Goal: Information Seeking & Learning: Learn about a topic

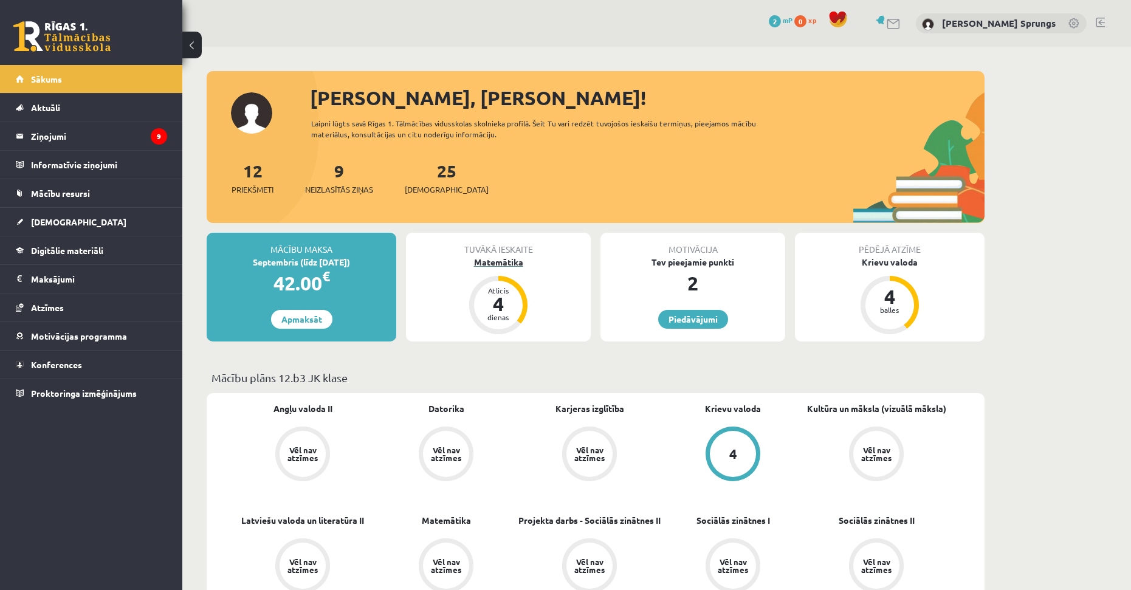
click at [512, 304] on div "4" at bounding box center [498, 303] width 36 height 19
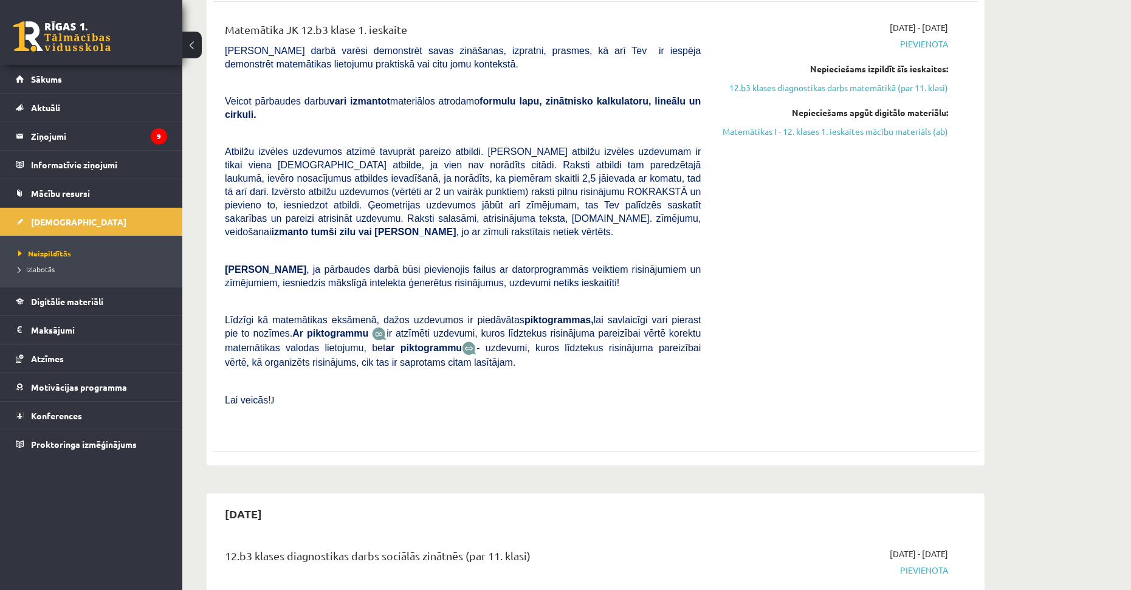
drag, startPoint x: 625, startPoint y: 242, endPoint x: 630, endPoint y: 266, distance: 24.8
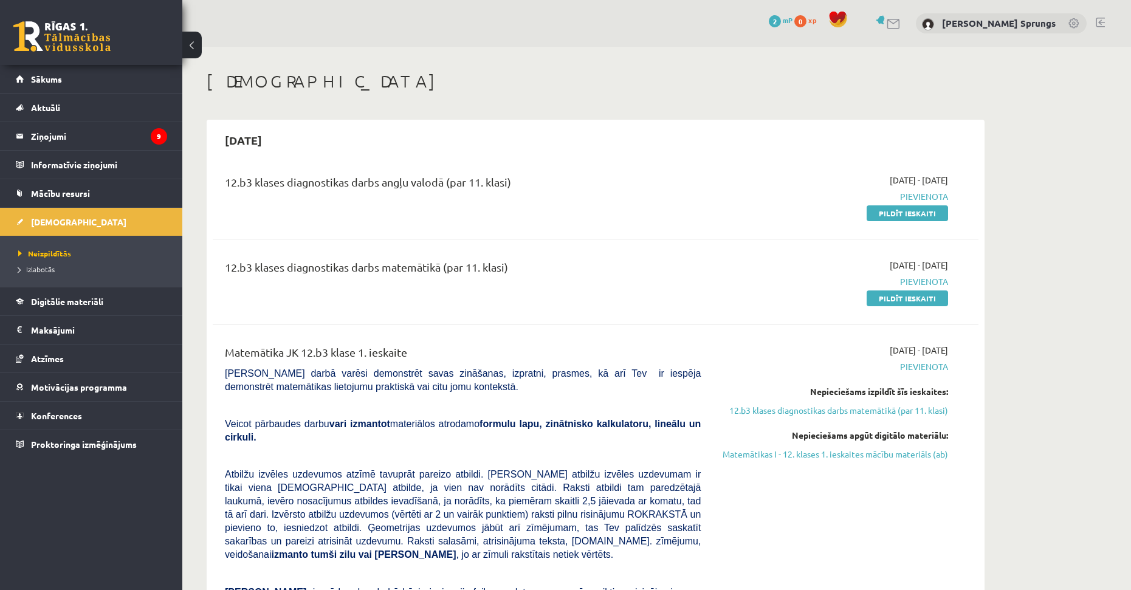
drag, startPoint x: 623, startPoint y: 327, endPoint x: 639, endPoint y: 220, distance: 108.0
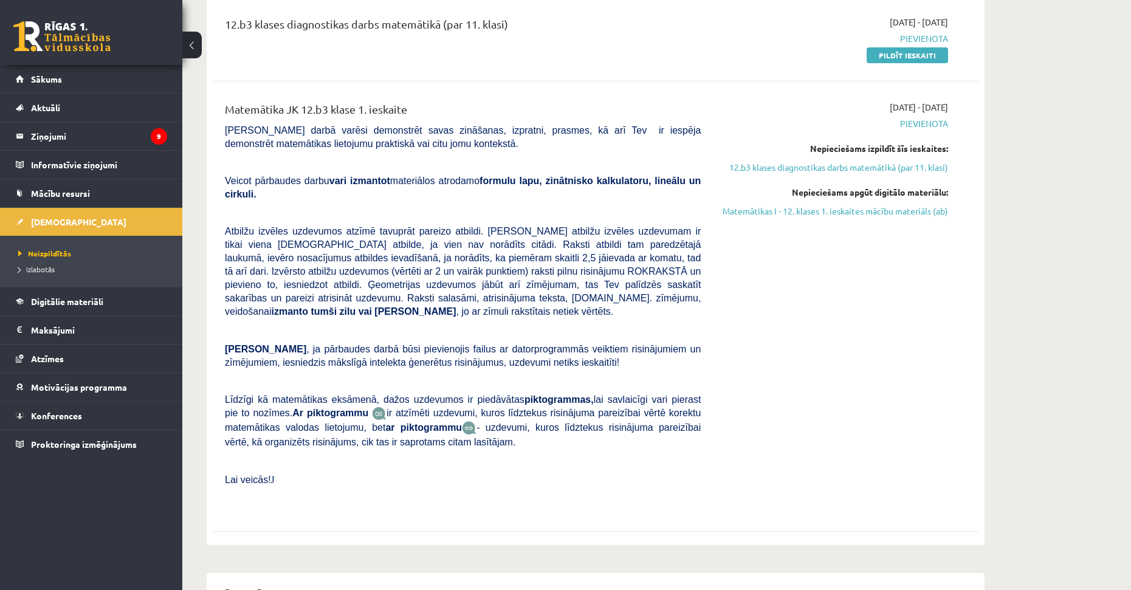
drag, startPoint x: 498, startPoint y: 284, endPoint x: 524, endPoint y: 233, distance: 56.5
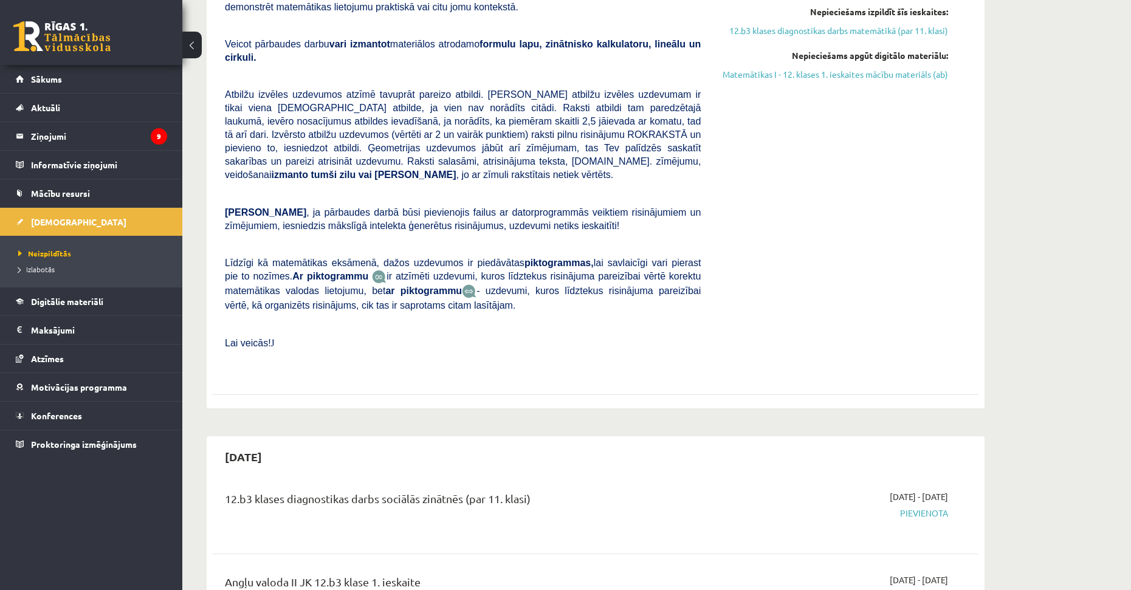
drag, startPoint x: 582, startPoint y: 211, endPoint x: 593, endPoint y: 273, distance: 62.9
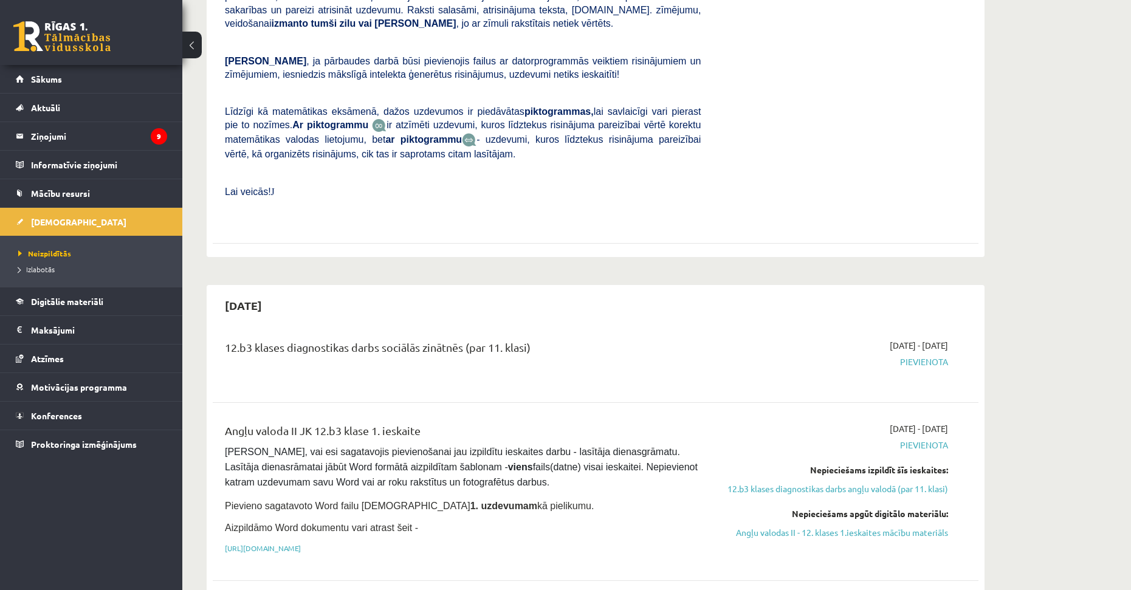
scroll to position [539, 0]
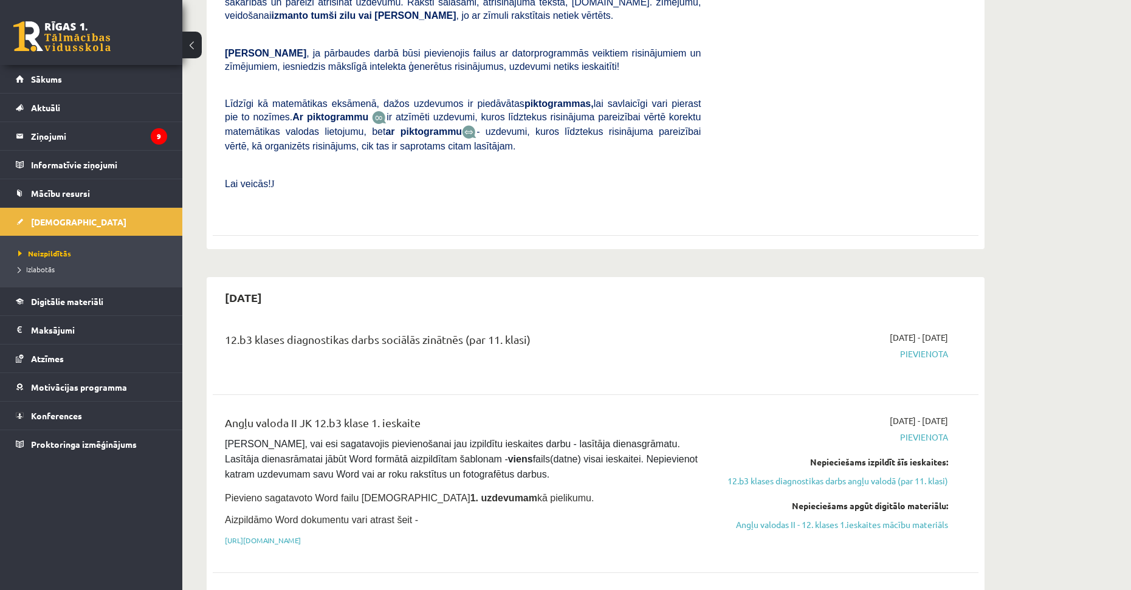
drag, startPoint x: 582, startPoint y: 278, endPoint x: 582, endPoint y: 306, distance: 27.3
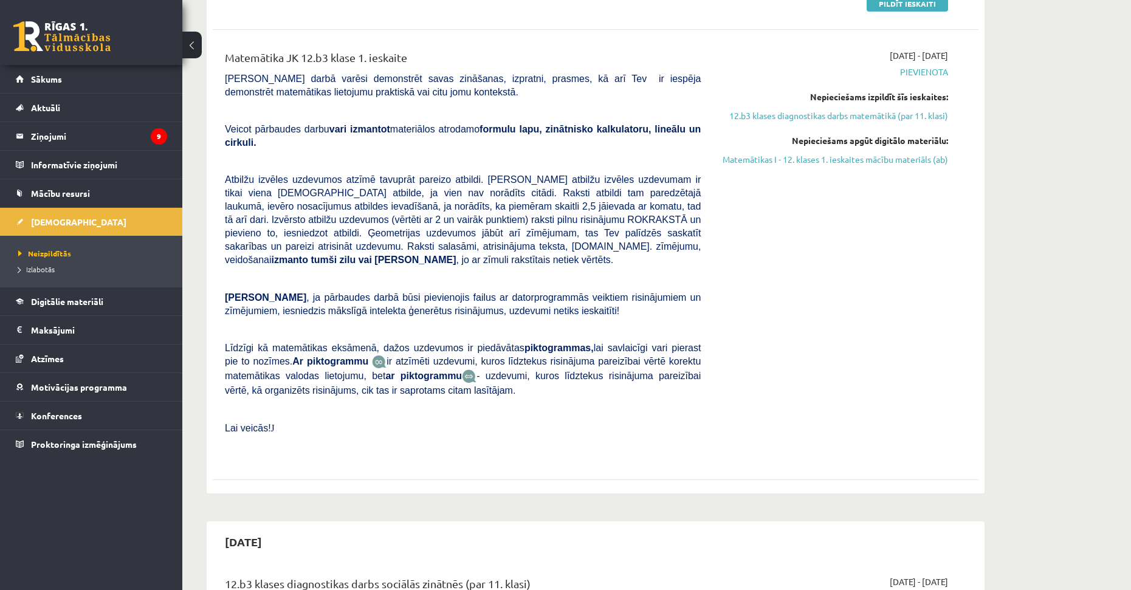
scroll to position [0, 0]
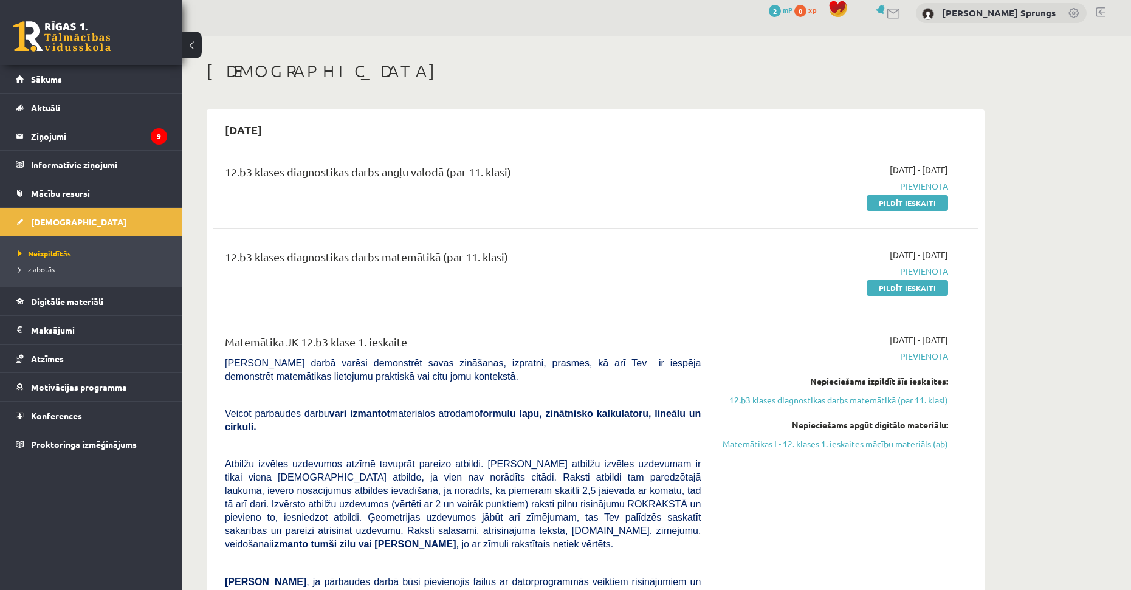
drag, startPoint x: 550, startPoint y: 355, endPoint x: 543, endPoint y: 221, distance: 133.8
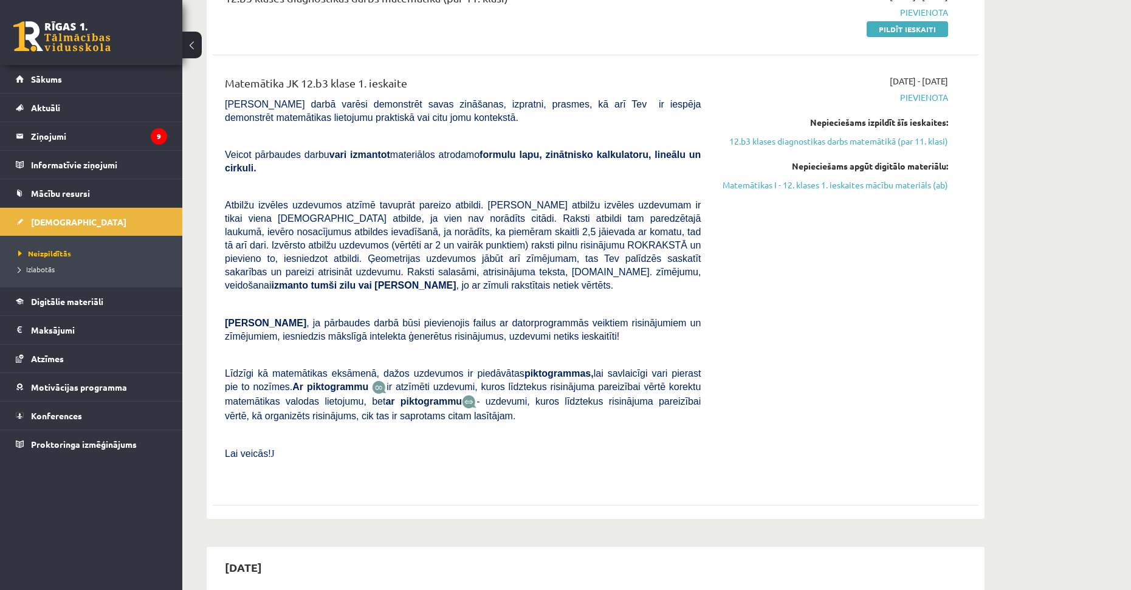
drag, startPoint x: 590, startPoint y: 183, endPoint x: 599, endPoint y: 270, distance: 87.4
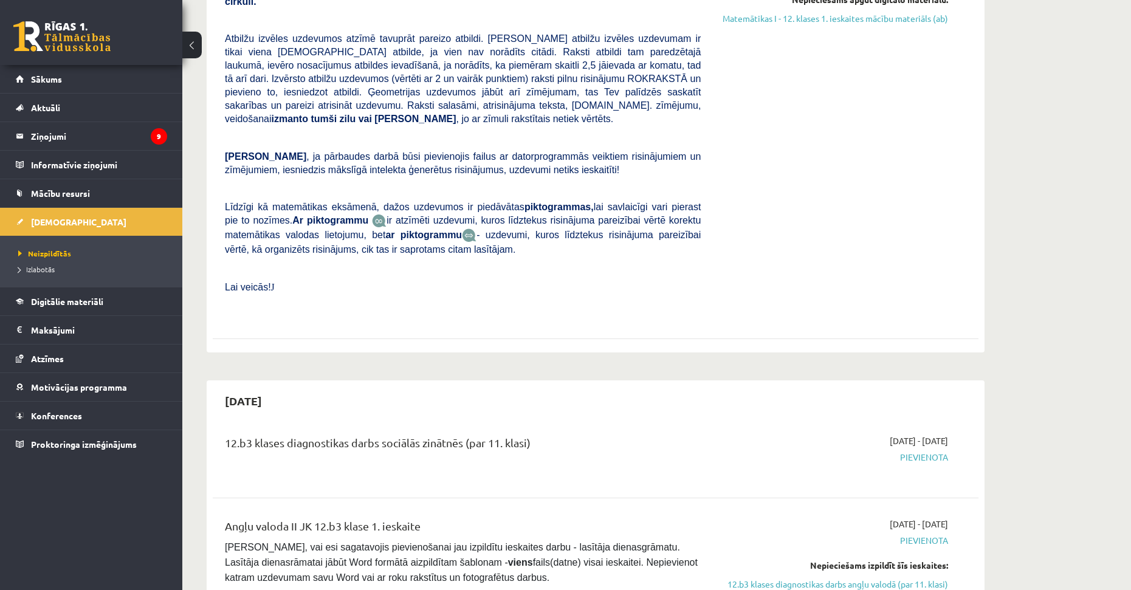
drag, startPoint x: 600, startPoint y: 278, endPoint x: 600, endPoint y: 287, distance: 9.7
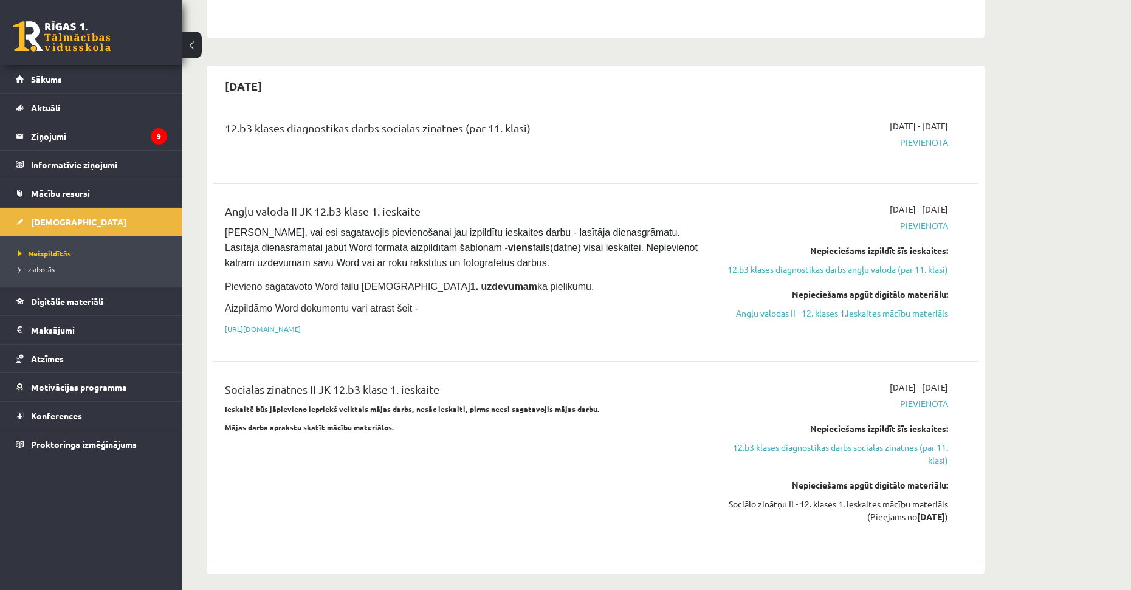
drag, startPoint x: 615, startPoint y: 404, endPoint x: 622, endPoint y: 440, distance: 36.5
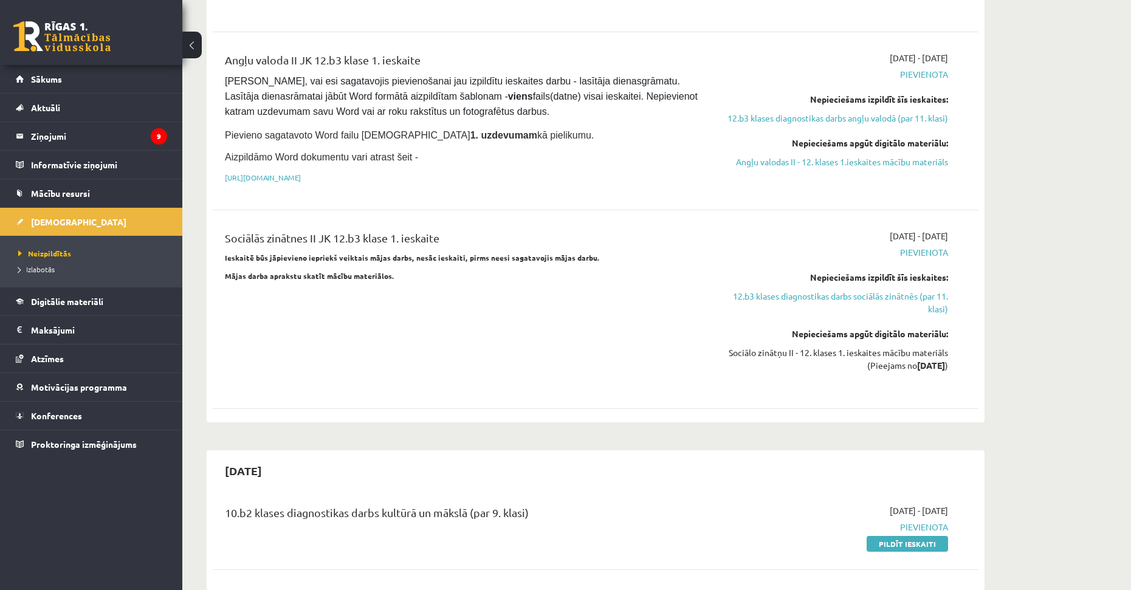
drag, startPoint x: 580, startPoint y: 333, endPoint x: 585, endPoint y: 373, distance: 40.5
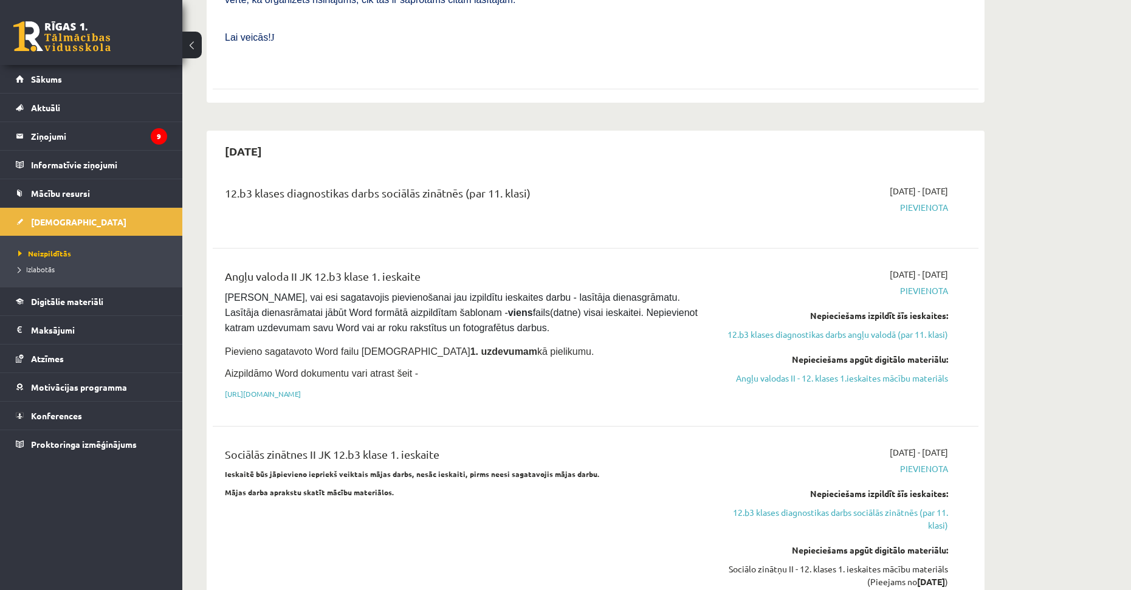
drag, startPoint x: 580, startPoint y: 332, endPoint x: 584, endPoint y: 262, distance: 70.6
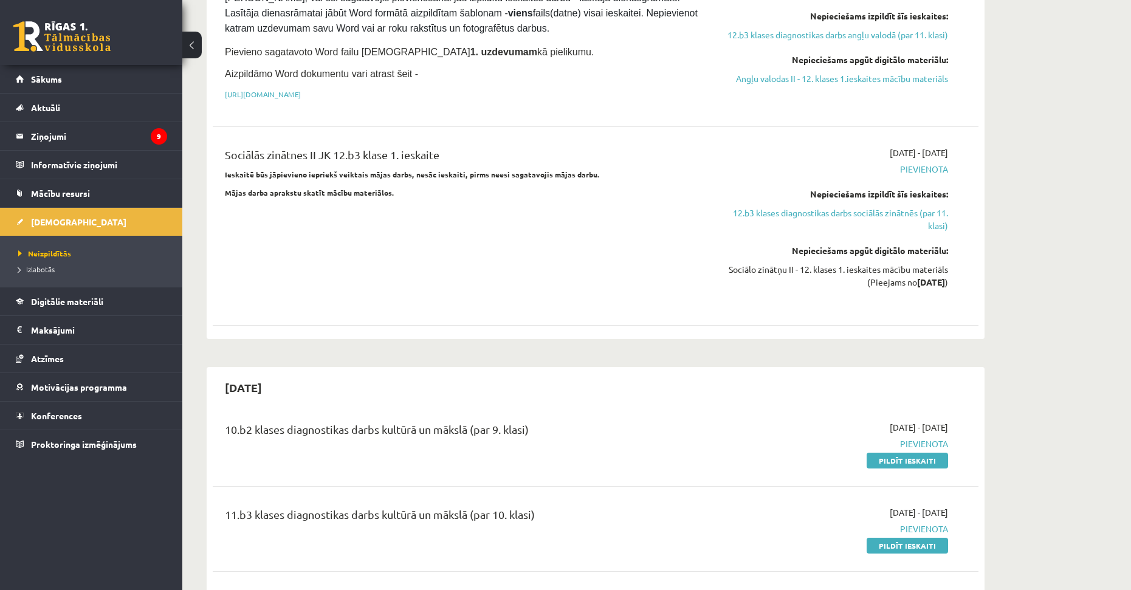
drag, startPoint x: 412, startPoint y: 200, endPoint x: 418, endPoint y: 258, distance: 58.0
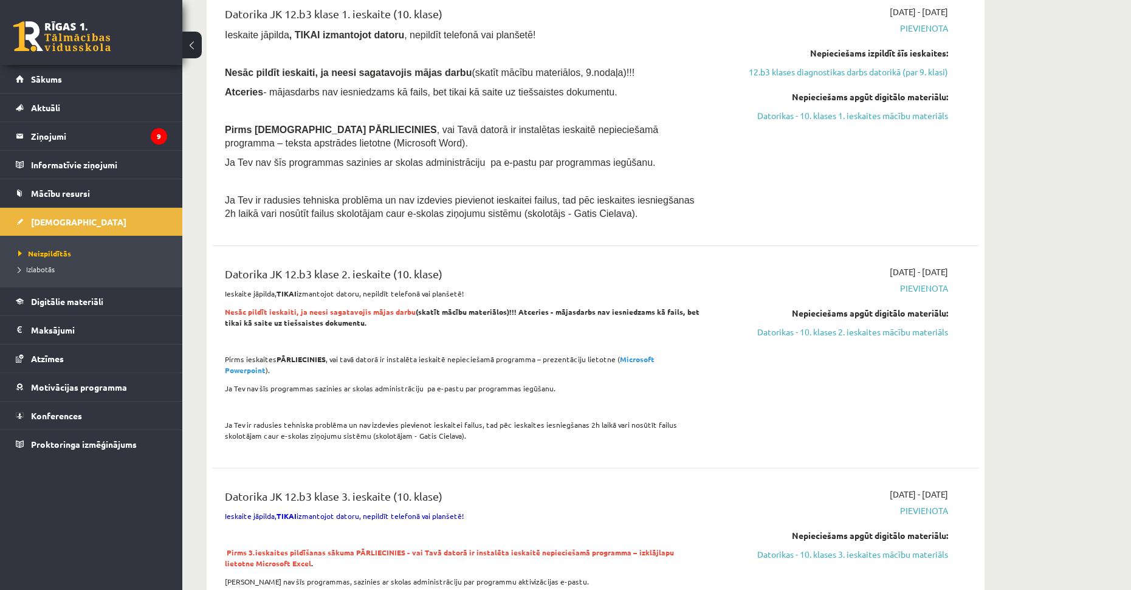
drag, startPoint x: 433, startPoint y: 331, endPoint x: 444, endPoint y: 370, distance: 40.2
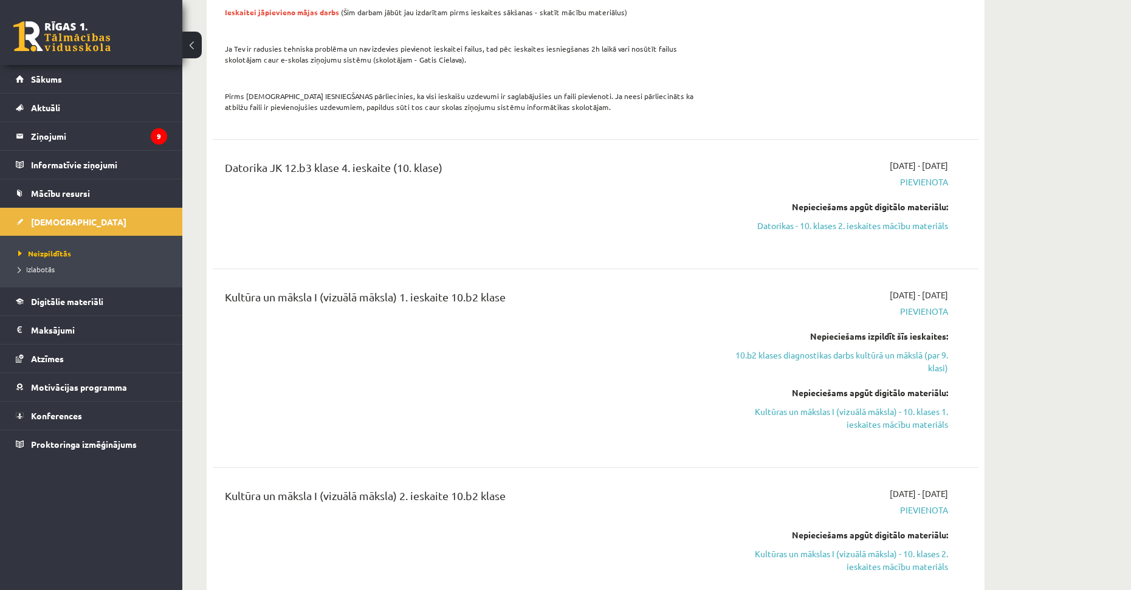
drag, startPoint x: 462, startPoint y: 256, endPoint x: 478, endPoint y: 344, distance: 89.5
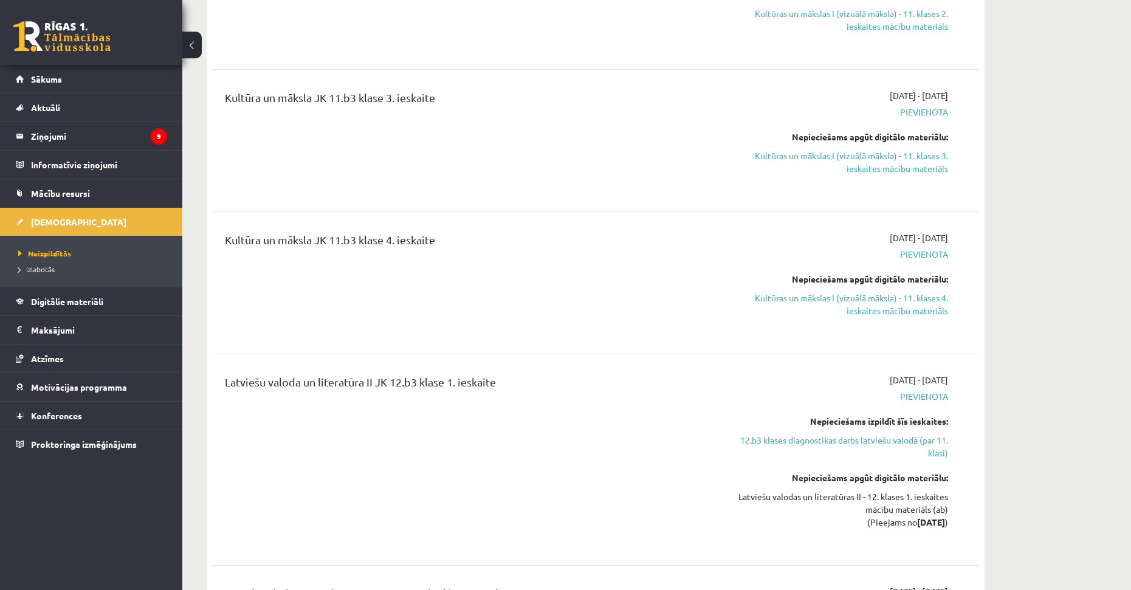
drag, startPoint x: 479, startPoint y: 295, endPoint x: 492, endPoint y: 355, distance: 60.8
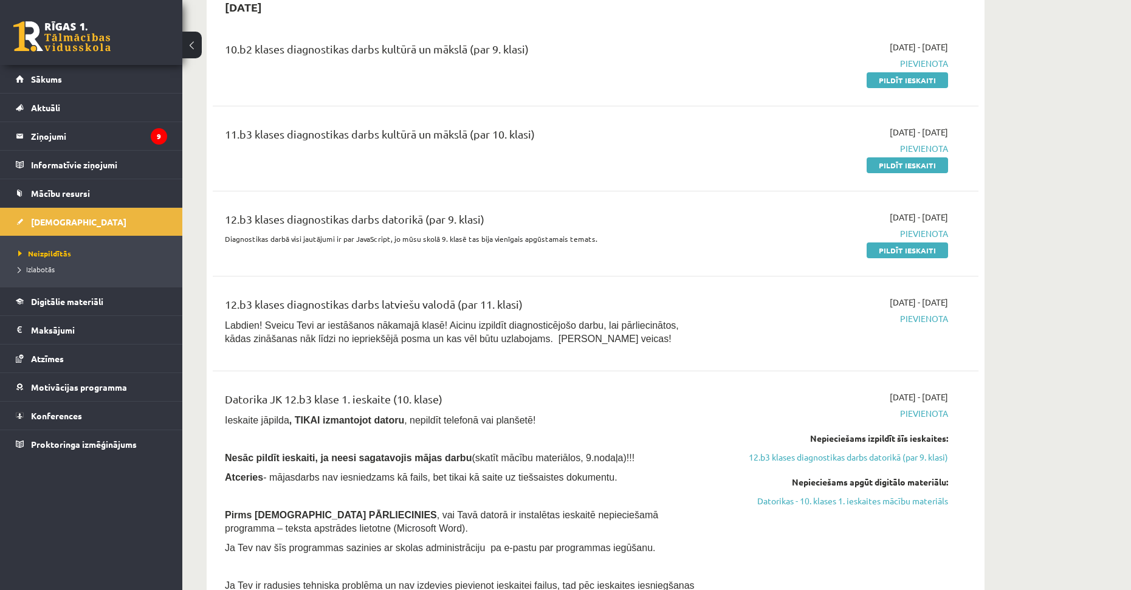
drag, startPoint x: 523, startPoint y: 440, endPoint x: 500, endPoint y: 238, distance: 203.0
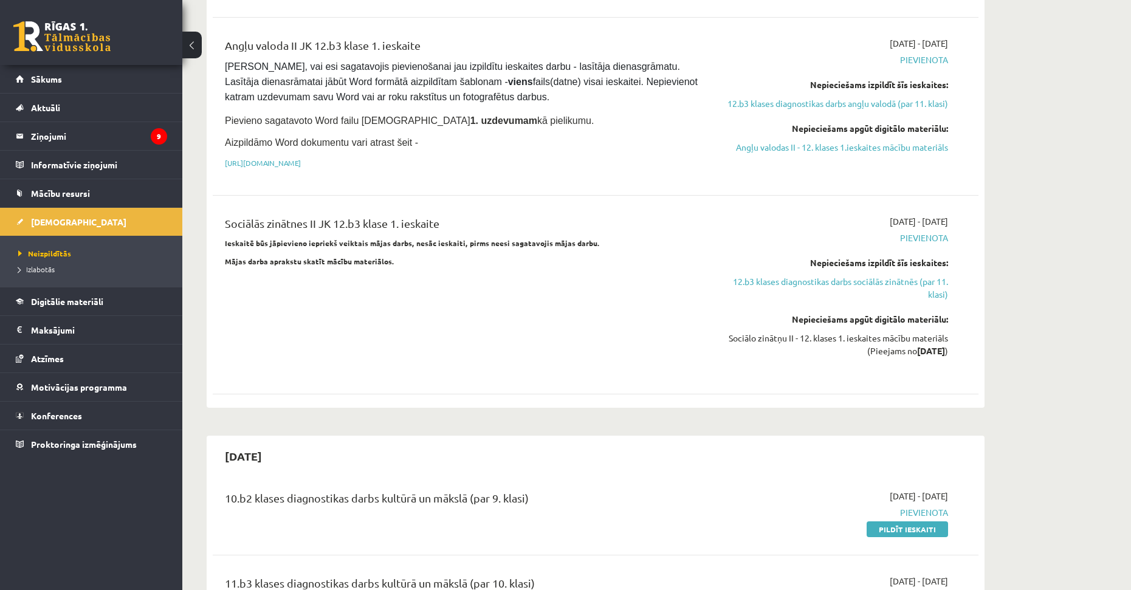
scroll to position [476, 0]
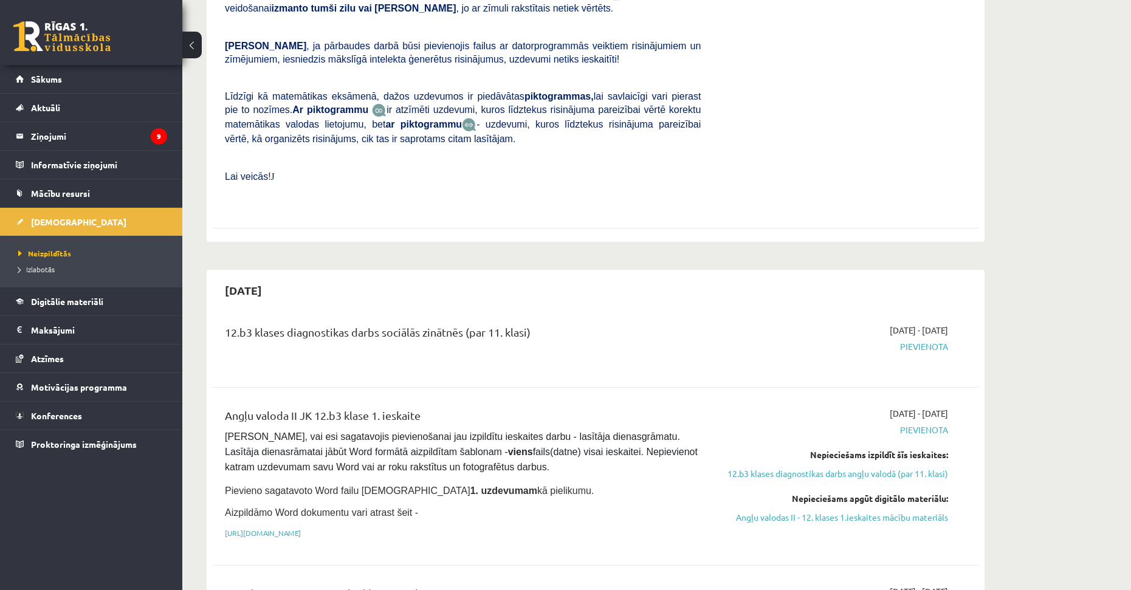
drag, startPoint x: 502, startPoint y: 378, endPoint x: 499, endPoint y: 238, distance: 140.4
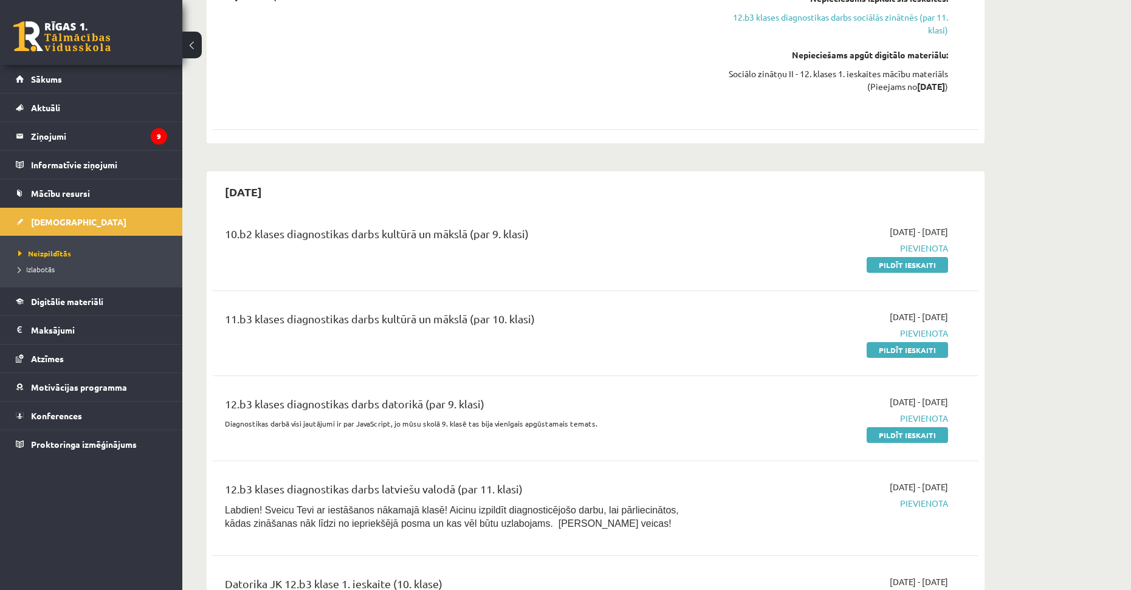
scroll to position [1238, 0]
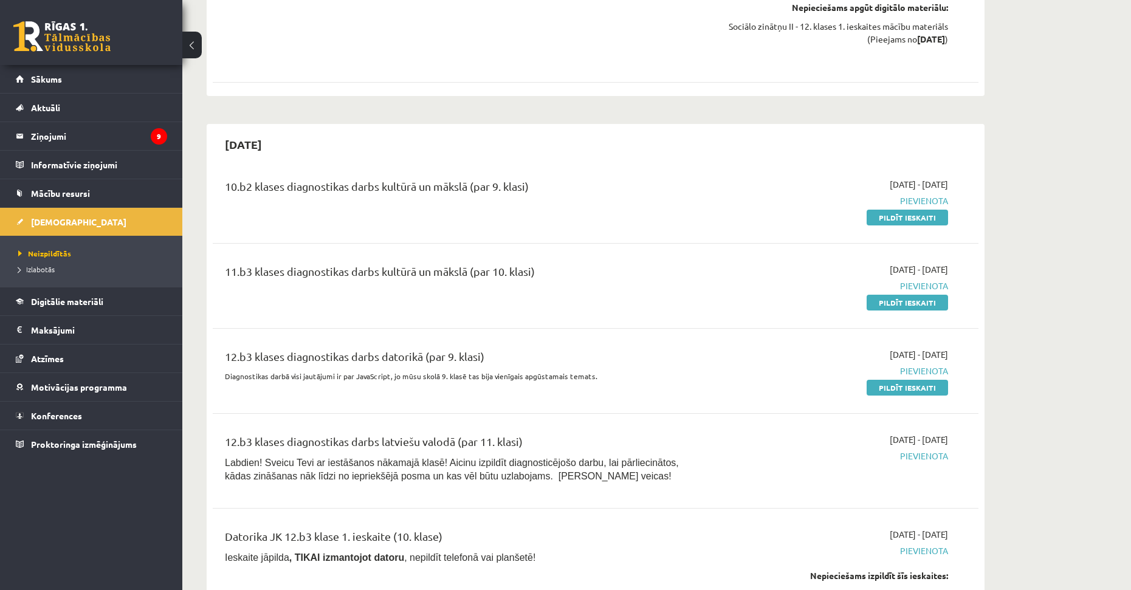
drag, startPoint x: 483, startPoint y: 329, endPoint x: 507, endPoint y: 385, distance: 60.9
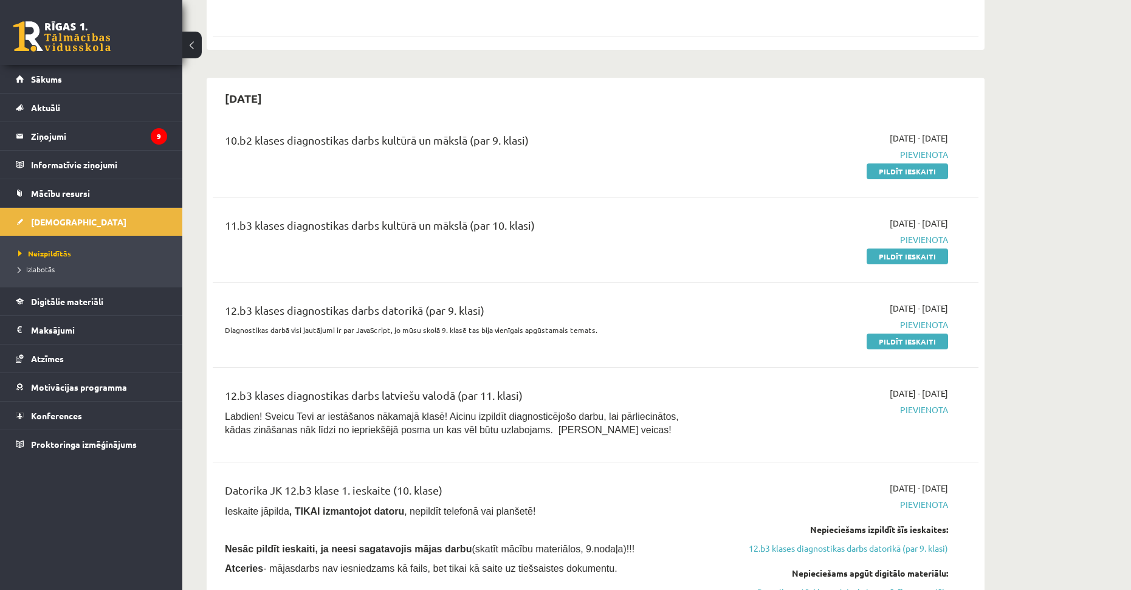
drag, startPoint x: 485, startPoint y: 292, endPoint x: 489, endPoint y: 302, distance: 11.0
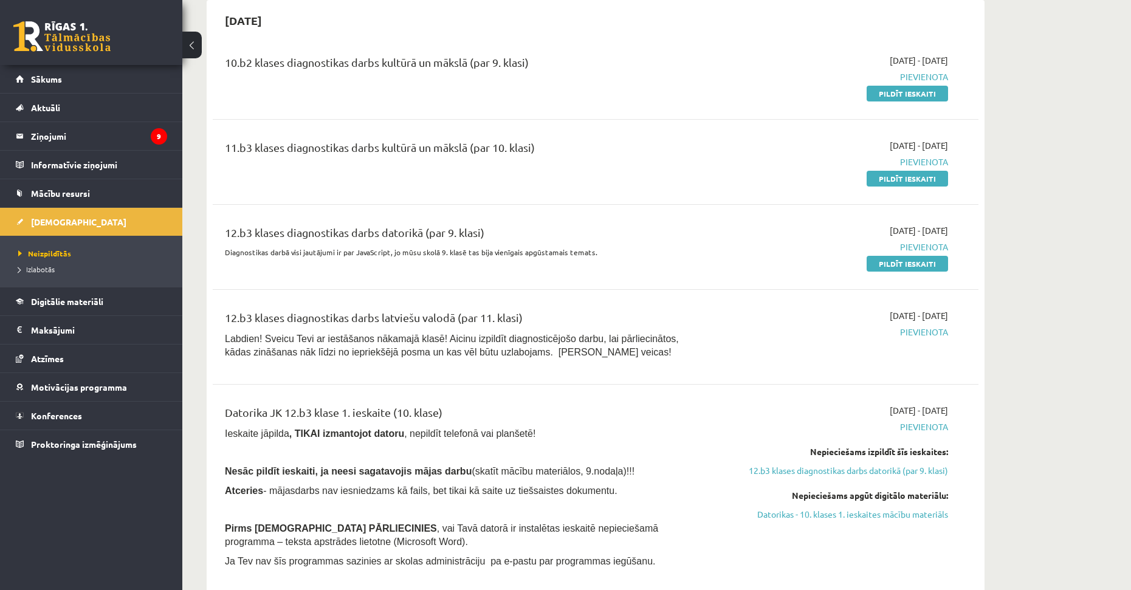
drag, startPoint x: 478, startPoint y: 255, endPoint x: 486, endPoint y: 290, distance: 36.1
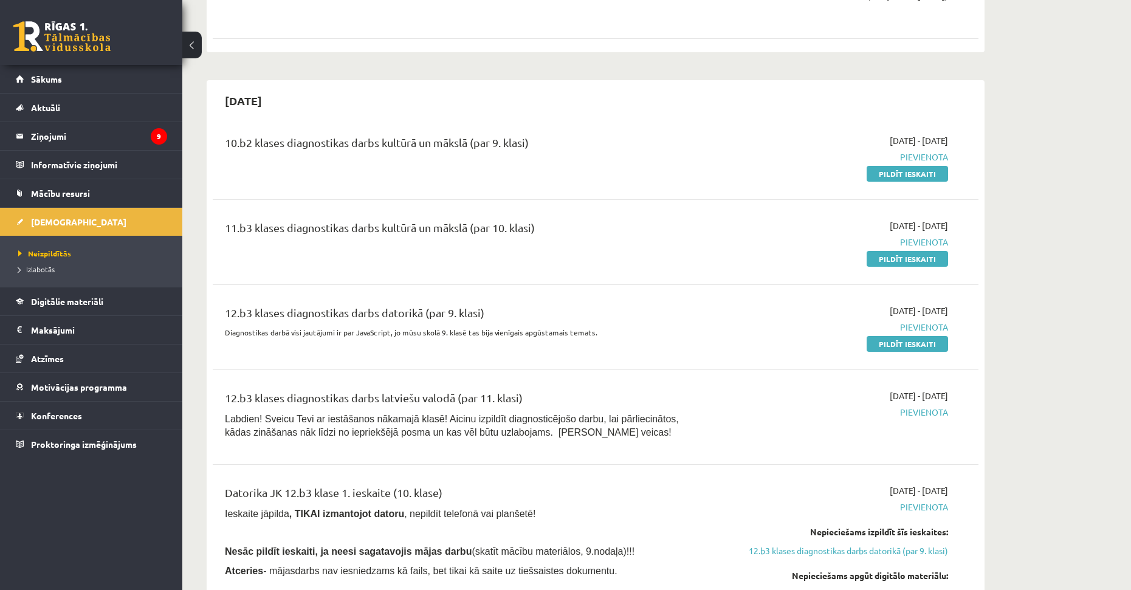
drag, startPoint x: 510, startPoint y: 222, endPoint x: 521, endPoint y: 190, distance: 33.8
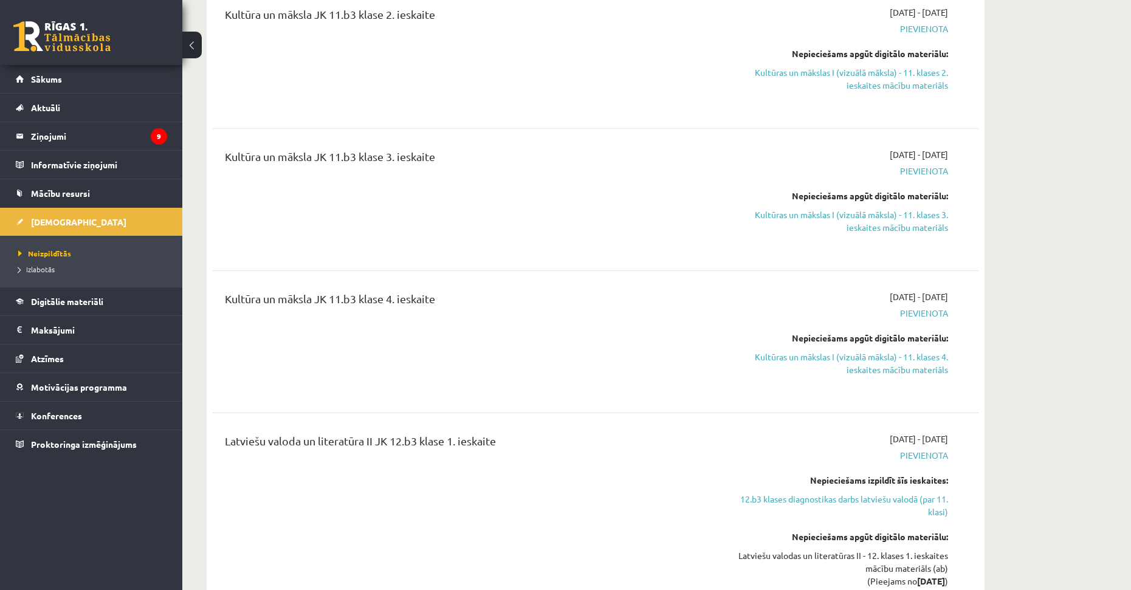
drag, startPoint x: 566, startPoint y: 206, endPoint x: 572, endPoint y: 256, distance: 50.7
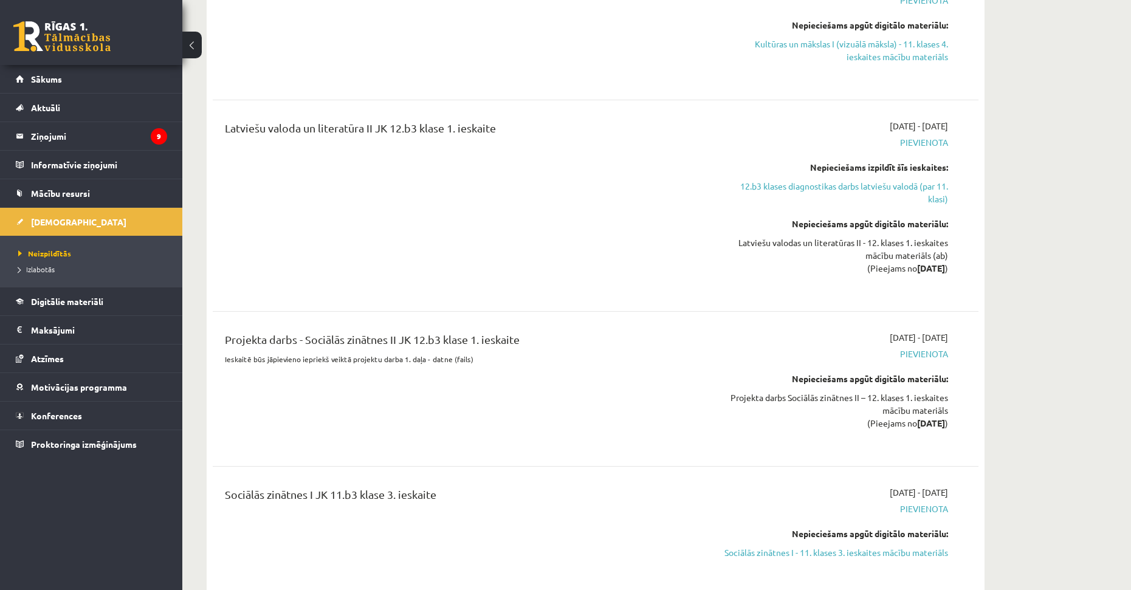
drag, startPoint x: 566, startPoint y: 308, endPoint x: 566, endPoint y: 319, distance: 10.9
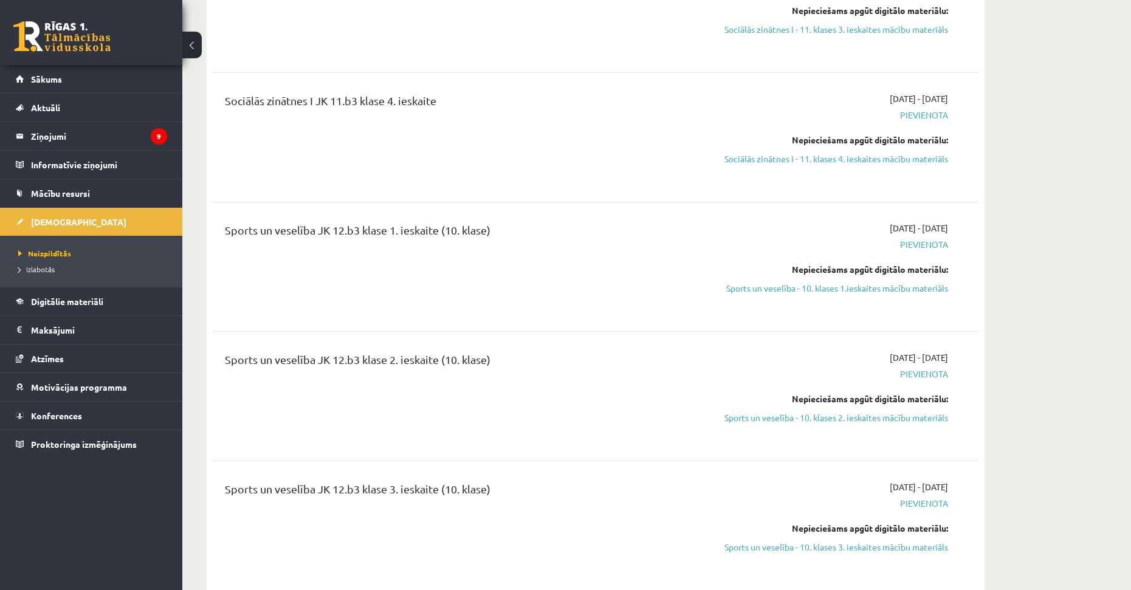
drag, startPoint x: 577, startPoint y: 355, endPoint x: 577, endPoint y: 377, distance: 21.9
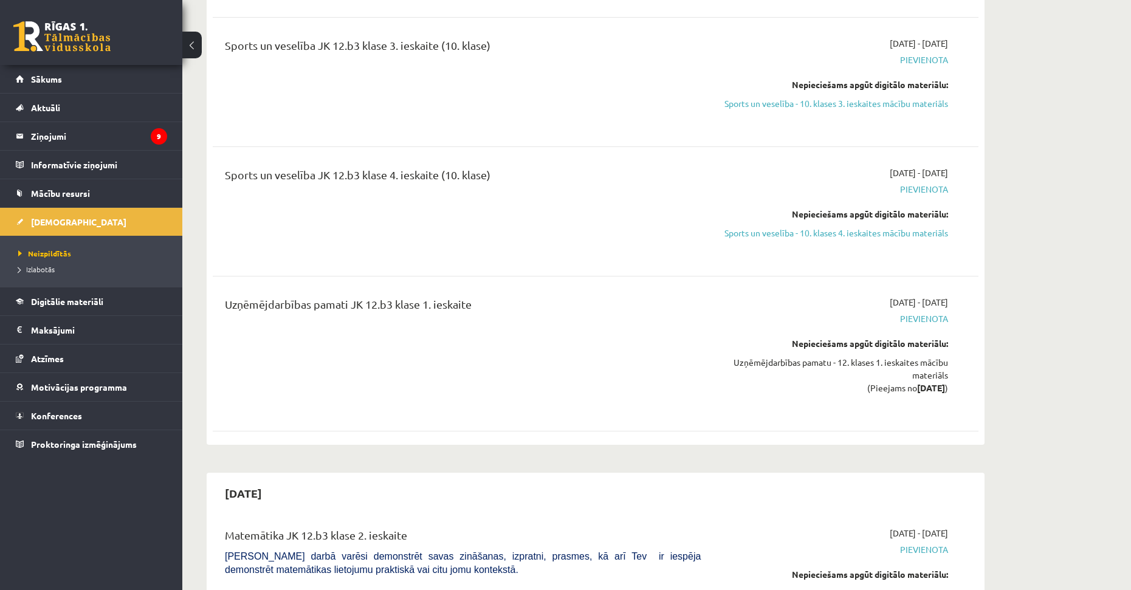
scroll to position [4755, 0]
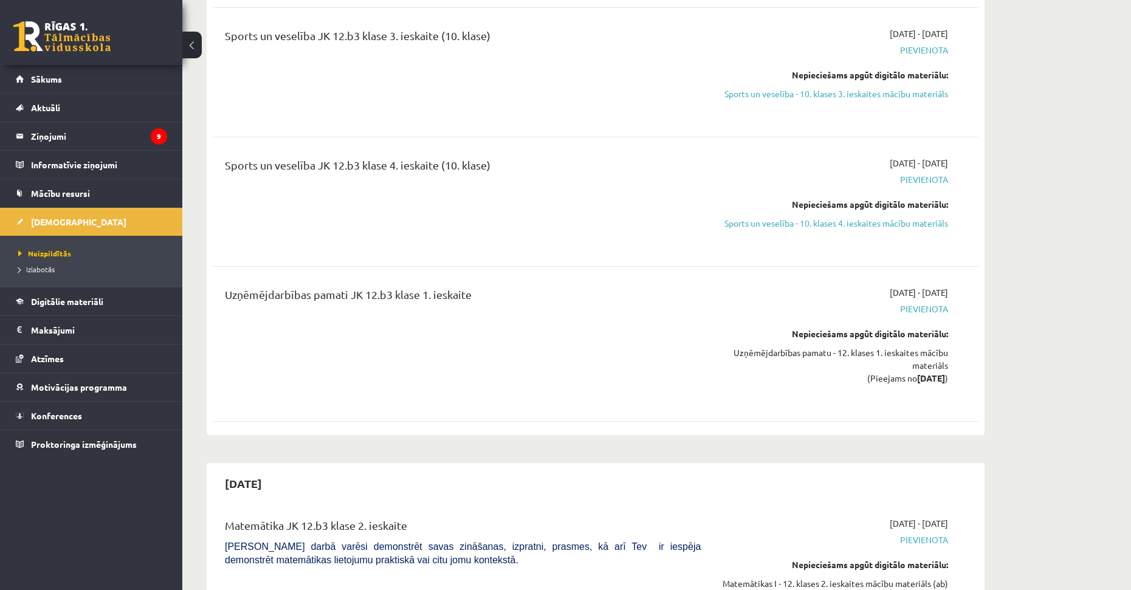
drag, startPoint x: 574, startPoint y: 355, endPoint x: 578, endPoint y: 371, distance: 17.1
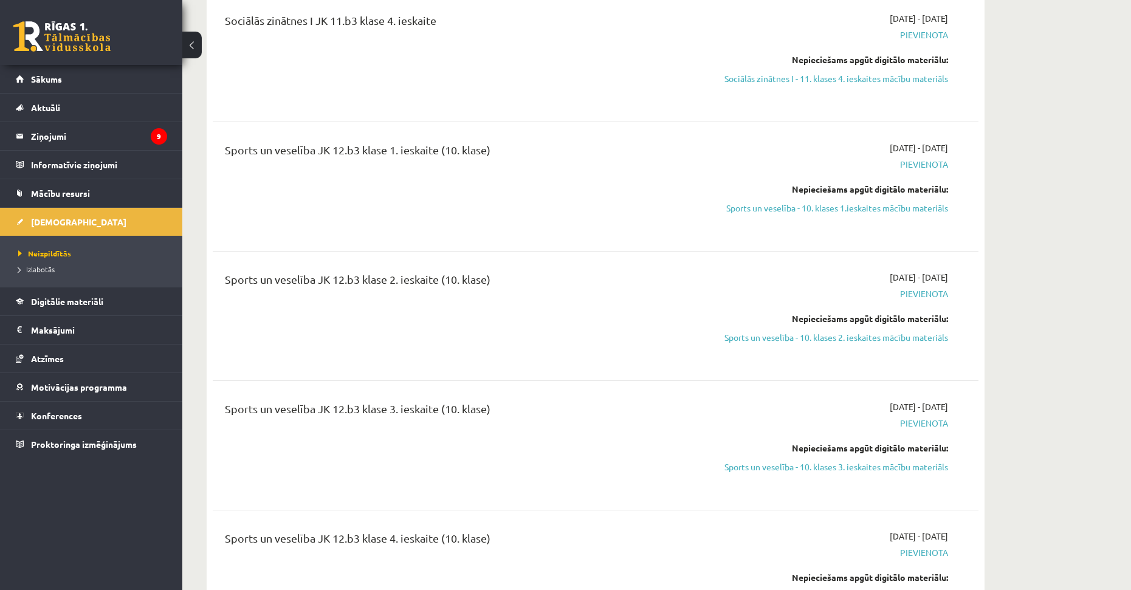
drag, startPoint x: 560, startPoint y: 379, endPoint x: 558, endPoint y: 287, distance: 92.4
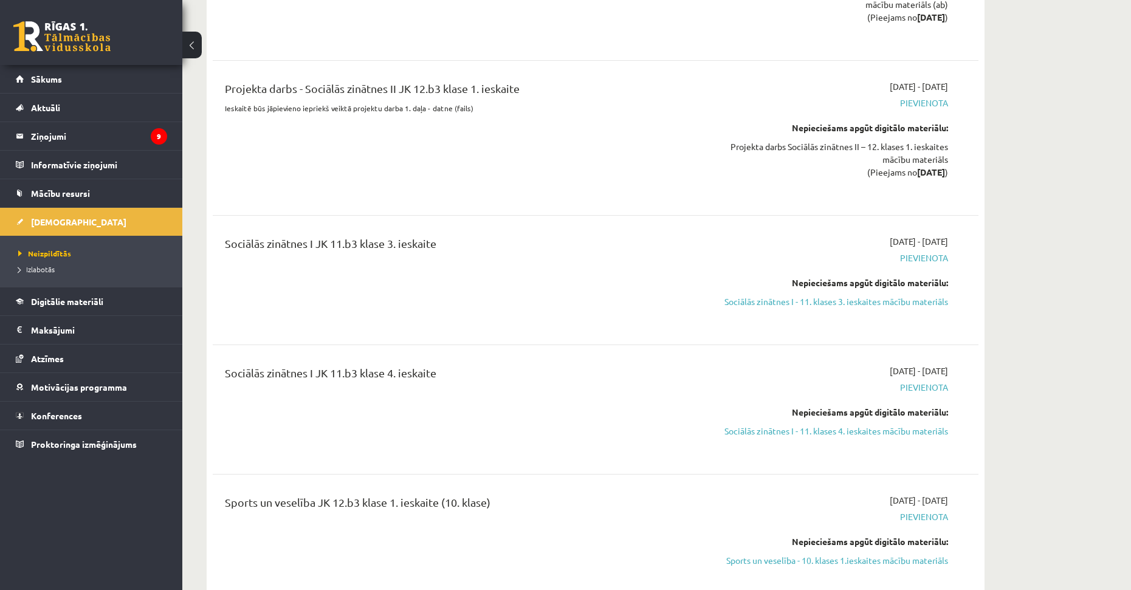
drag, startPoint x: 552, startPoint y: 339, endPoint x: 553, endPoint y: 306, distance: 32.8
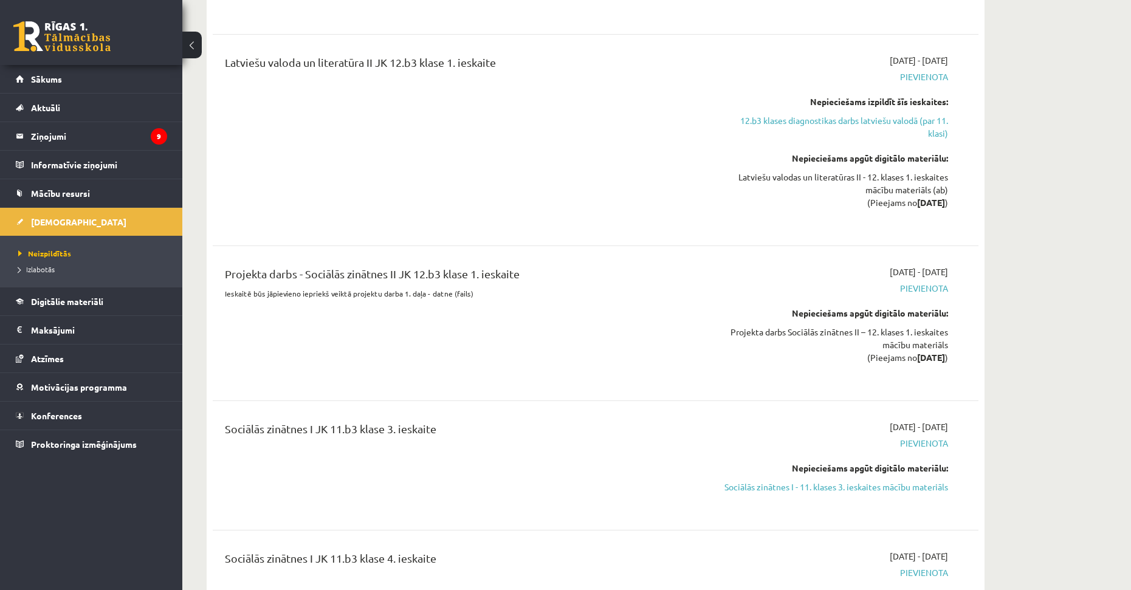
drag, startPoint x: 557, startPoint y: 383, endPoint x: 560, endPoint y: 325, distance: 57.8
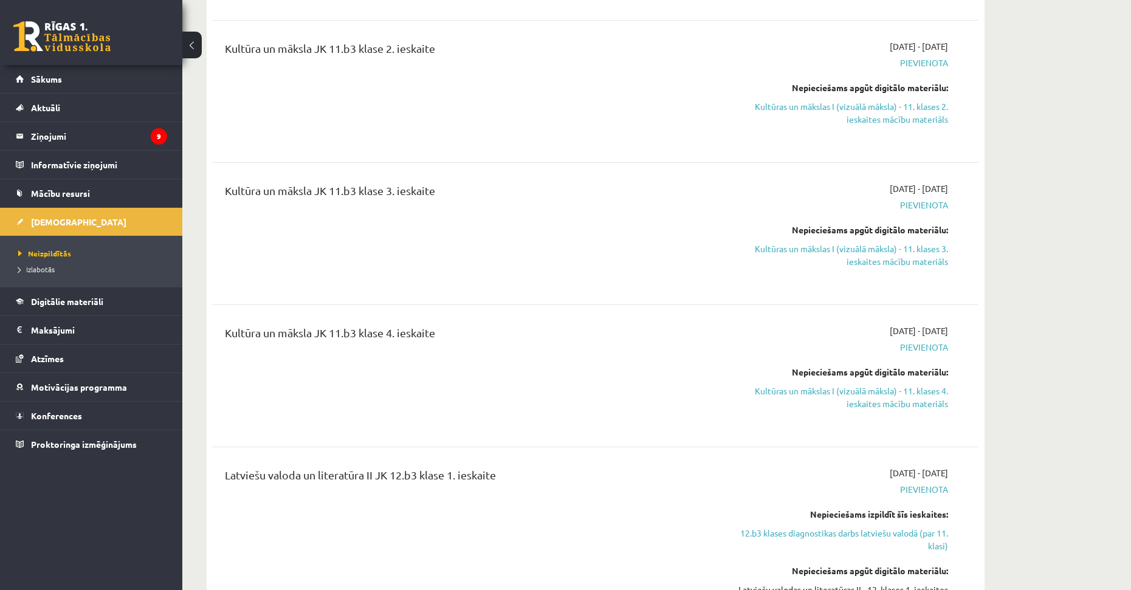
drag, startPoint x: 560, startPoint y: 386, endPoint x: 558, endPoint y: 315, distance: 70.5
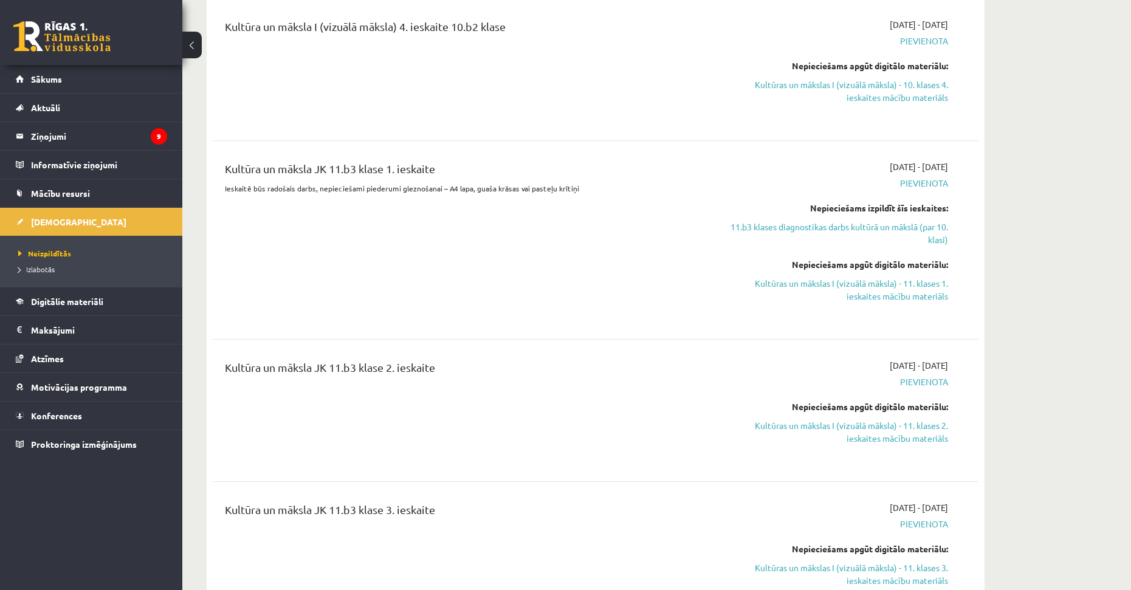
drag, startPoint x: 542, startPoint y: 399, endPoint x: 552, endPoint y: 328, distance: 71.2
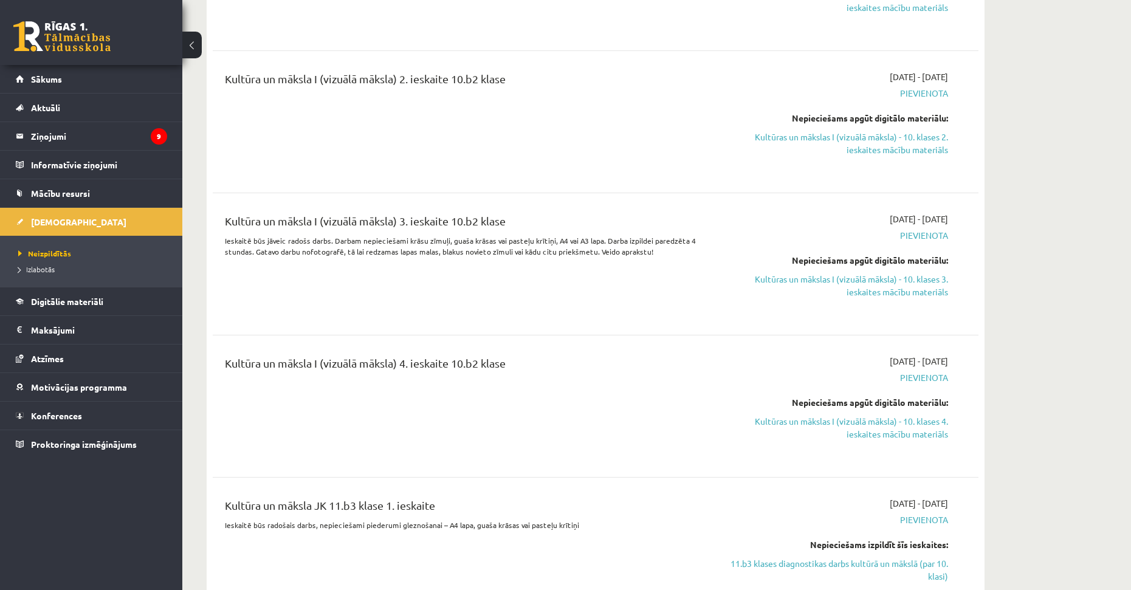
drag, startPoint x: 561, startPoint y: 399, endPoint x: 562, endPoint y: 310, distance: 88.1
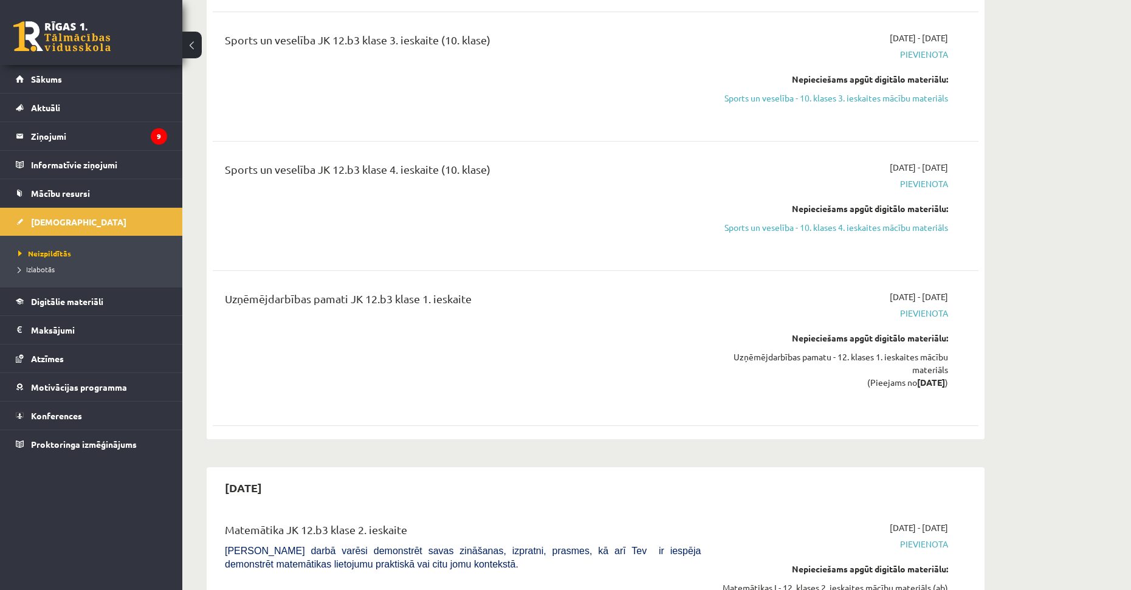
drag, startPoint x: 569, startPoint y: 288, endPoint x: 578, endPoint y: 377, distance: 89.8
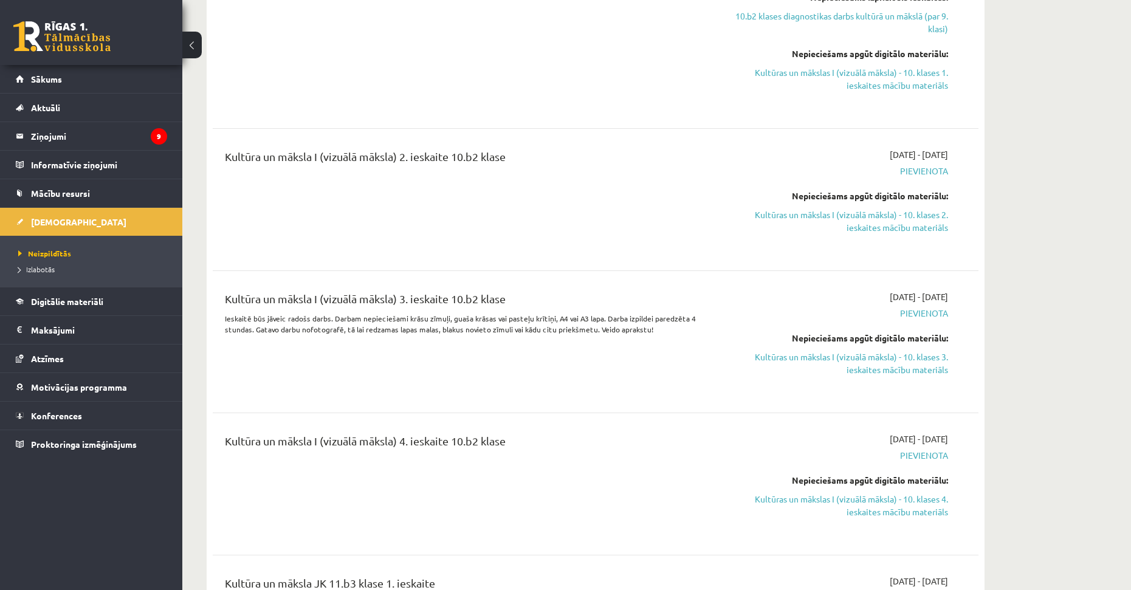
drag, startPoint x: 571, startPoint y: 385, endPoint x: 575, endPoint y: 243, distance: 141.6
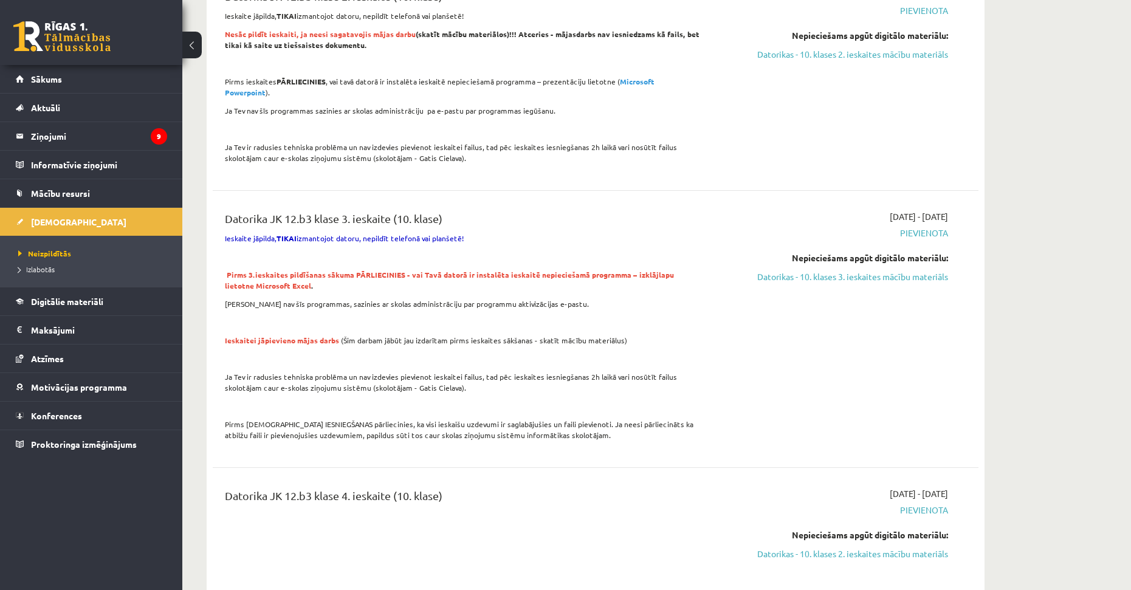
drag, startPoint x: 542, startPoint y: 353, endPoint x: 554, endPoint y: 241, distance: 113.1
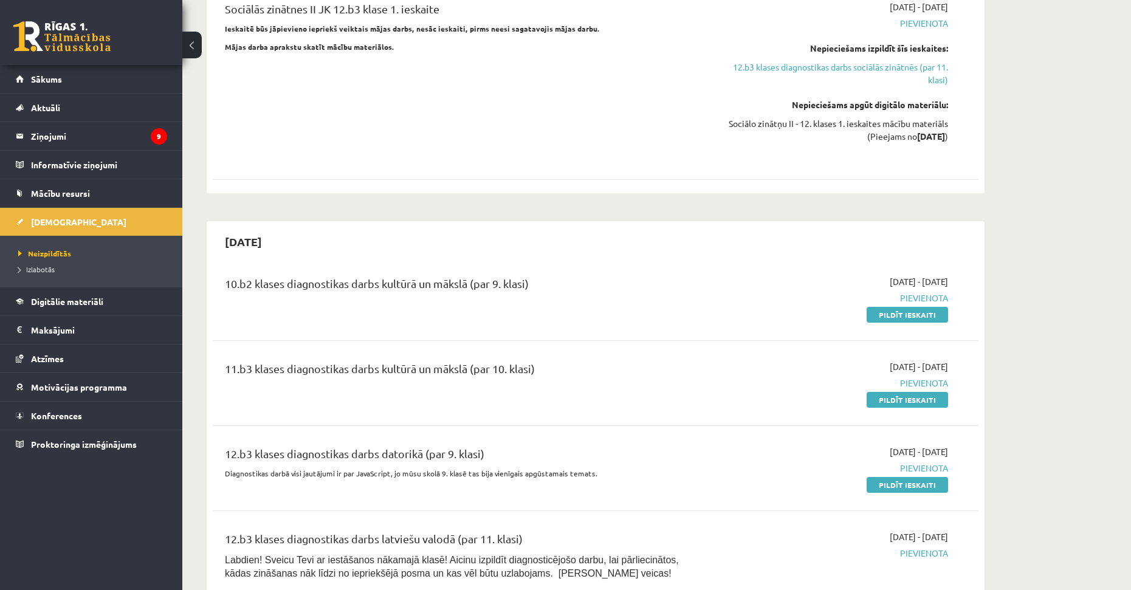
drag, startPoint x: 549, startPoint y: 355, endPoint x: 558, endPoint y: 245, distance: 111.0
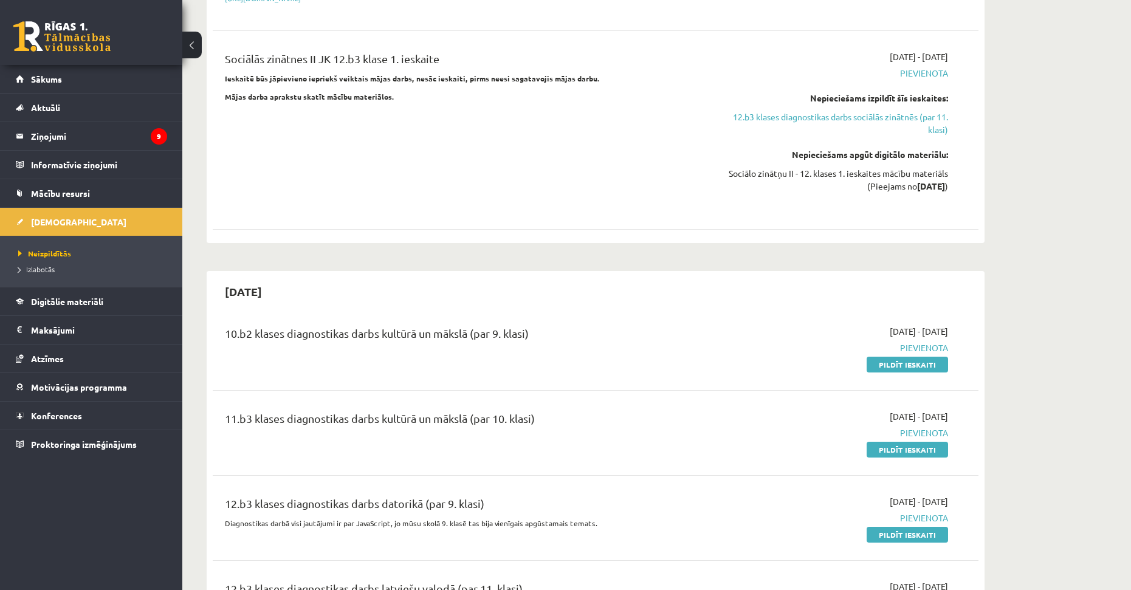
scroll to position [1056, 0]
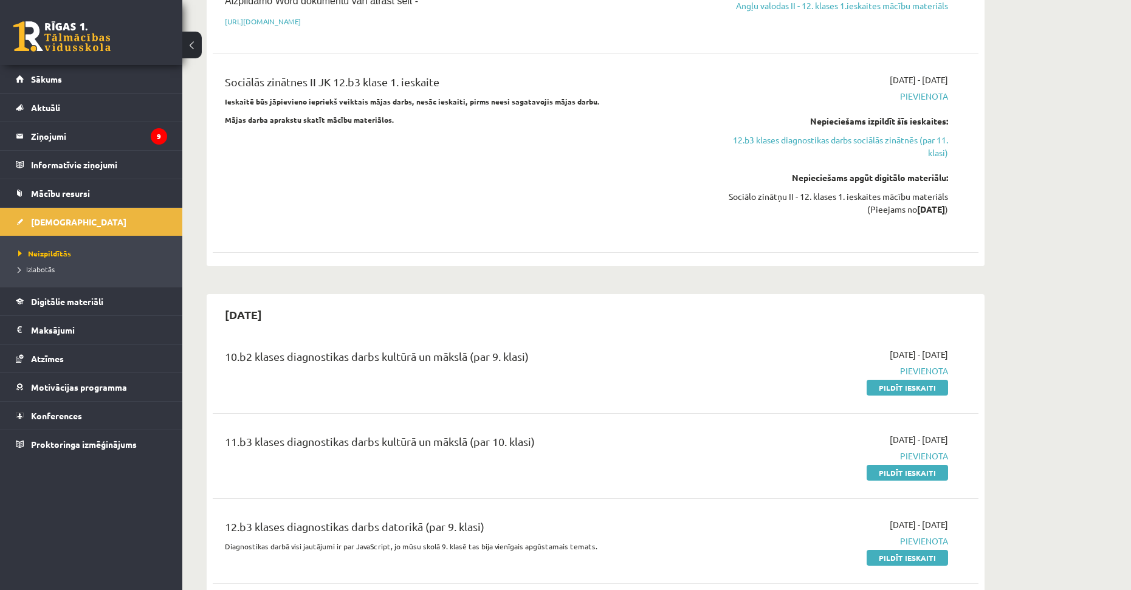
drag, startPoint x: 560, startPoint y: 352, endPoint x: 564, endPoint y: 309, distance: 43.3
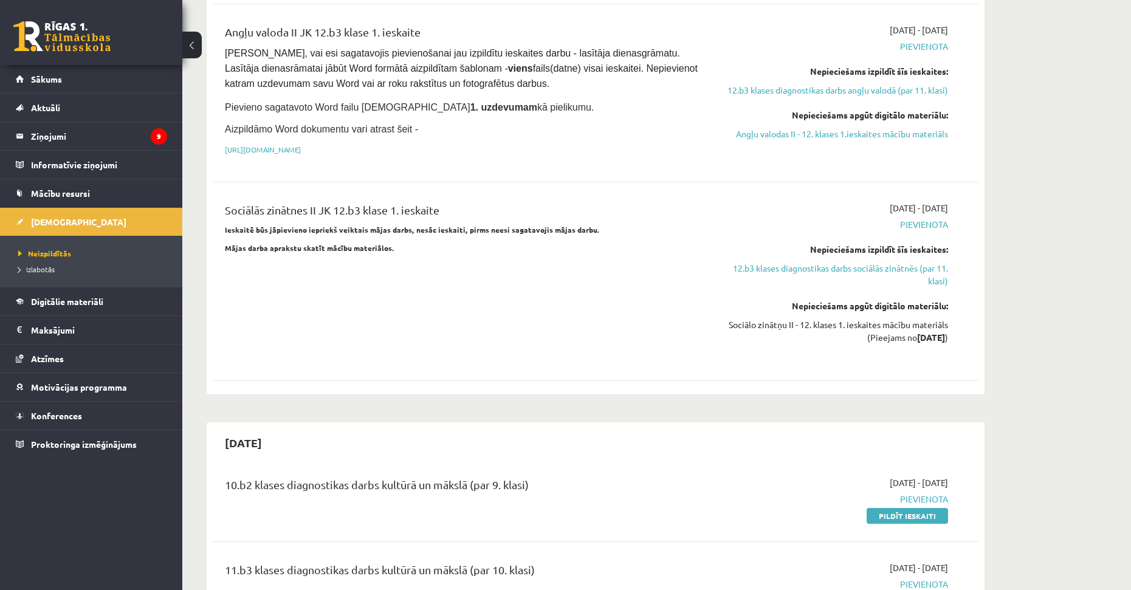
drag, startPoint x: 542, startPoint y: 362, endPoint x: 547, endPoint y: 335, distance: 27.2
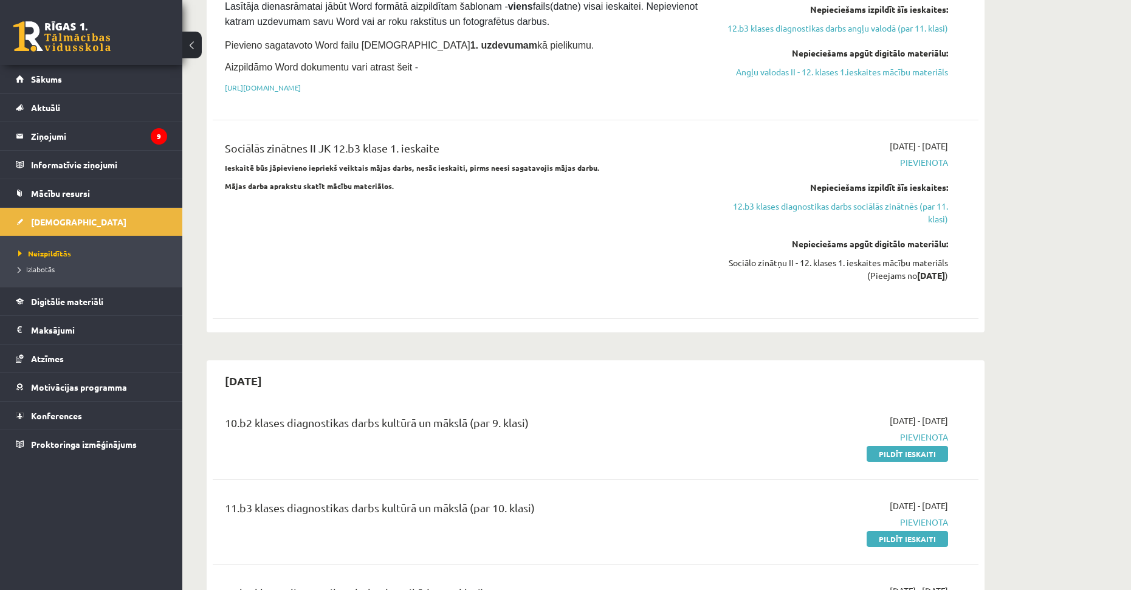
scroll to position [1117, 0]
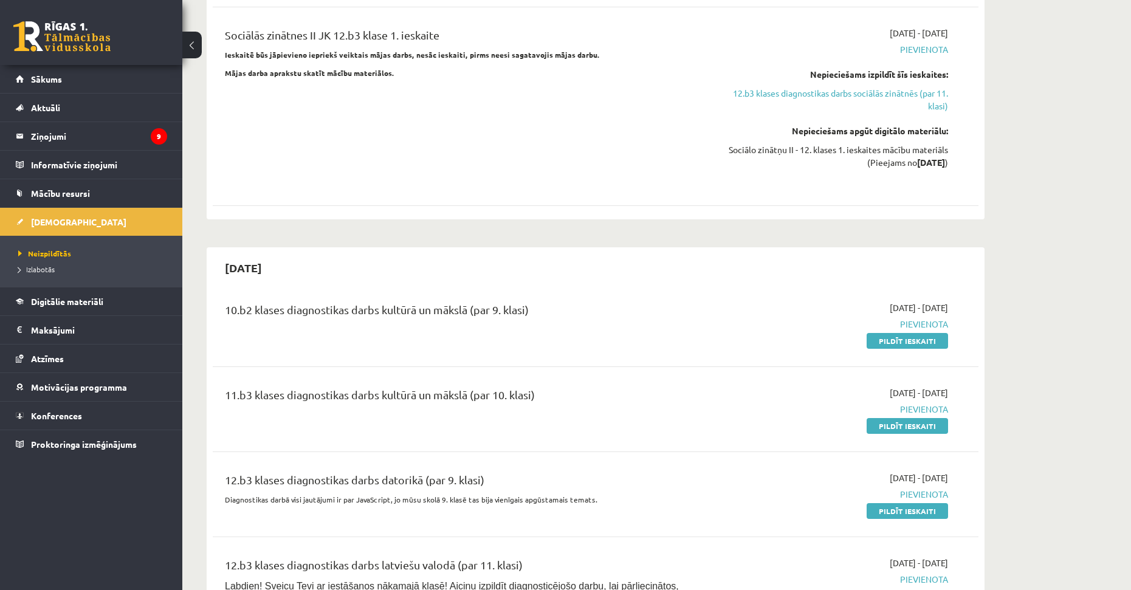
drag, startPoint x: 563, startPoint y: 389, endPoint x: 569, endPoint y: 414, distance: 25.8
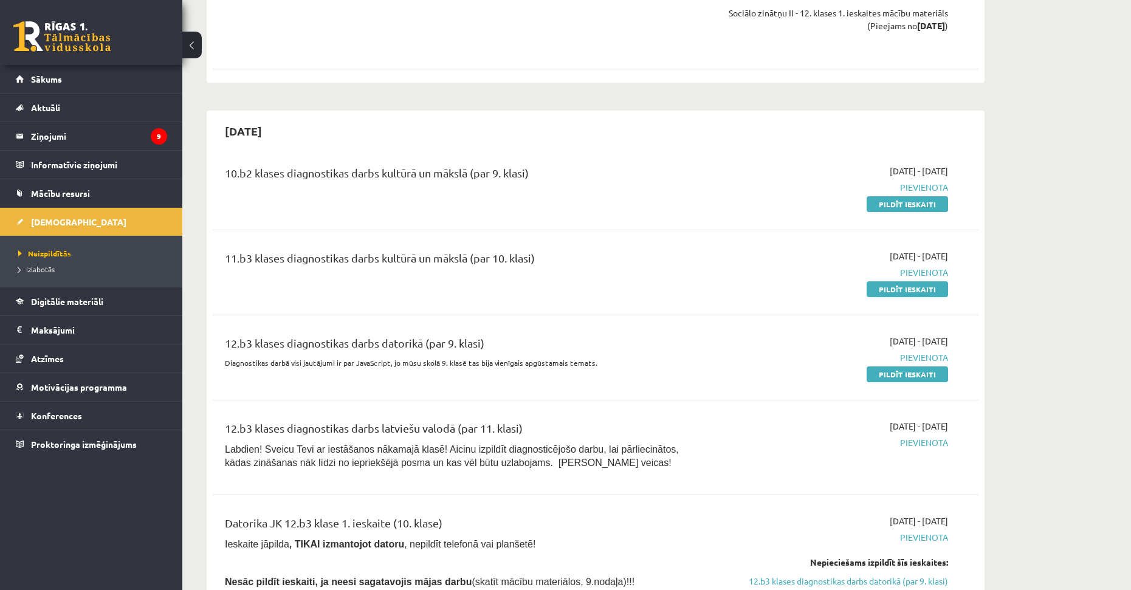
drag, startPoint x: 534, startPoint y: 324, endPoint x: 542, endPoint y: 379, distance: 54.6
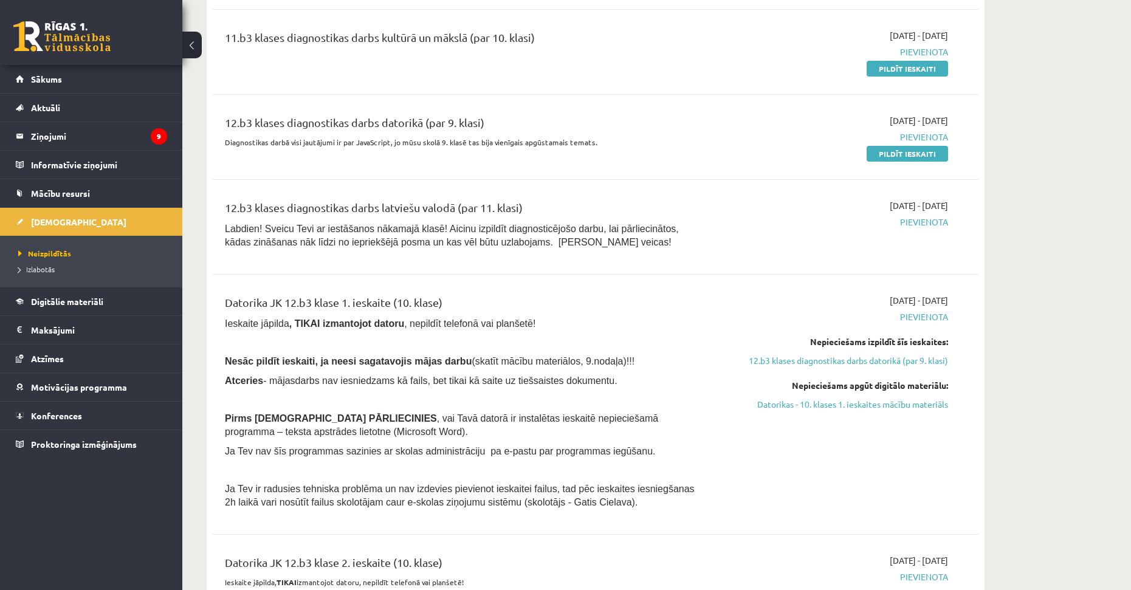
scroll to position [1481, 0]
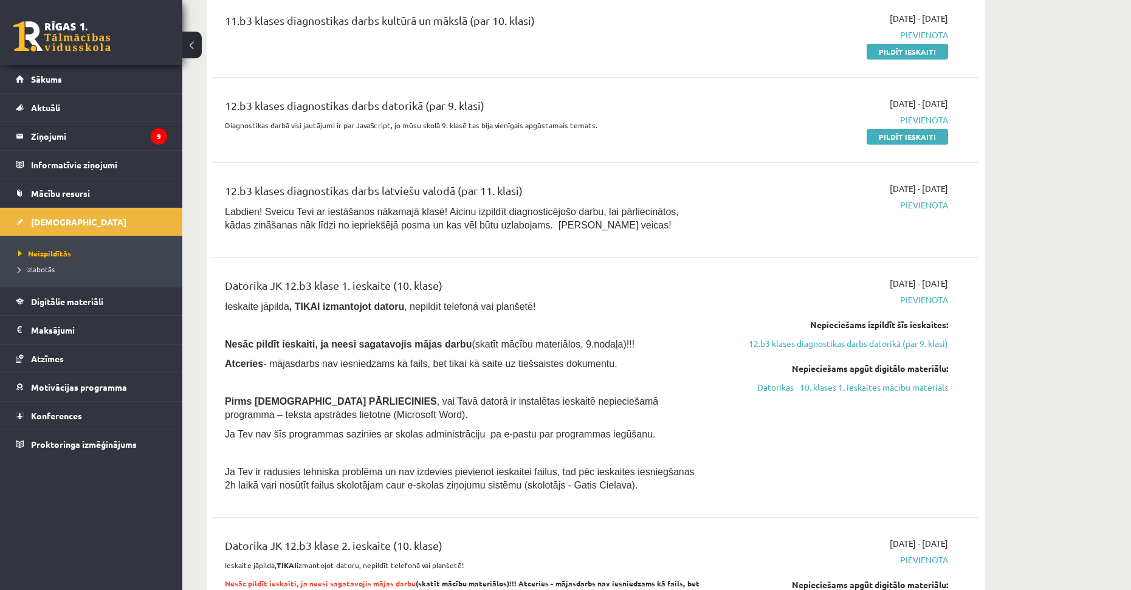
drag, startPoint x: 557, startPoint y: 340, endPoint x: 557, endPoint y: 349, distance: 9.1
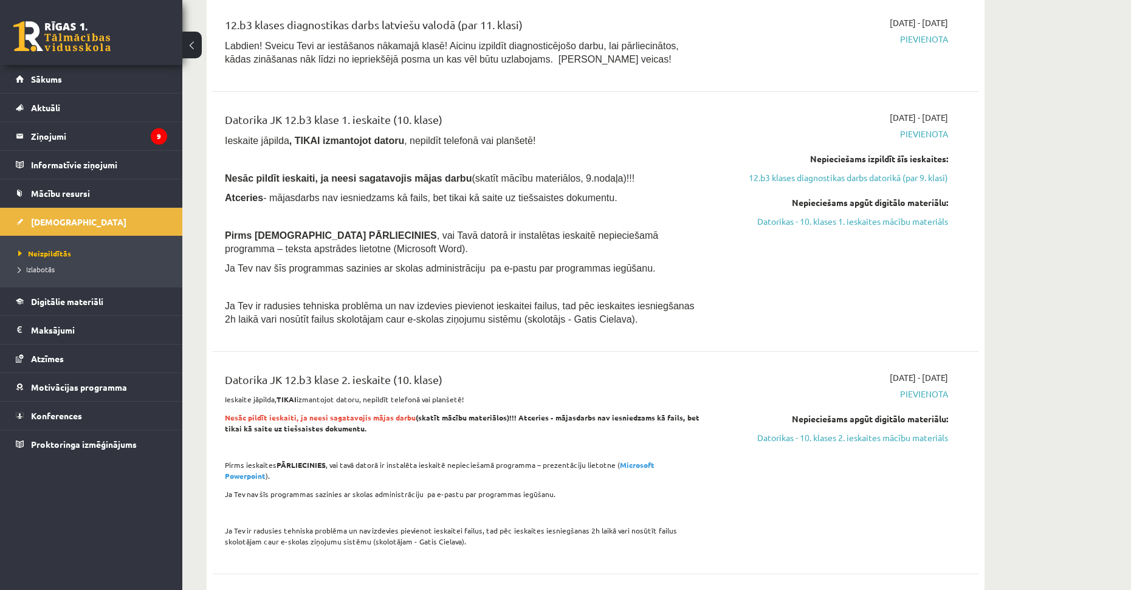
scroll to position [1660, 0]
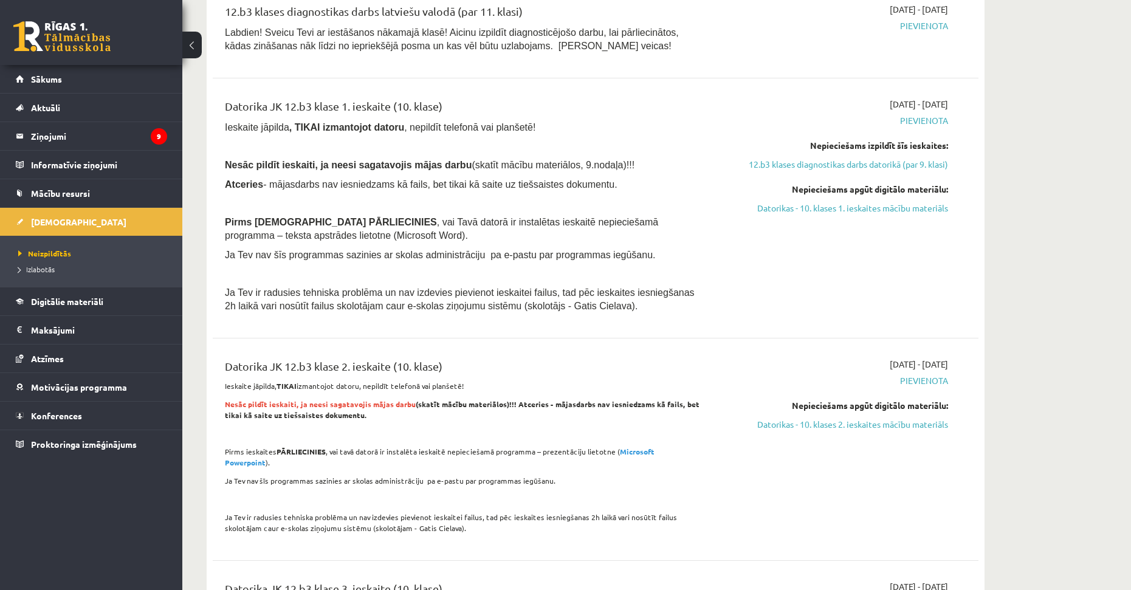
drag, startPoint x: 552, startPoint y: 346, endPoint x: 560, endPoint y: 373, distance: 28.3
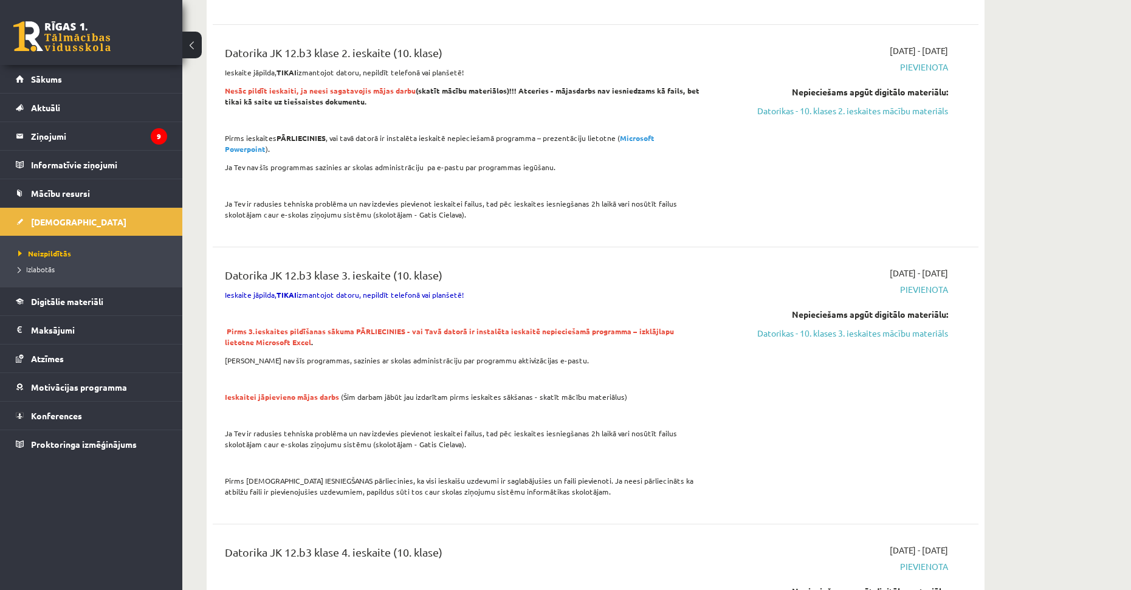
scroll to position [1979, 0]
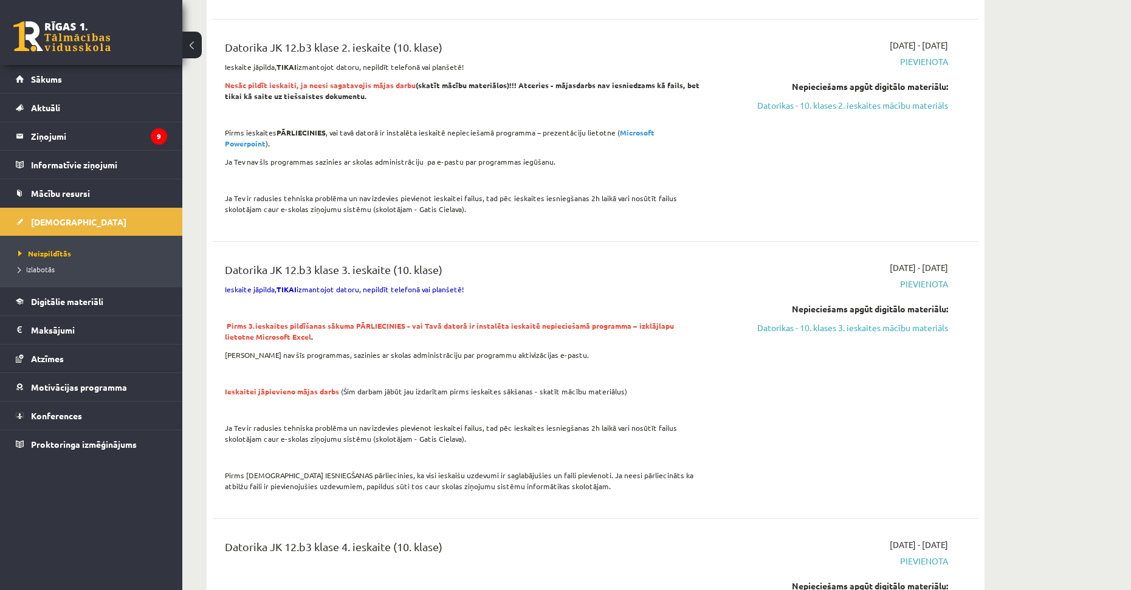
drag, startPoint x: 471, startPoint y: 436, endPoint x: 469, endPoint y: 453, distance: 17.2
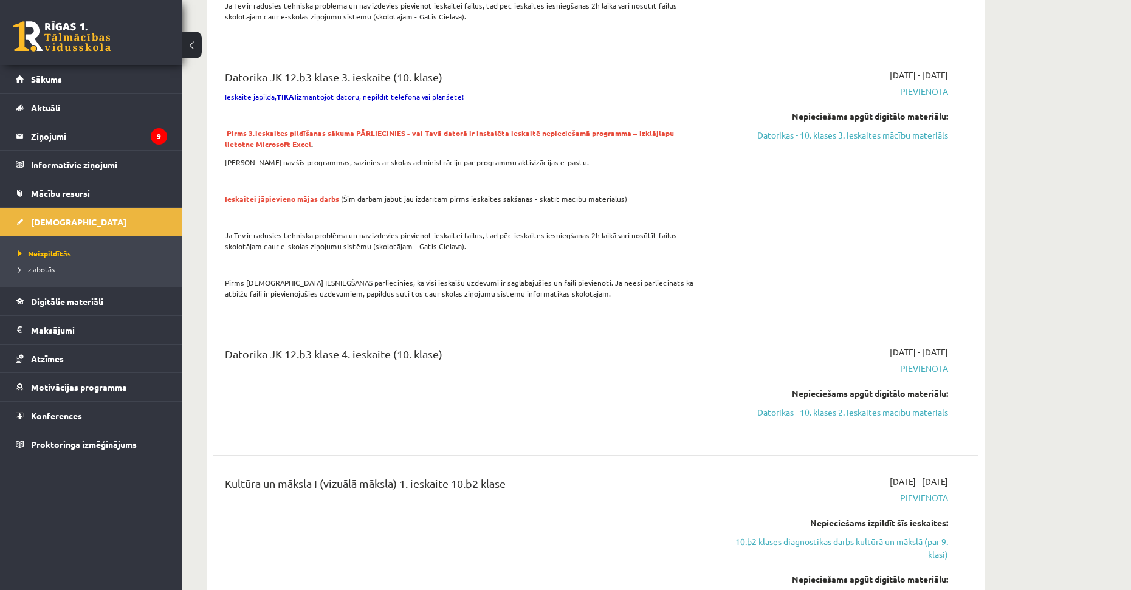
drag, startPoint x: 464, startPoint y: 435, endPoint x: 463, endPoint y: 453, distance: 17.6
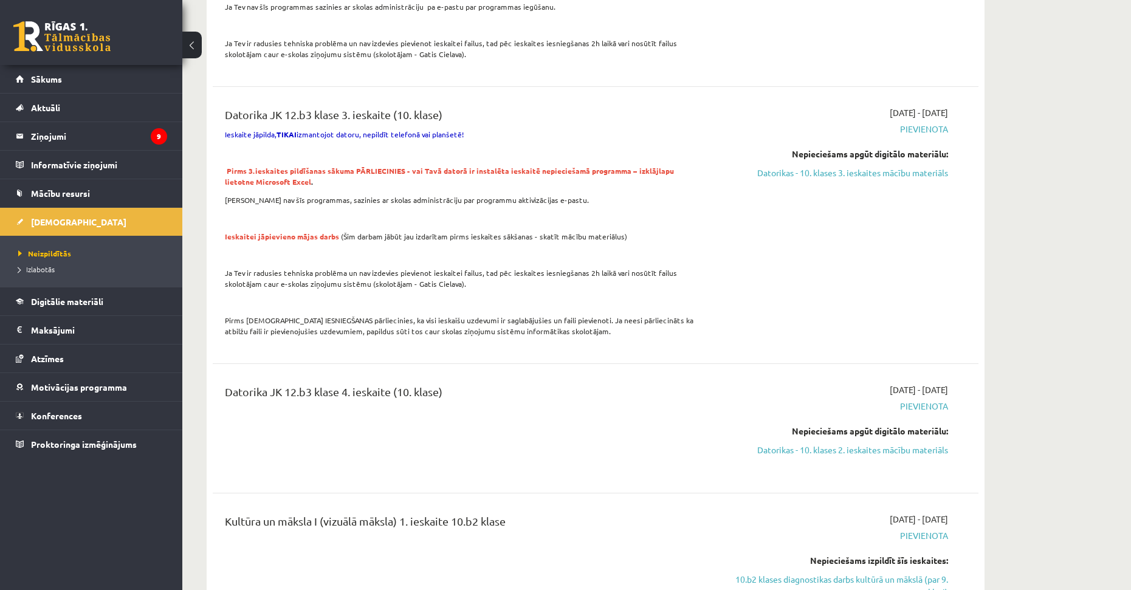
scroll to position [2120, 0]
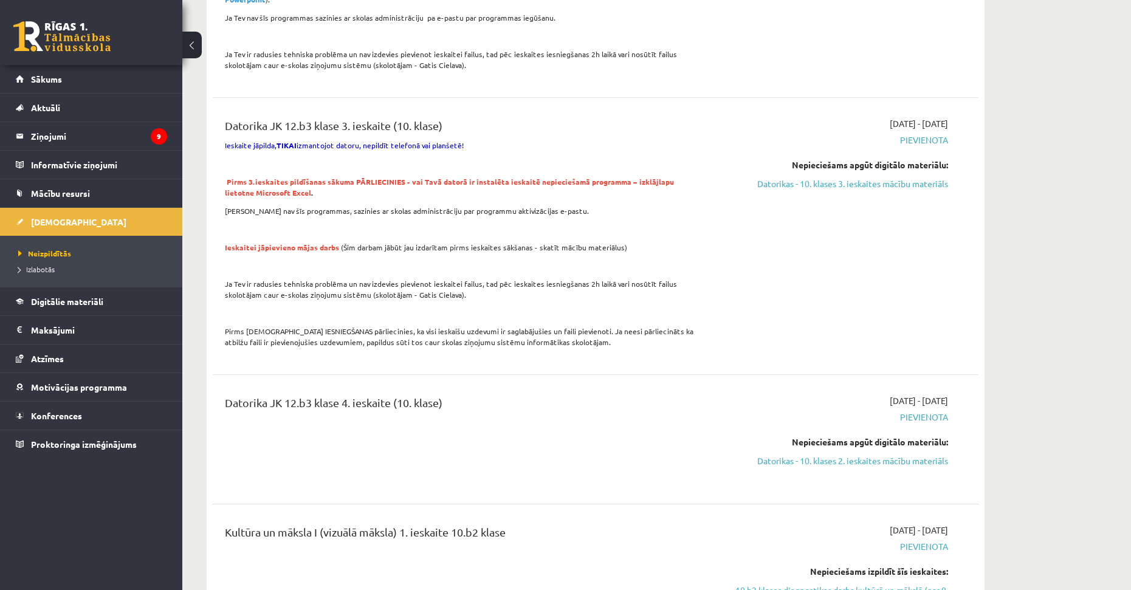
drag, startPoint x: 456, startPoint y: 425, endPoint x: 464, endPoint y: 406, distance: 20.2
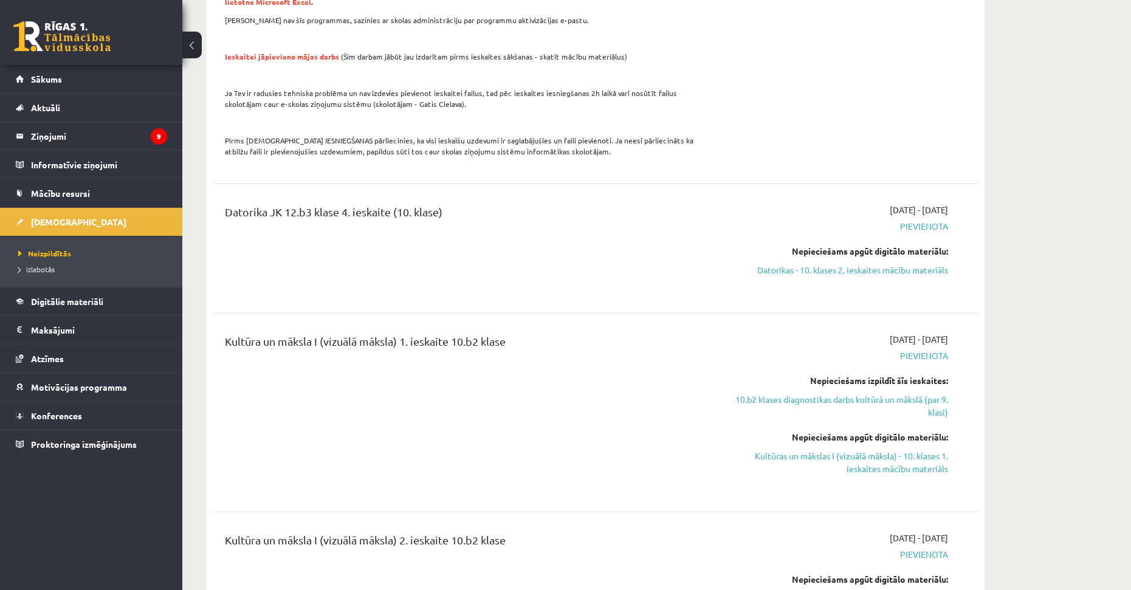
scroll to position [2322, 0]
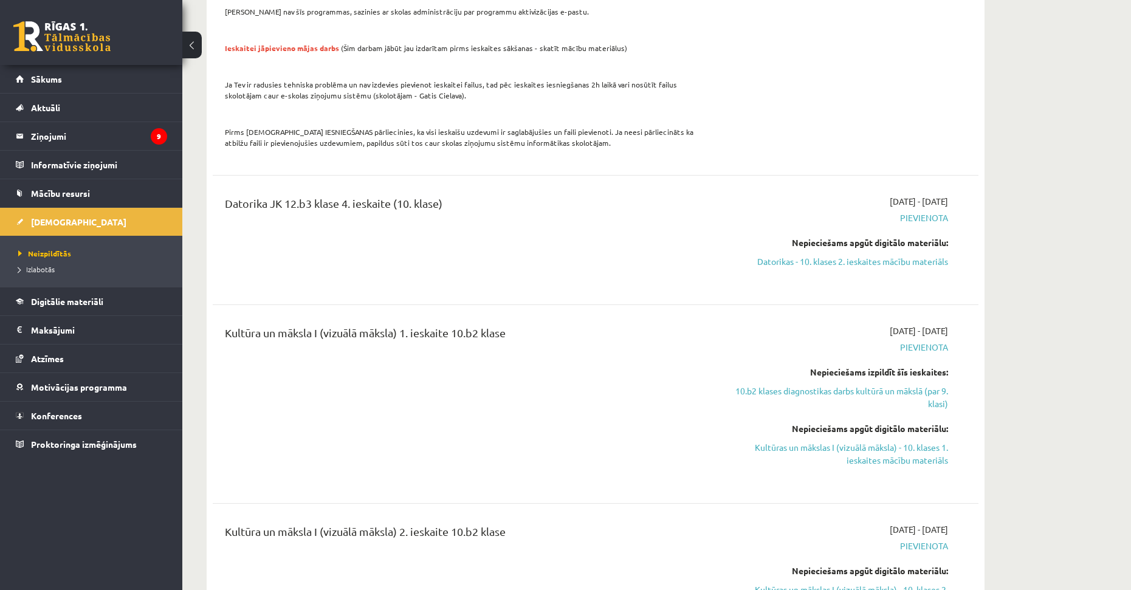
drag, startPoint x: 485, startPoint y: 391, endPoint x: 484, endPoint y: 413, distance: 21.3
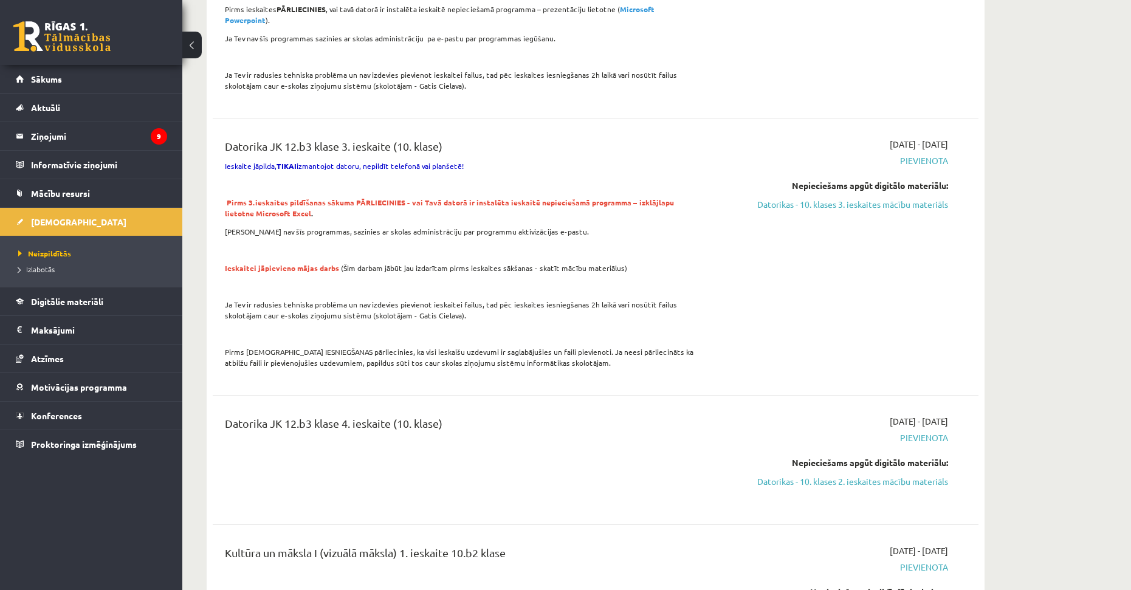
scroll to position [2057, 0]
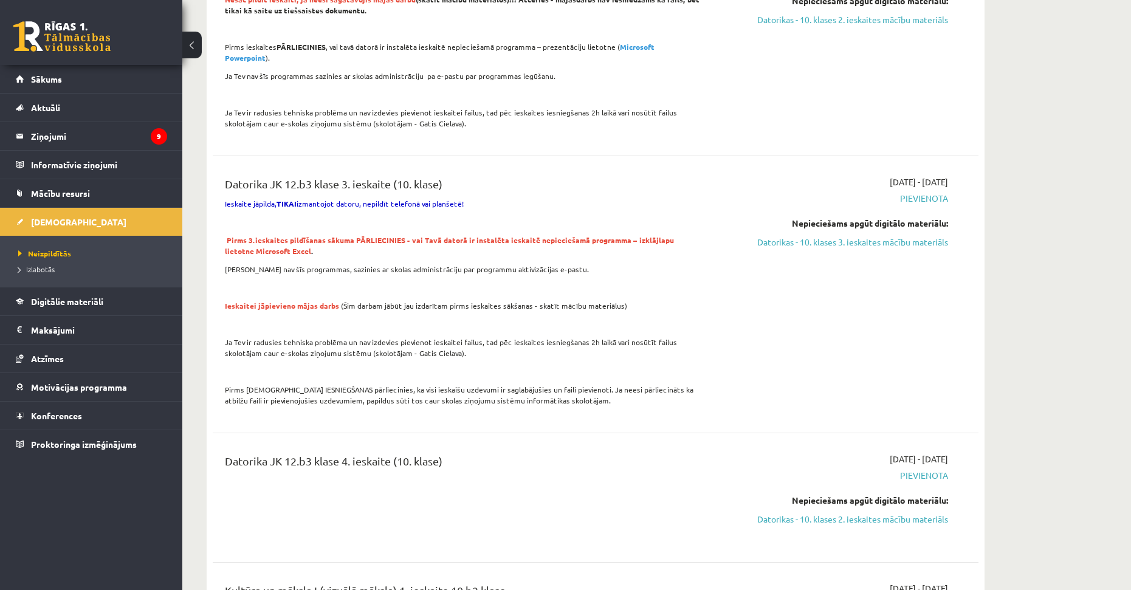
drag, startPoint x: 479, startPoint y: 417, endPoint x: 482, endPoint y: 366, distance: 51.7
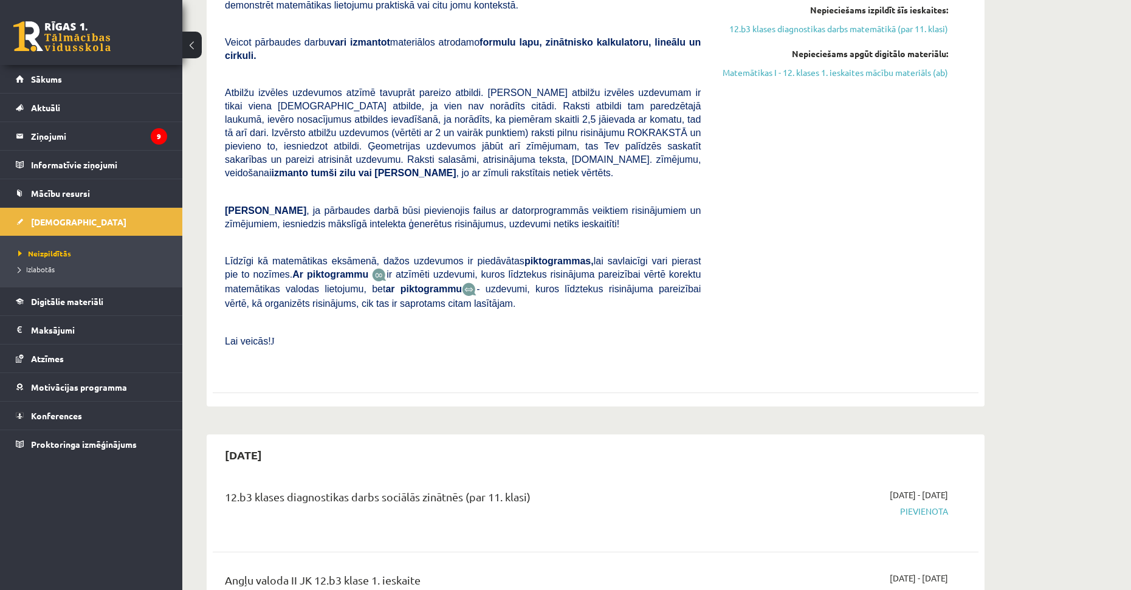
scroll to position [0, 0]
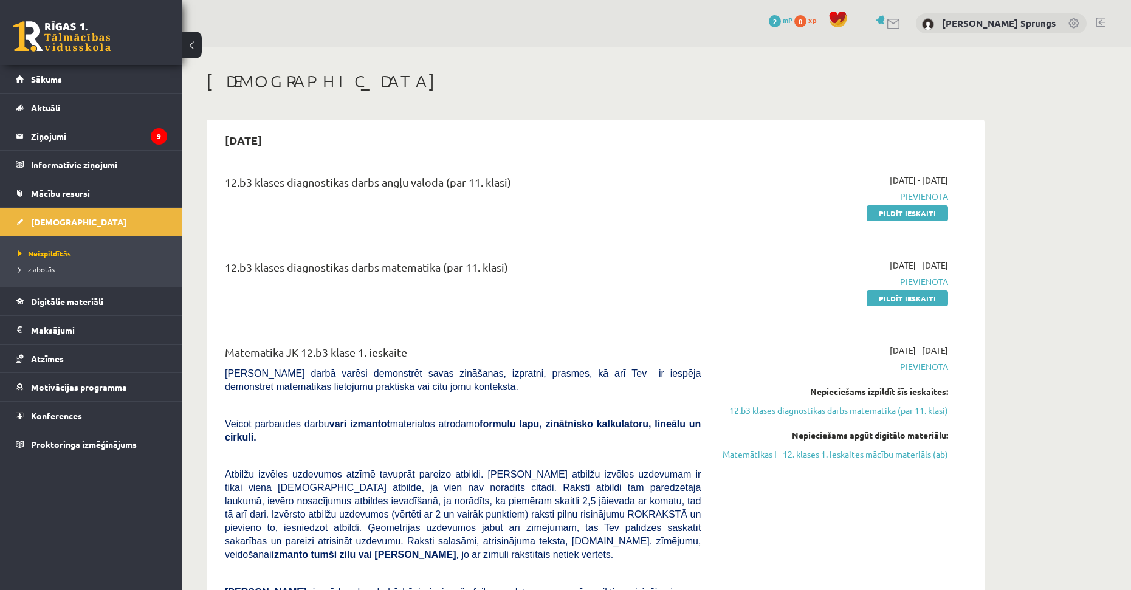
drag, startPoint x: 413, startPoint y: 392, endPoint x: 414, endPoint y: 194, distance: 198.1
click at [78, 78] on link "Sākums" at bounding box center [91, 79] width 151 height 28
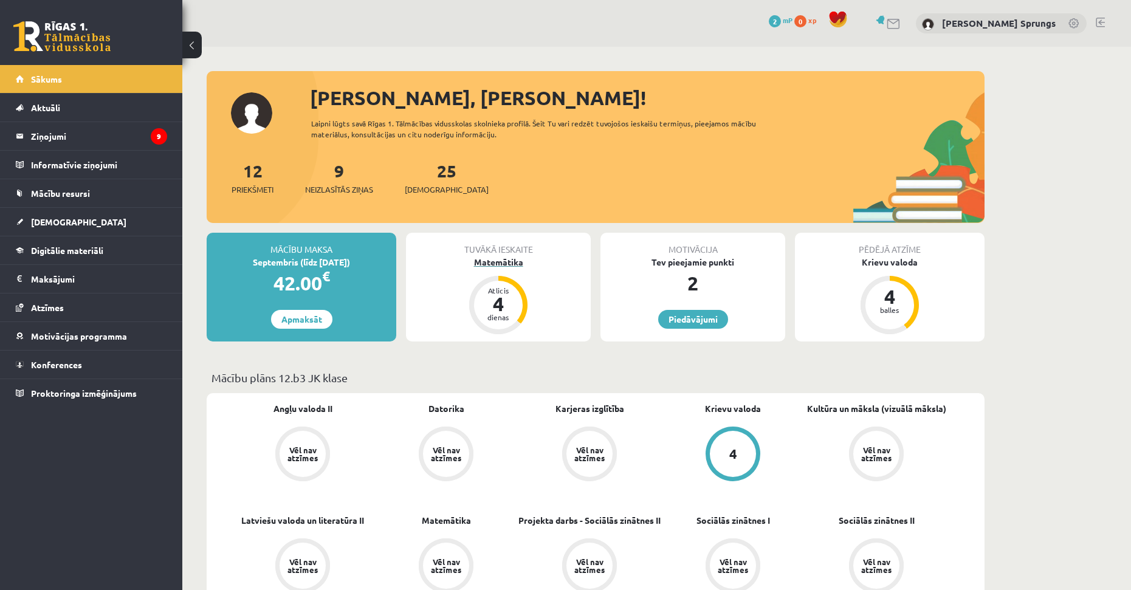
click at [495, 258] on div "Matemātika" at bounding box center [498, 262] width 185 height 13
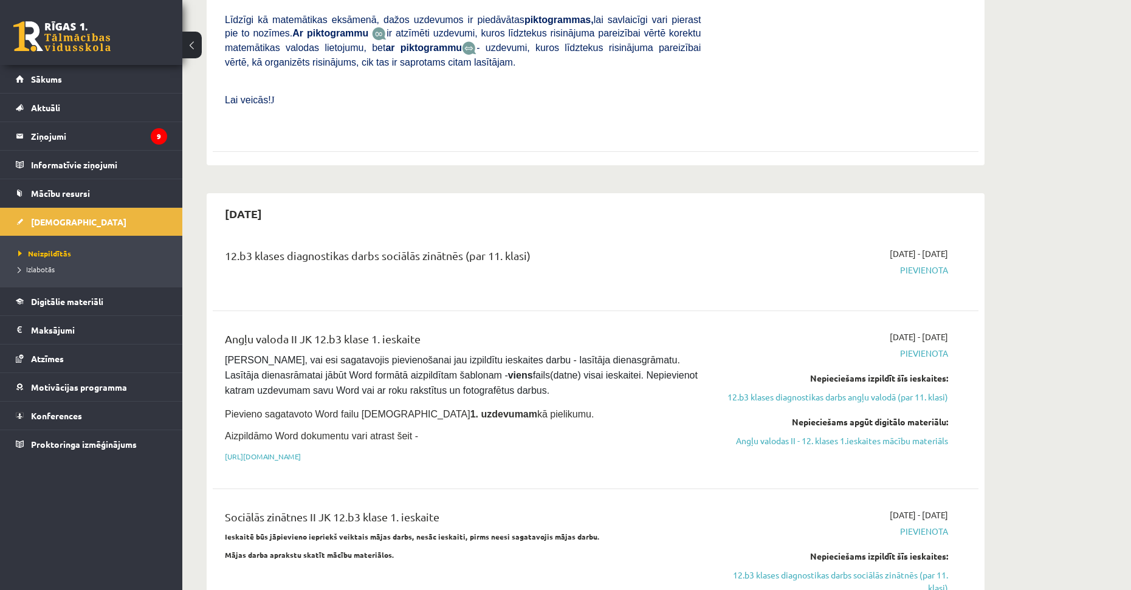
drag, startPoint x: 532, startPoint y: 347, endPoint x: 526, endPoint y: 377, distance: 30.5
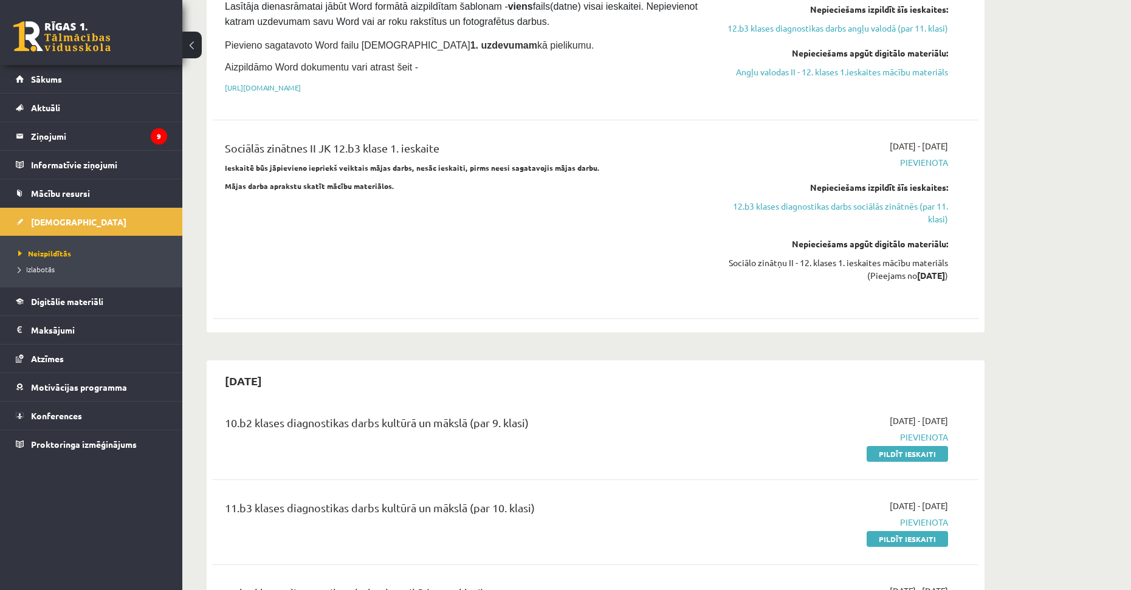
drag, startPoint x: 543, startPoint y: 300, endPoint x: 541, endPoint y: 355, distance: 54.7
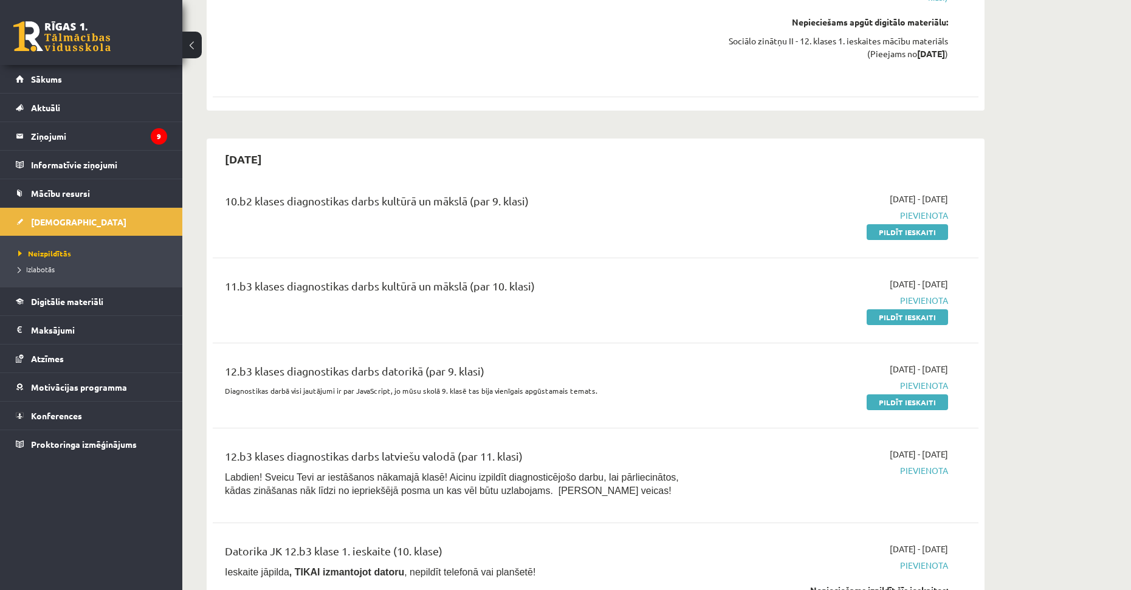
scroll to position [1261, 0]
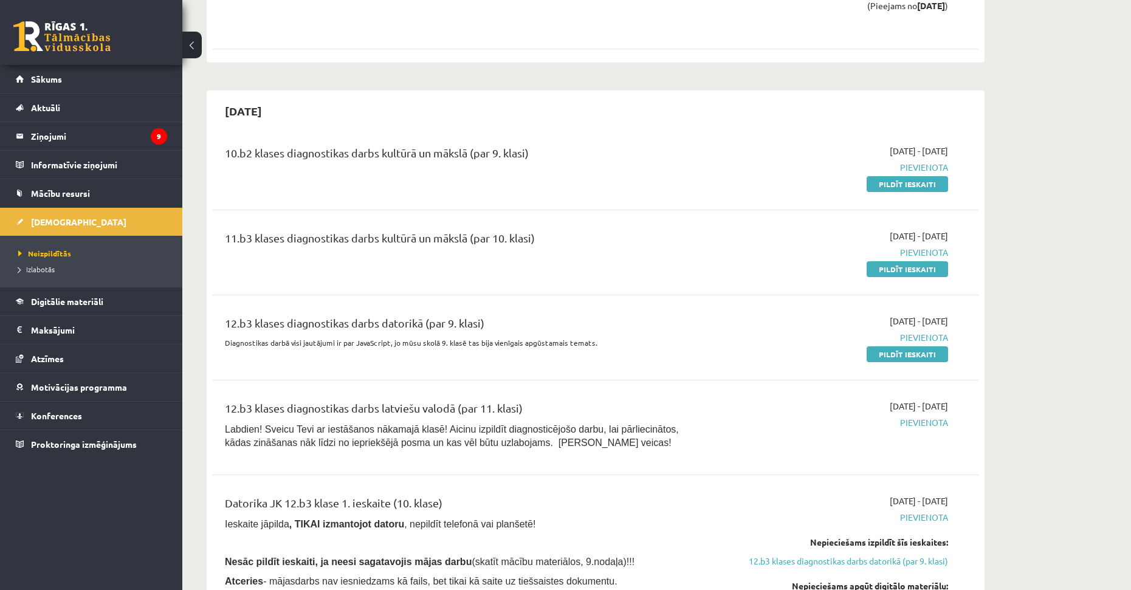
drag, startPoint x: 516, startPoint y: 344, endPoint x: 509, endPoint y: 377, distance: 32.9
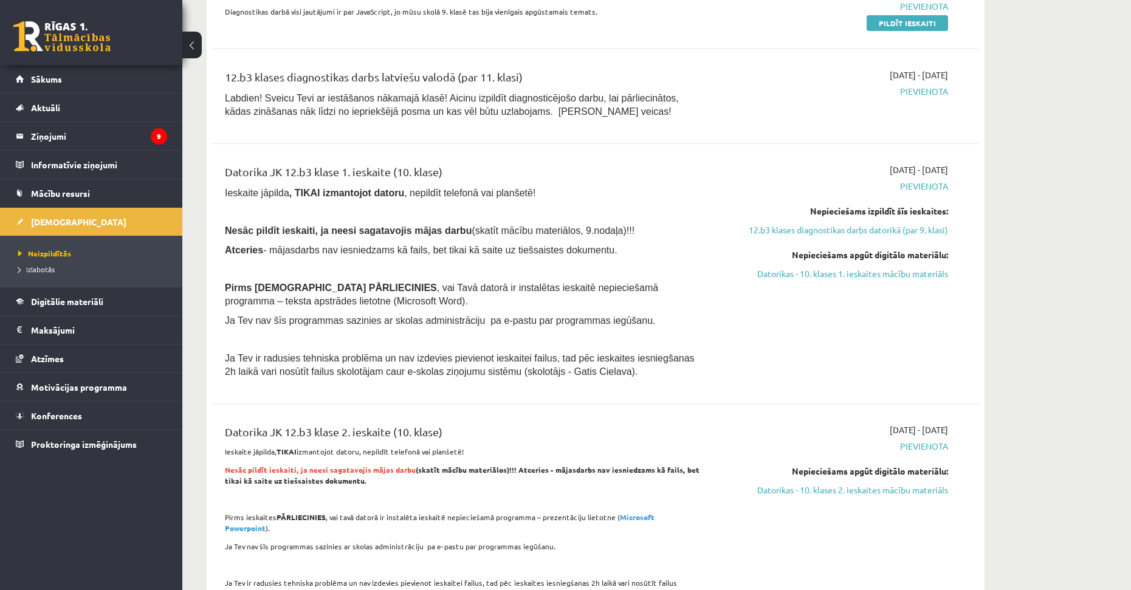
drag, startPoint x: 510, startPoint y: 346, endPoint x: 512, endPoint y: 363, distance: 17.2
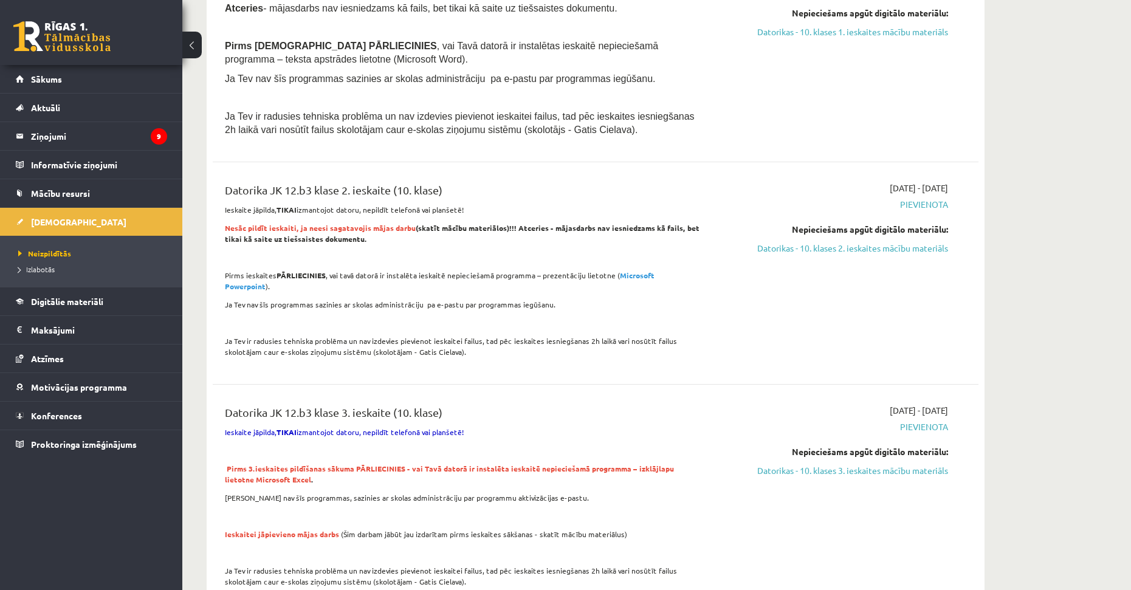
drag, startPoint x: 510, startPoint y: 351, endPoint x: 510, endPoint y: 363, distance: 12.2
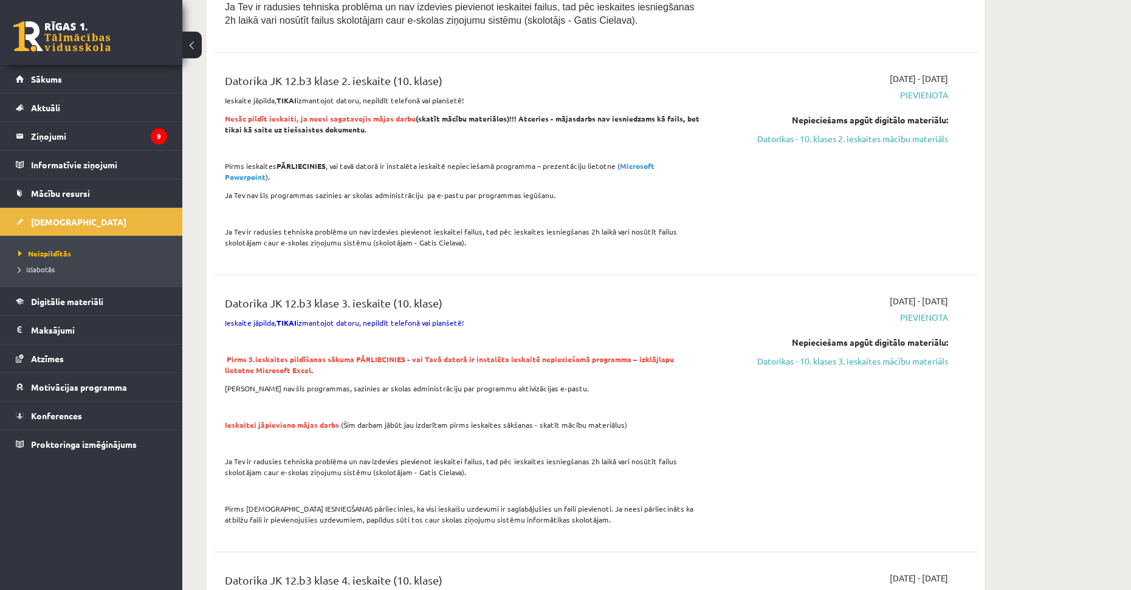
drag, startPoint x: 513, startPoint y: 337, endPoint x: 521, endPoint y: 366, distance: 30.8
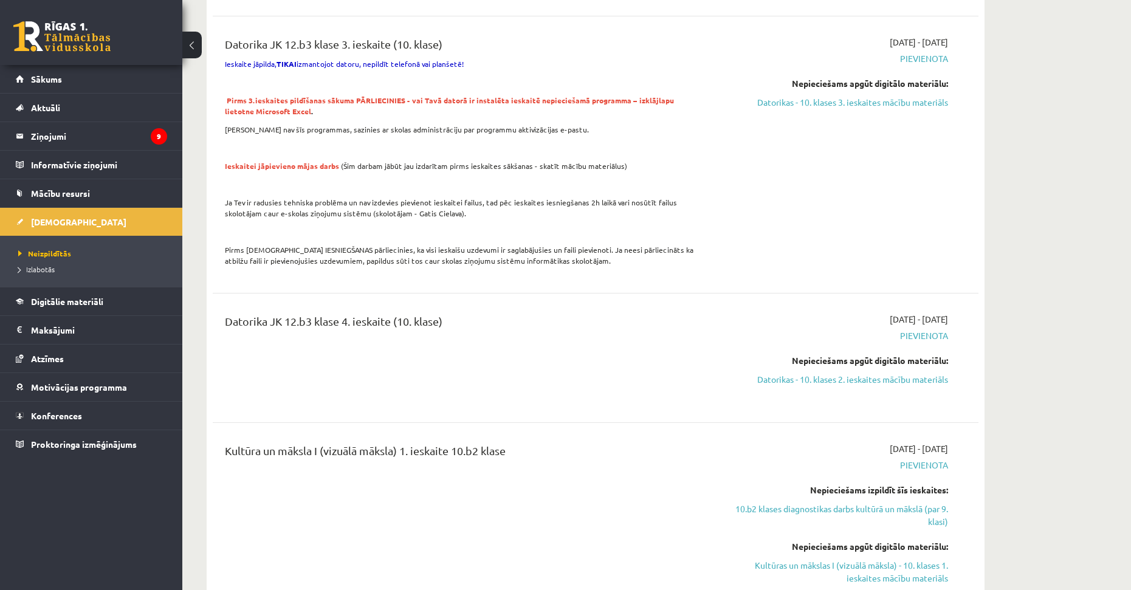
drag, startPoint x: 473, startPoint y: 292, endPoint x: 481, endPoint y: 336, distance: 44.9
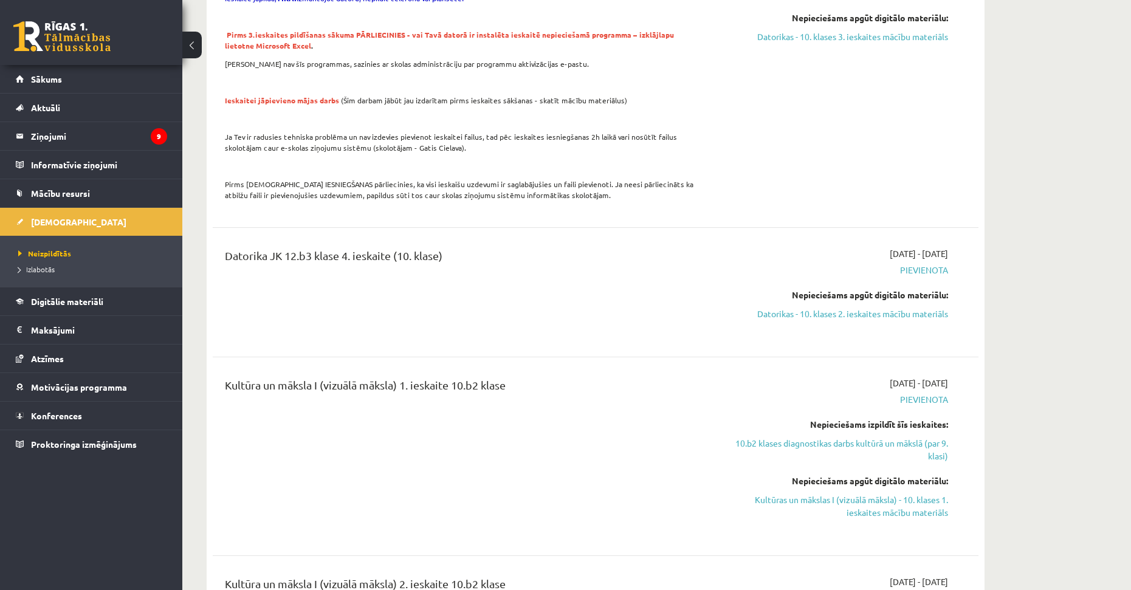
scroll to position [2276, 0]
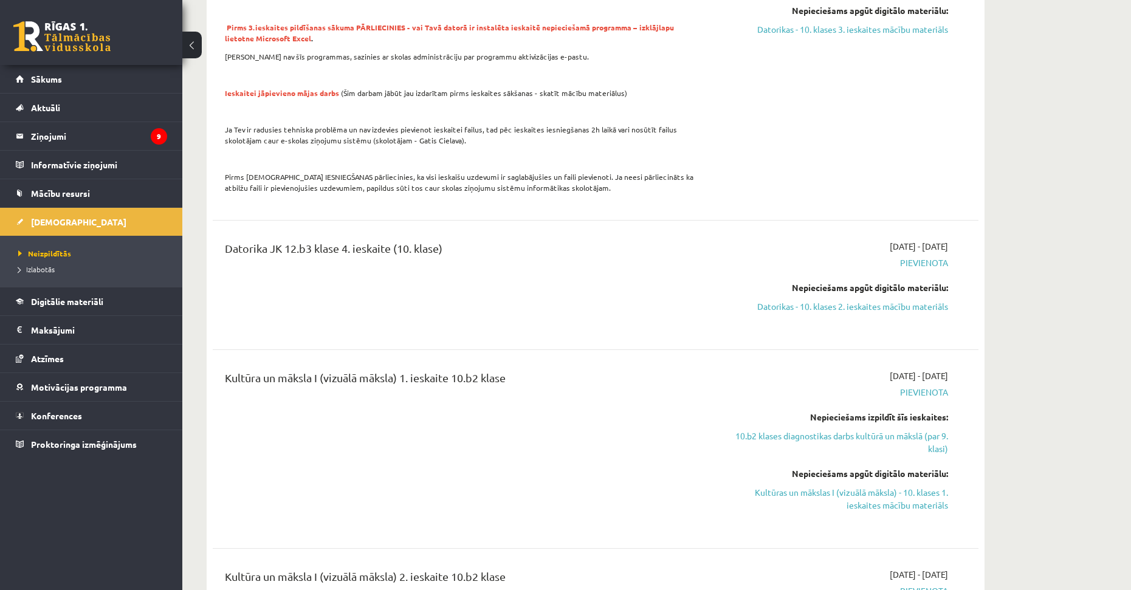
drag, startPoint x: 444, startPoint y: 317, endPoint x: 449, endPoint y: 339, distance: 23.1
drag, startPoint x: 514, startPoint y: 337, endPoint x: 224, endPoint y: 340, distance: 289.8
click at [224, 368] on div "Kultūra un māksla I (vizuālā māksla) 1. ieskaite 10.b2 klase" at bounding box center [463, 447] width 494 height 159
click at [475, 368] on div "Kultūra un māksla I (vizuālā māksla) 1. ieskaite 10.b2 klase" at bounding box center [463, 447] width 494 height 159
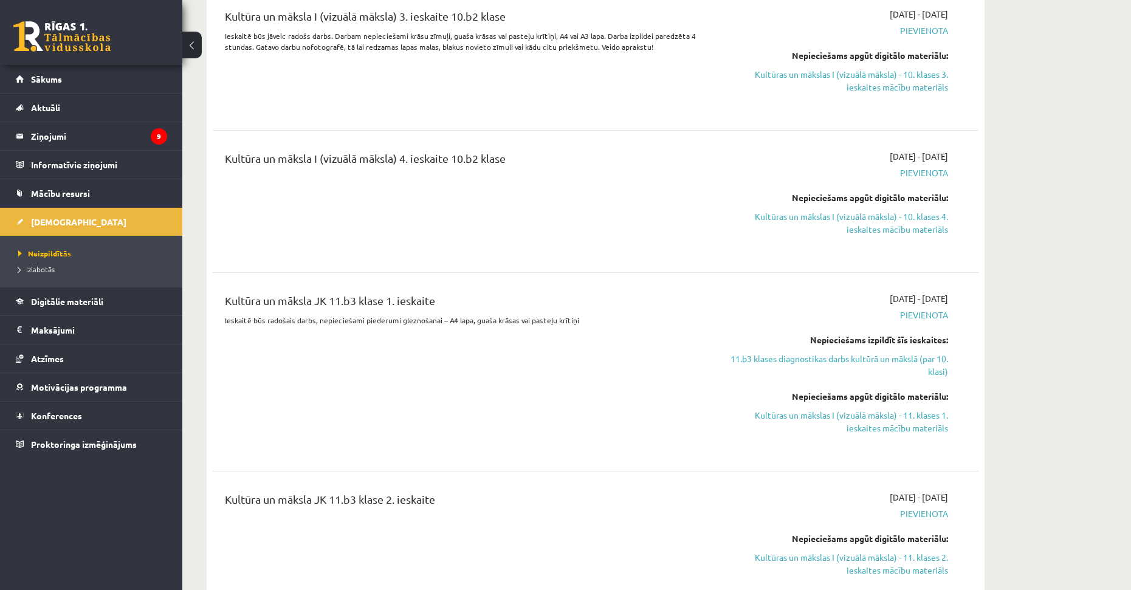
drag, startPoint x: 489, startPoint y: 344, endPoint x: 488, endPoint y: 380, distance: 35.9
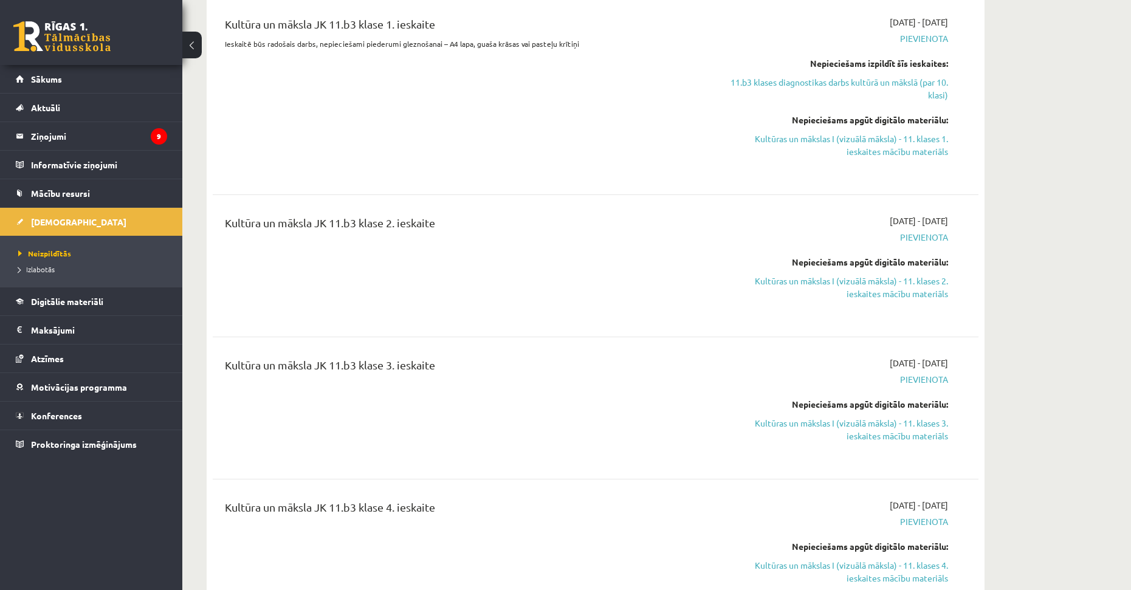
drag, startPoint x: 484, startPoint y: 381, endPoint x: 476, endPoint y: 419, distance: 39.2
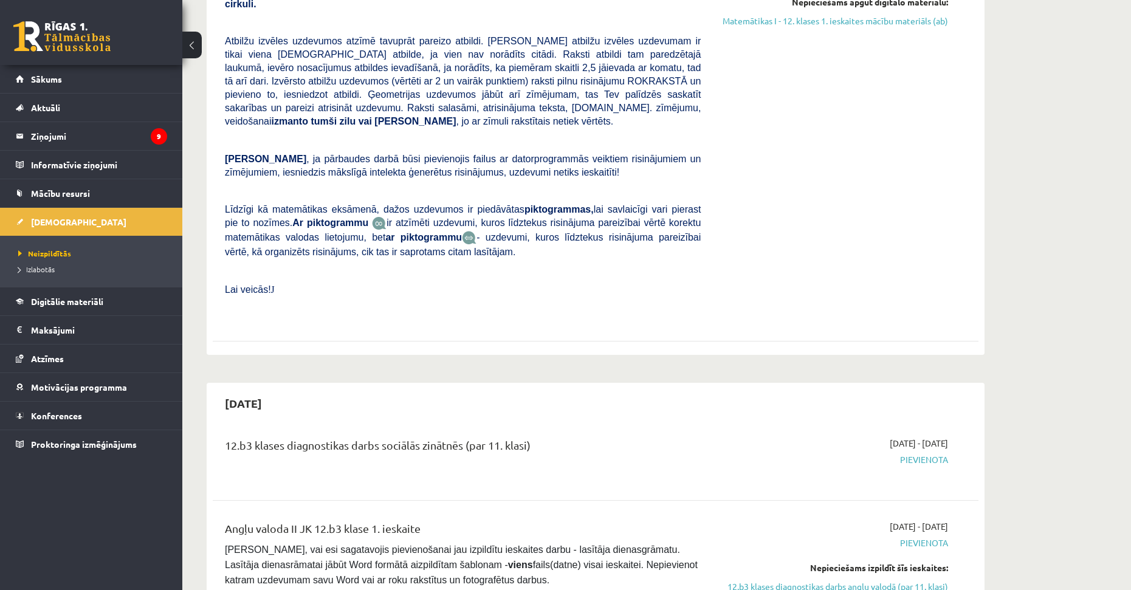
drag, startPoint x: 488, startPoint y: 462, endPoint x: 498, endPoint y: 289, distance: 173.4
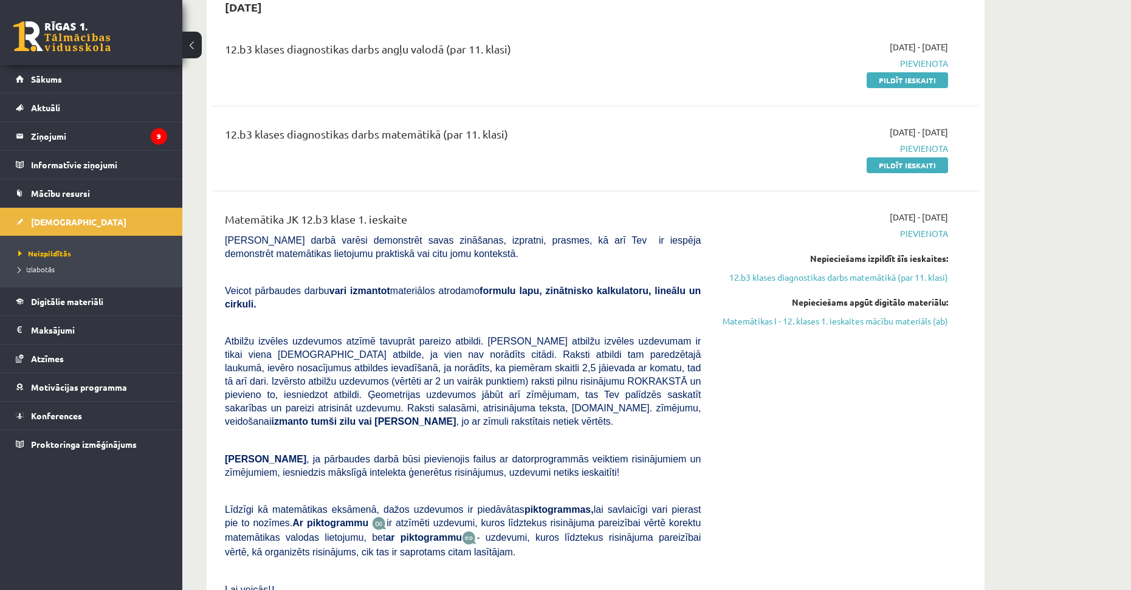
scroll to position [23, 0]
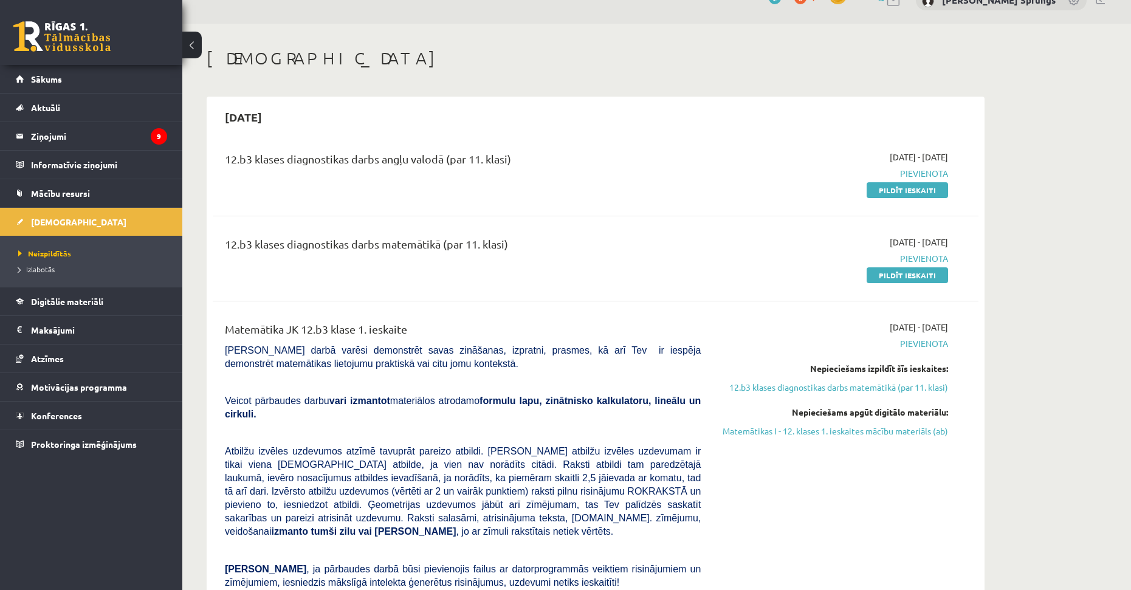
drag, startPoint x: 489, startPoint y: 418, endPoint x: 496, endPoint y: 317, distance: 101.7
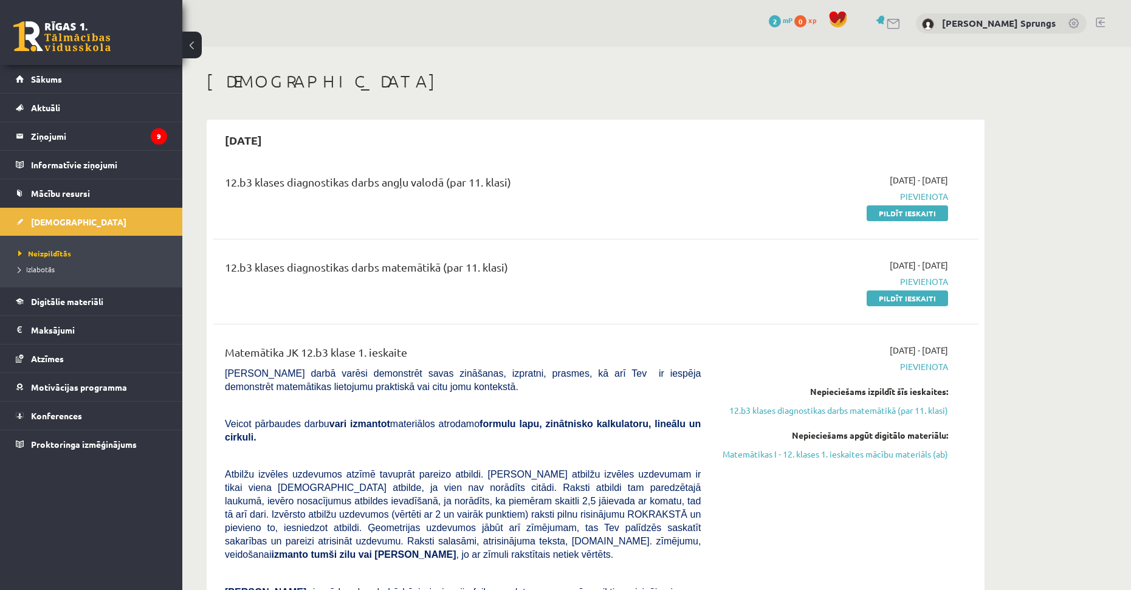
drag, startPoint x: 487, startPoint y: 397, endPoint x: 491, endPoint y: 269, distance: 128.9
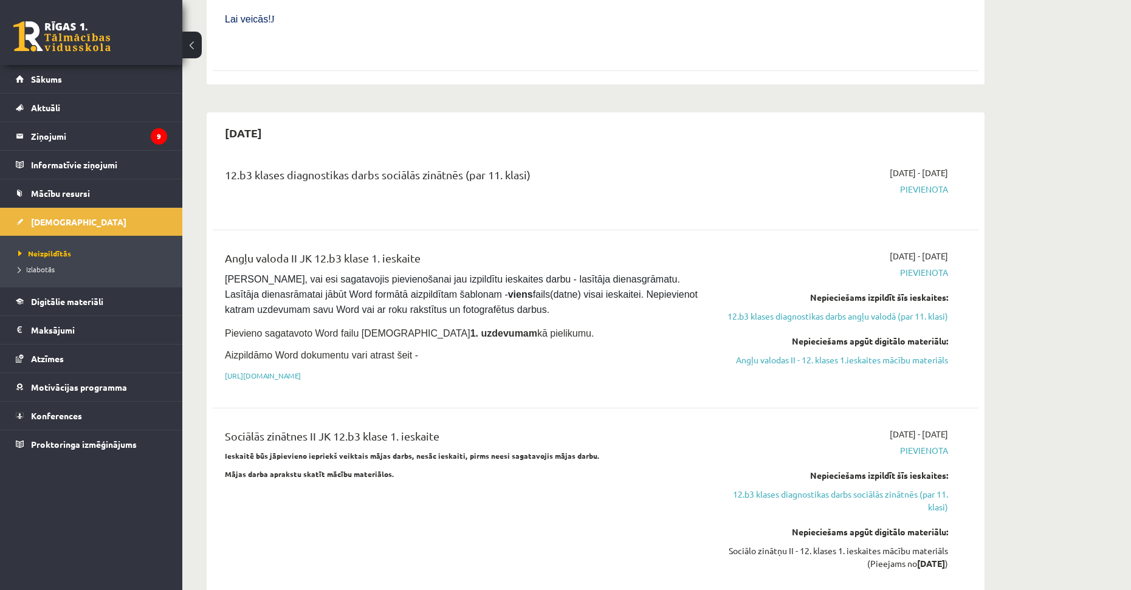
drag, startPoint x: 621, startPoint y: 146, endPoint x: 623, endPoint y: 213, distance: 66.9
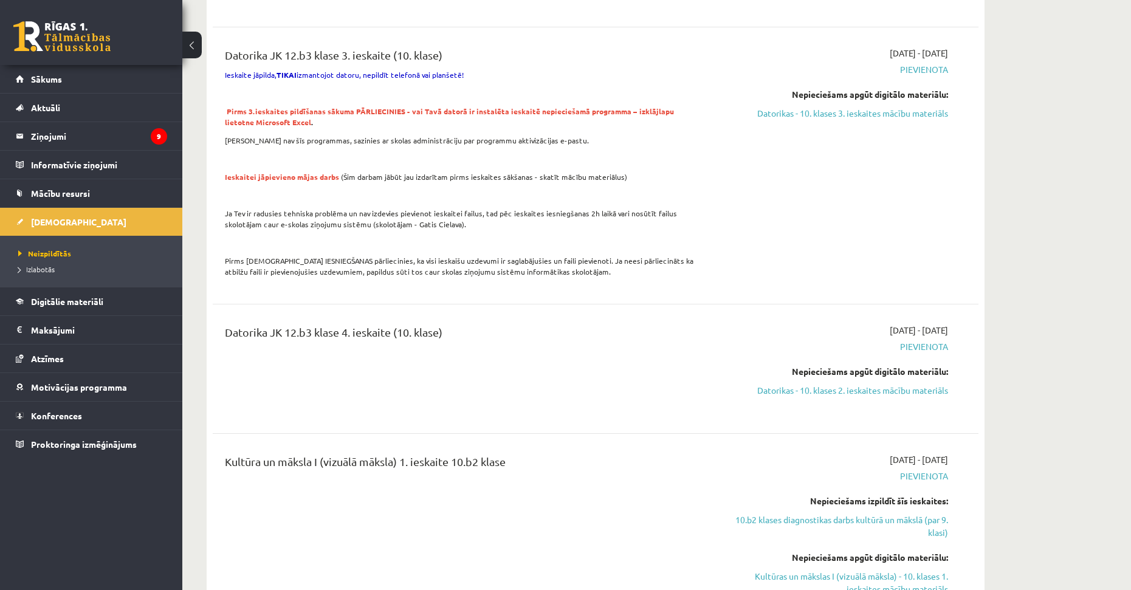
drag, startPoint x: 577, startPoint y: 121, endPoint x: 601, endPoint y: 251, distance: 132.3
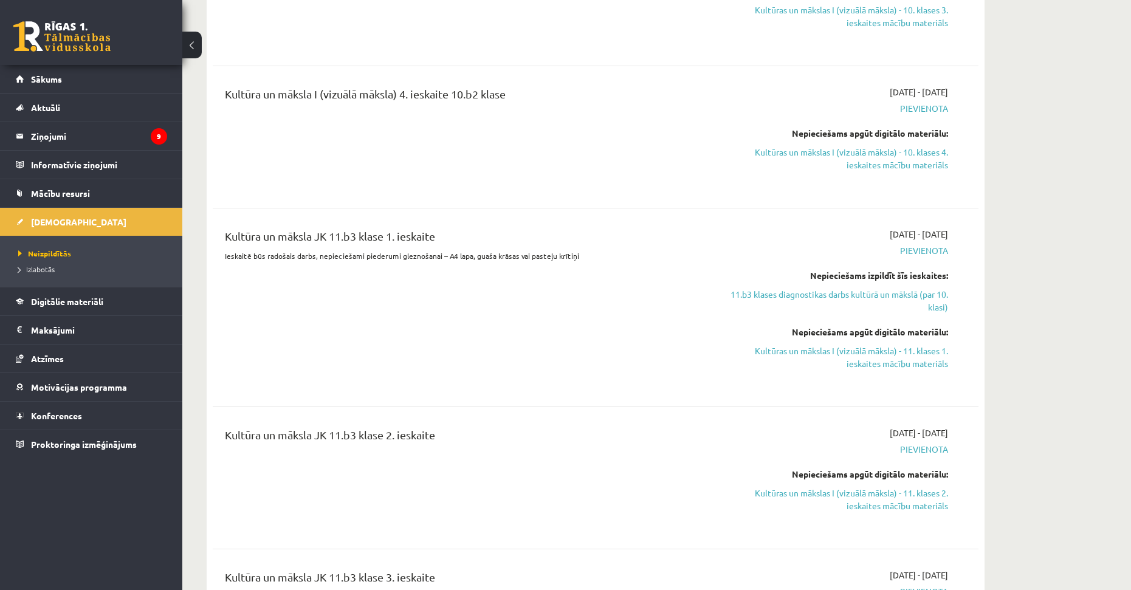
drag, startPoint x: 597, startPoint y: 253, endPoint x: 604, endPoint y: 295, distance: 43.1
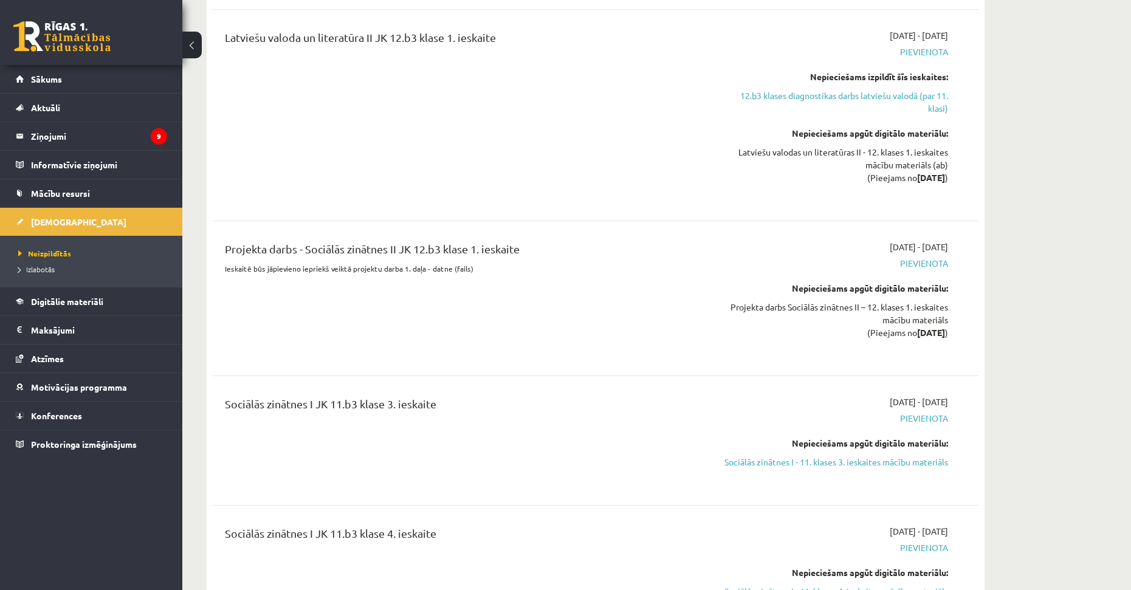
drag, startPoint x: 583, startPoint y: 248, endPoint x: 610, endPoint y: 341, distance: 96.3
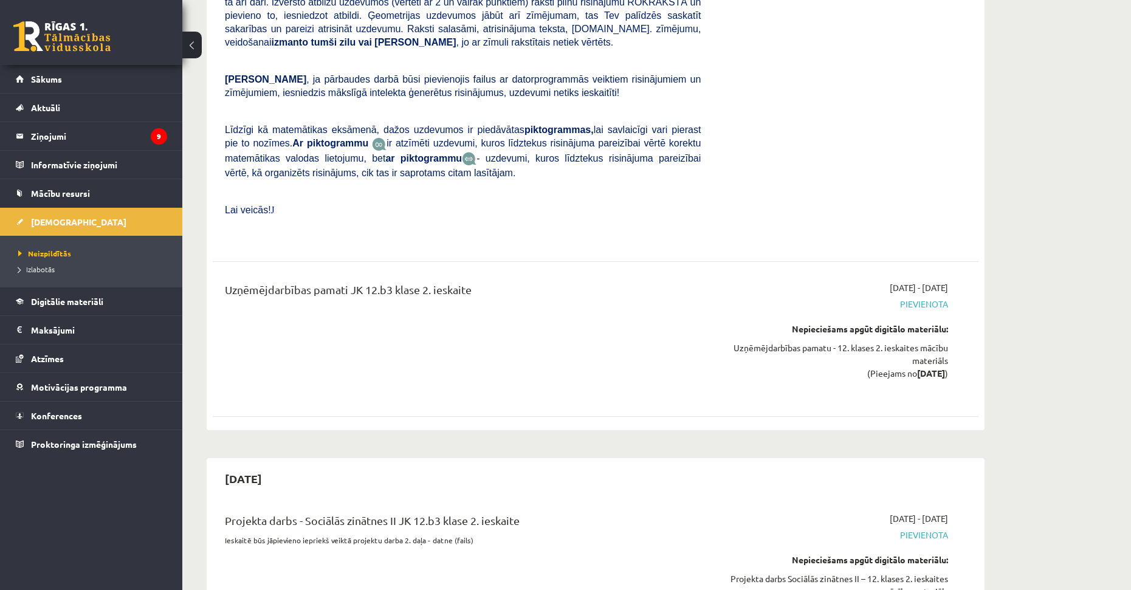
drag, startPoint x: 628, startPoint y: 332, endPoint x: 658, endPoint y: 397, distance: 71.5
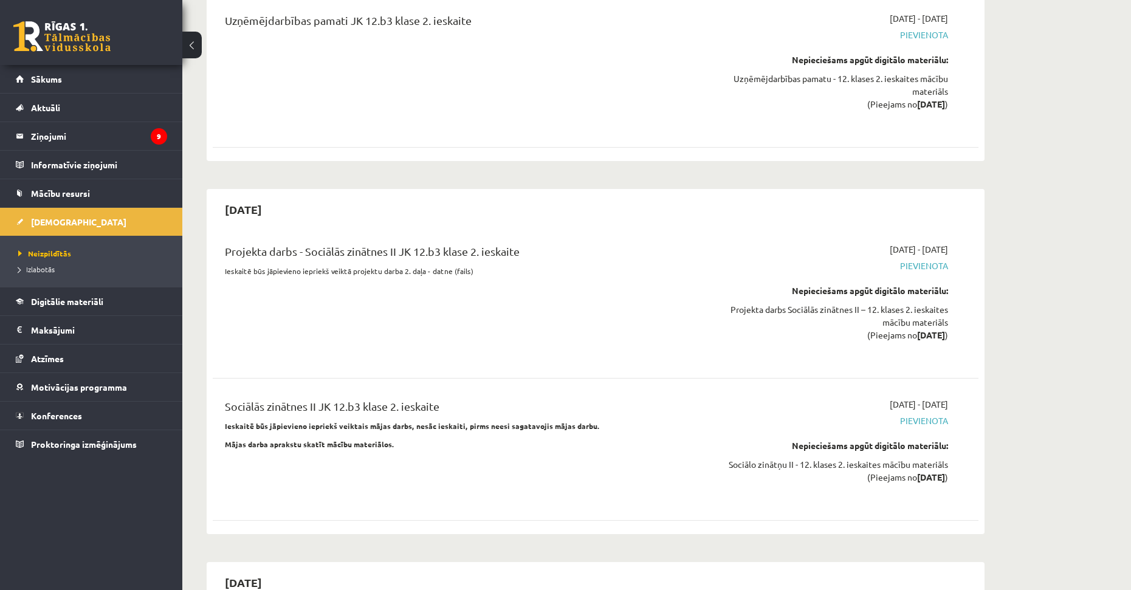
scroll to position [5729, 0]
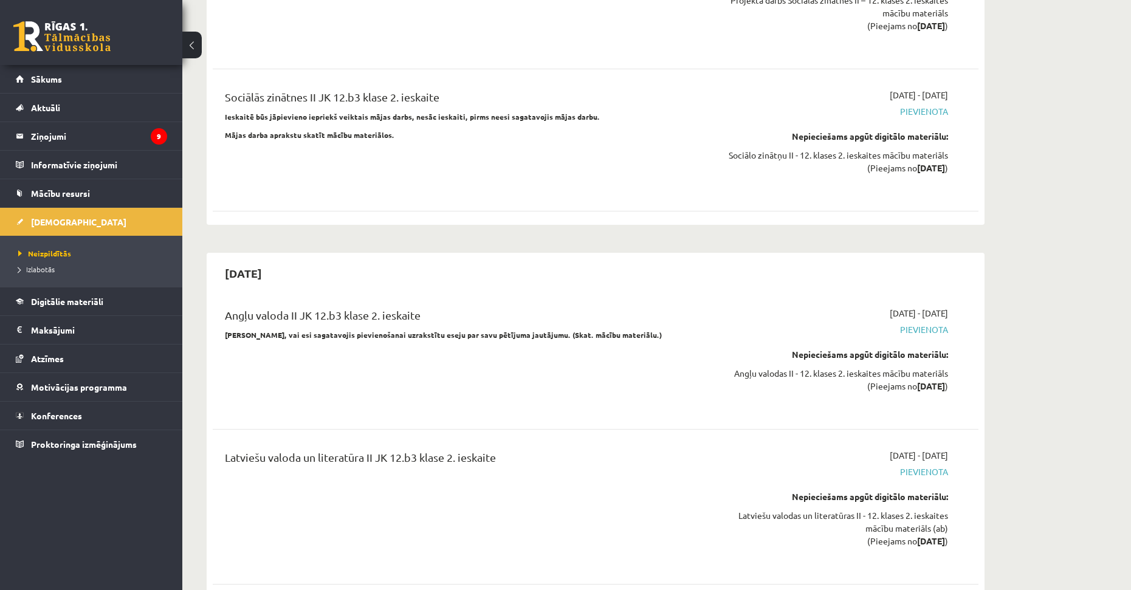
drag, startPoint x: 615, startPoint y: 315, endPoint x: 622, endPoint y: 352, distance: 37.8
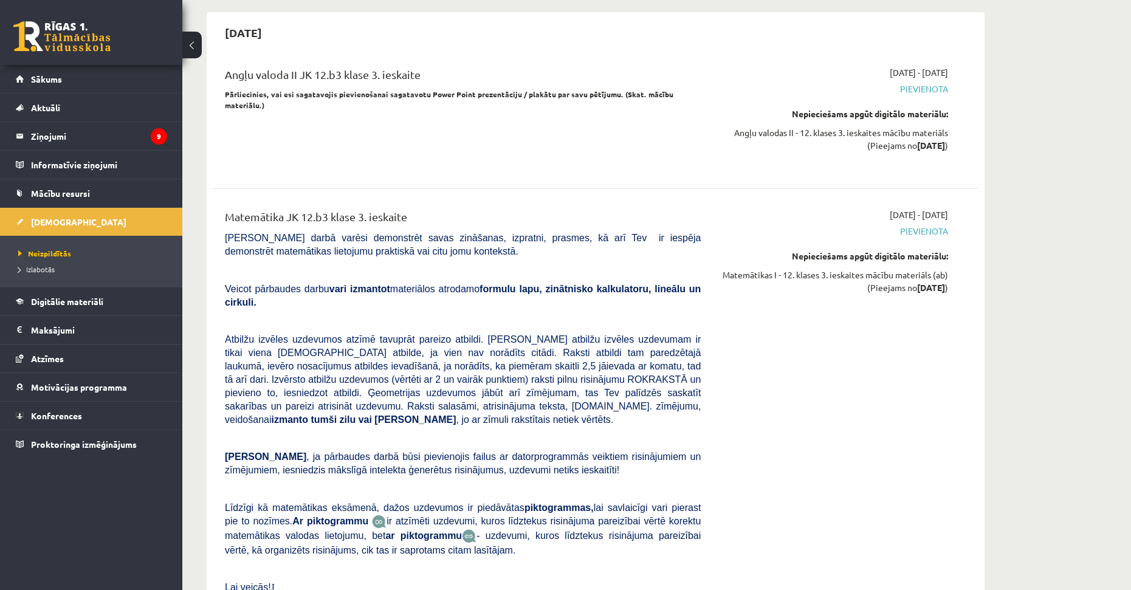
drag, startPoint x: 540, startPoint y: 313, endPoint x: 546, endPoint y: 389, distance: 76.2
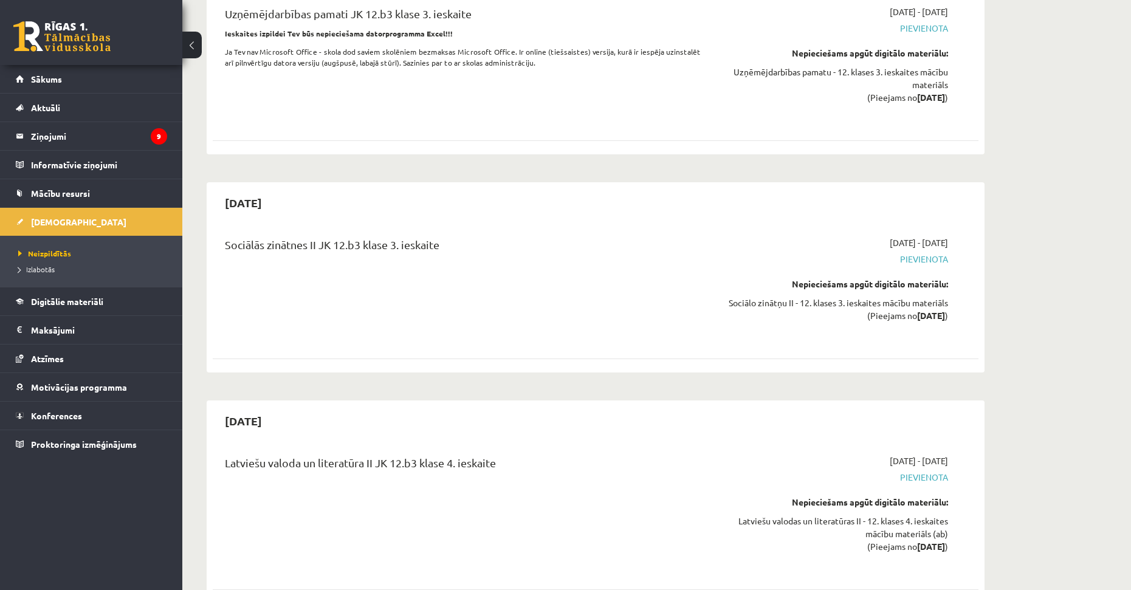
drag, startPoint x: 530, startPoint y: 331, endPoint x: 563, endPoint y: 451, distance: 124.5
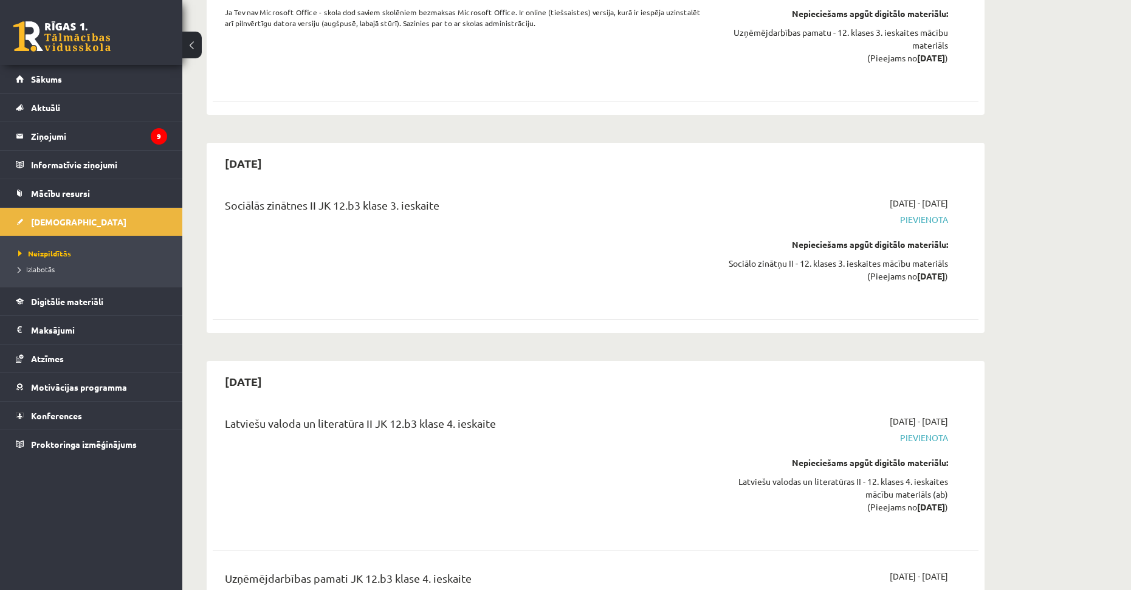
drag, startPoint x: 564, startPoint y: 308, endPoint x: 567, endPoint y: 322, distance: 14.2
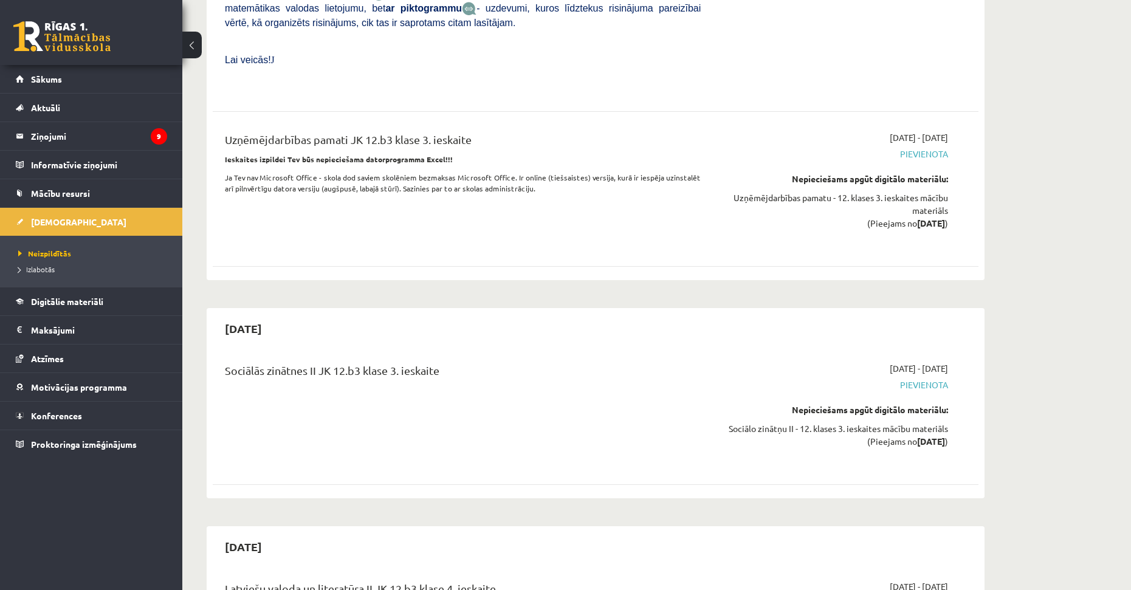
scroll to position [8464, 0]
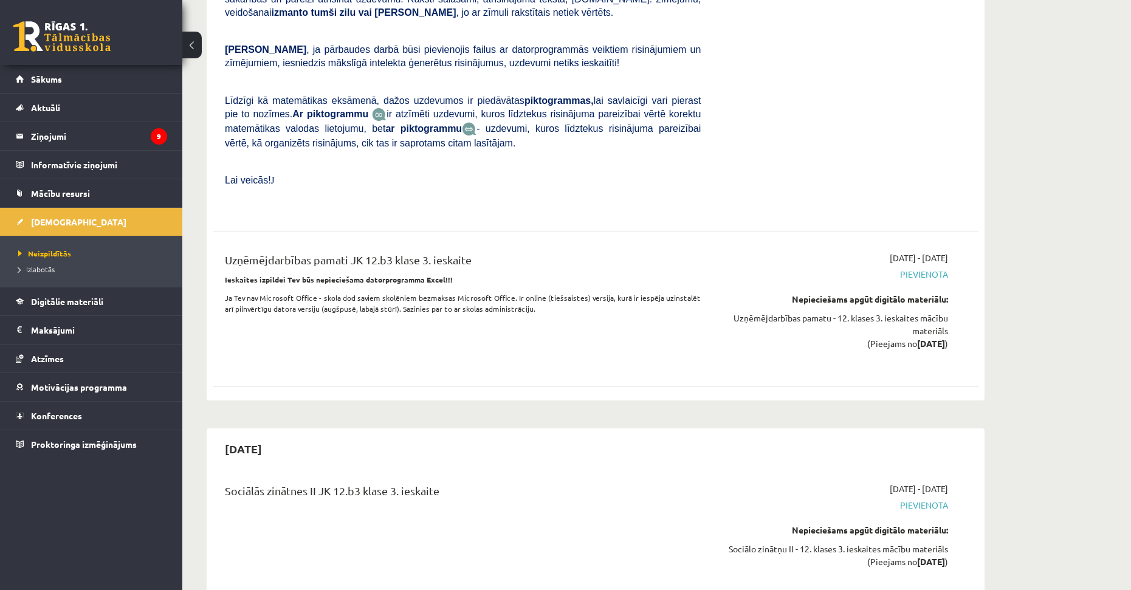
drag, startPoint x: 578, startPoint y: 273, endPoint x: 589, endPoint y: 210, distance: 64.1
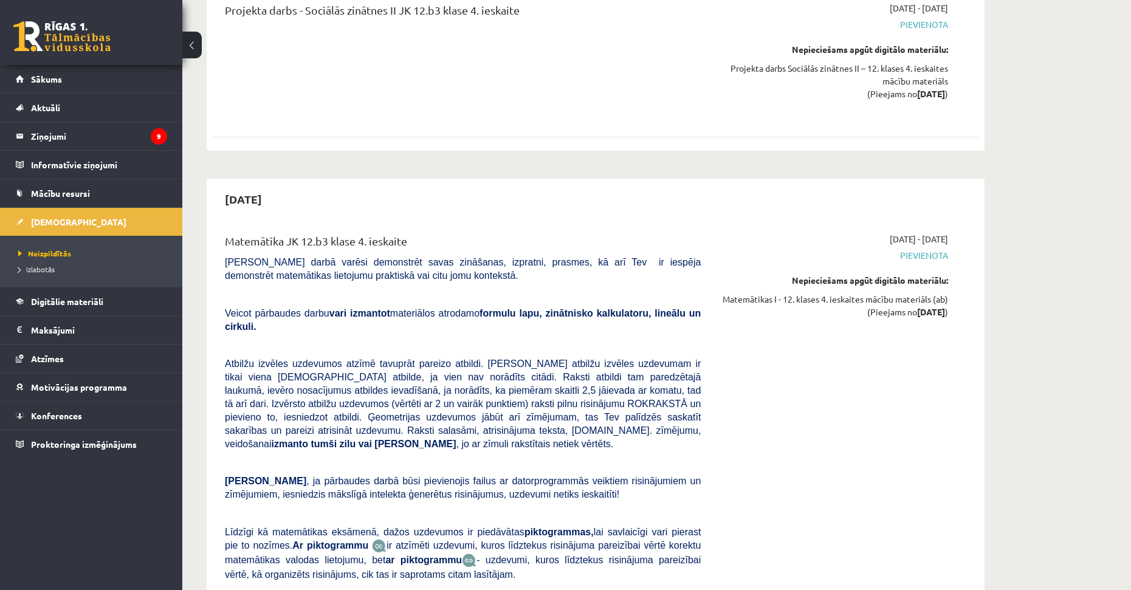
drag, startPoint x: 551, startPoint y: 227, endPoint x: 558, endPoint y: 182, distance: 45.5
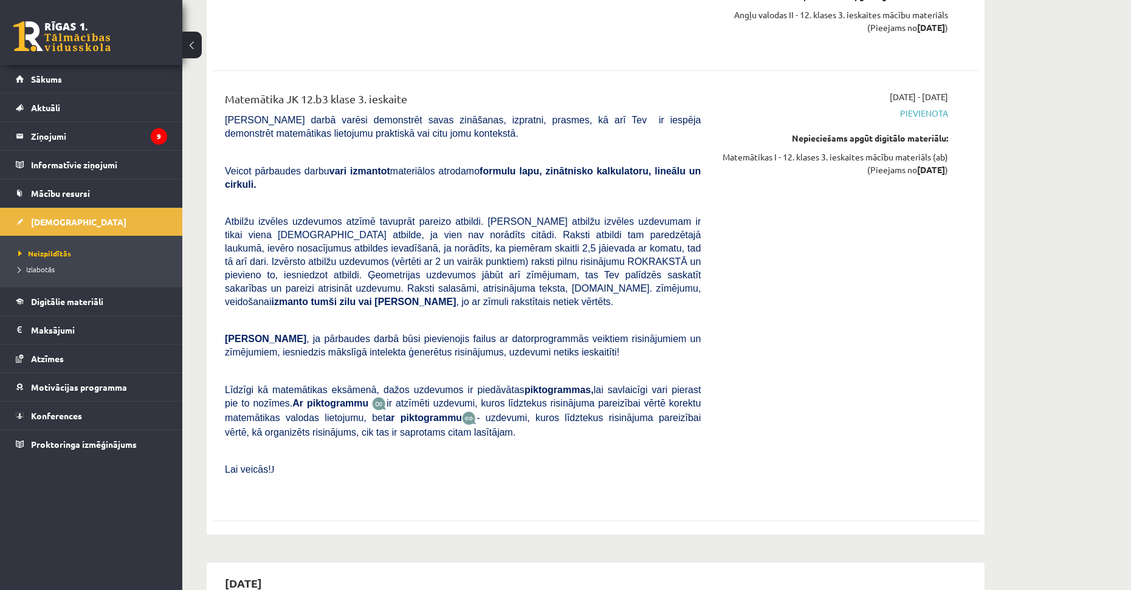
drag, startPoint x: 630, startPoint y: 338, endPoint x: 571, endPoint y: 249, distance: 107.0
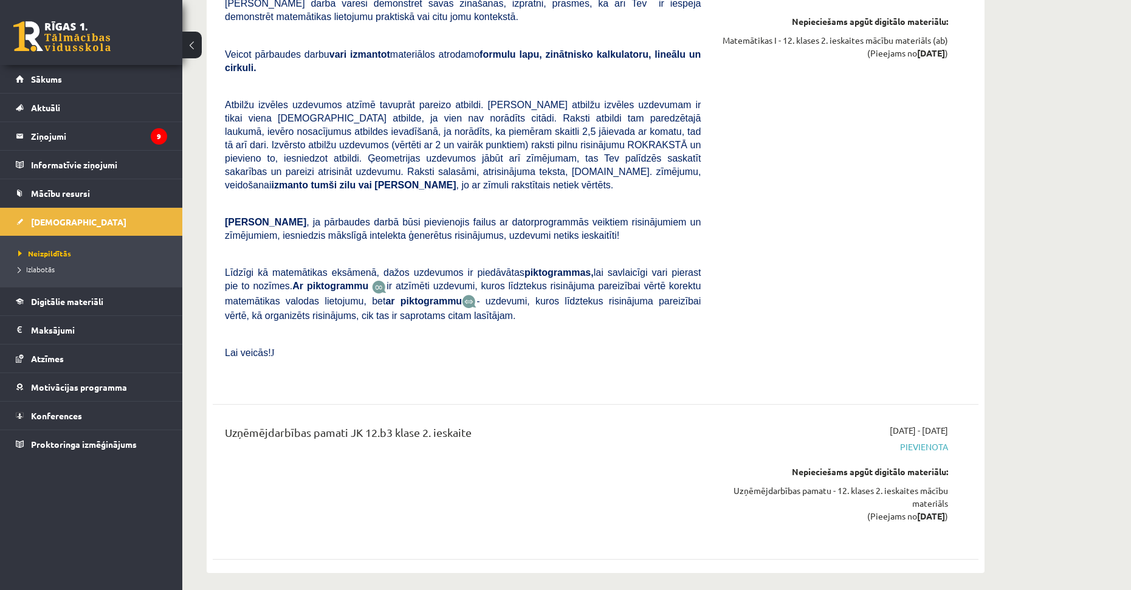
drag, startPoint x: 599, startPoint y: 395, endPoint x: 560, endPoint y: 262, distance: 138.0
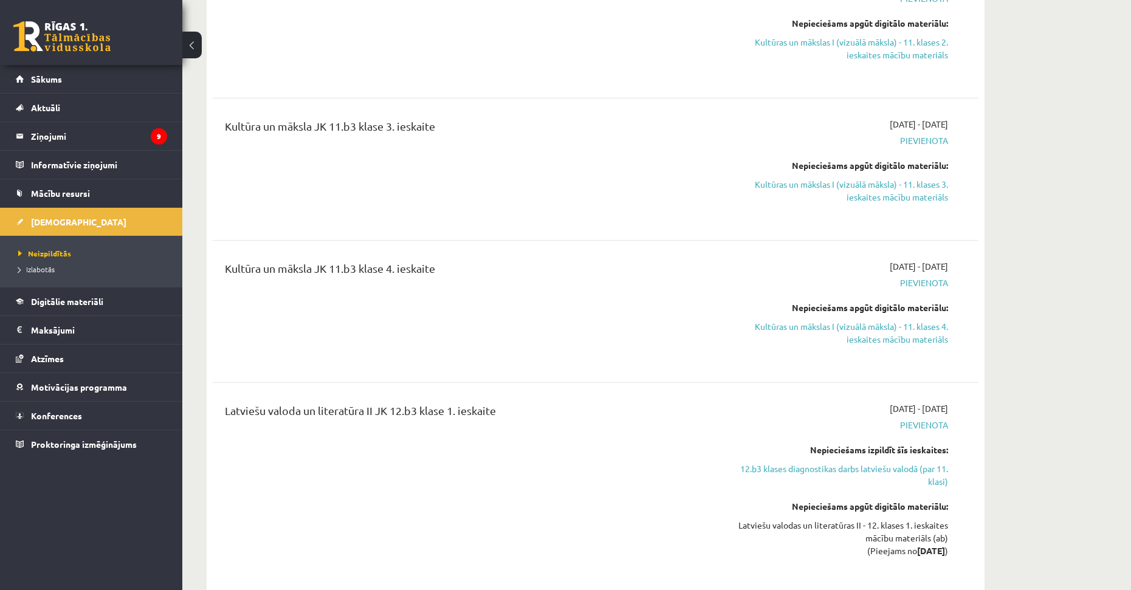
drag, startPoint x: 632, startPoint y: 294, endPoint x: 624, endPoint y: 255, distance: 40.4
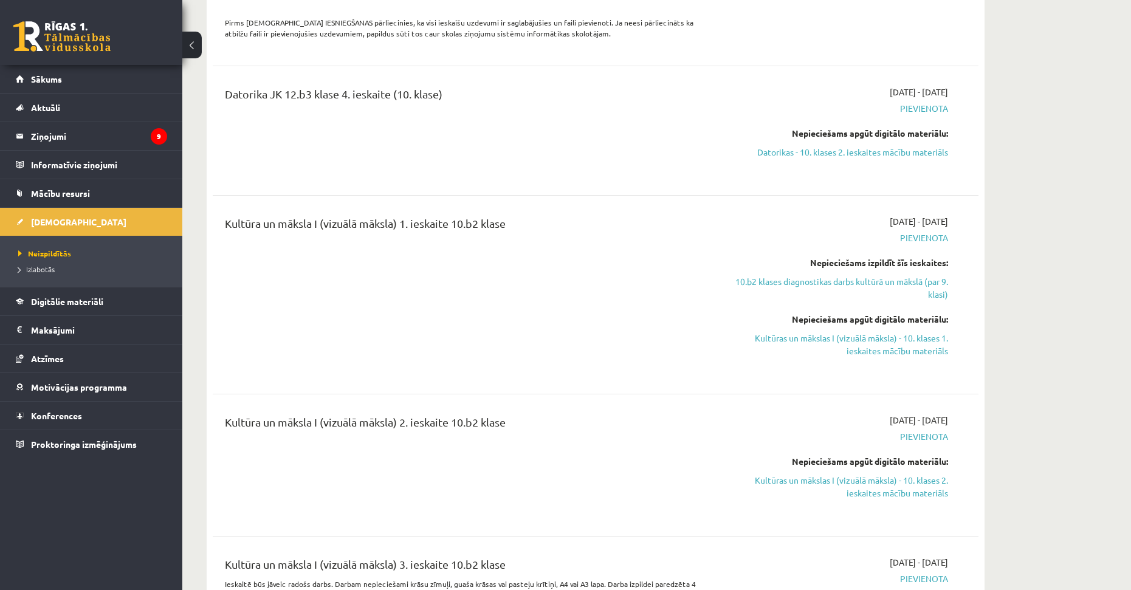
drag, startPoint x: 632, startPoint y: 309, endPoint x: 628, endPoint y: 273, distance: 36.0
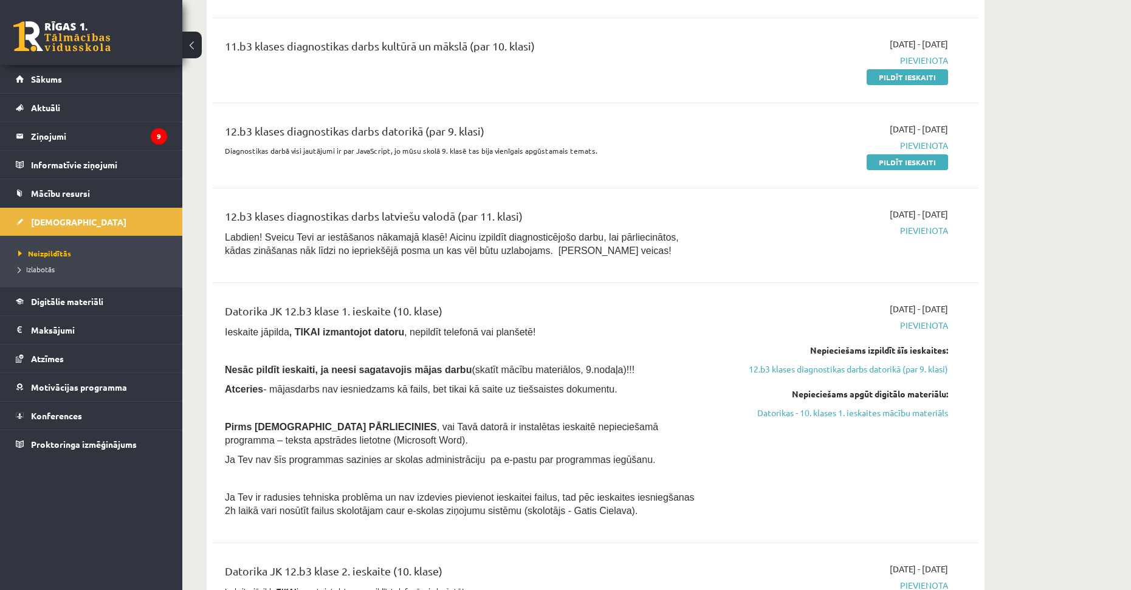
drag, startPoint x: 619, startPoint y: 310, endPoint x: 614, endPoint y: 278, distance: 32.0
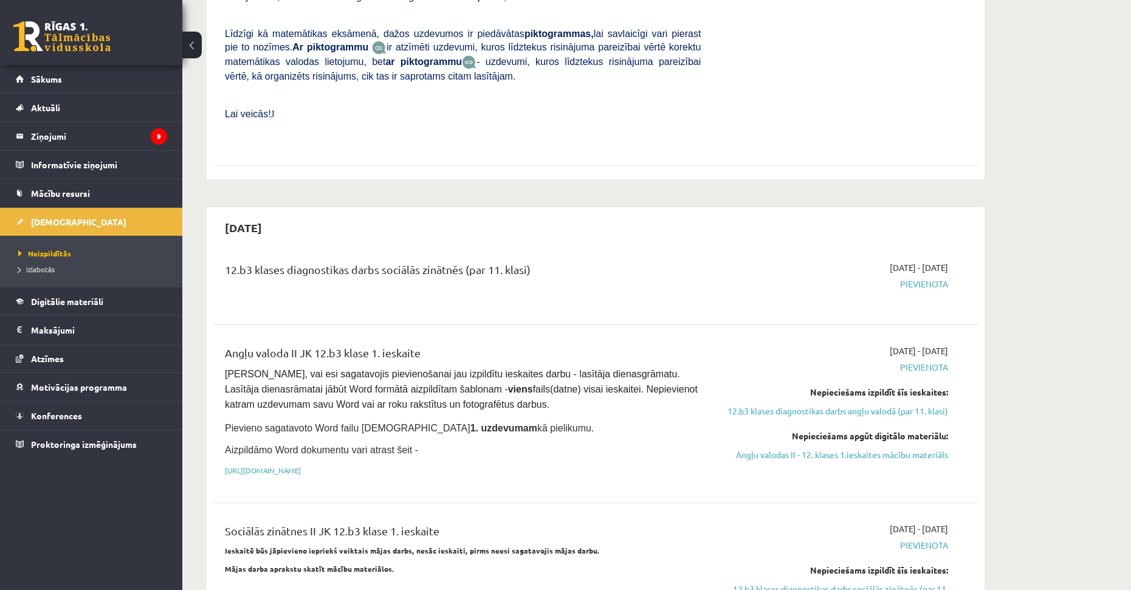
drag, startPoint x: 606, startPoint y: 399, endPoint x: 612, endPoint y: 284, distance: 114.4
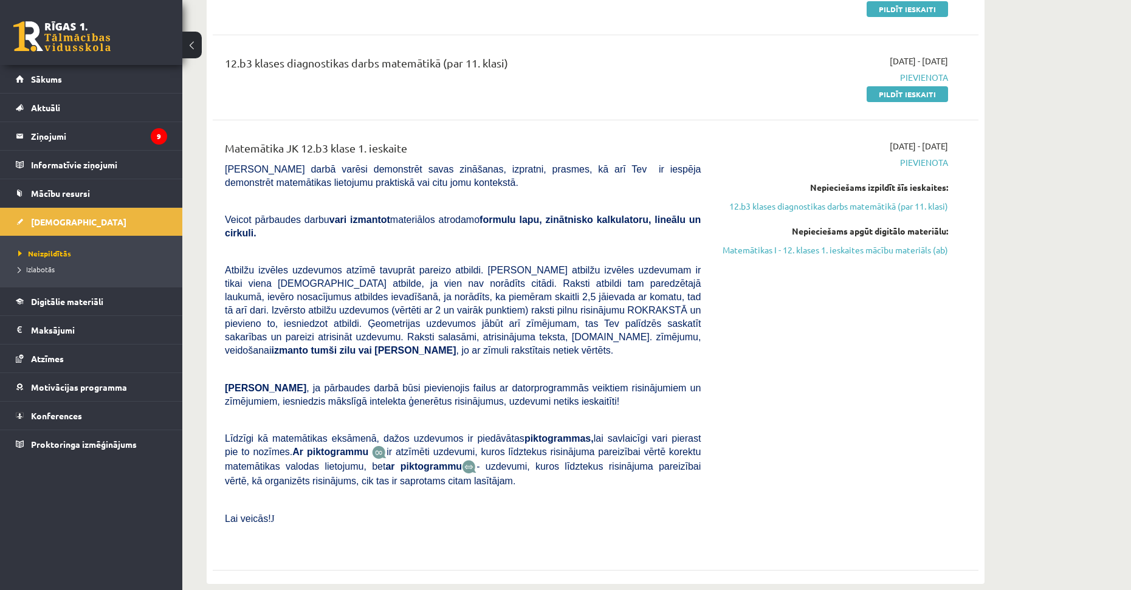
scroll to position [0, 0]
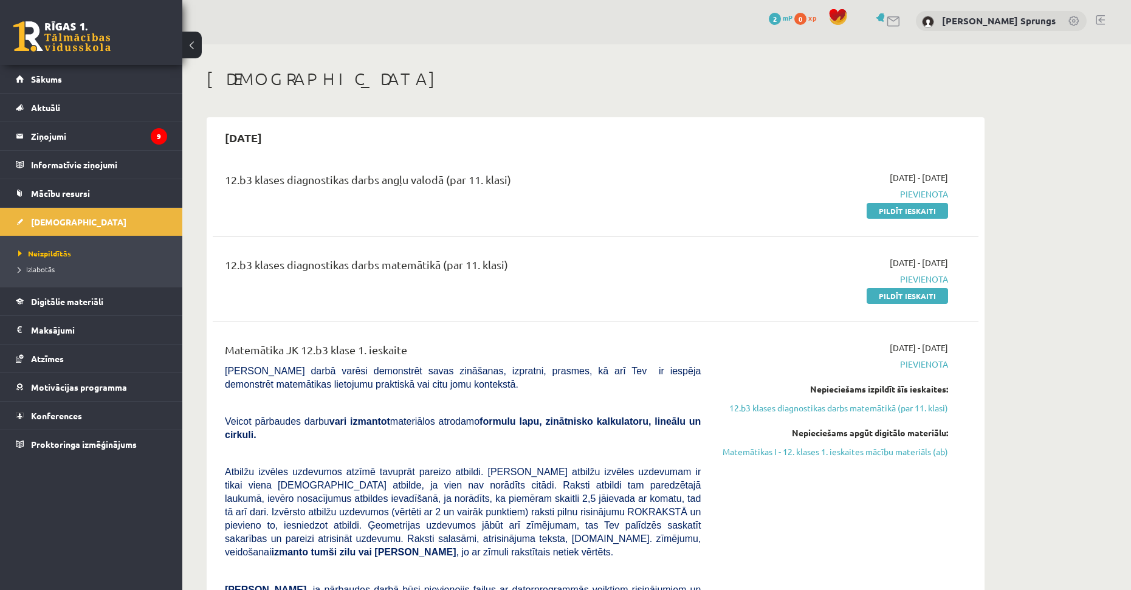
drag, startPoint x: 641, startPoint y: 365, endPoint x: 635, endPoint y: 310, distance: 55.0
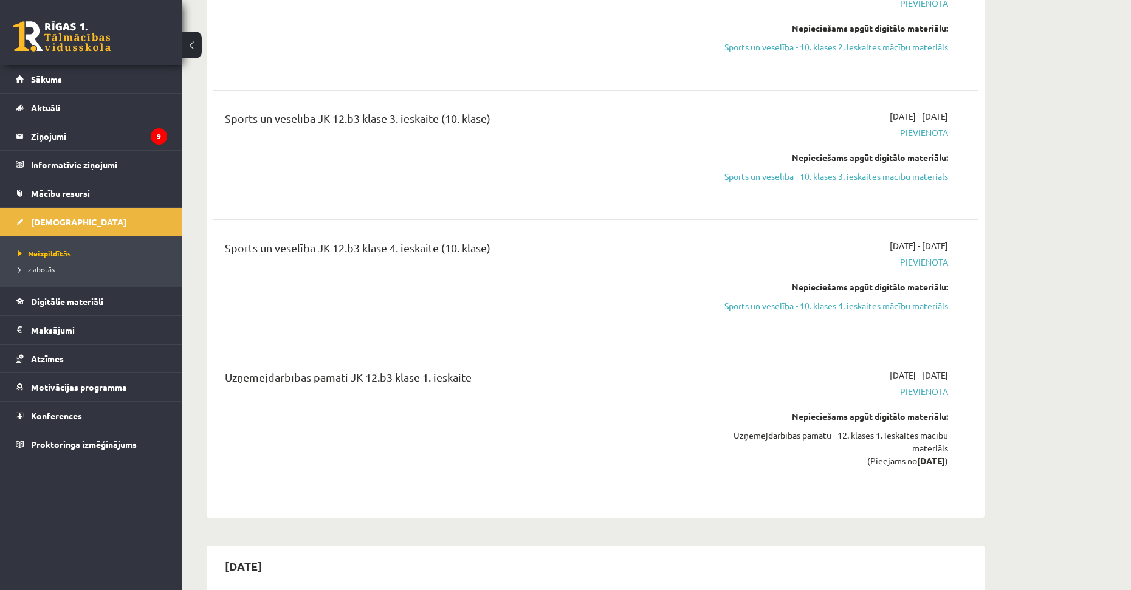
drag, startPoint x: 624, startPoint y: 377, endPoint x: 639, endPoint y: 431, distance: 56.2
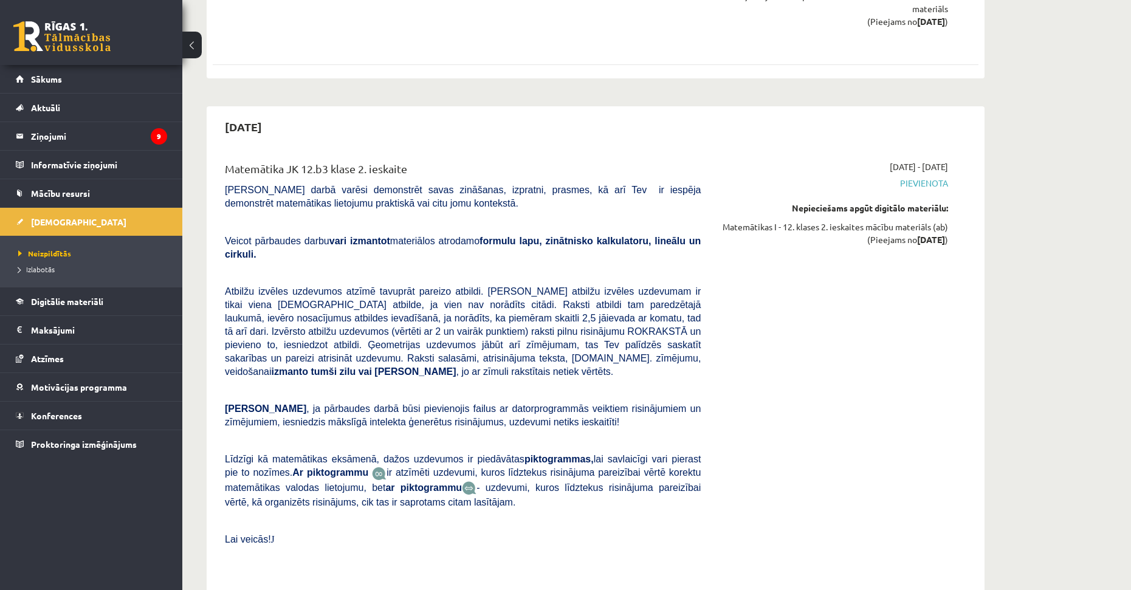
drag, startPoint x: 612, startPoint y: 340, endPoint x: 615, endPoint y: 393, distance: 52.9
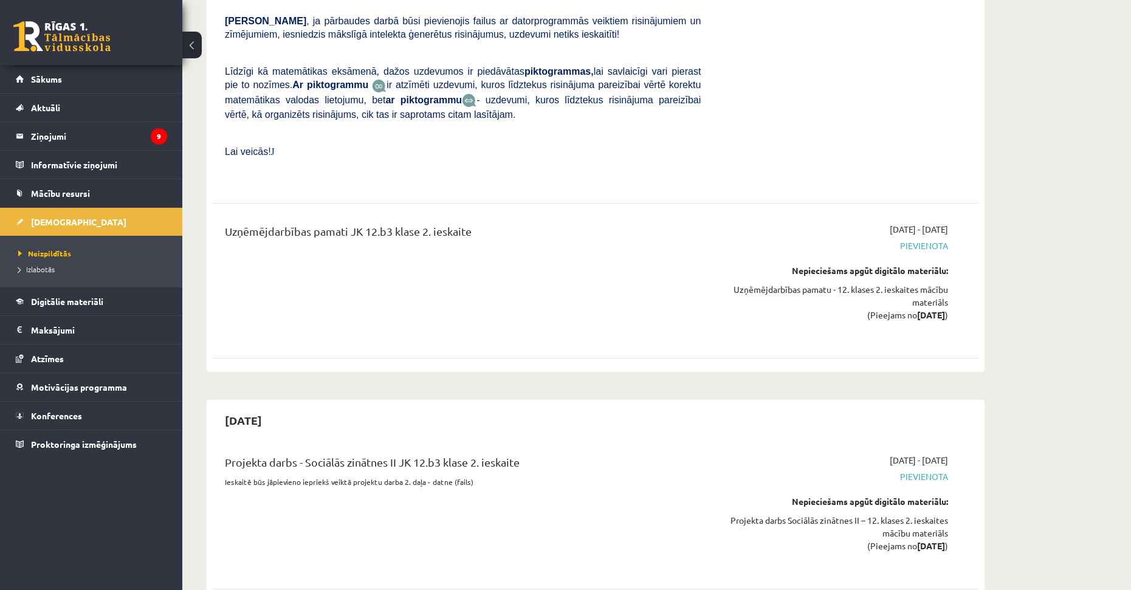
scroll to position [5640, 0]
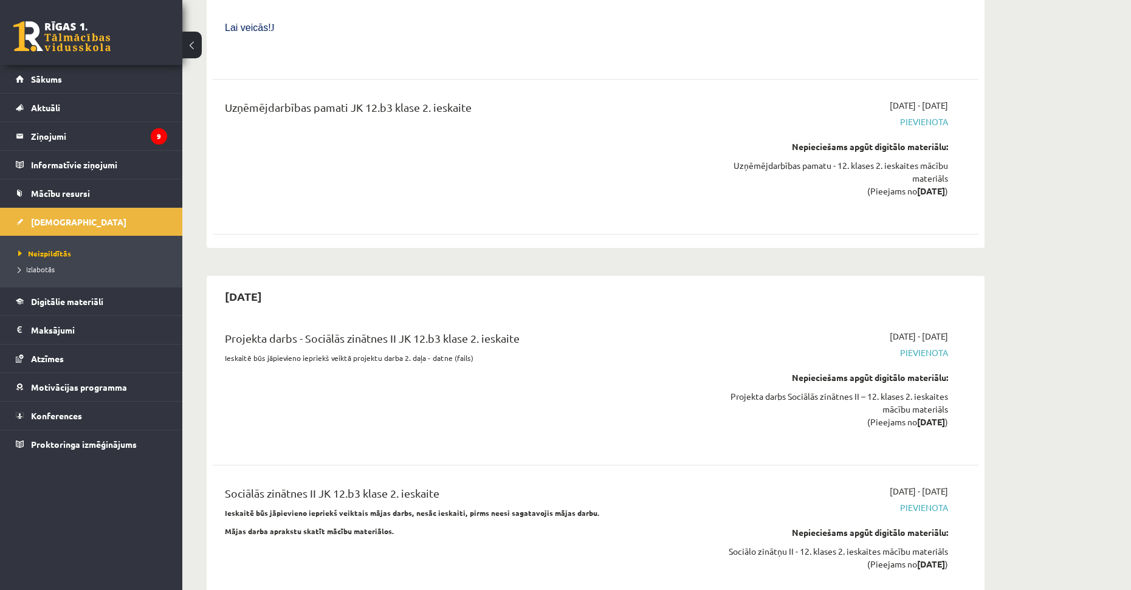
drag, startPoint x: 645, startPoint y: 324, endPoint x: 632, endPoint y: 373, distance: 50.8
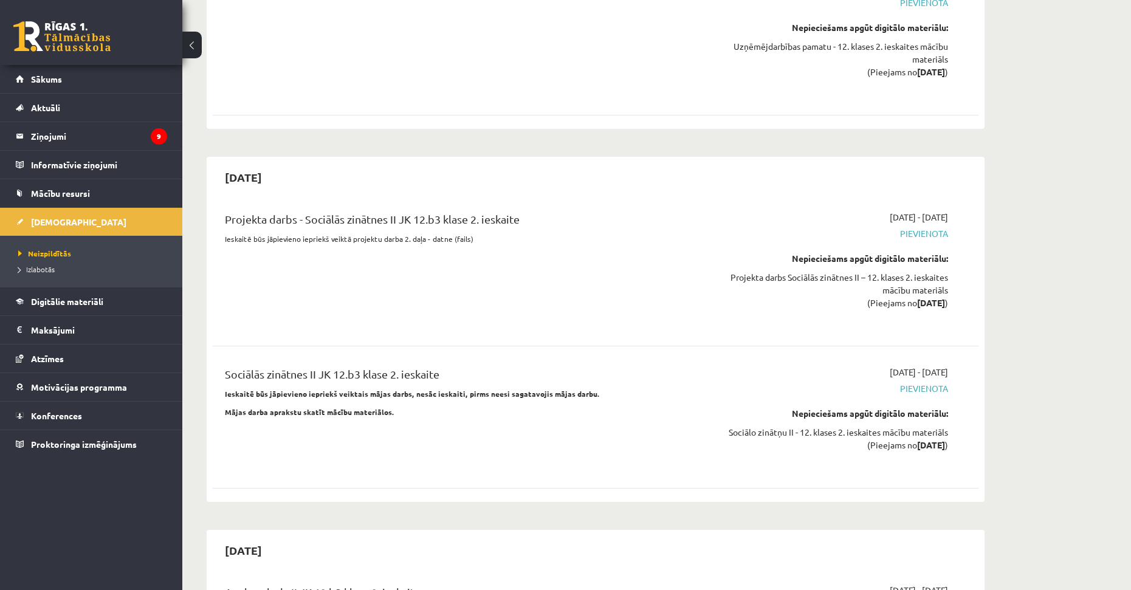
drag, startPoint x: 632, startPoint y: 333, endPoint x: 640, endPoint y: 378, distance: 45.6
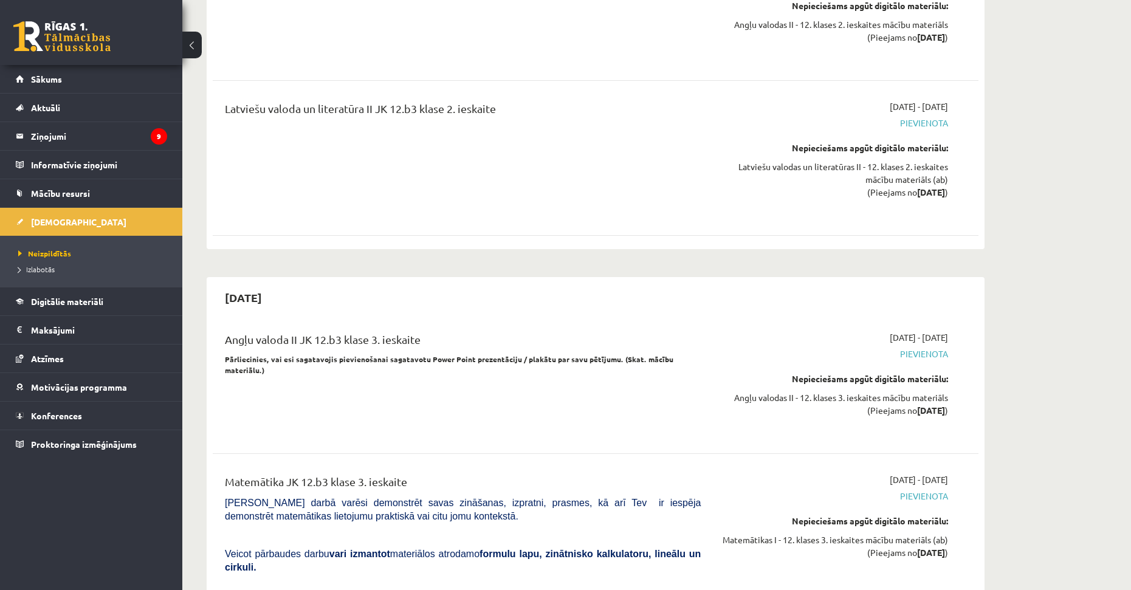
drag, startPoint x: 622, startPoint y: 334, endPoint x: 630, endPoint y: 385, distance: 51.7
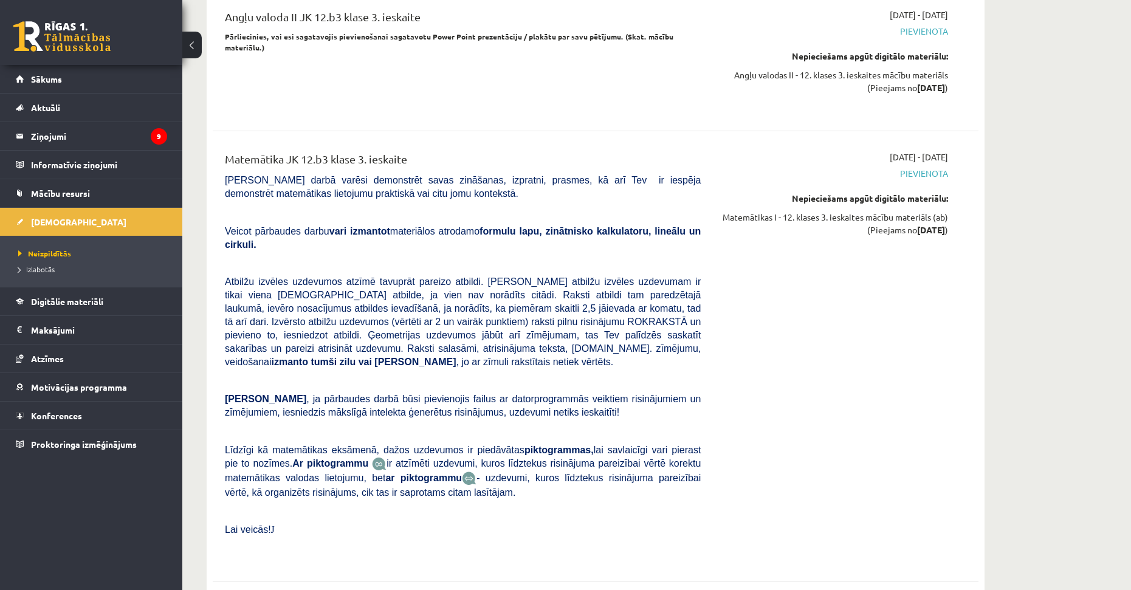
drag, startPoint x: 608, startPoint y: 353, endPoint x: 592, endPoint y: 395, distance: 45.0
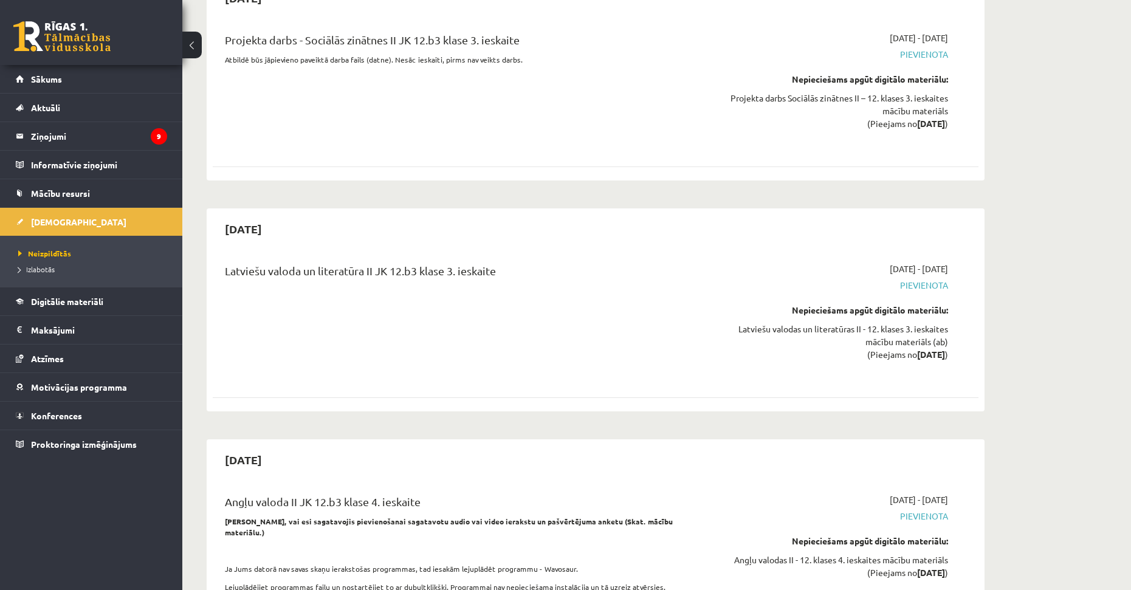
drag
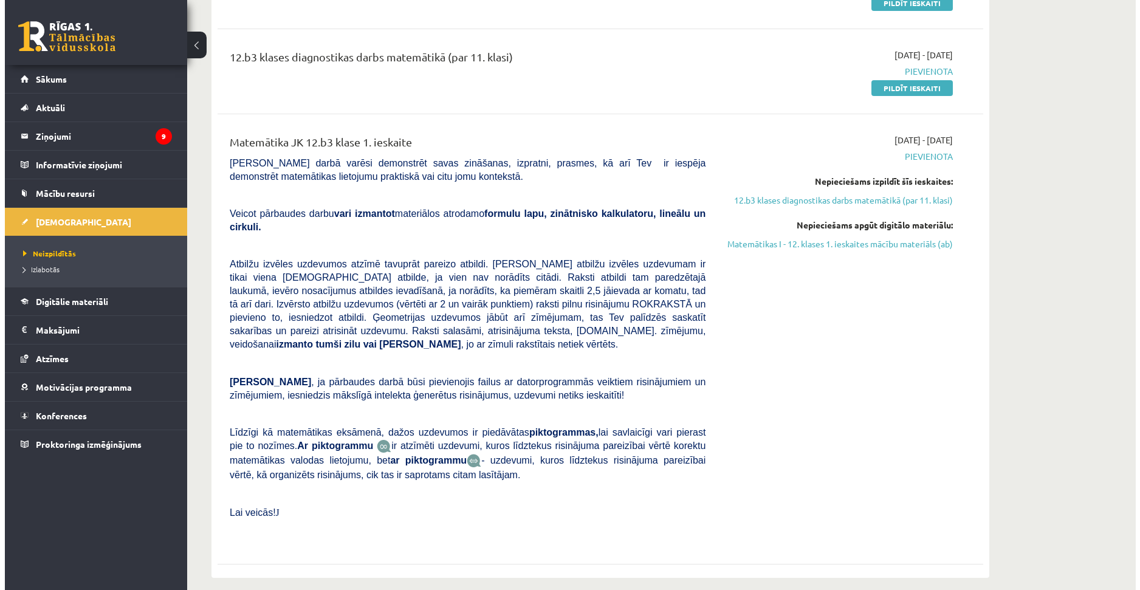
scroll to position [0, 0]
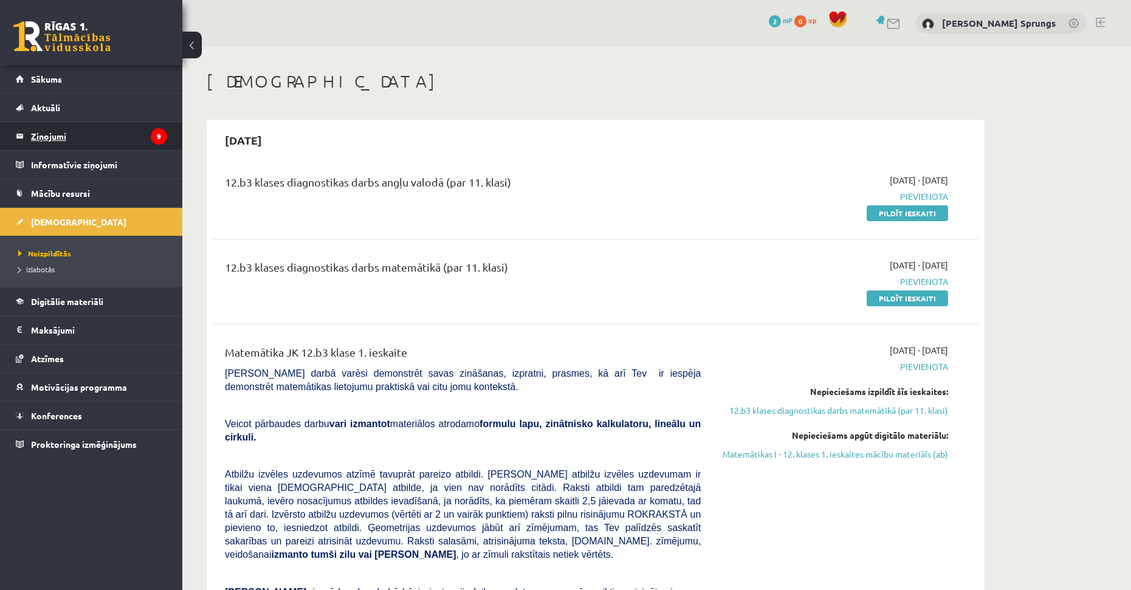
click at [57, 149] on legend "Ziņojumi 9" at bounding box center [99, 136] width 136 height 28
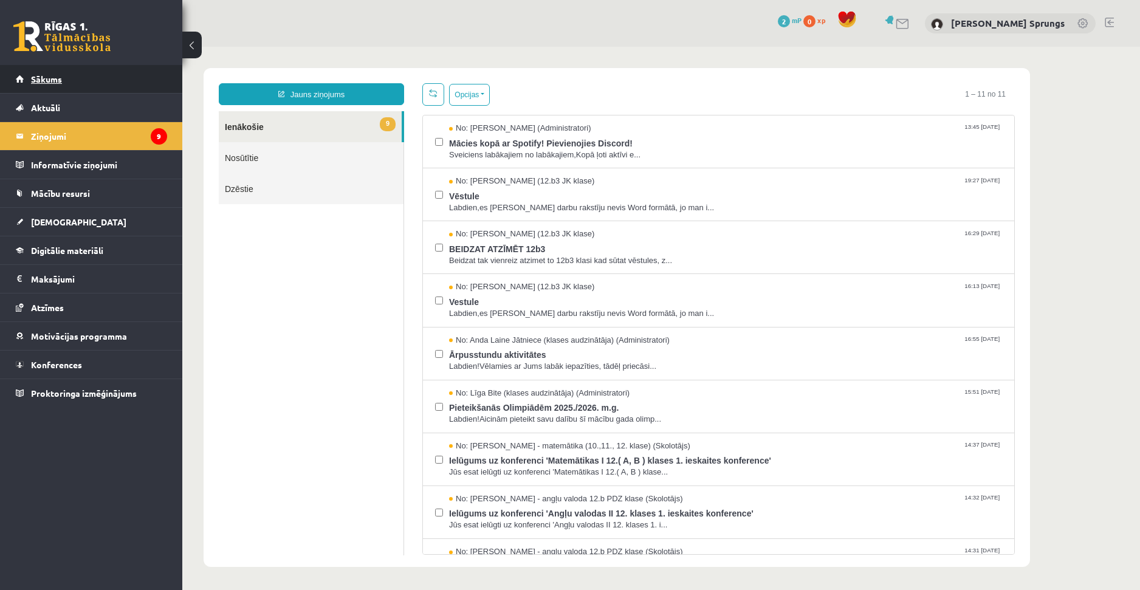
click at [81, 86] on link "Sākums" at bounding box center [91, 79] width 151 height 28
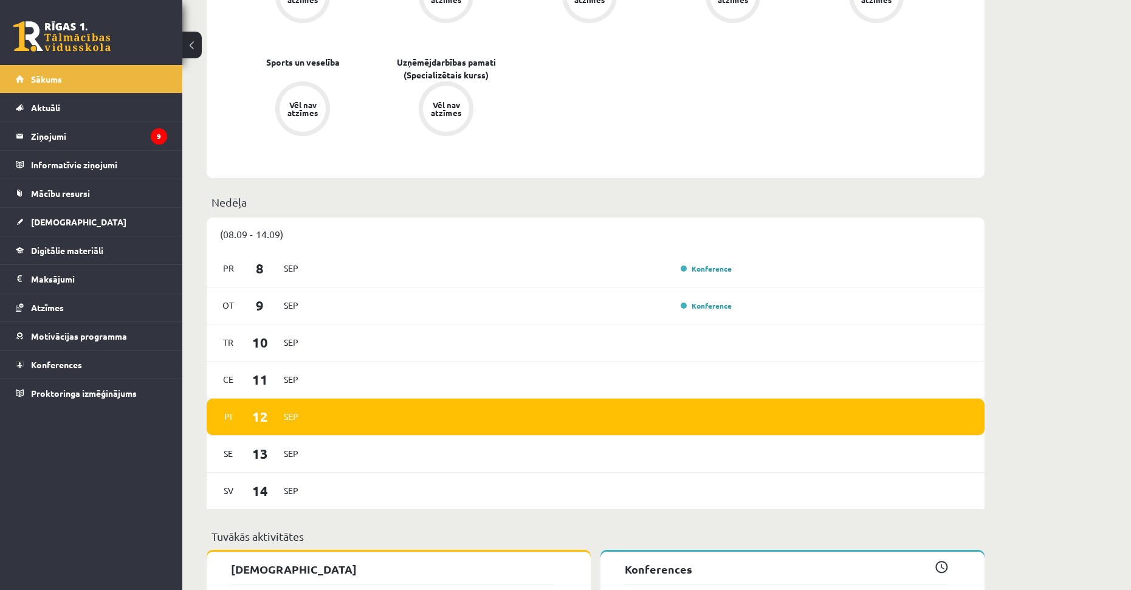
drag, startPoint x: 1026, startPoint y: 386, endPoint x: 1023, endPoint y: 437, distance: 51.1
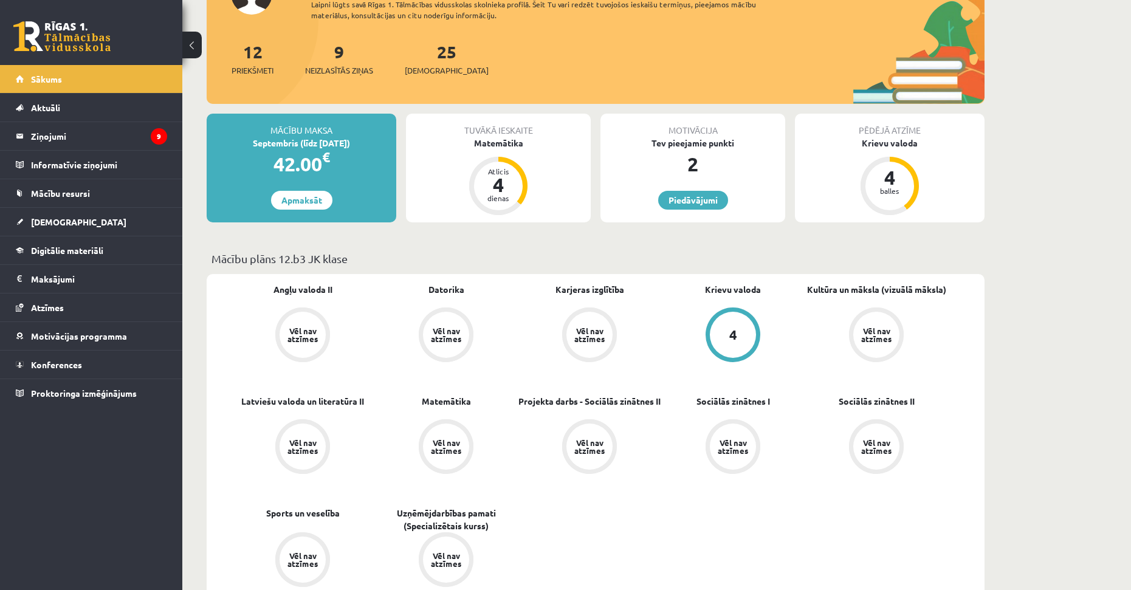
drag, startPoint x: 1026, startPoint y: 396, endPoint x: 1019, endPoint y: 284, distance: 112.0
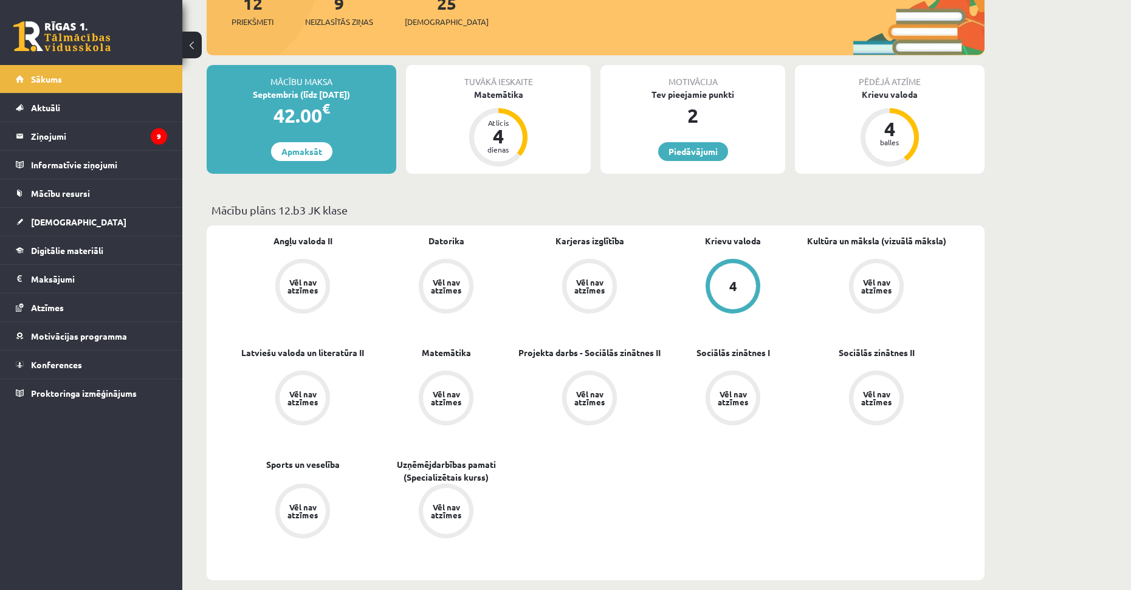
drag, startPoint x: 1018, startPoint y: 363, endPoint x: 1018, endPoint y: 405, distance: 41.3
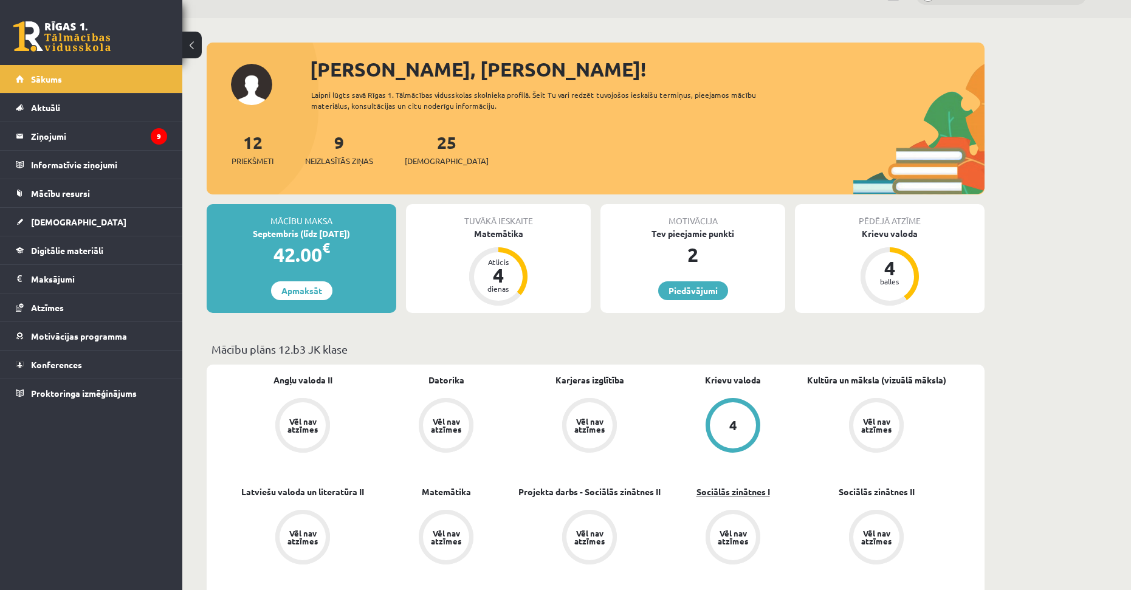
drag, startPoint x: 730, startPoint y: 461, endPoint x: 746, endPoint y: 393, distance: 69.3
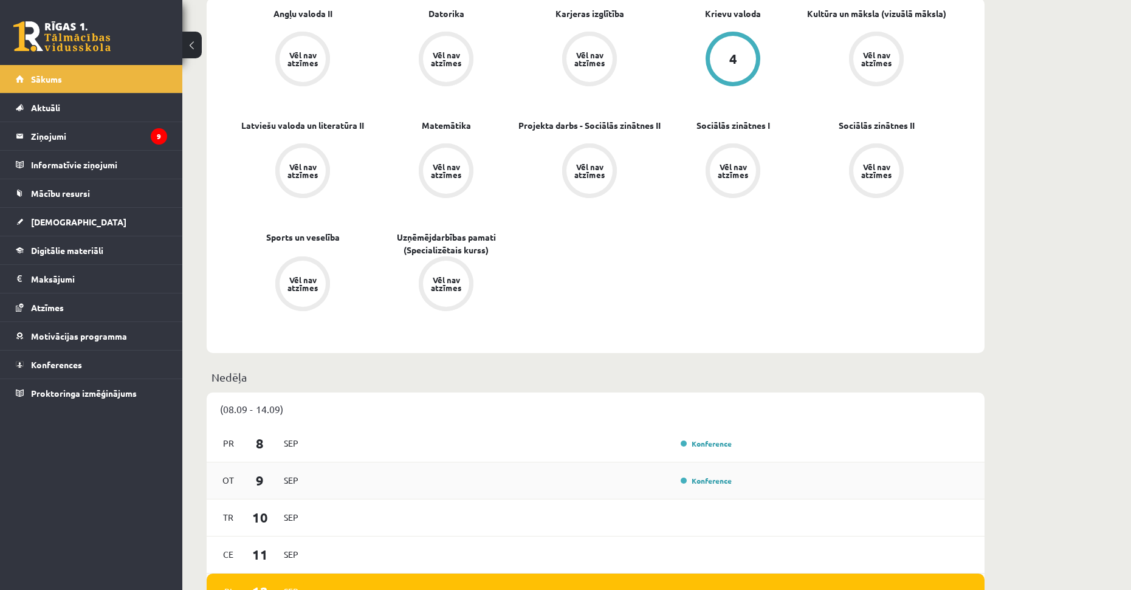
drag, startPoint x: 772, startPoint y: 425, endPoint x: 766, endPoint y: 462, distance: 38.2
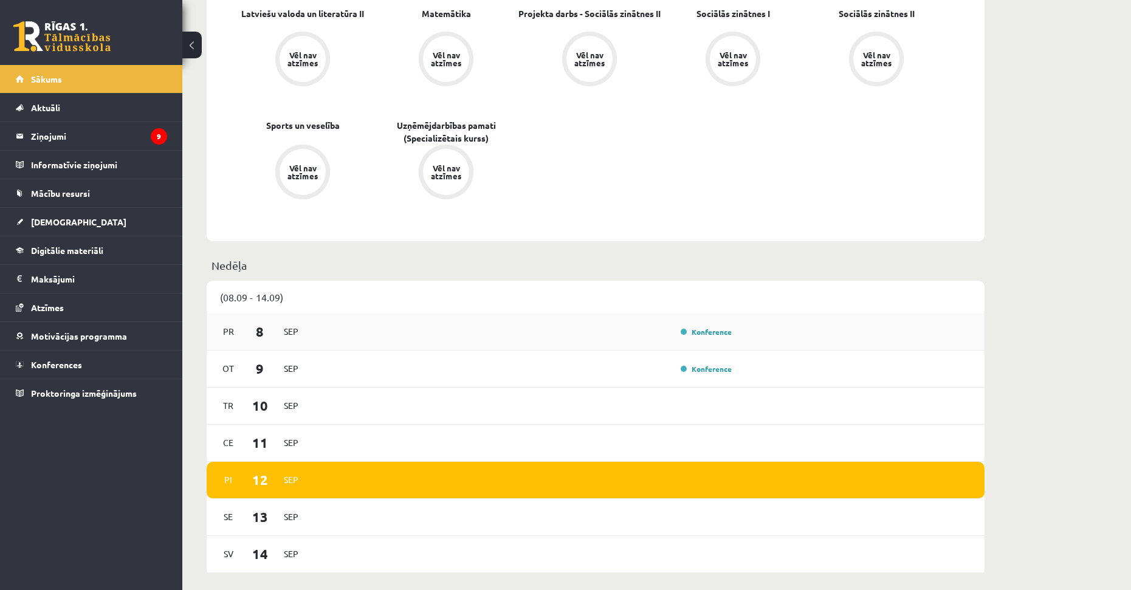
scroll to position [583, 0]
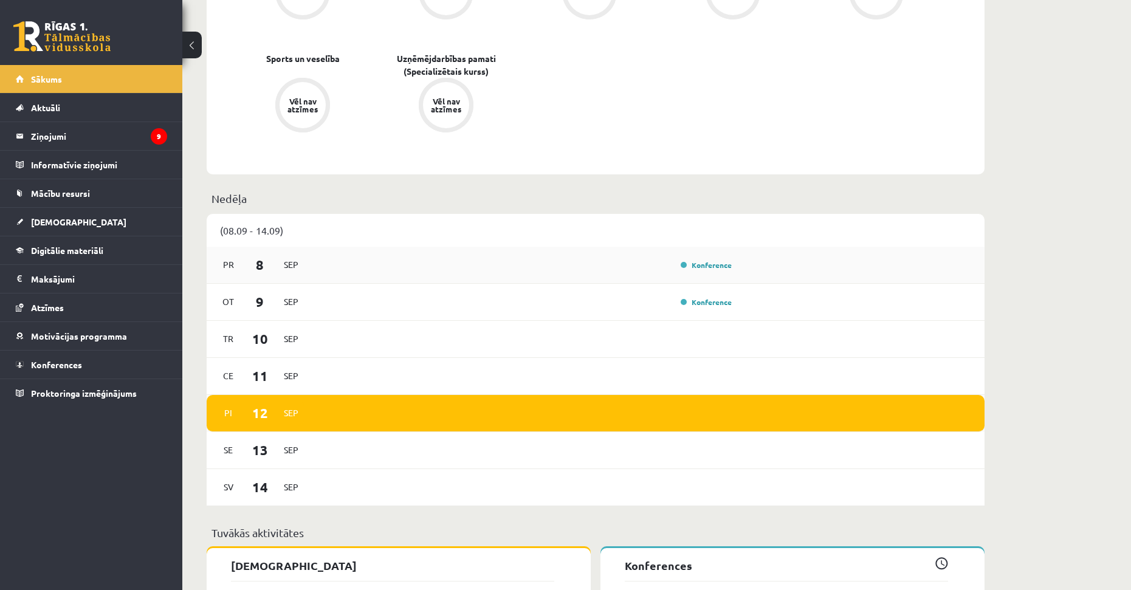
drag, startPoint x: 554, startPoint y: 347, endPoint x: 553, endPoint y: 369, distance: 21.9
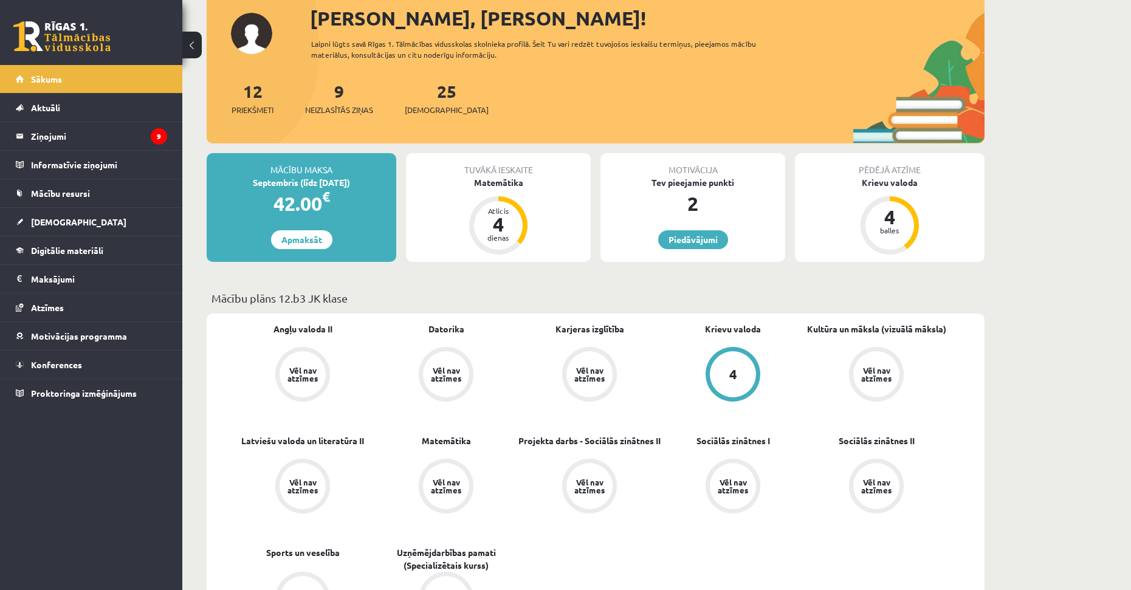
scroll to position [0, 0]
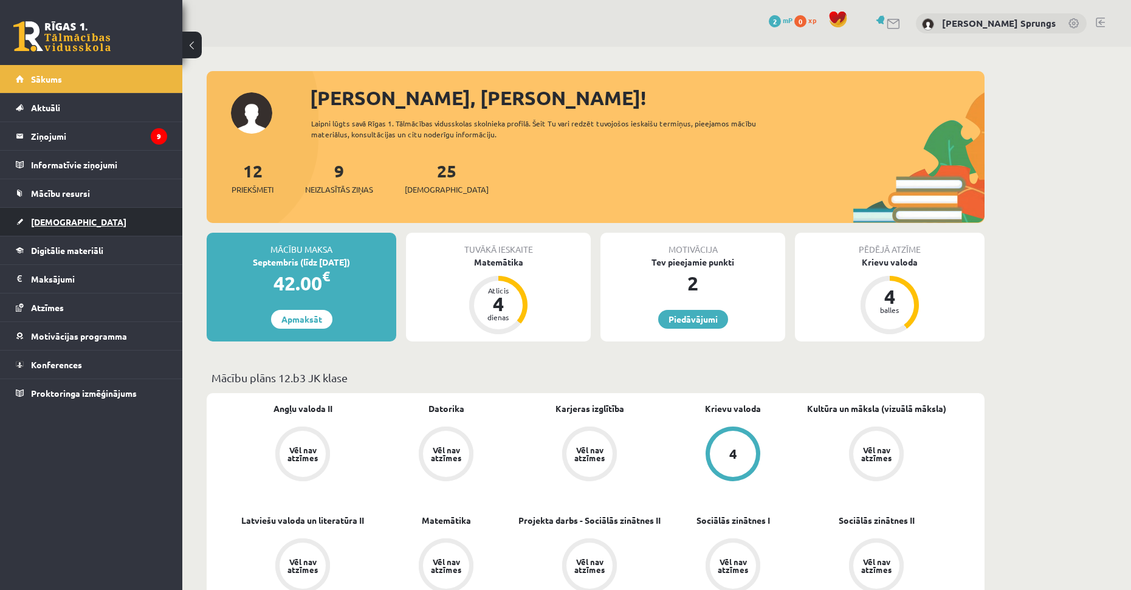
click at [69, 213] on link "[DEMOGRAPHIC_DATA]" at bounding box center [91, 222] width 151 height 28
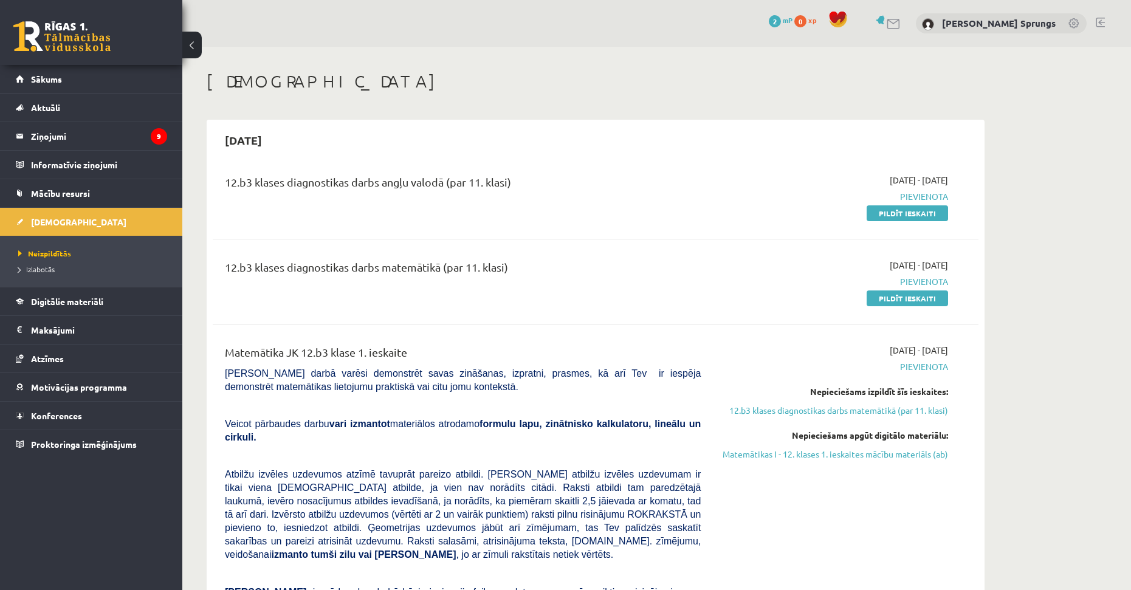
drag, startPoint x: 525, startPoint y: 218, endPoint x: 498, endPoint y: 132, distance: 89.2
click at [498, 132] on div "[DATE]" at bounding box center [596, 140] width 766 height 29
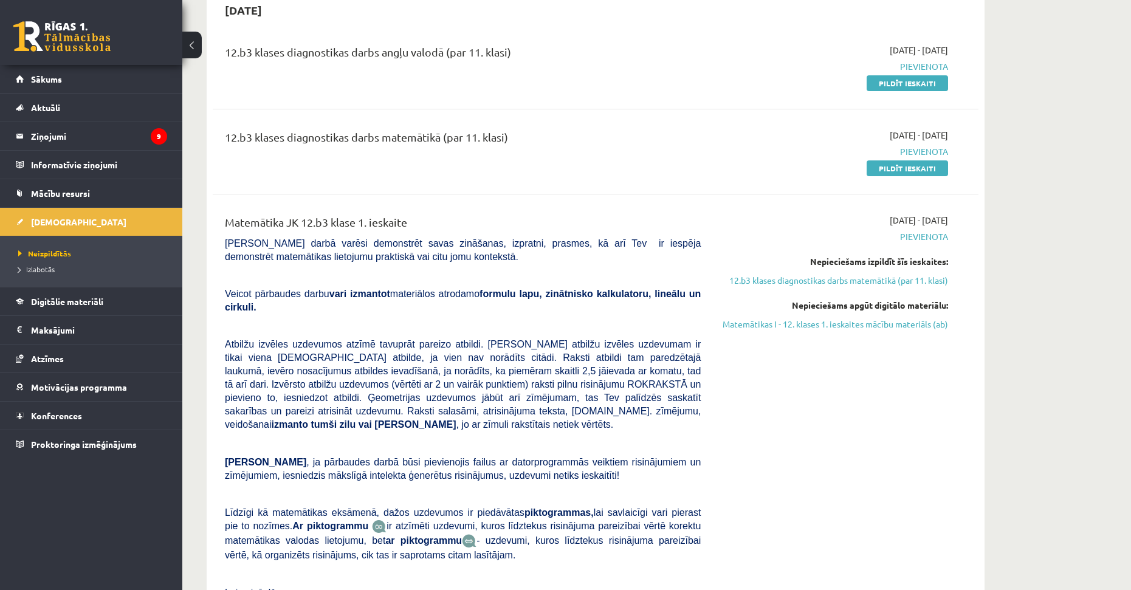
scroll to position [153, 0]
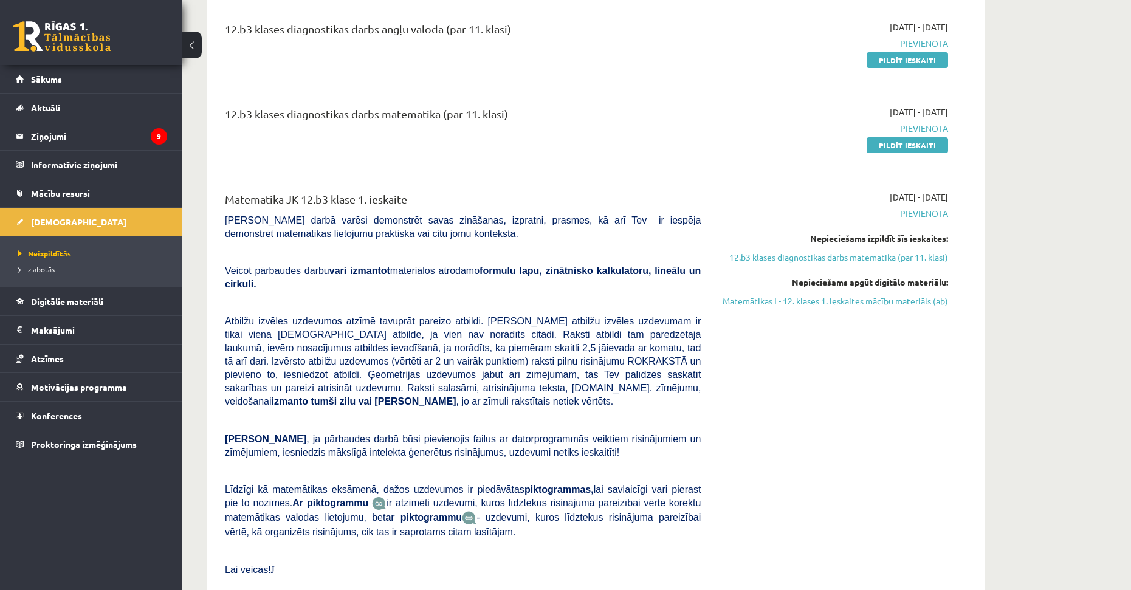
drag, startPoint x: 552, startPoint y: 290, endPoint x: 552, endPoint y: 324, distance: 34.6
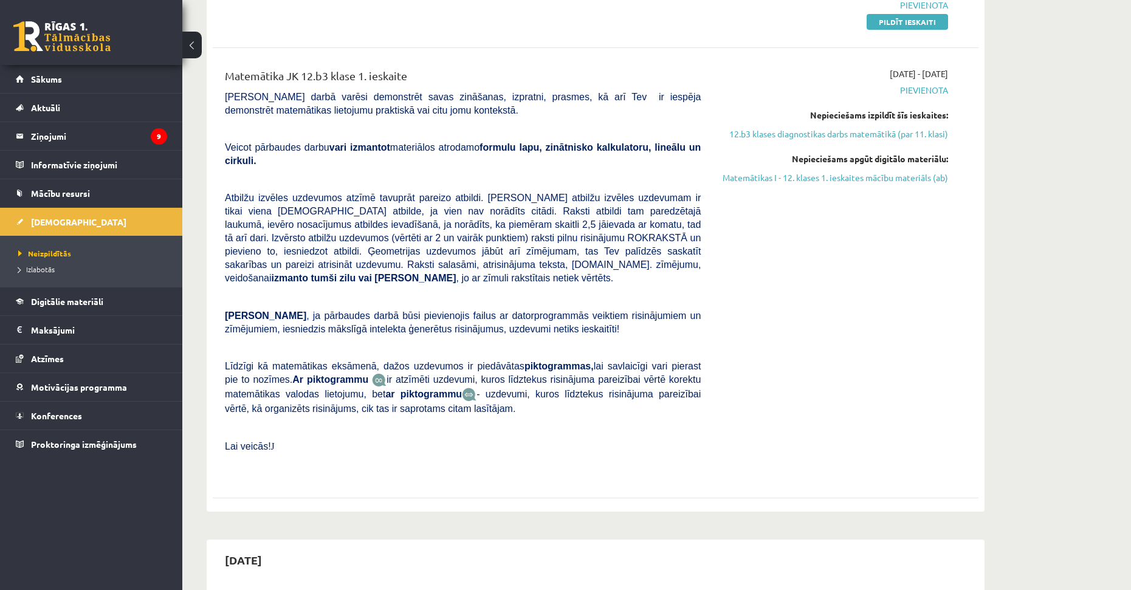
drag, startPoint x: 608, startPoint y: 423, endPoint x: 615, endPoint y: 427, distance: 8.2
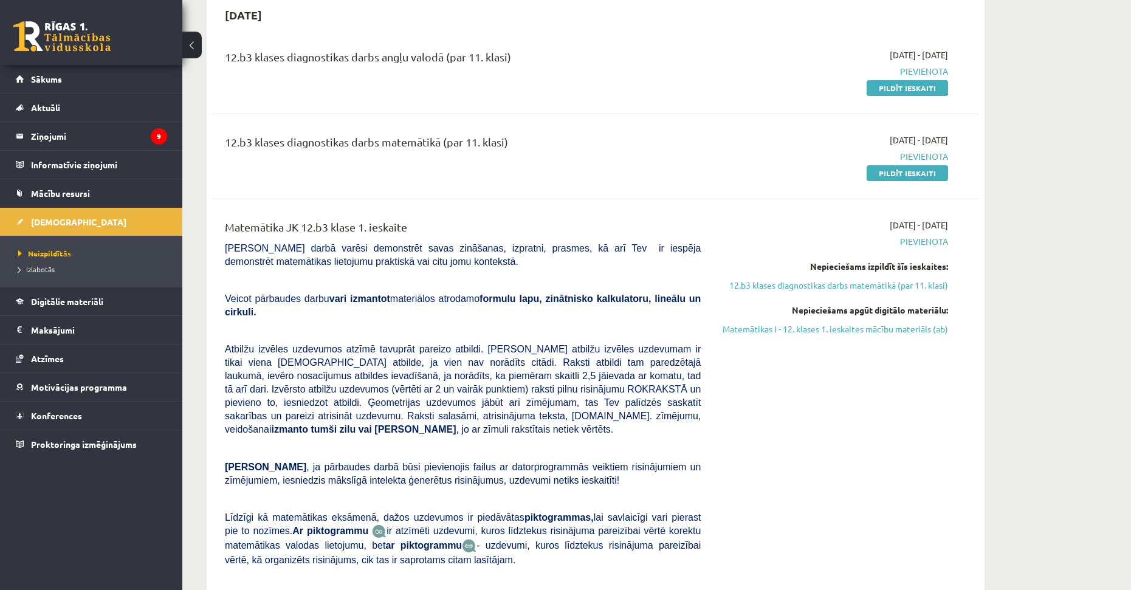
drag, startPoint x: 601, startPoint y: 424, endPoint x: 595, endPoint y: 344, distance: 80.5
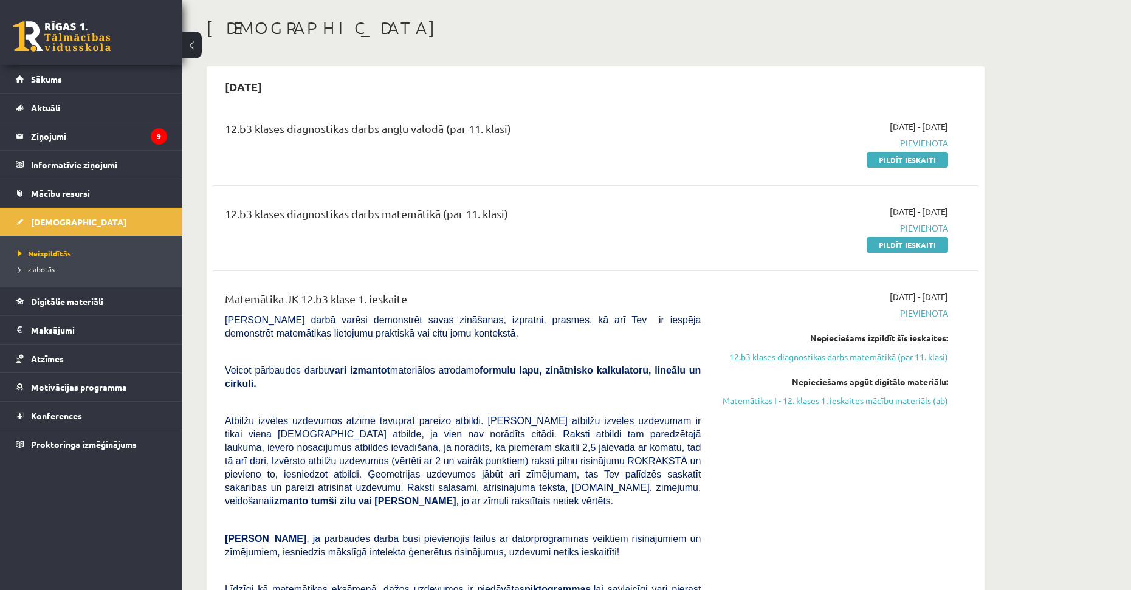
scroll to position [0, 0]
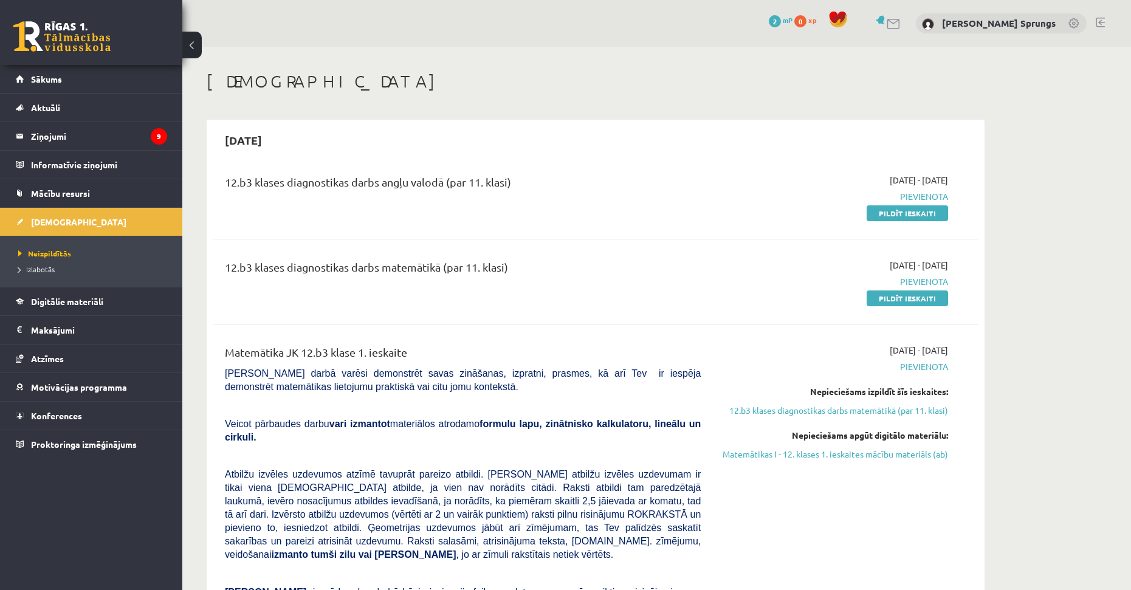
drag, startPoint x: 549, startPoint y: 371, endPoint x: 564, endPoint y: 309, distance: 64.3
drag, startPoint x: 485, startPoint y: 271, endPoint x: 491, endPoint y: 267, distance: 7.1
click at [491, 267] on div "12.b3 klases diagnostikas darbs matemātikā (par 11. klasi)" at bounding box center [463, 270] width 476 height 22
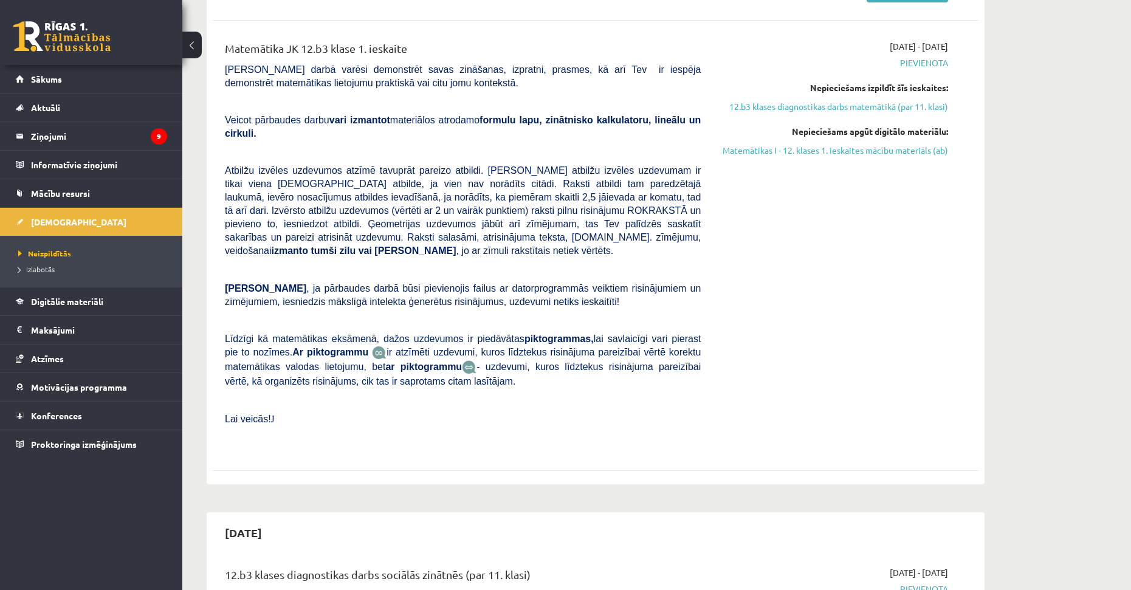
scroll to position [608, 0]
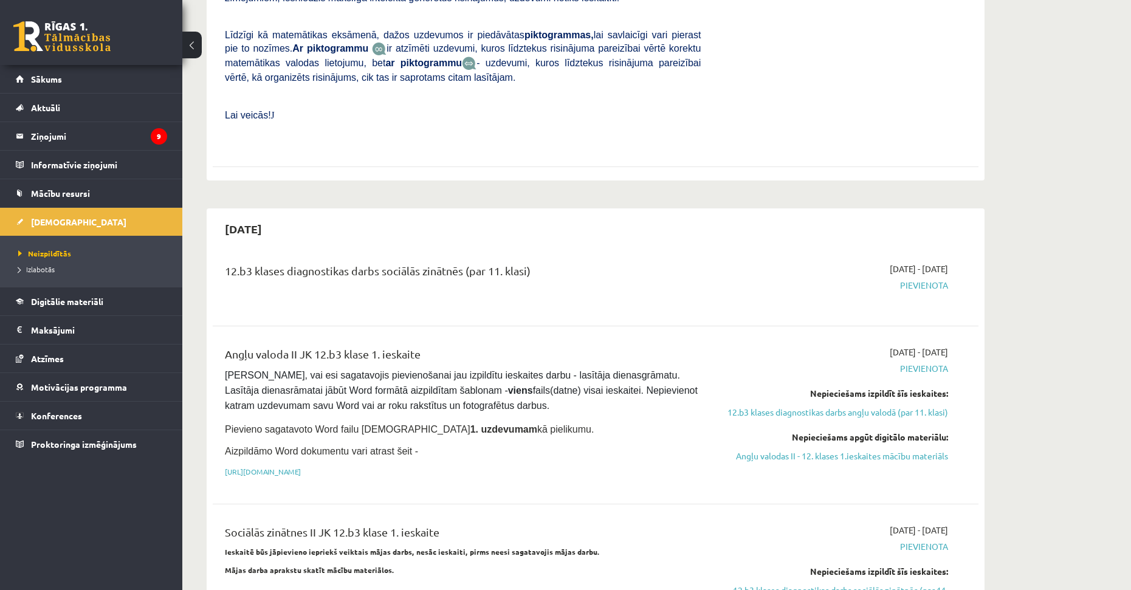
click at [461, 424] on span "Pievieno sagatavoto Word failu ieskaites 1. uzdevumam kā pielikumu." at bounding box center [409, 429] width 369 height 10
click at [459, 370] on span "Pārliecinies, vai esi sagatavojis pievienošanai jau izpildītu ieskaites darbu -…" at bounding box center [462, 390] width 475 height 41
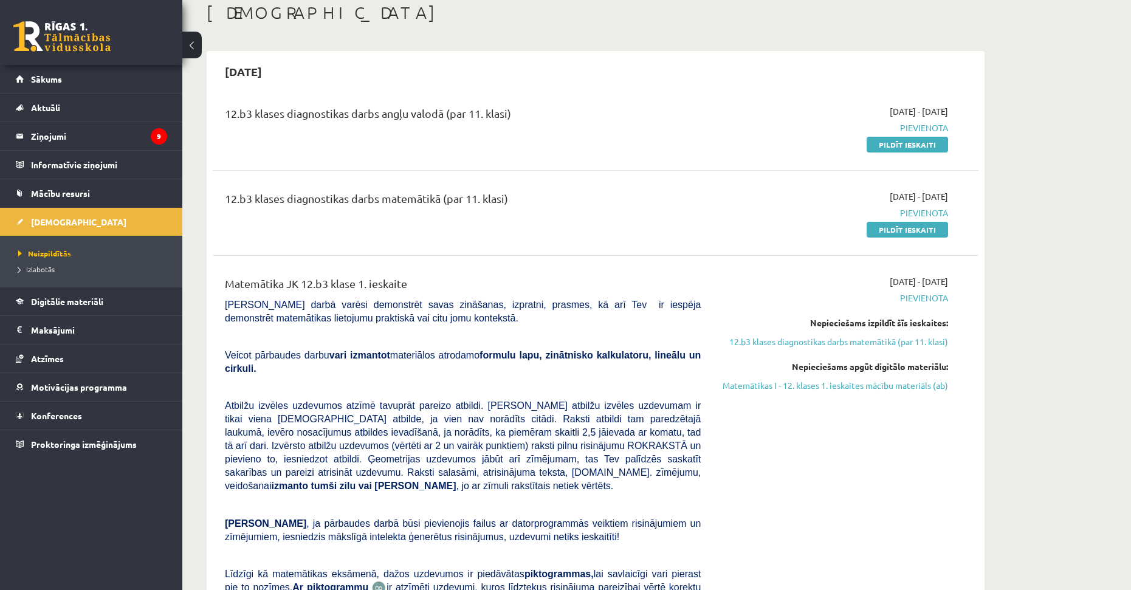
scroll to position [0, 0]
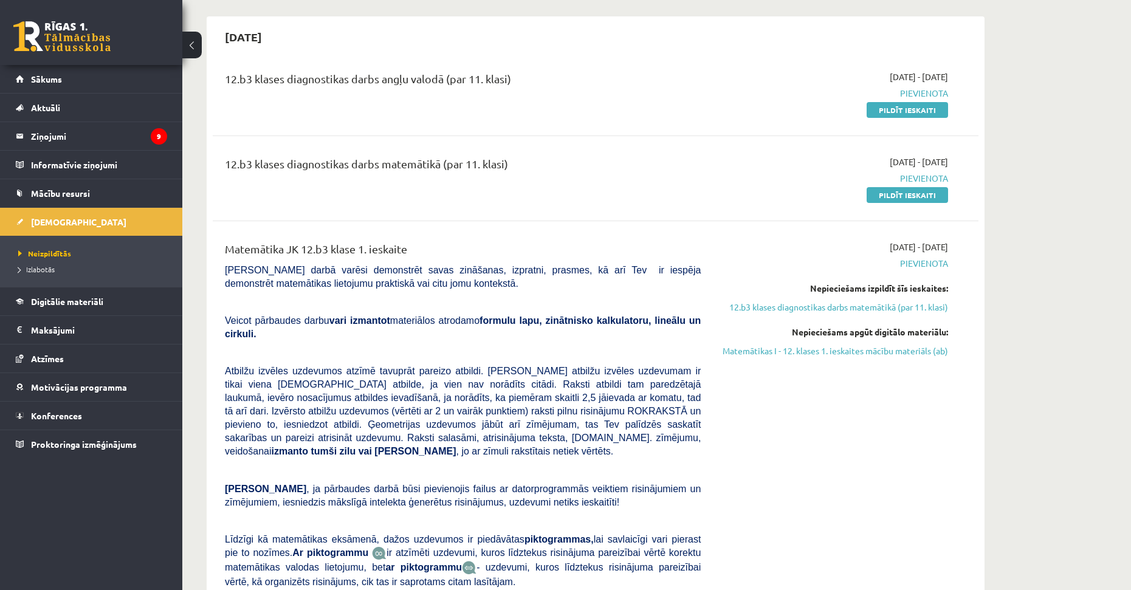
drag, startPoint x: 530, startPoint y: 211, endPoint x: 529, endPoint y: 227, distance: 16.4
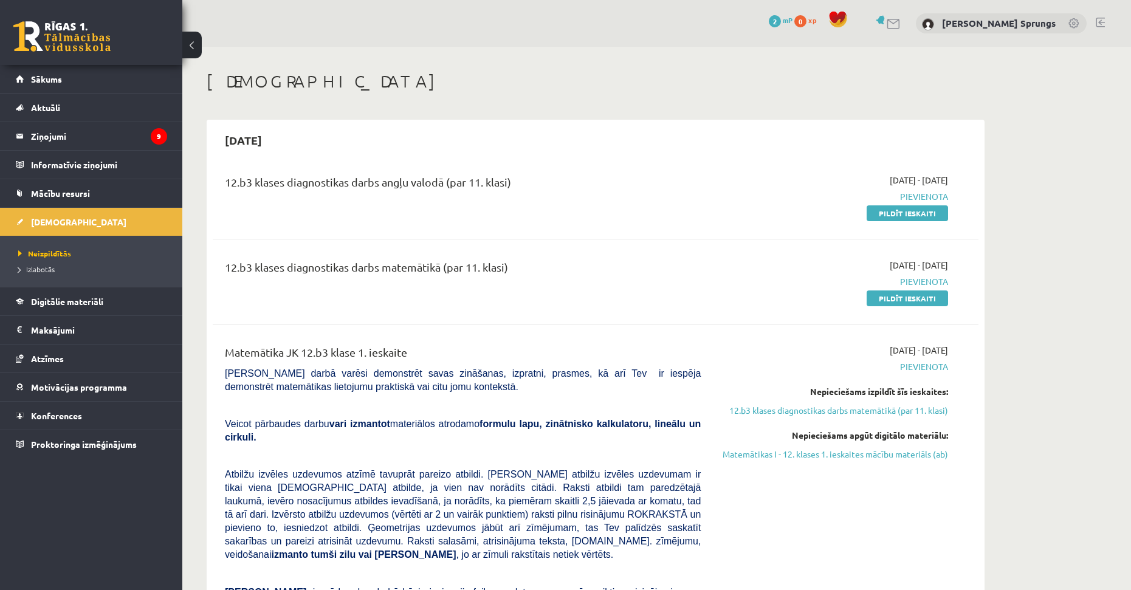
drag, startPoint x: 527, startPoint y: 238, endPoint x: 530, endPoint y: 146, distance: 91.2
drag, startPoint x: 456, startPoint y: 180, endPoint x: 513, endPoint y: 181, distance: 57.7
click at [513, 181] on div "12.b3 klases diagnostikas darbs angļu valodā (par 11. klasi)" at bounding box center [463, 185] width 476 height 22
click at [509, 183] on div "12.b3 klases diagnostikas darbs angļu valodā (par 11. klasi)" at bounding box center [463, 185] width 476 height 22
drag, startPoint x: 228, startPoint y: 182, endPoint x: 253, endPoint y: 185, distance: 25.0
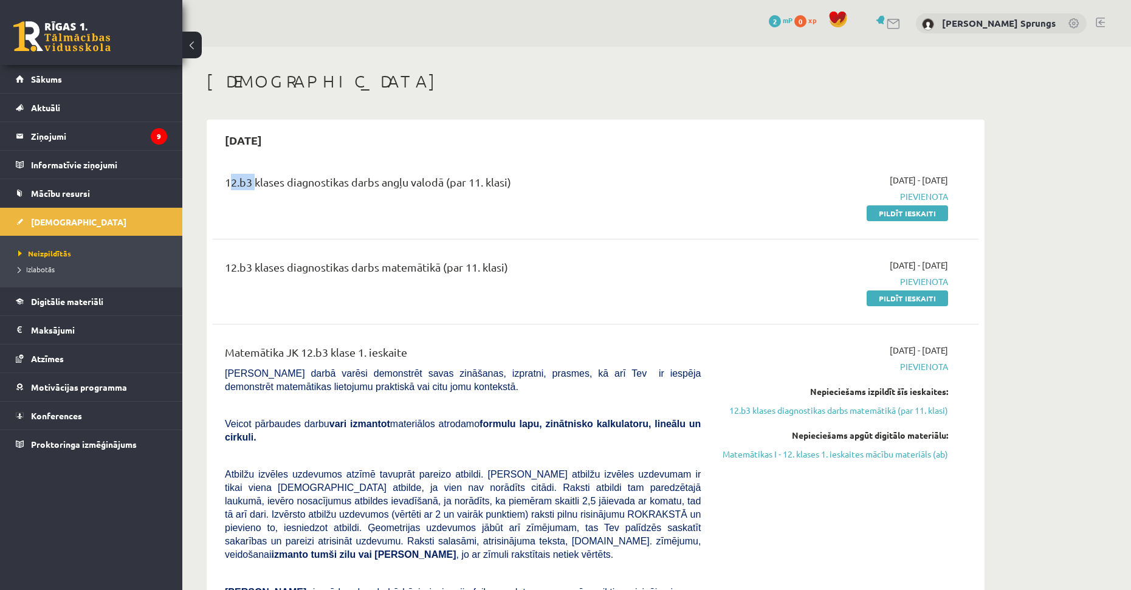
click at [253, 185] on div "12.b3 klases diagnostikas darbs angļu valodā (par 11. klasi)" at bounding box center [463, 185] width 476 height 22
click at [245, 181] on div "12.b3 klases diagnostikas darbs angļu valodā (par 11. klasi)" at bounding box center [463, 185] width 476 height 22
drag, startPoint x: 252, startPoint y: 181, endPoint x: 224, endPoint y: 186, distance: 27.8
click at [224, 186] on div "12.b3 klases diagnostikas darbs angļu valodā (par 11. klasi)" at bounding box center [463, 197] width 494 height 46
click at [241, 186] on div "12.b3 klases diagnostikas darbs angļu valodā (par 11. klasi)" at bounding box center [463, 185] width 476 height 22
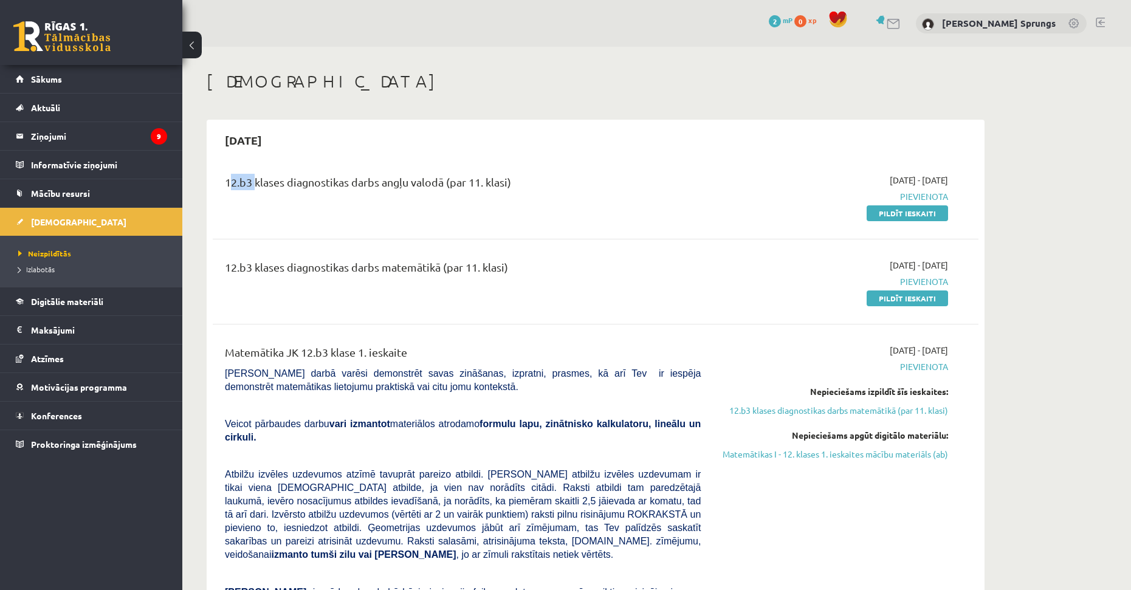
drag, startPoint x: 226, startPoint y: 182, endPoint x: 250, endPoint y: 185, distance: 24.4
click at [250, 185] on div "12.b3 klases diagnostikas darbs angļu valodā (par 11. klasi)" at bounding box center [463, 185] width 476 height 22
click at [245, 184] on div "12.b3 klases diagnostikas darbs angļu valodā (par 11. klasi)" at bounding box center [463, 185] width 476 height 22
drag, startPoint x: 284, startPoint y: 186, endPoint x: 256, endPoint y: 187, distance: 28.6
click at [256, 187] on div "12.b3 klases diagnostikas darbs angļu valodā (par 11. klasi)" at bounding box center [463, 185] width 476 height 22
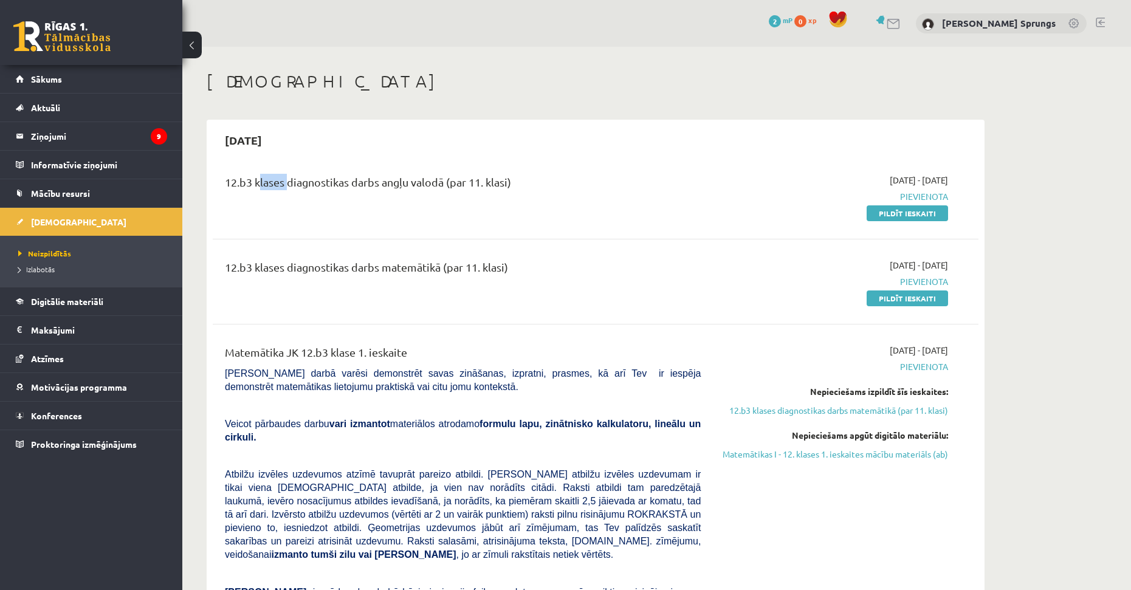
click at [266, 190] on div "12.b3 klases diagnostikas darbs angļu valodā (par 11. klasi)" at bounding box center [463, 185] width 476 height 22
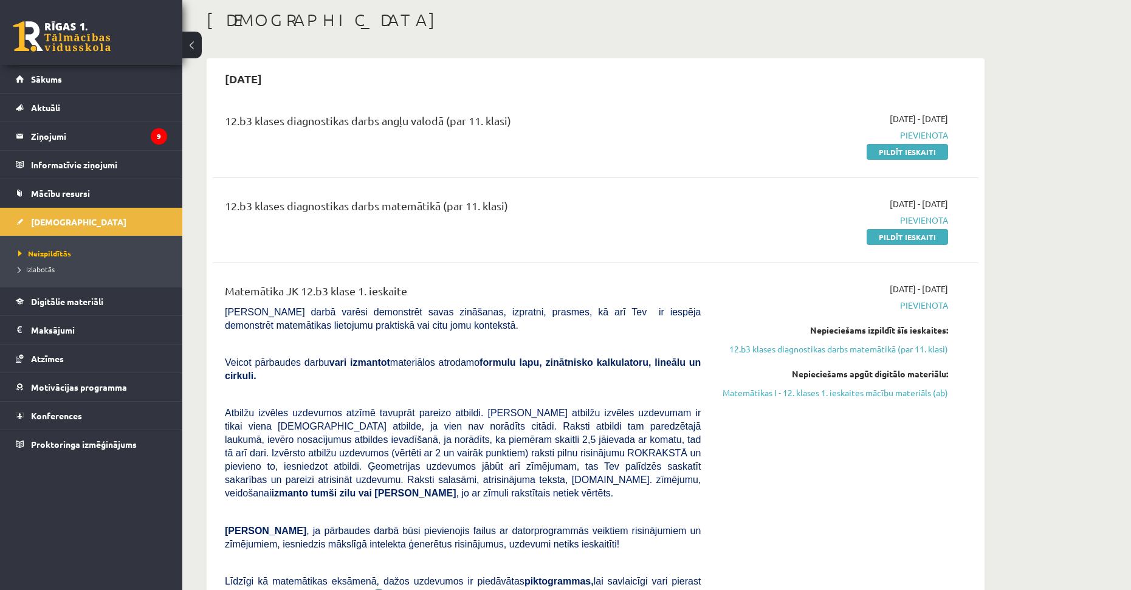
scroll to position [402, 0]
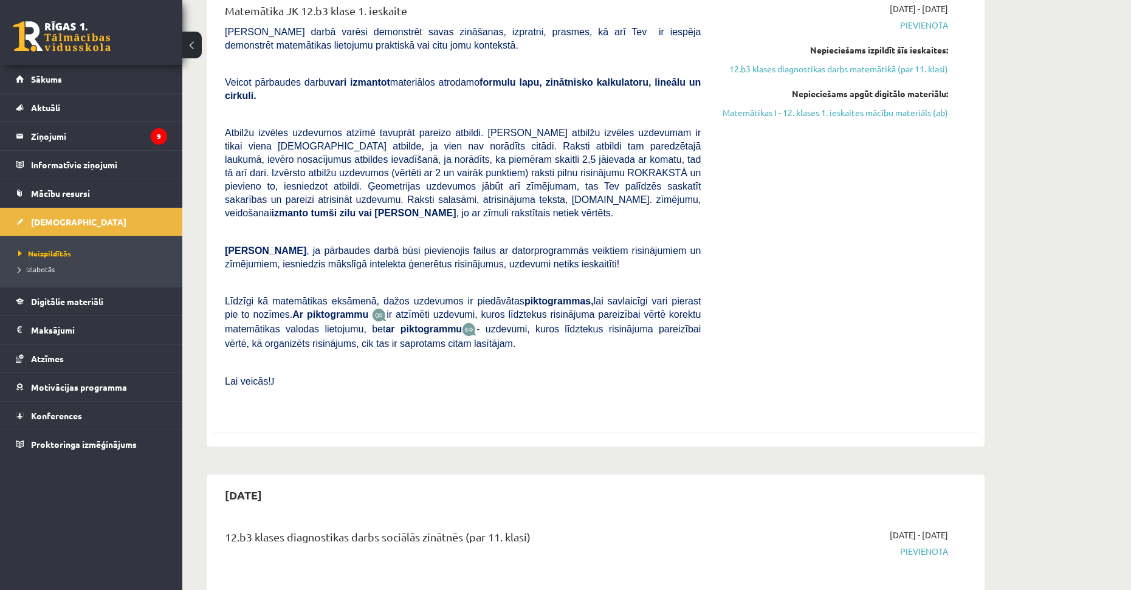
drag, startPoint x: 594, startPoint y: 211, endPoint x: 640, endPoint y: 329, distance: 126.8
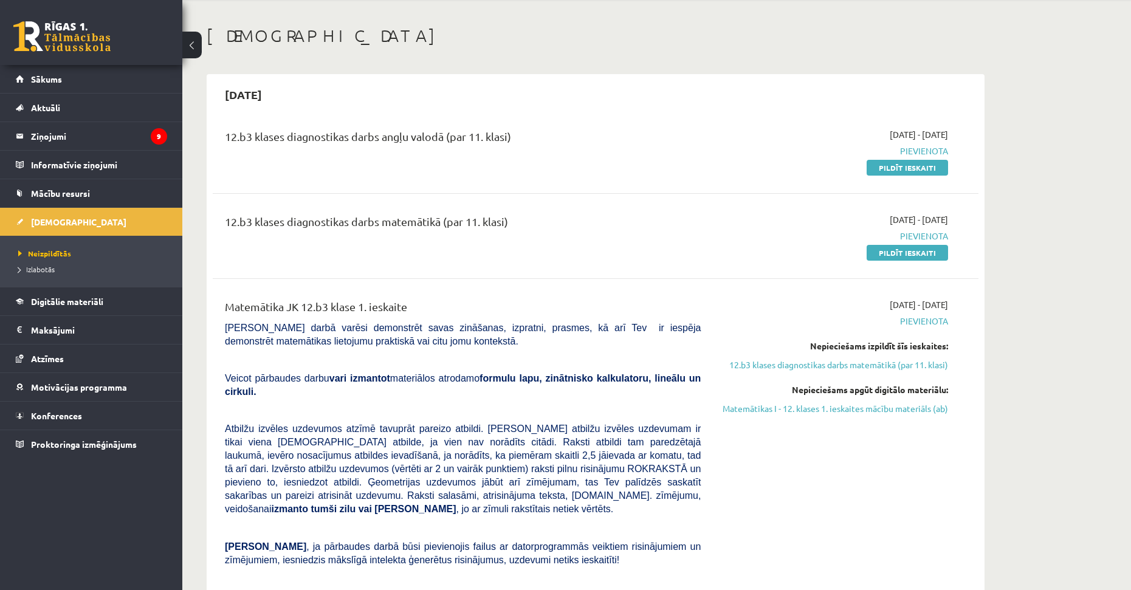
drag, startPoint x: 609, startPoint y: 332, endPoint x: 597, endPoint y: 232, distance: 100.9
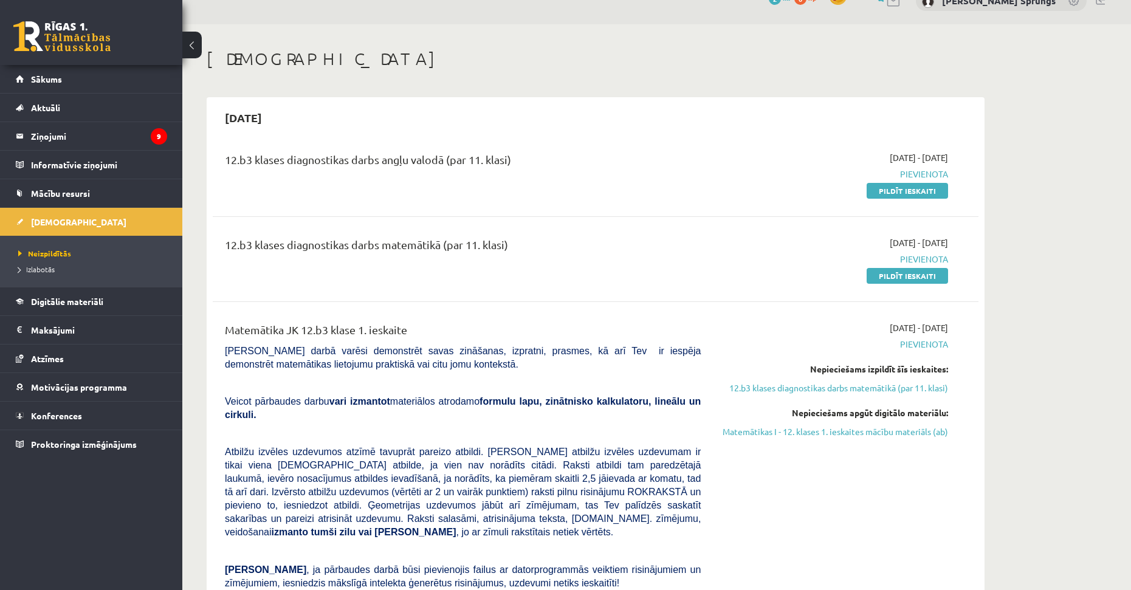
scroll to position [0, 0]
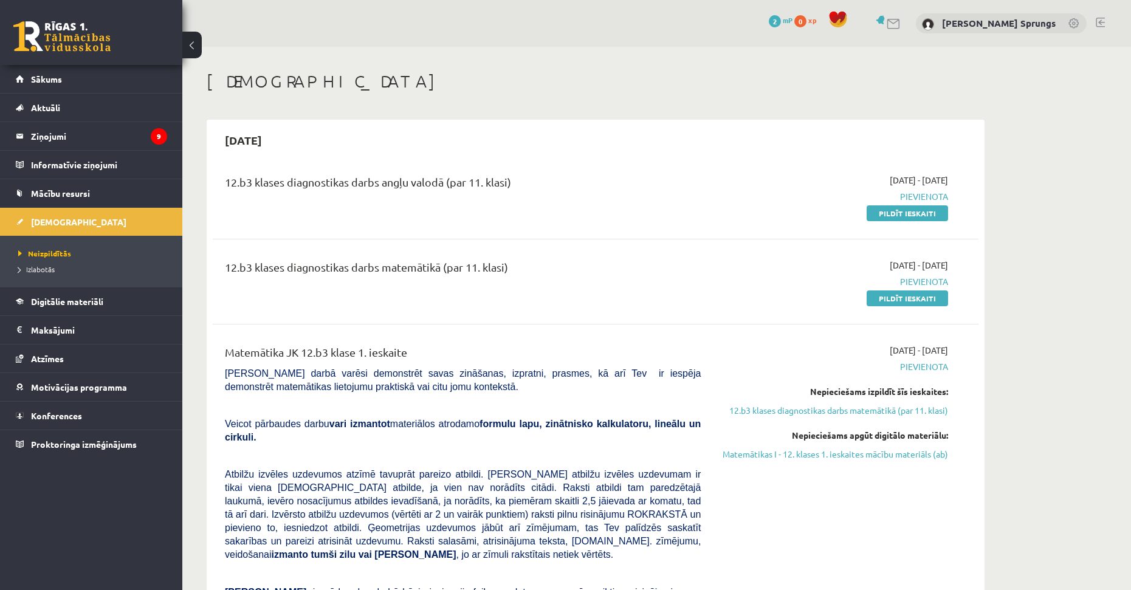
drag, startPoint x: 610, startPoint y: 266, endPoint x: 618, endPoint y: 225, distance: 41.0
click at [891, 456] on link "Matemātikas I - 12. klases 1. ieskaites mācību materiāls (ab)" at bounding box center [833, 454] width 229 height 13
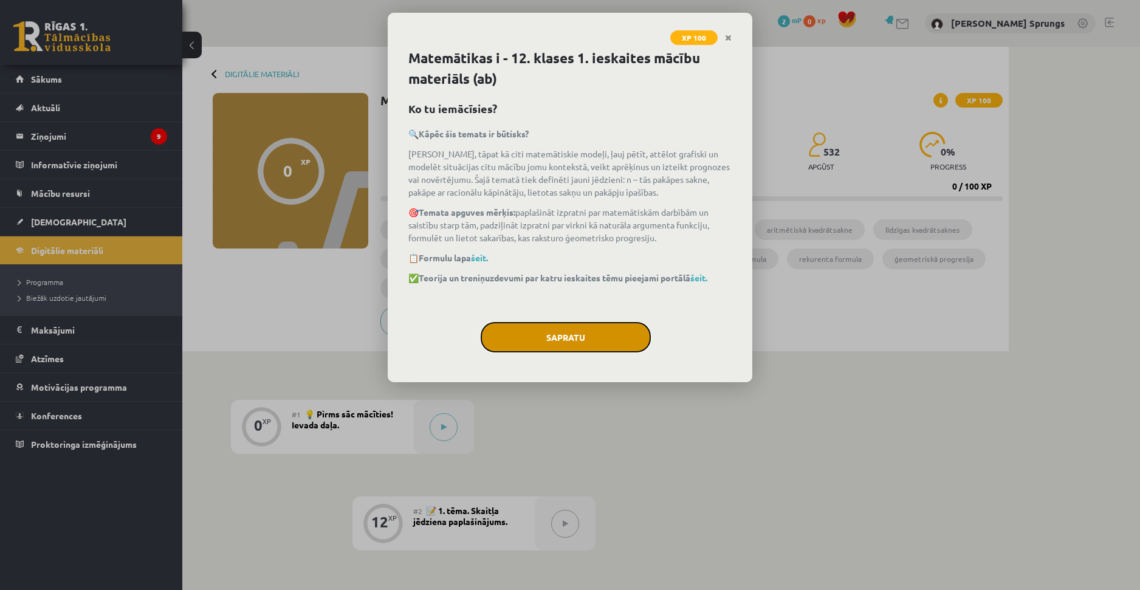
click at [564, 340] on button "Sapratu" at bounding box center [566, 337] width 170 height 30
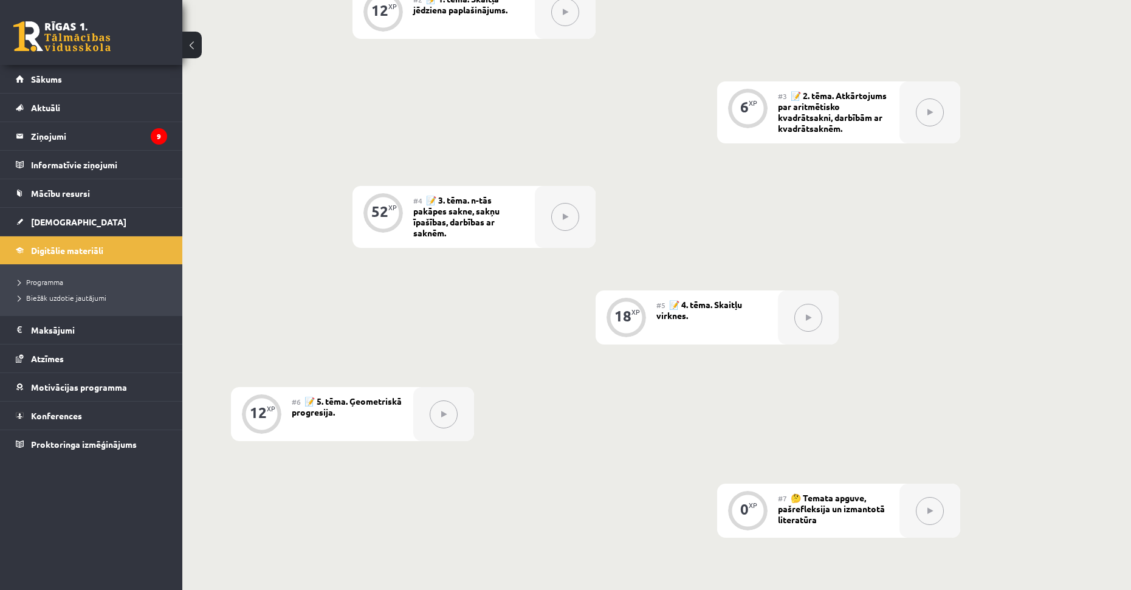
scroll to position [672, 0]
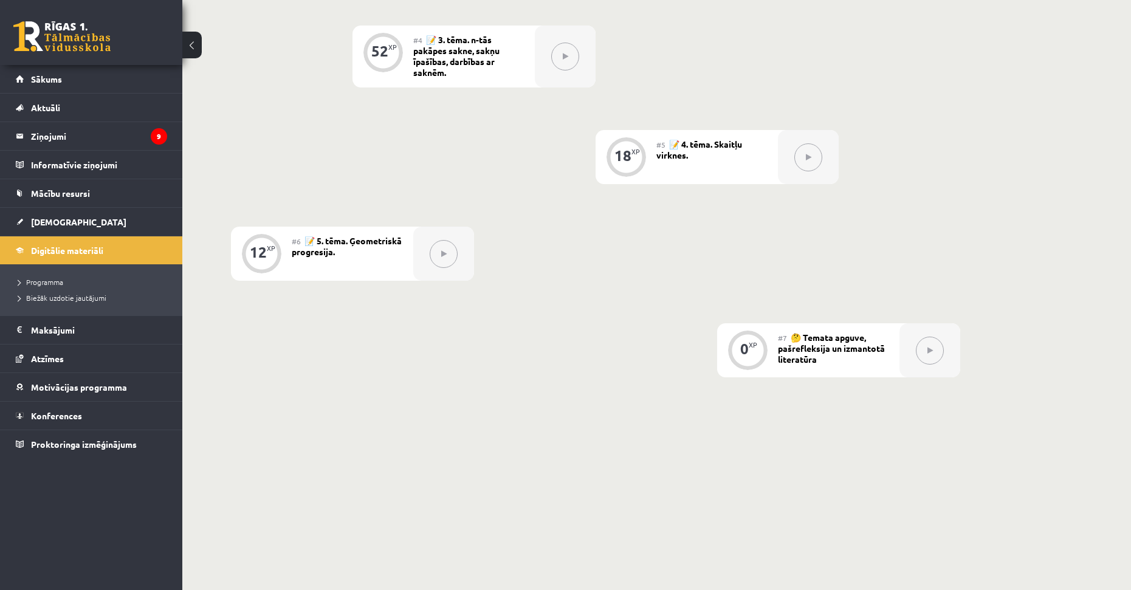
drag, startPoint x: 440, startPoint y: 164, endPoint x: 435, endPoint y: 277, distance: 113.1
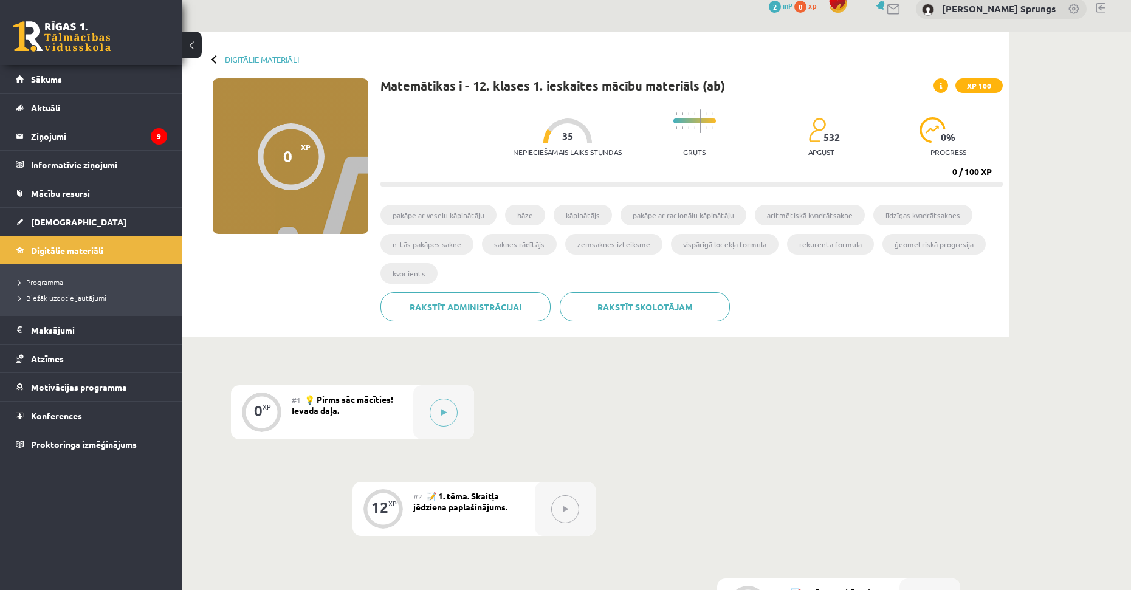
scroll to position [0, 0]
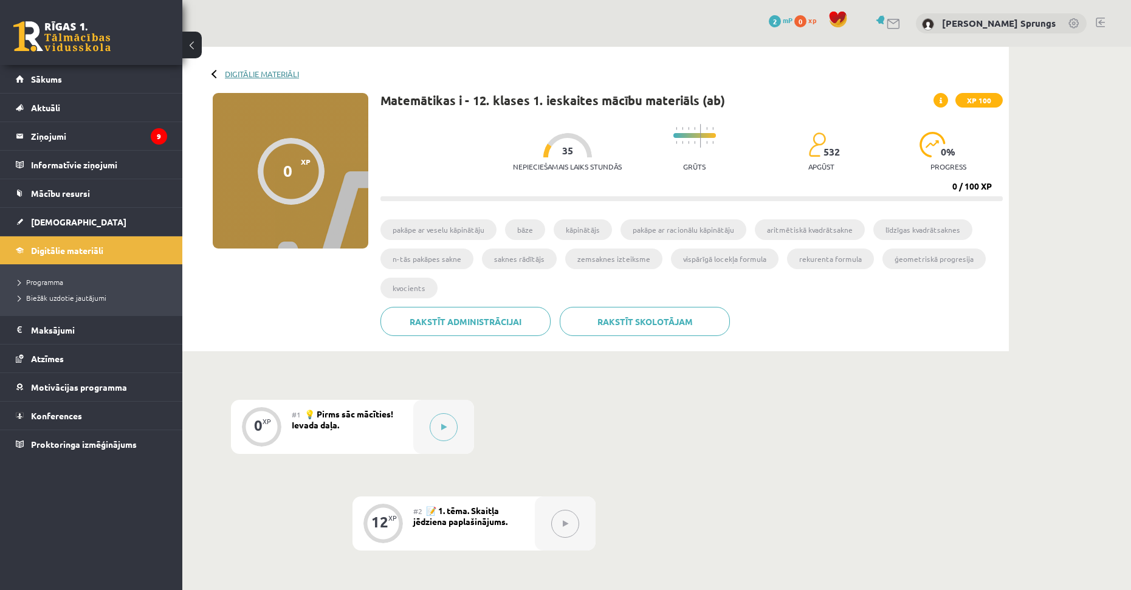
click at [268, 70] on link "Digitālie materiāli" at bounding box center [262, 73] width 74 height 9
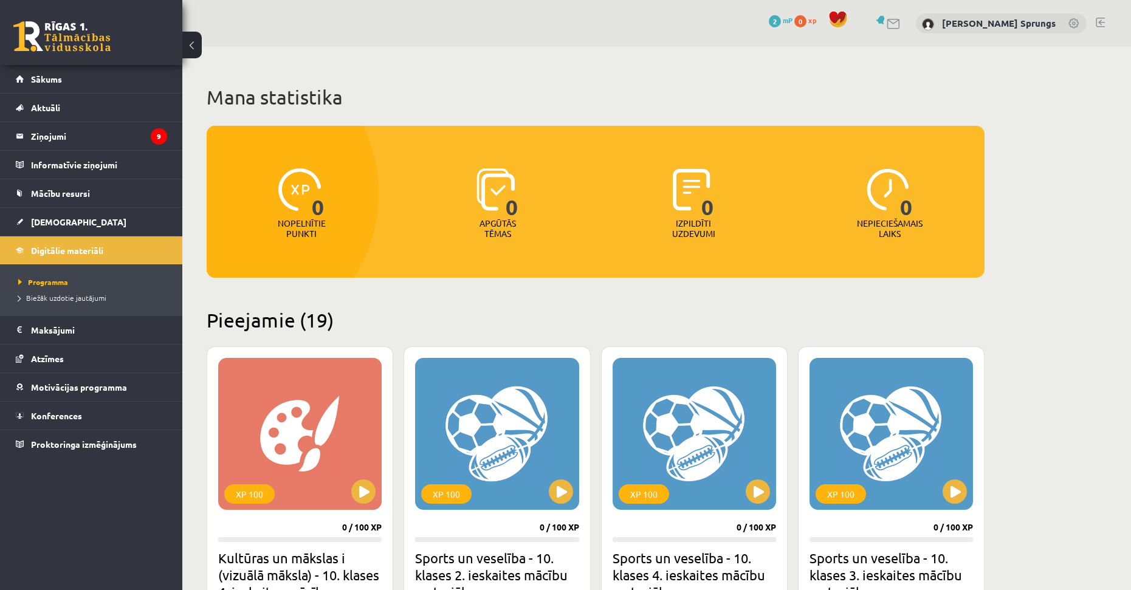
scroll to position [304, 0]
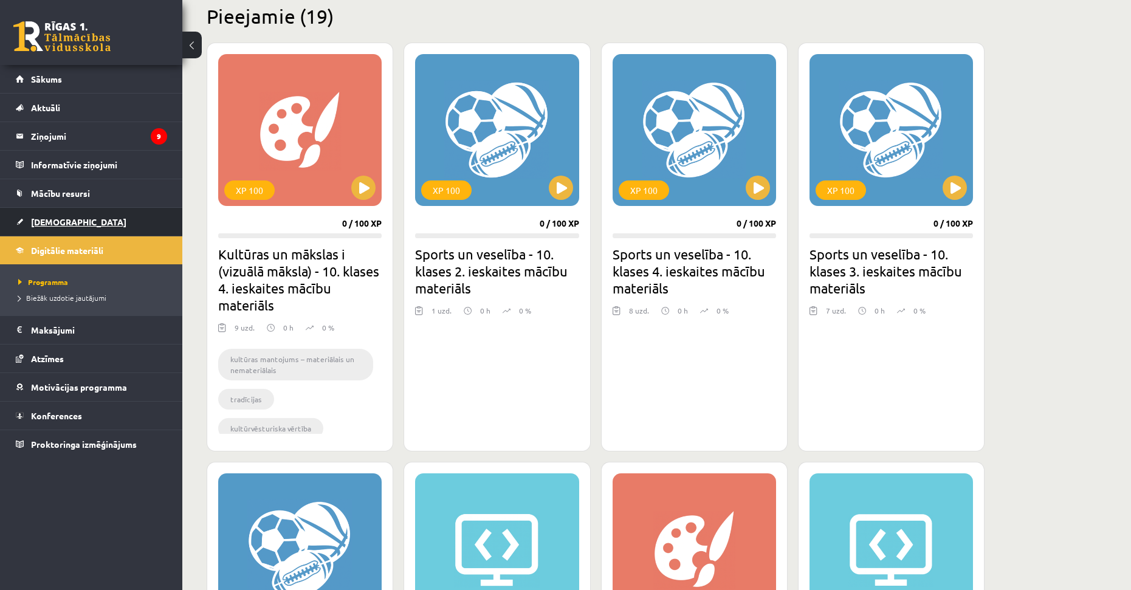
click at [50, 218] on span "[DEMOGRAPHIC_DATA]" at bounding box center [78, 221] width 95 height 11
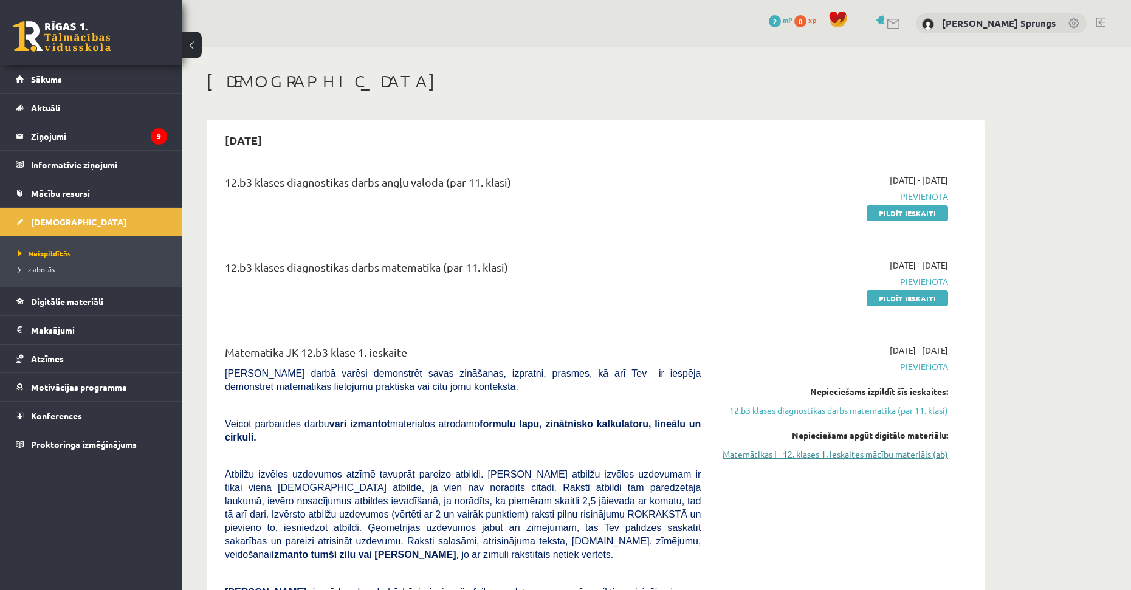
click at [877, 451] on link "Matemātikas I - 12. klases 1. ieskaites mācību materiāls (ab)" at bounding box center [833, 454] width 229 height 13
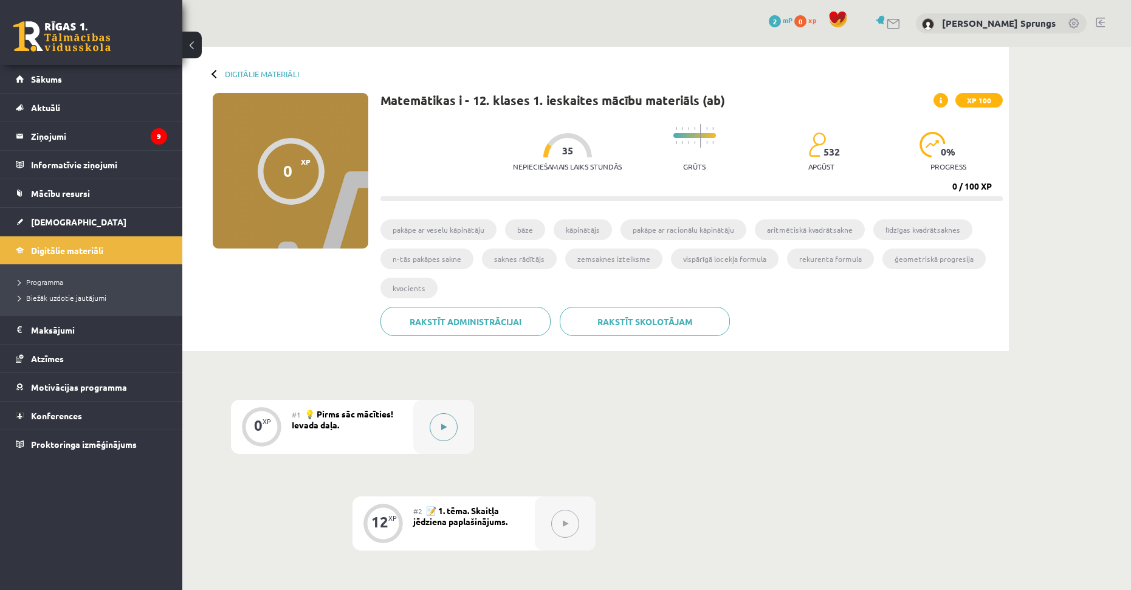
click at [436, 427] on button at bounding box center [444, 427] width 28 height 28
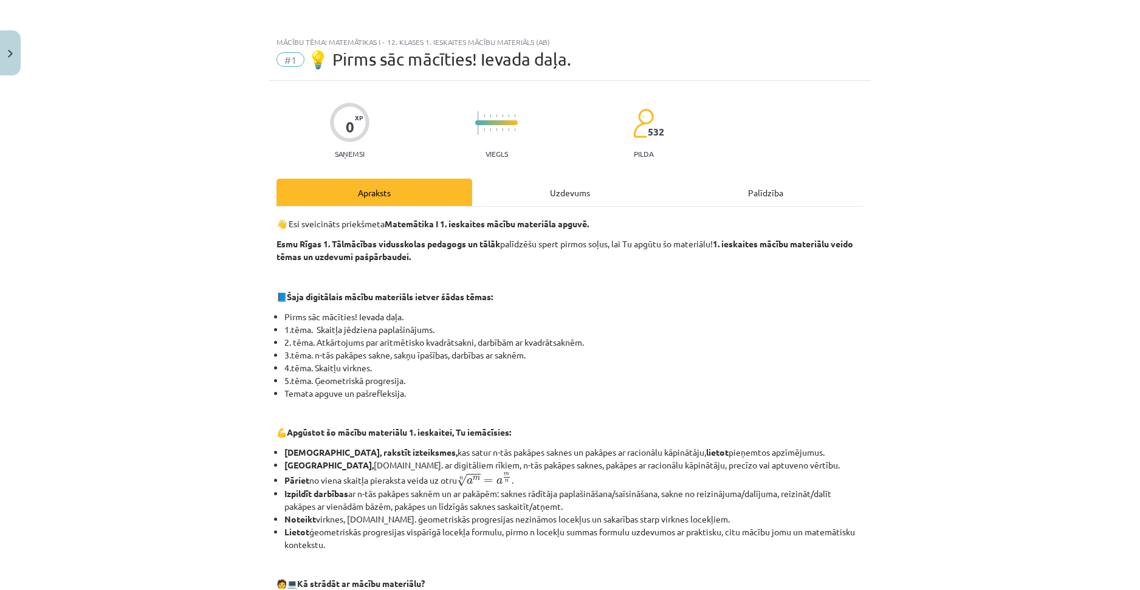
click at [569, 193] on div "Uzdevums" at bounding box center [570, 192] width 196 height 27
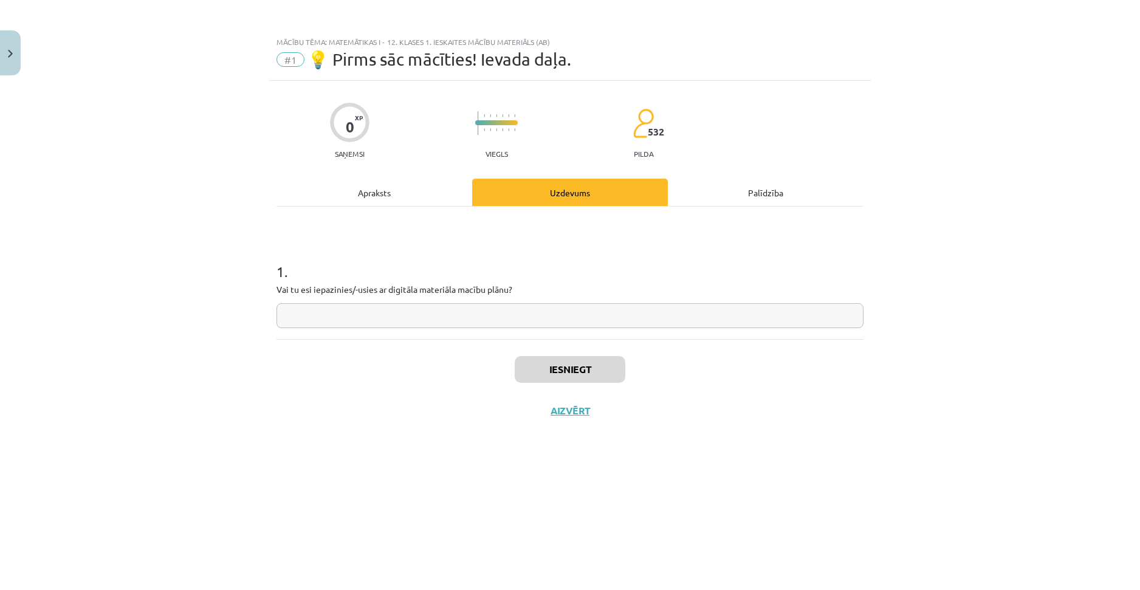
click at [769, 193] on div "Palīdzība" at bounding box center [766, 192] width 196 height 27
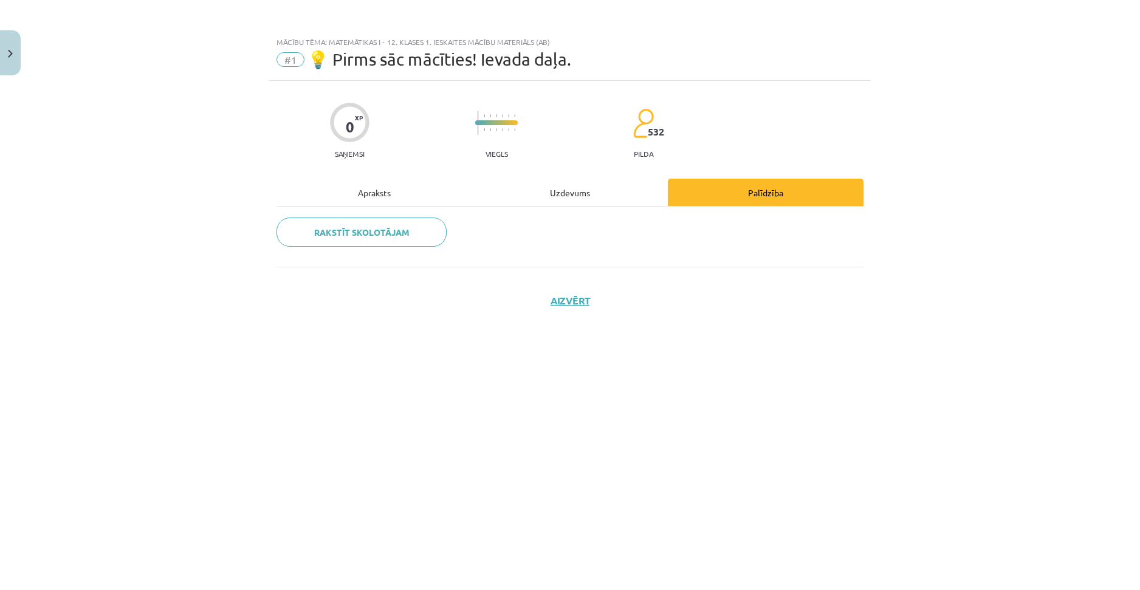
click at [592, 190] on div "Uzdevums" at bounding box center [570, 192] width 196 height 27
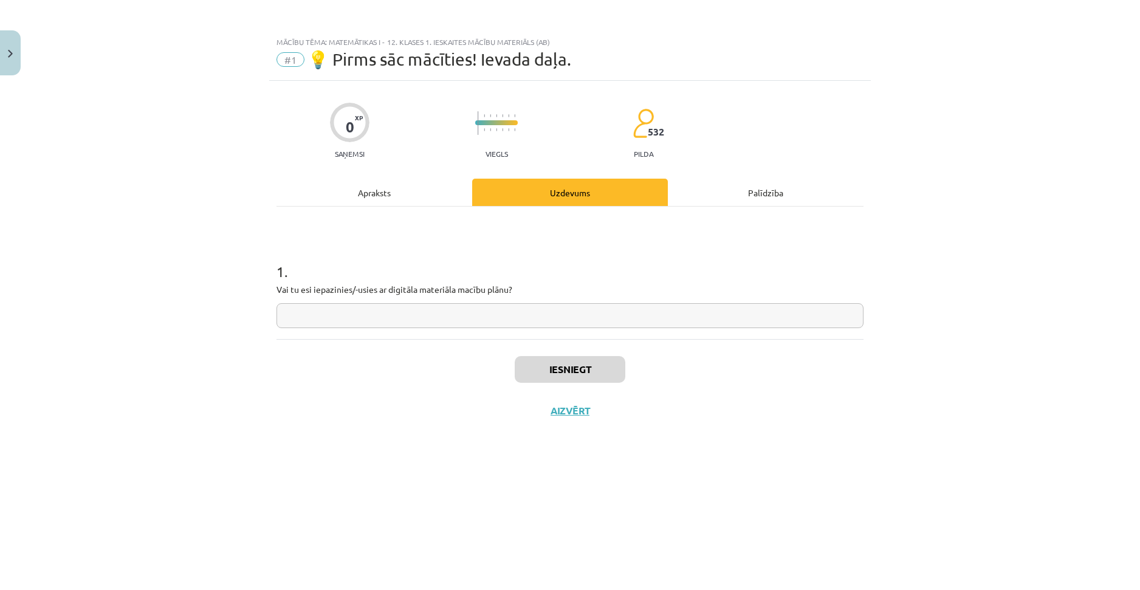
click at [365, 320] on input "text" at bounding box center [569, 315] width 587 height 25
type input "**"
click at [563, 368] on button "Iesniegt" at bounding box center [570, 369] width 111 height 27
click at [594, 417] on button "Nākamā nodarbība" at bounding box center [569, 419] width 119 height 28
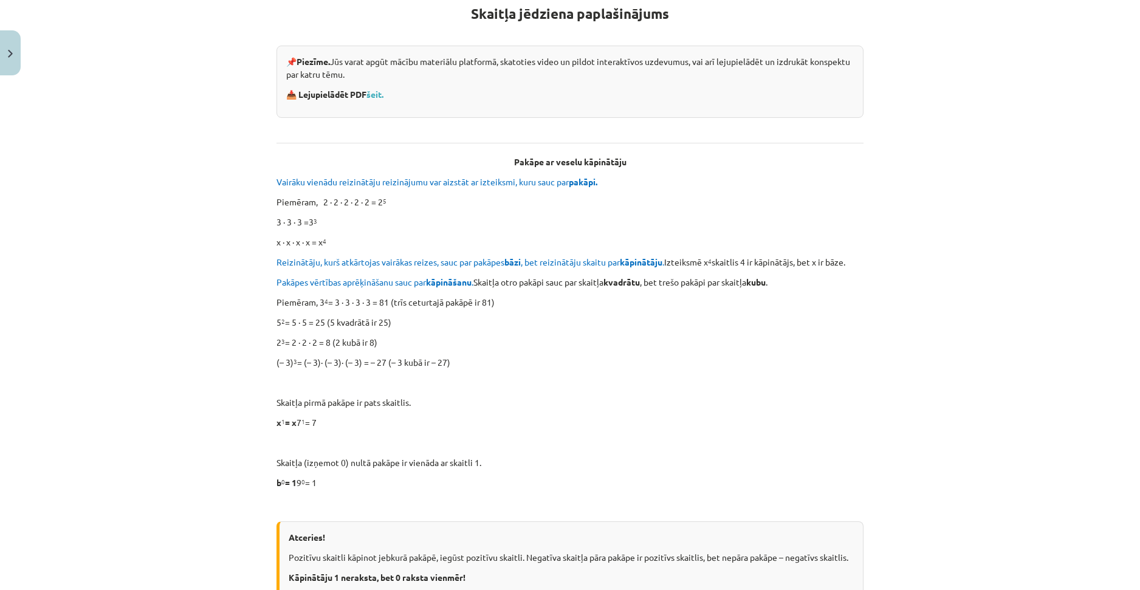
scroll to position [304, 0]
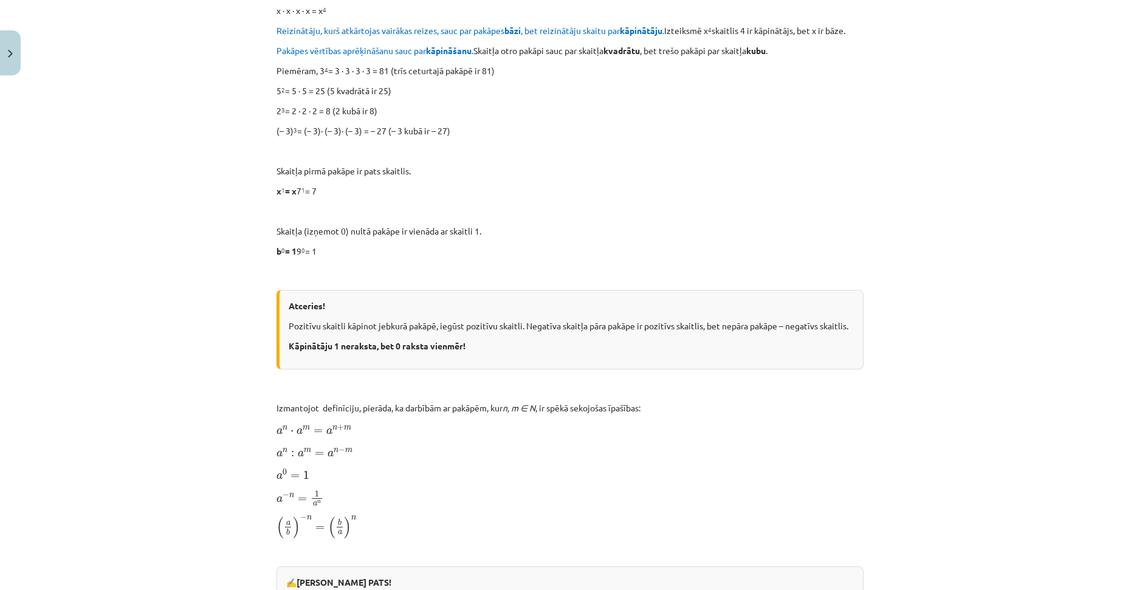
drag, startPoint x: 431, startPoint y: 306, endPoint x: 433, endPoint y: 368, distance: 61.4
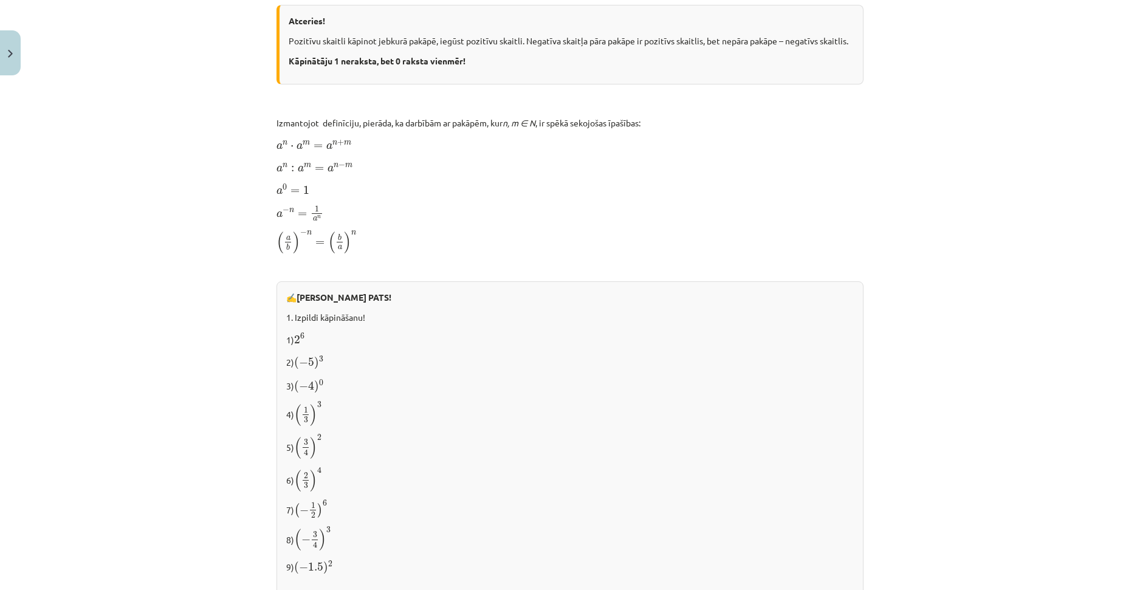
drag, startPoint x: 400, startPoint y: 290, endPoint x: 424, endPoint y: 347, distance: 61.8
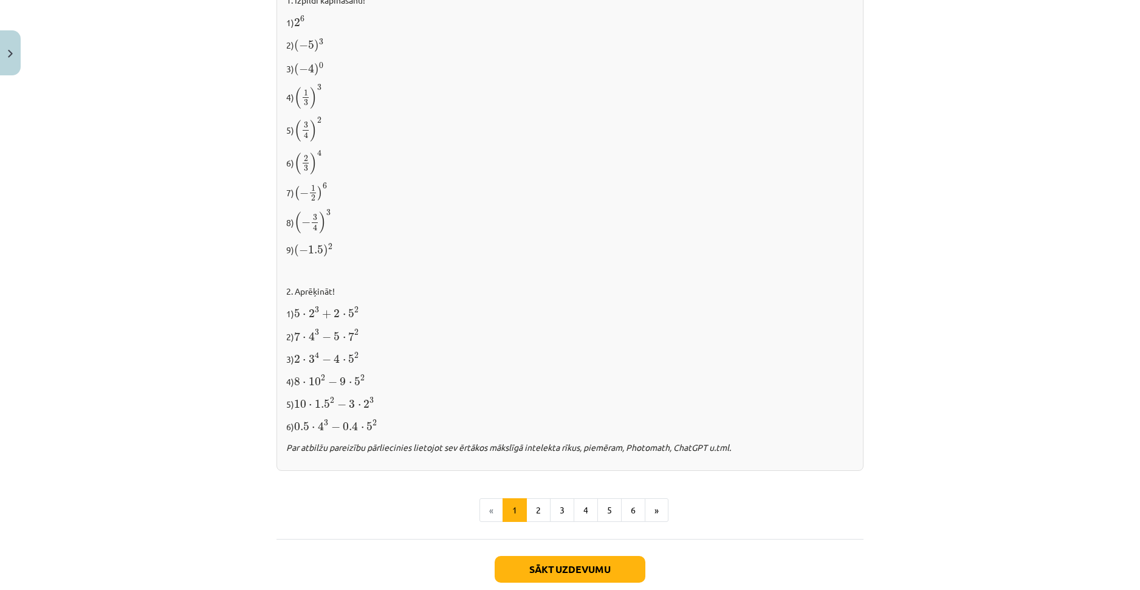
scroll to position [1136, 0]
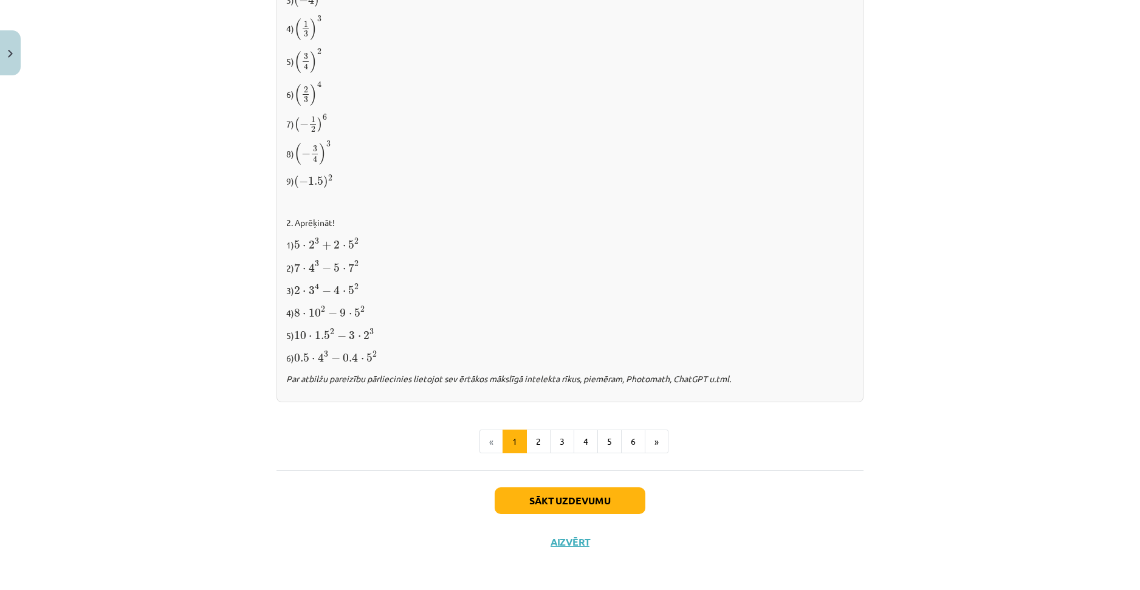
drag, startPoint x: 405, startPoint y: 231, endPoint x: 426, endPoint y: 331, distance: 102.5
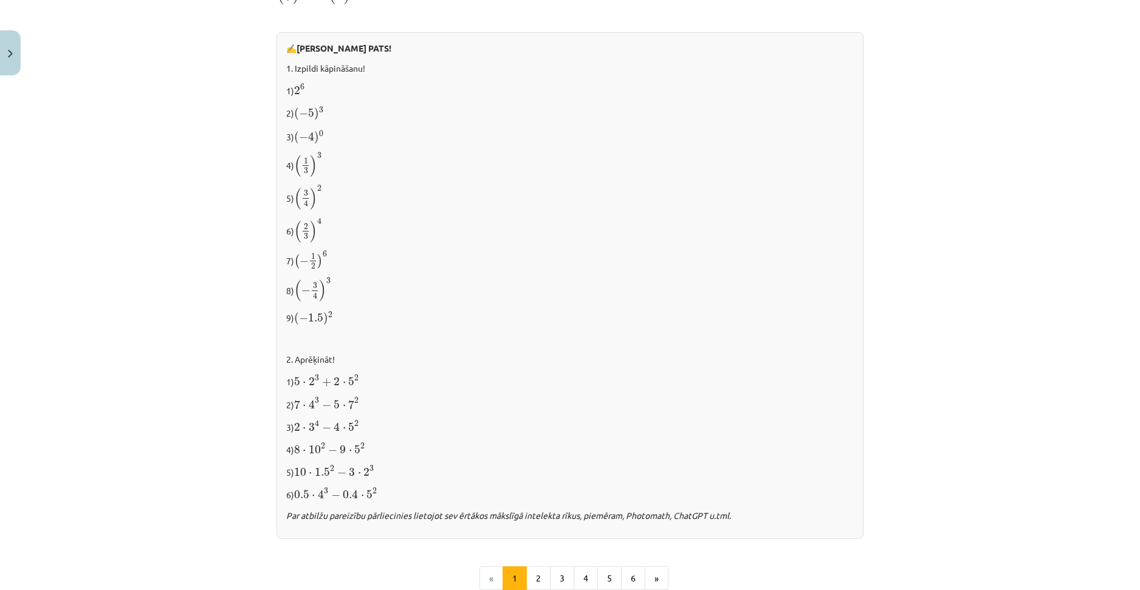
drag, startPoint x: 459, startPoint y: 377, endPoint x: 461, endPoint y: 287, distance: 90.5
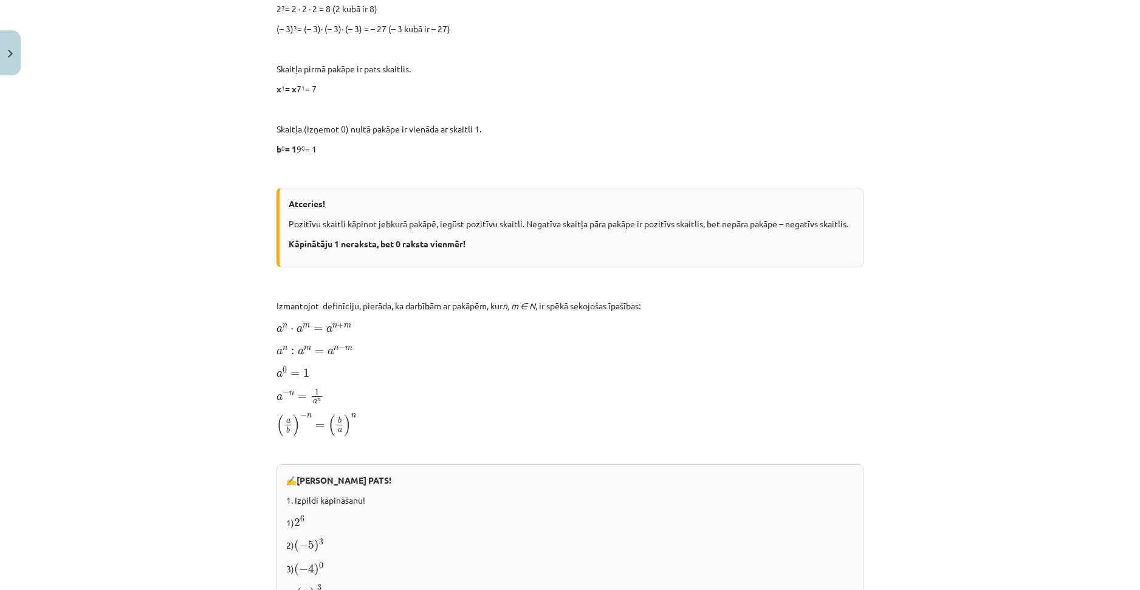
drag, startPoint x: 467, startPoint y: 342, endPoint x: 458, endPoint y: 262, distance: 80.1
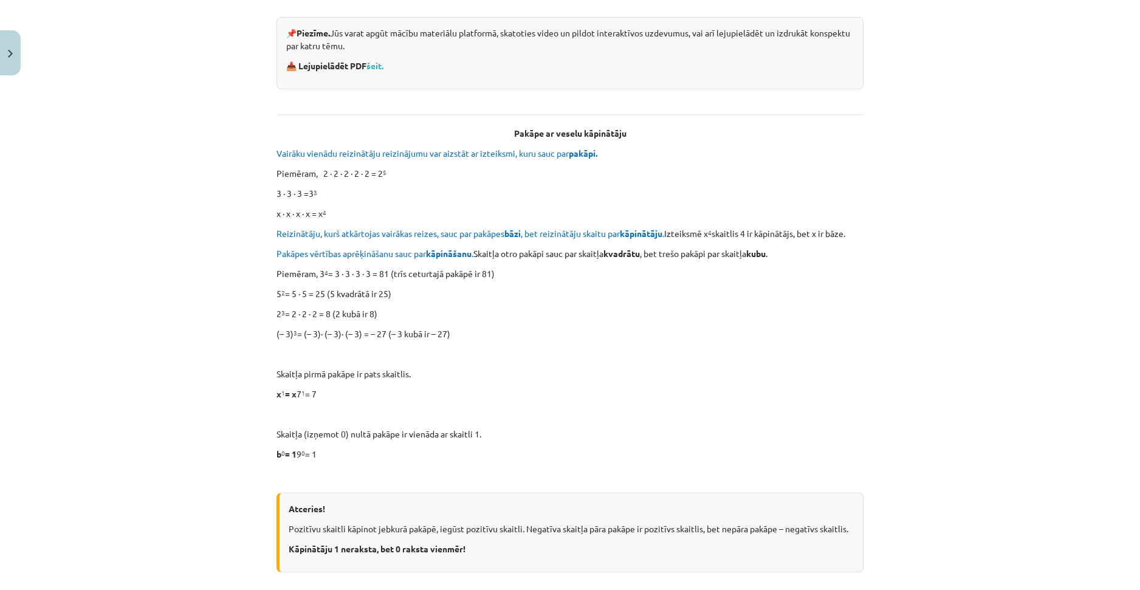
scroll to position [0, 0]
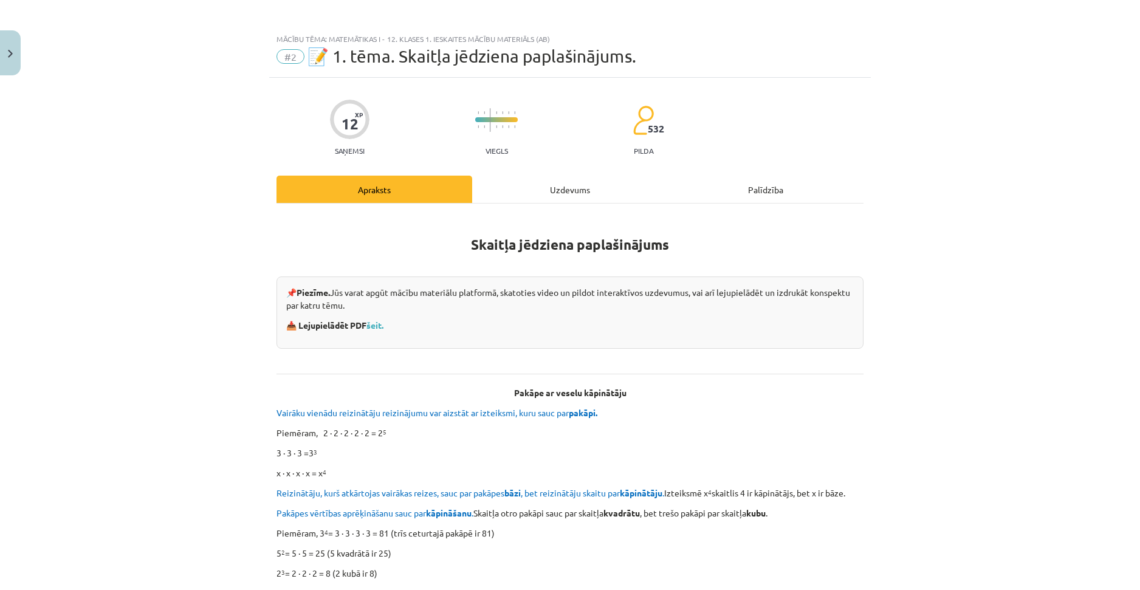
drag, startPoint x: 469, startPoint y: 335, endPoint x: 458, endPoint y: 251, distance: 84.6
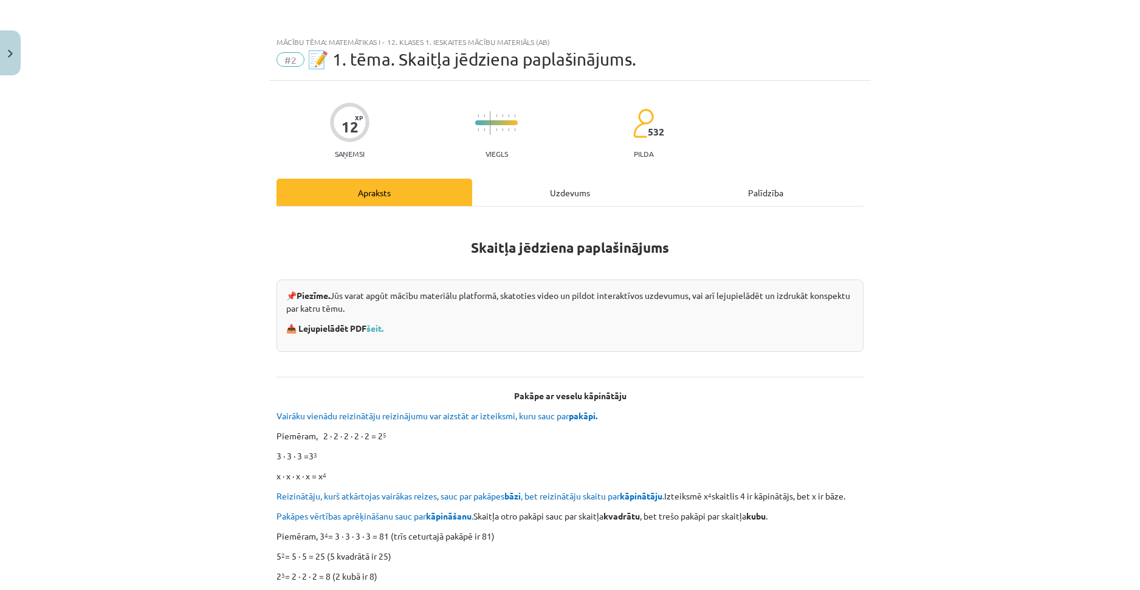
click at [556, 191] on div "Uzdevums" at bounding box center [570, 192] width 196 height 27
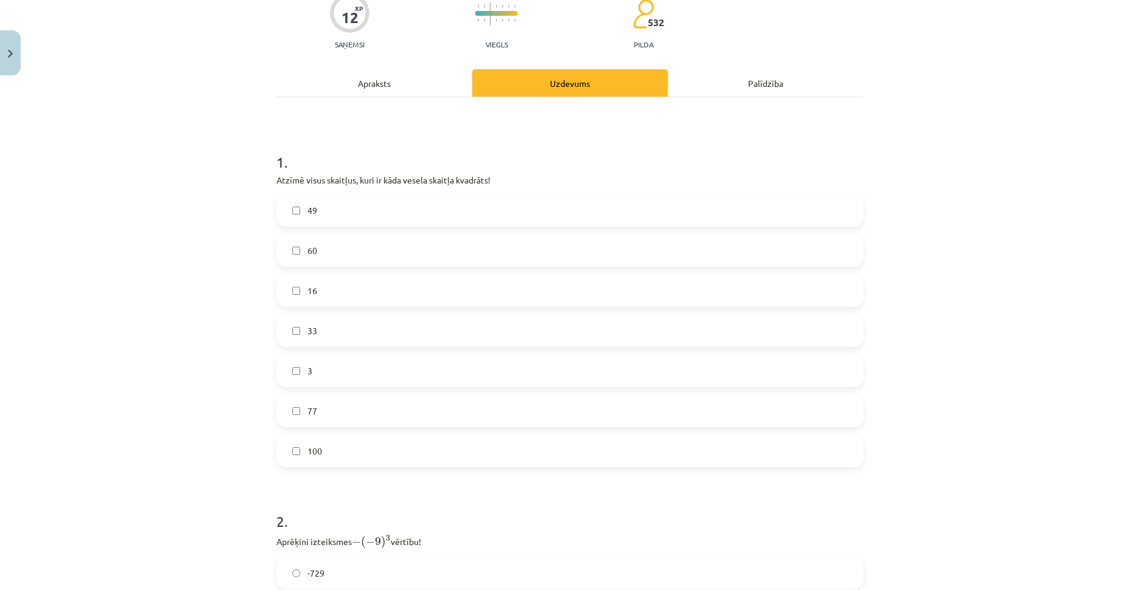
scroll to position [126, 0]
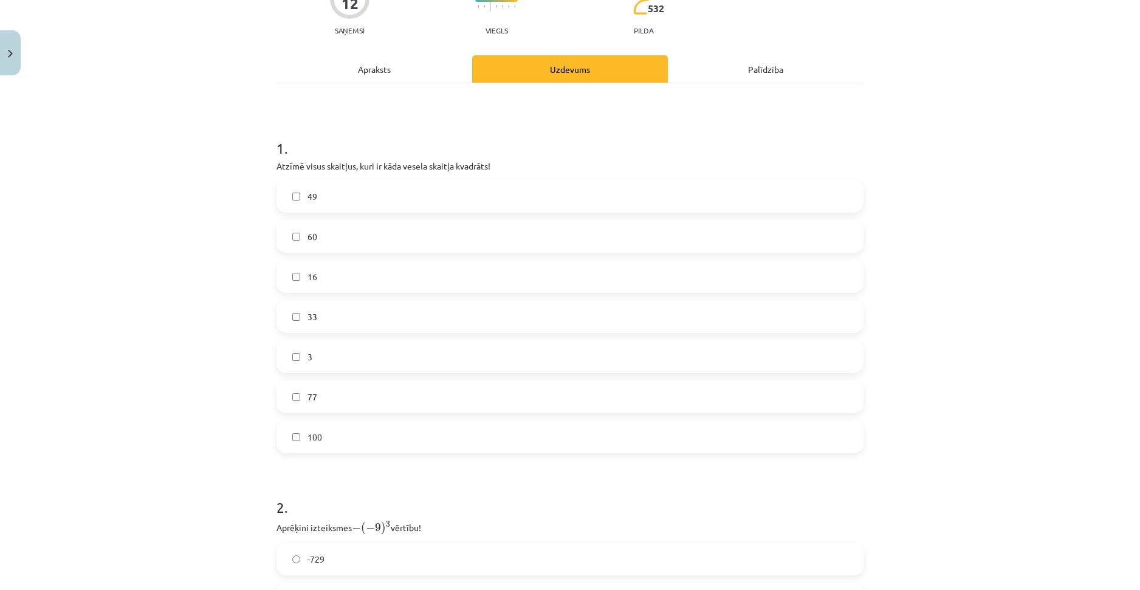
drag, startPoint x: 531, startPoint y: 245, endPoint x: 531, endPoint y: 279, distance: 33.4
click at [319, 436] on label "100" at bounding box center [570, 434] width 584 height 30
click at [310, 197] on span "49" at bounding box center [312, 194] width 10 height 13
click at [310, 272] on span "16" at bounding box center [312, 274] width 10 height 13
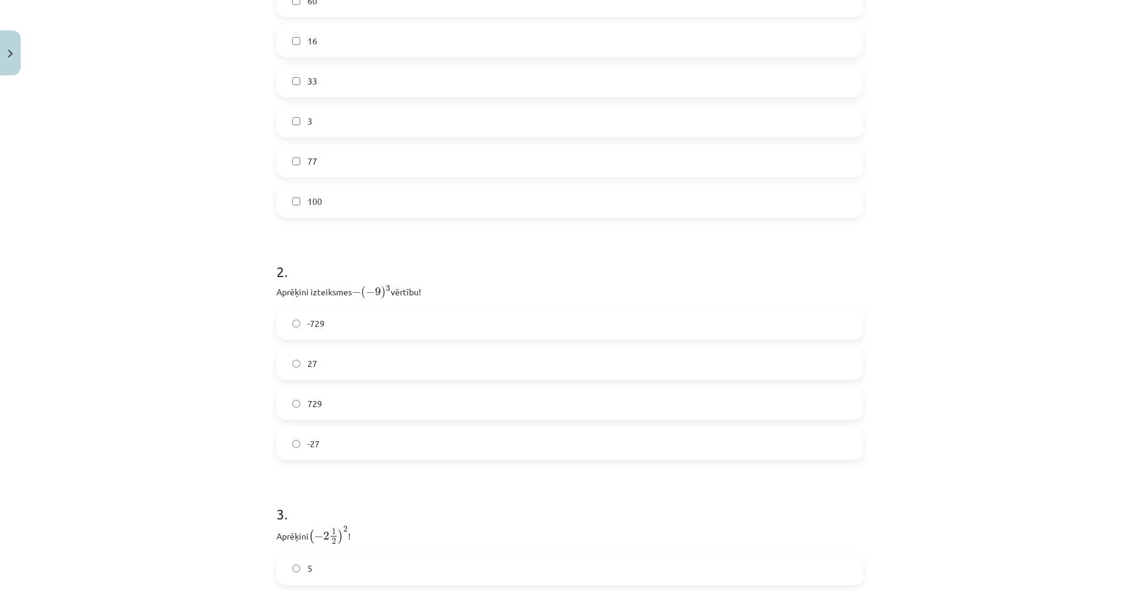
scroll to position [430, 0]
click at [315, 327] on span "729" at bounding box center [314, 333] width 15 height 13
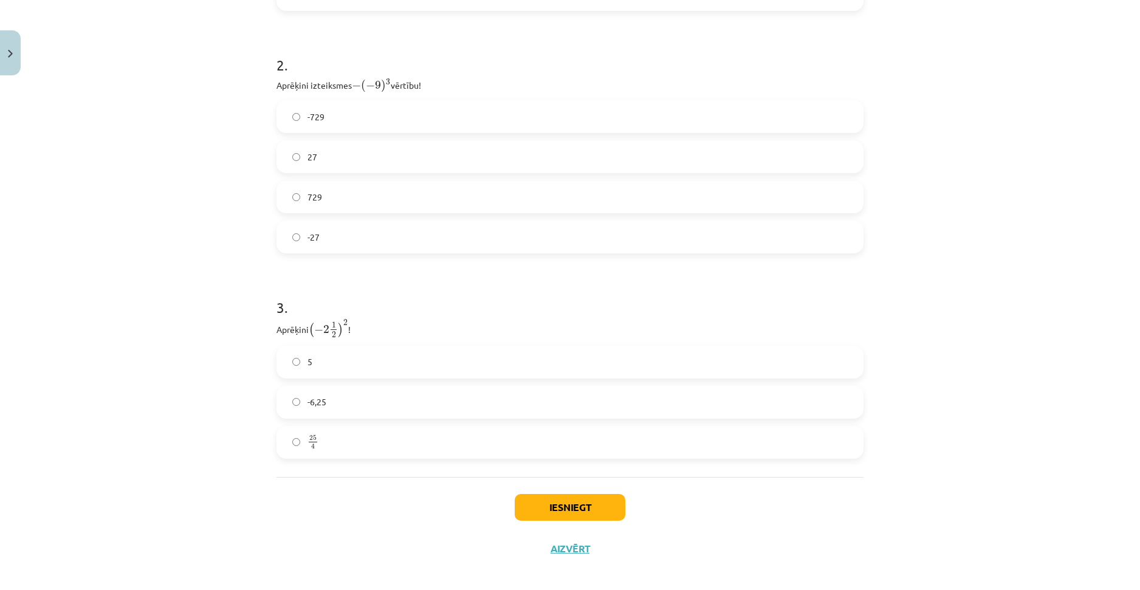
scroll to position [575, 0]
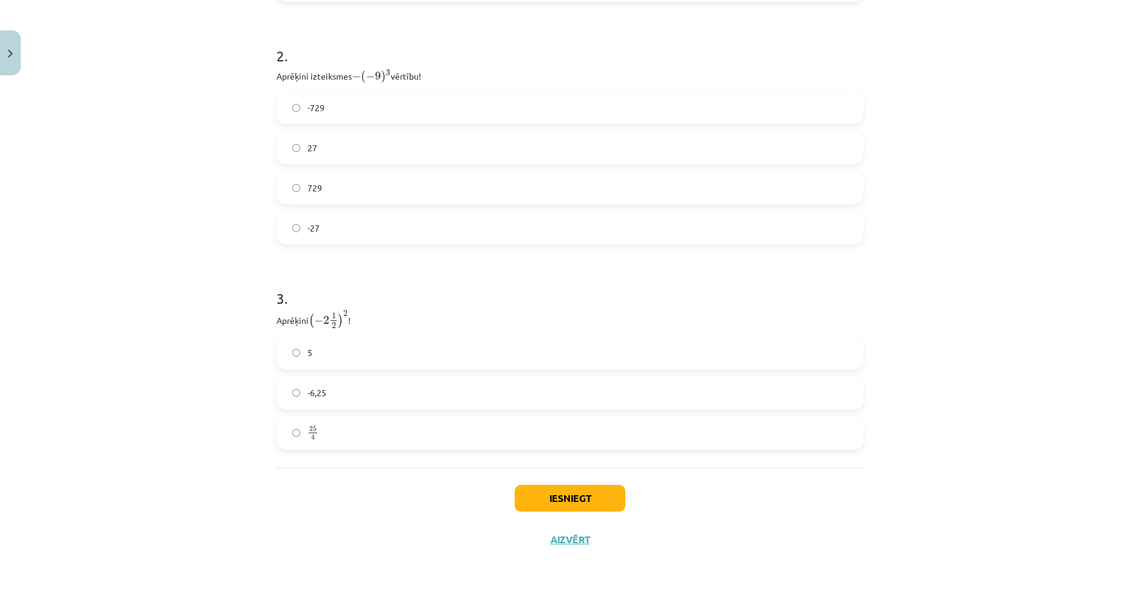
click at [309, 437] on span "4" at bounding box center [313, 437] width 9 height 5
click at [576, 499] on button "Iesniegt" at bounding box center [570, 498] width 111 height 27
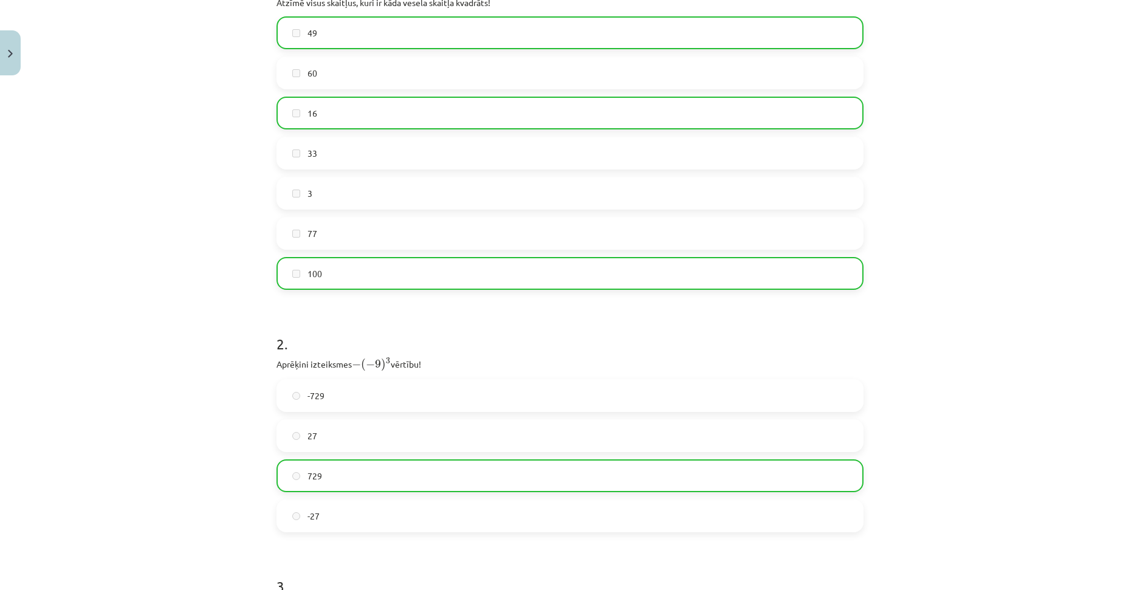
scroll to position [613, 0]
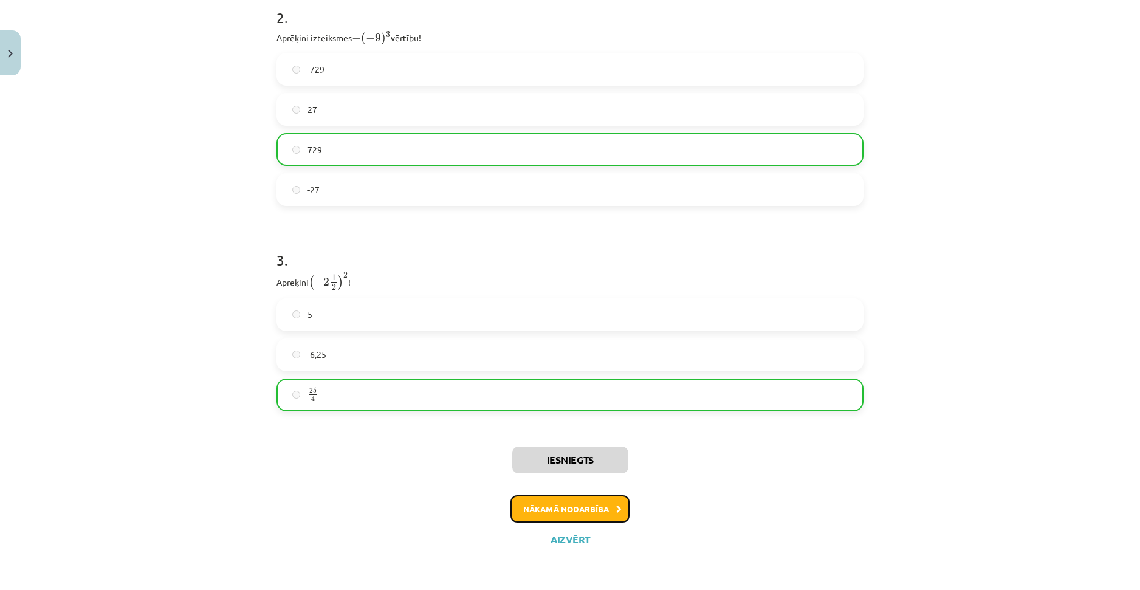
click at [574, 505] on button "Nākamā nodarbība" at bounding box center [569, 509] width 119 height 28
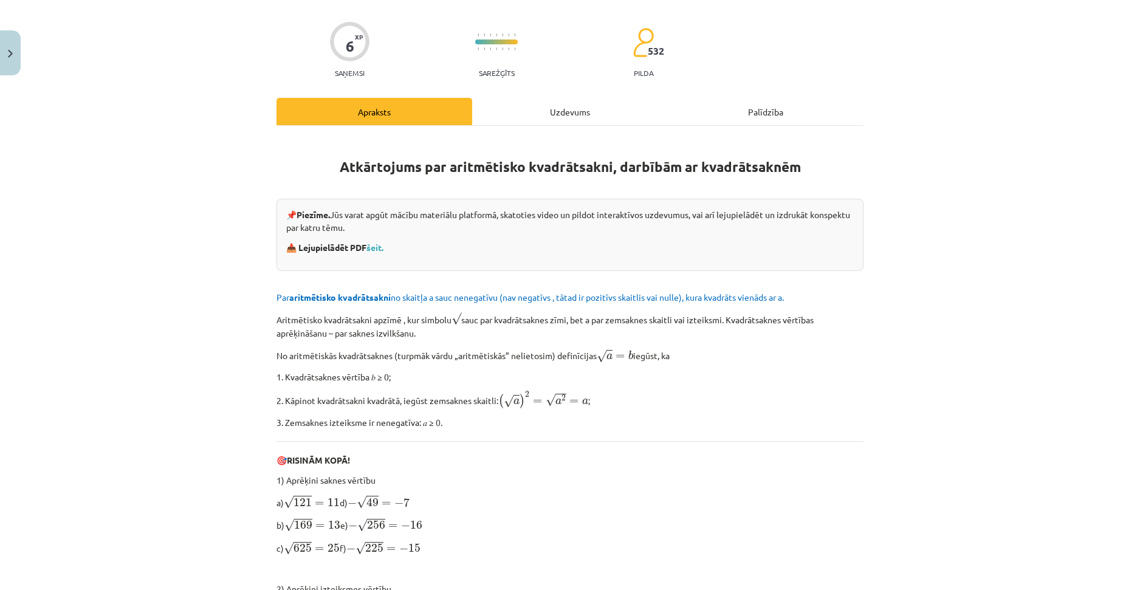
scroll to position [30, 0]
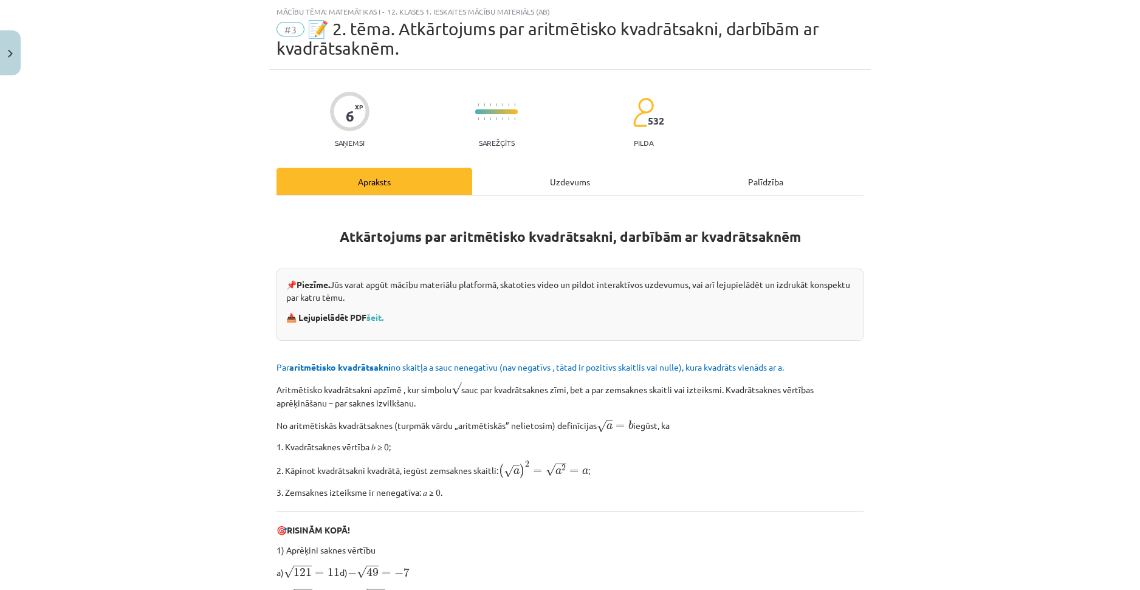
click at [564, 176] on div "Uzdevums" at bounding box center [570, 181] width 196 height 27
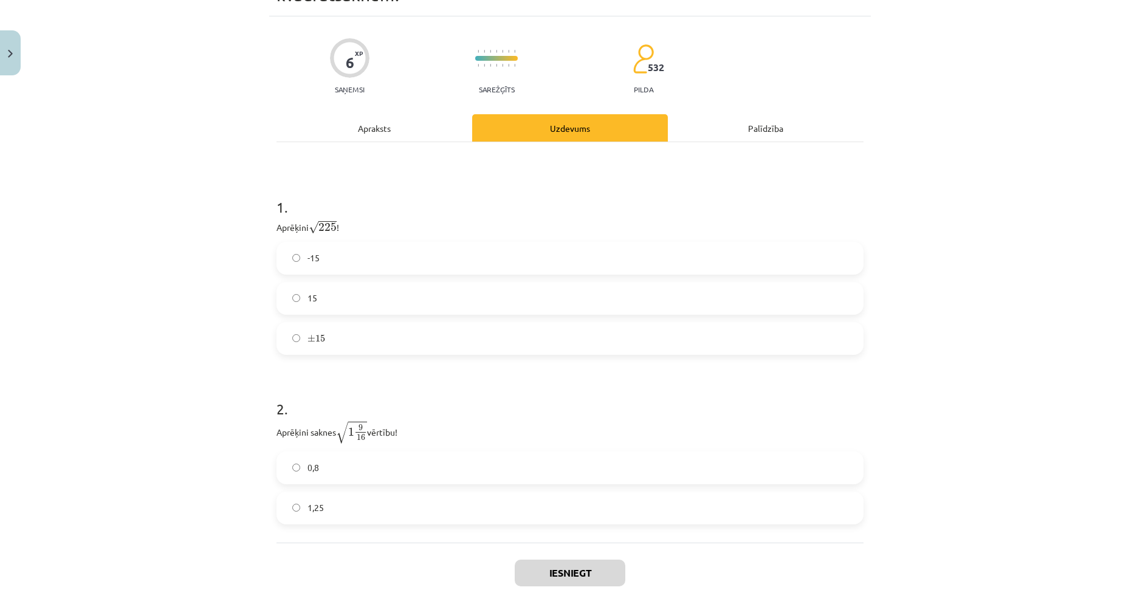
drag, startPoint x: 496, startPoint y: 243, endPoint x: 508, endPoint y: 283, distance: 41.1
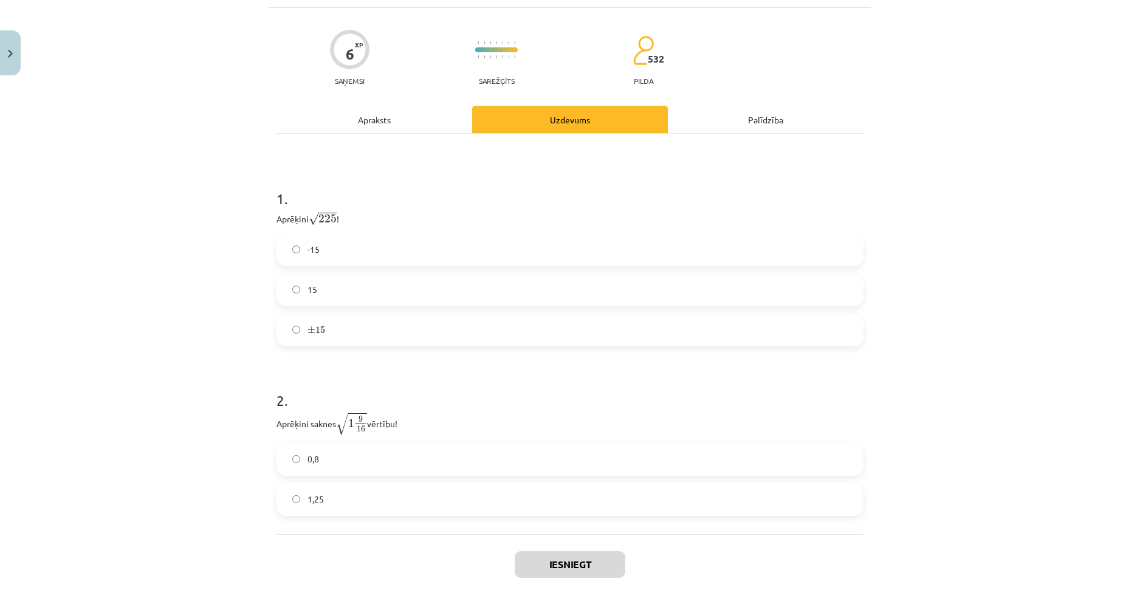
click at [320, 295] on label "15" at bounding box center [570, 290] width 584 height 30
click at [310, 493] on span "1,25" at bounding box center [315, 499] width 16 height 13
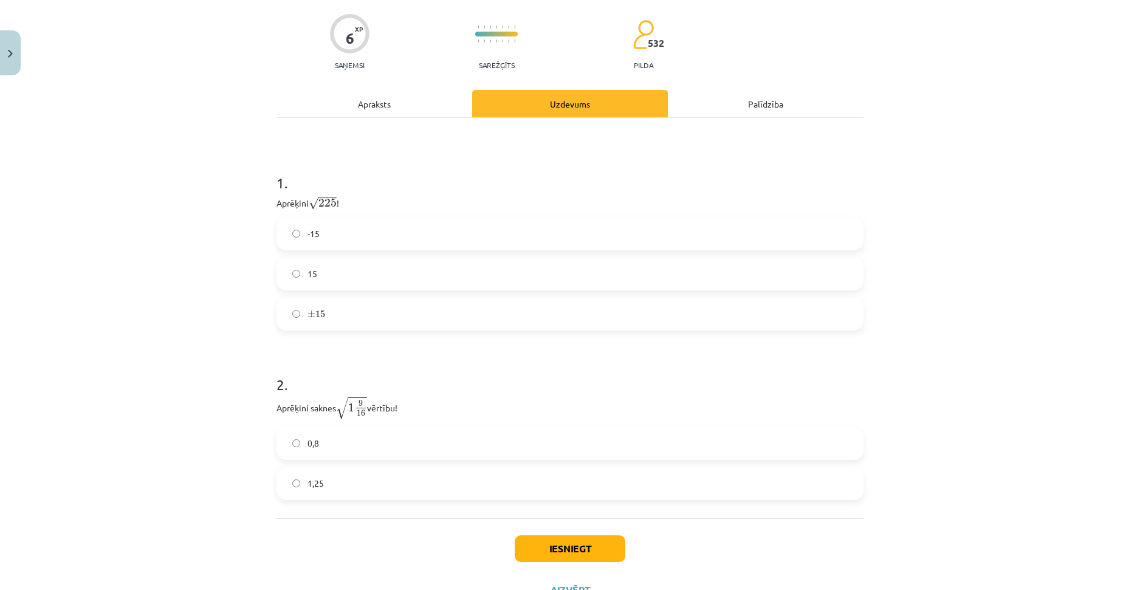
scroll to position [159, 0]
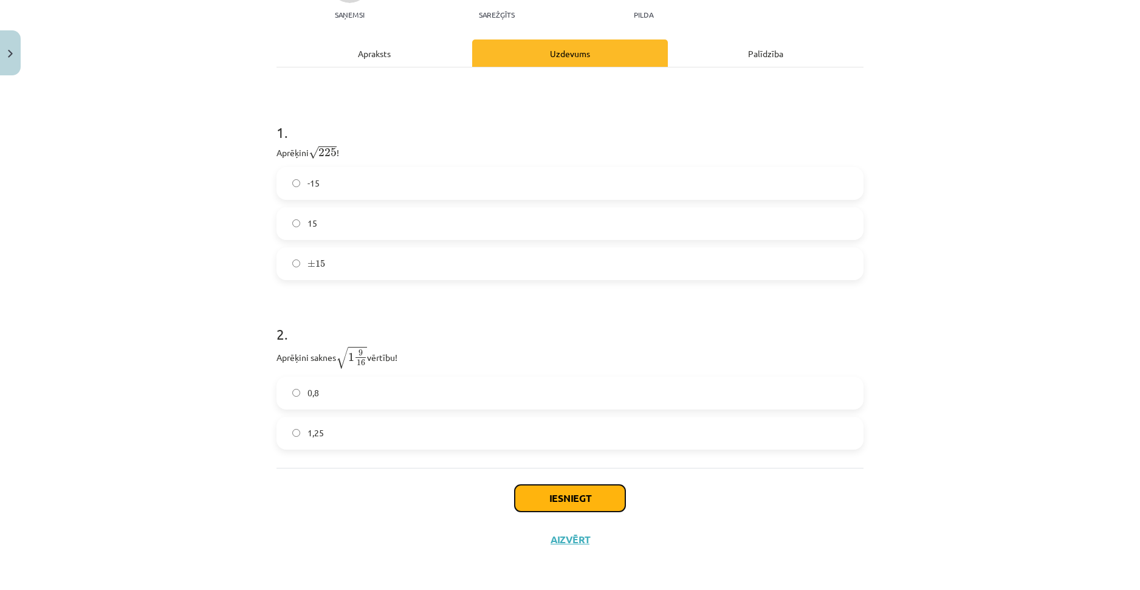
click at [558, 496] on button "Iesniegt" at bounding box center [570, 498] width 111 height 27
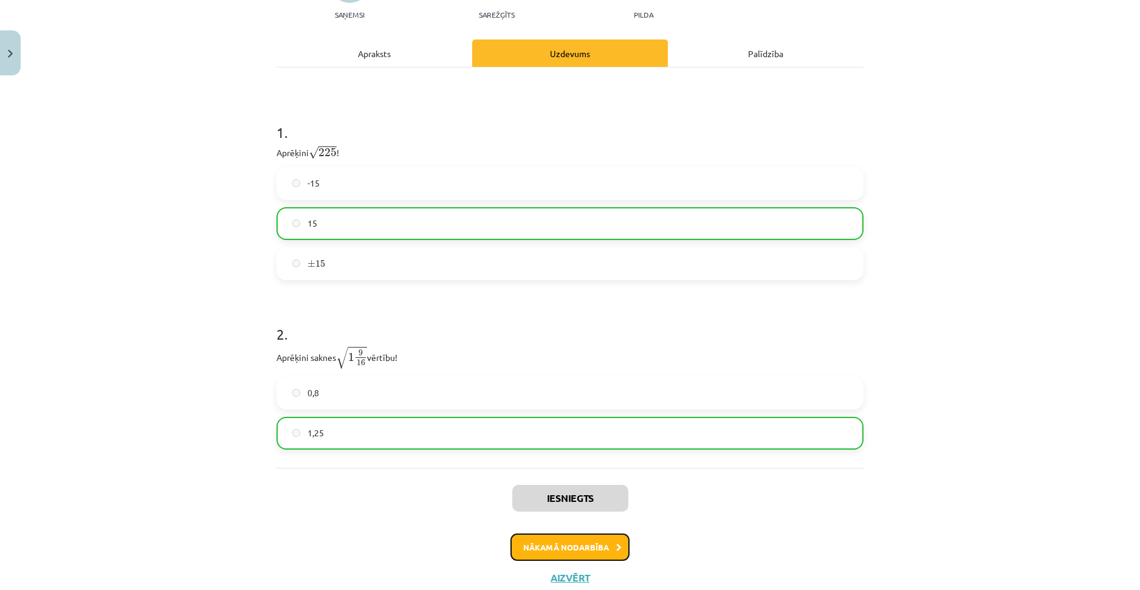
click at [580, 546] on button "Nākamā nodarbība" at bounding box center [569, 547] width 119 height 28
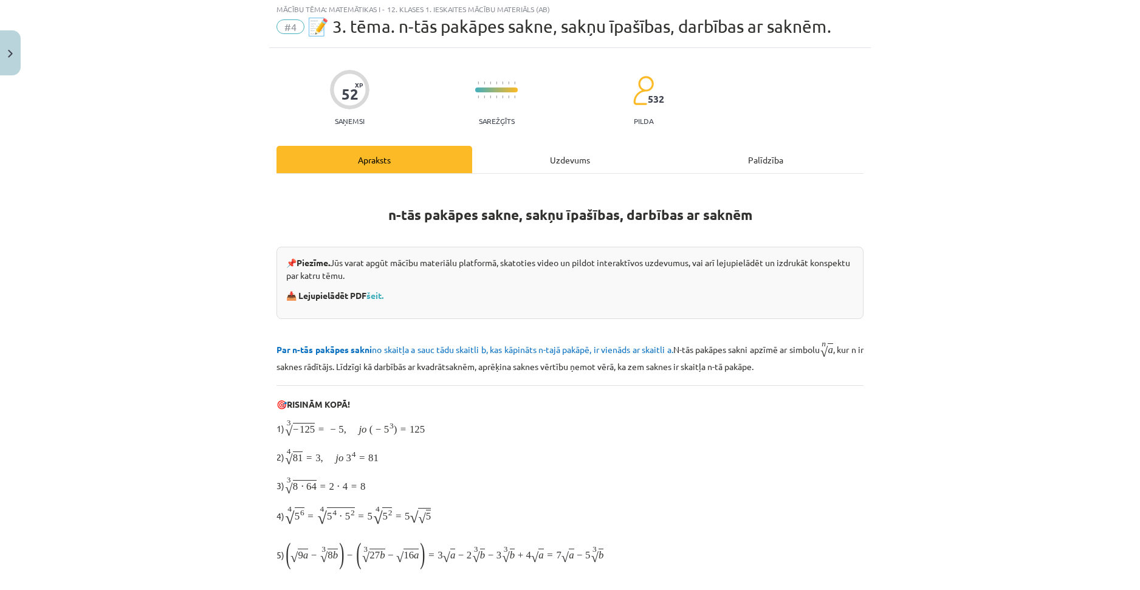
scroll to position [30, 0]
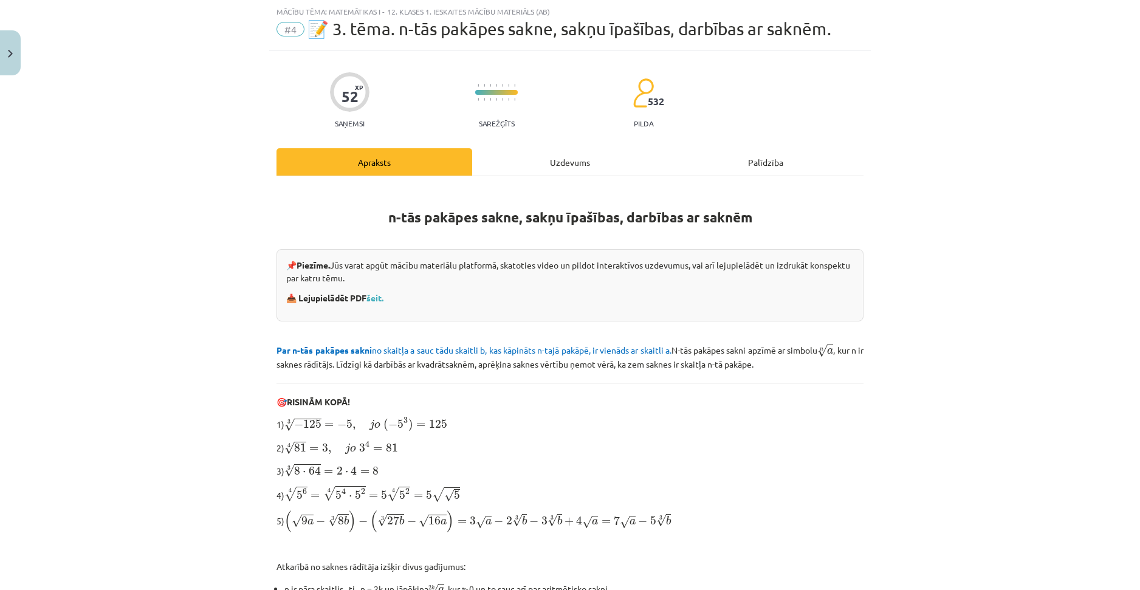
click at [561, 166] on div "Uzdevums" at bounding box center [570, 161] width 196 height 27
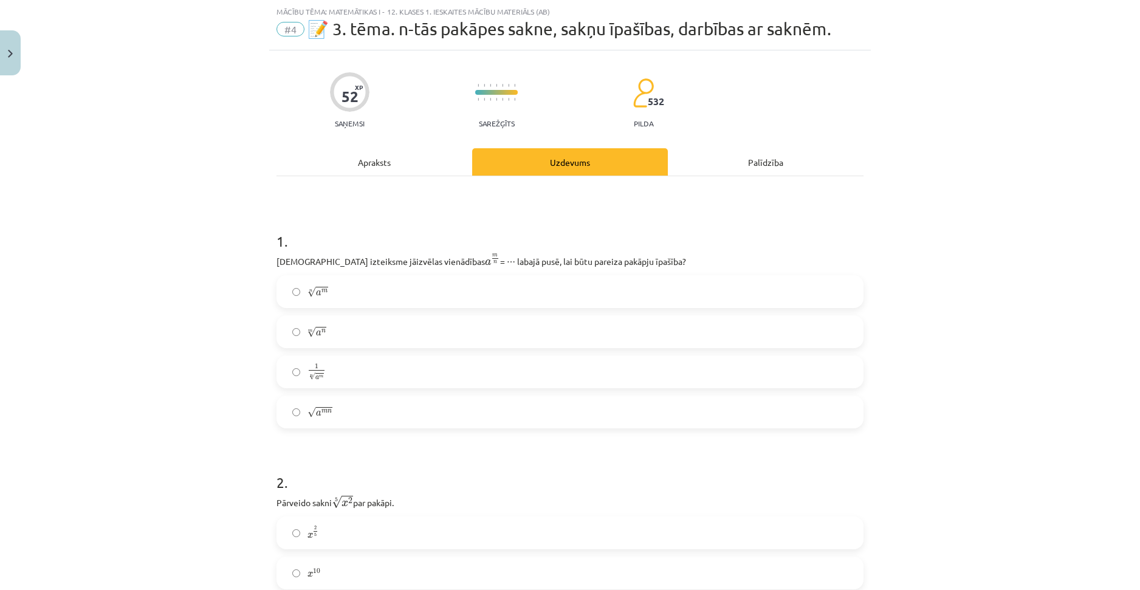
click at [316, 290] on span "a" at bounding box center [318, 292] width 5 height 5
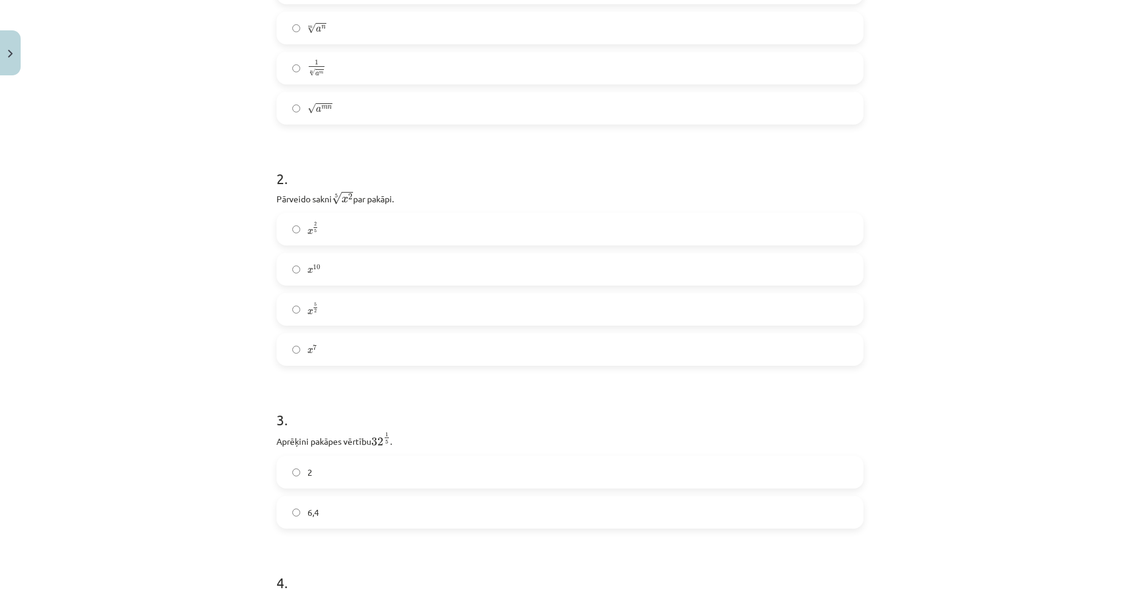
click at [317, 231] on label "x 2 5 x 2 5" at bounding box center [570, 229] width 584 height 30
click at [307, 174] on span "2" at bounding box center [309, 168] width 5 height 13
click at [307, 335] on span "2" at bounding box center [309, 330] width 5 height 13
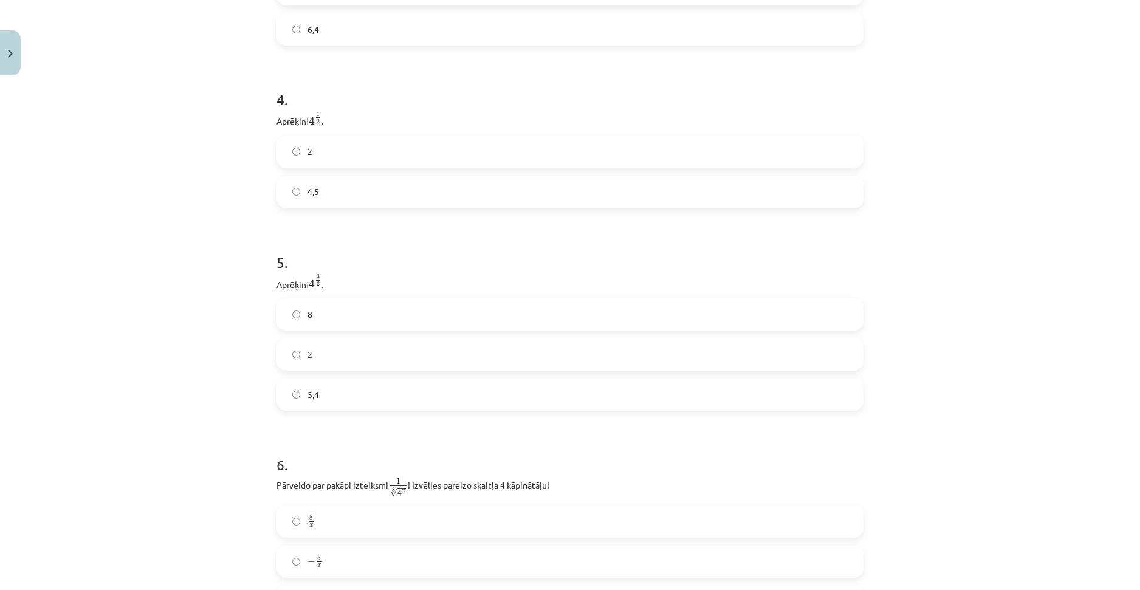
scroll to position [855, 0]
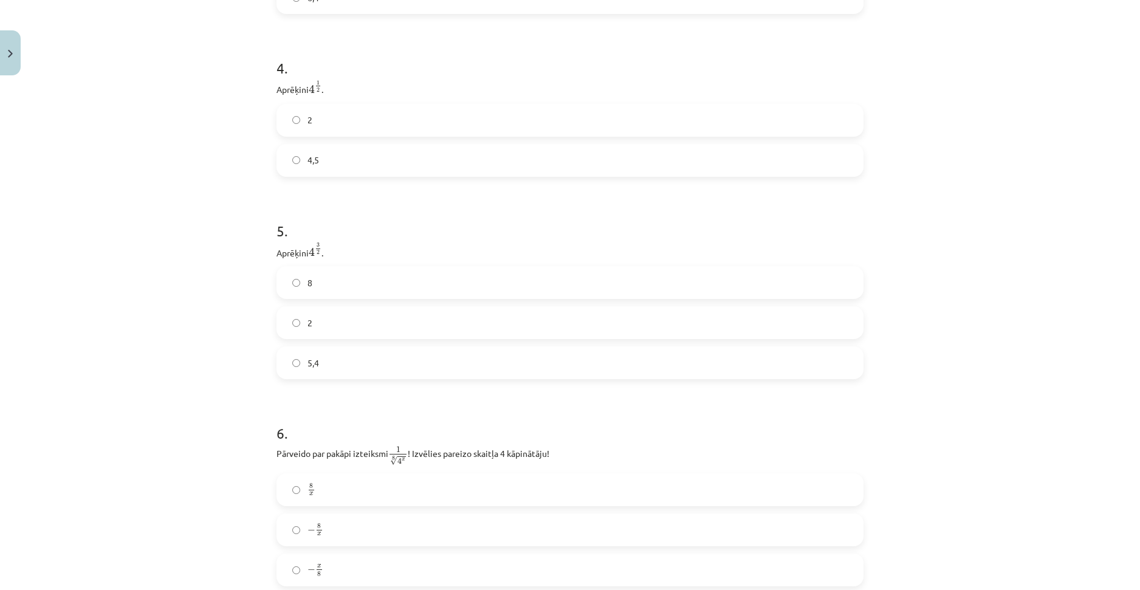
drag, startPoint x: 240, startPoint y: 326, endPoint x: 246, endPoint y: 368, distance: 41.8
click at [298, 280] on label "8" at bounding box center [570, 276] width 584 height 30
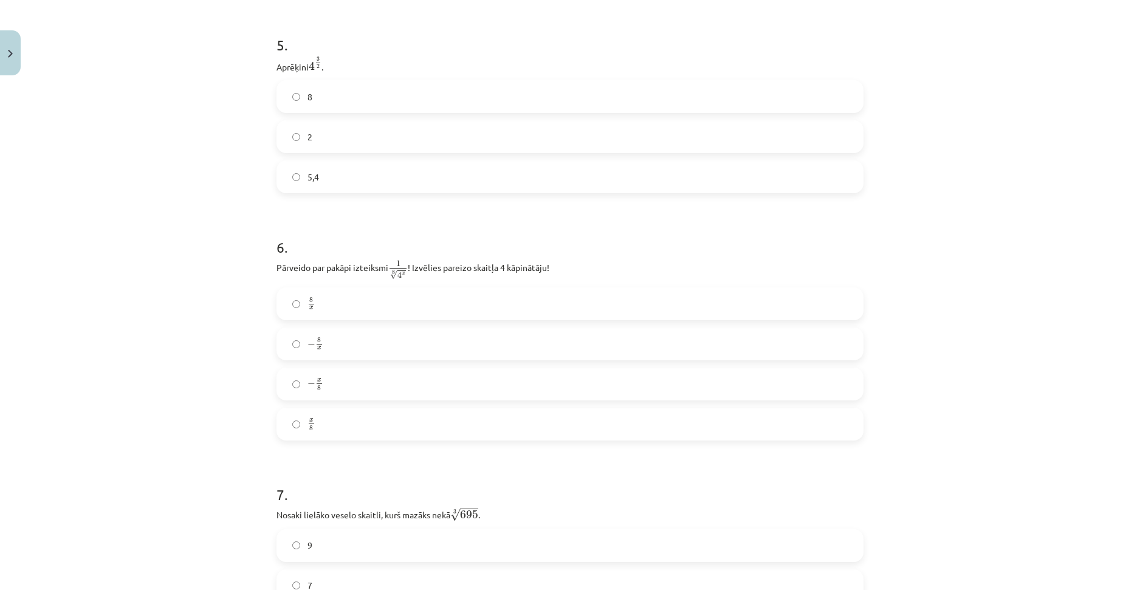
drag, startPoint x: 447, startPoint y: 229, endPoint x: 444, endPoint y: 281, distance: 51.7
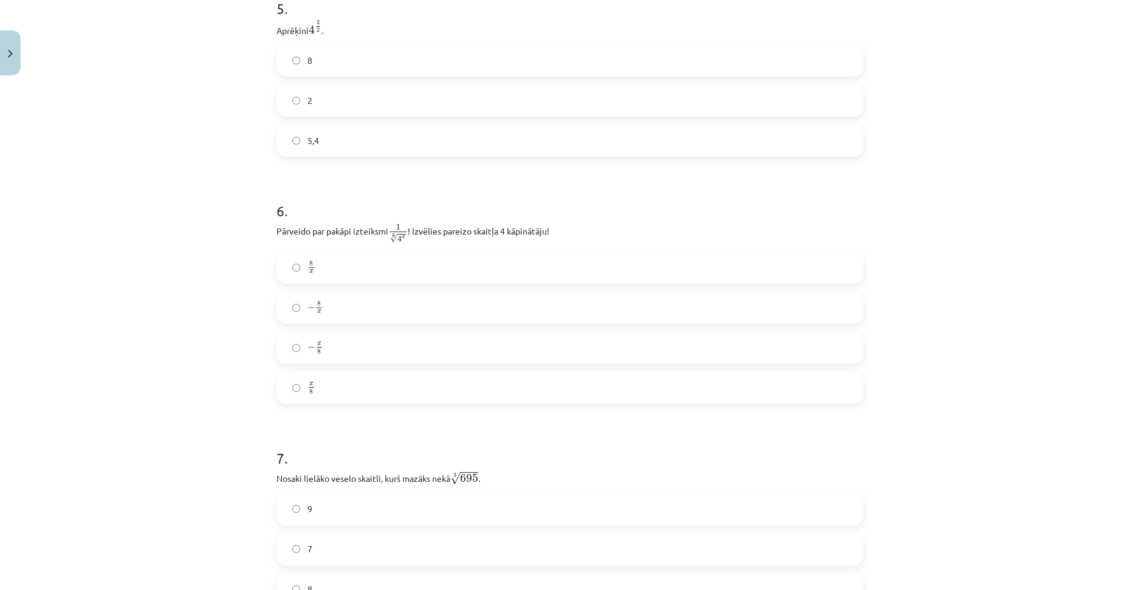
scroll to position [1091, 0]
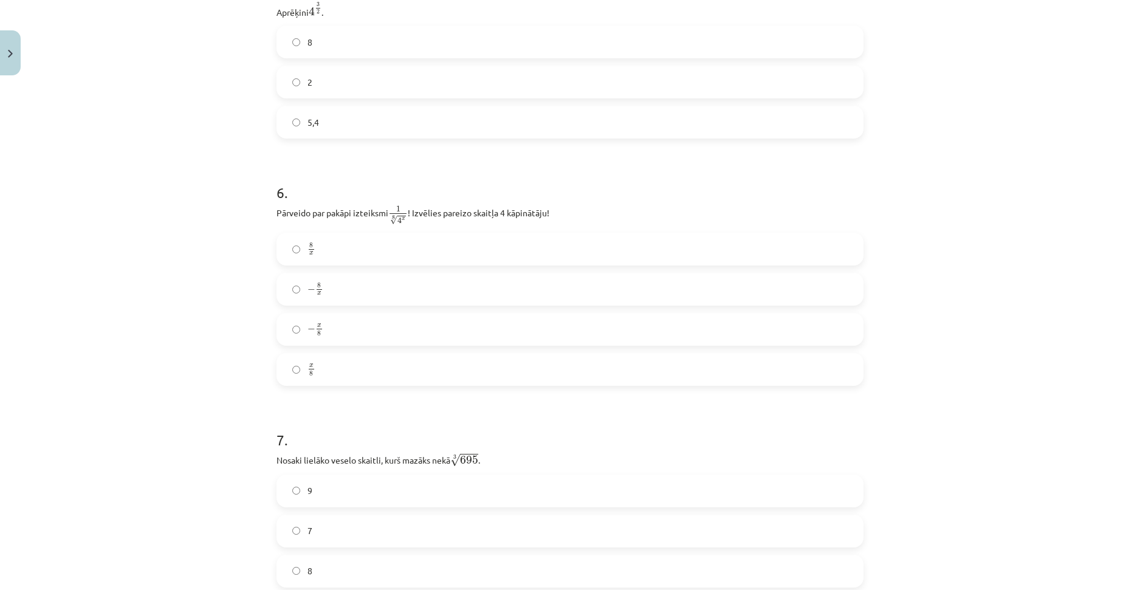
drag, startPoint x: 380, startPoint y: 225, endPoint x: 391, endPoint y: 251, distance: 27.8
click at [323, 329] on label "− x 8 − x 8" at bounding box center [570, 327] width 584 height 30
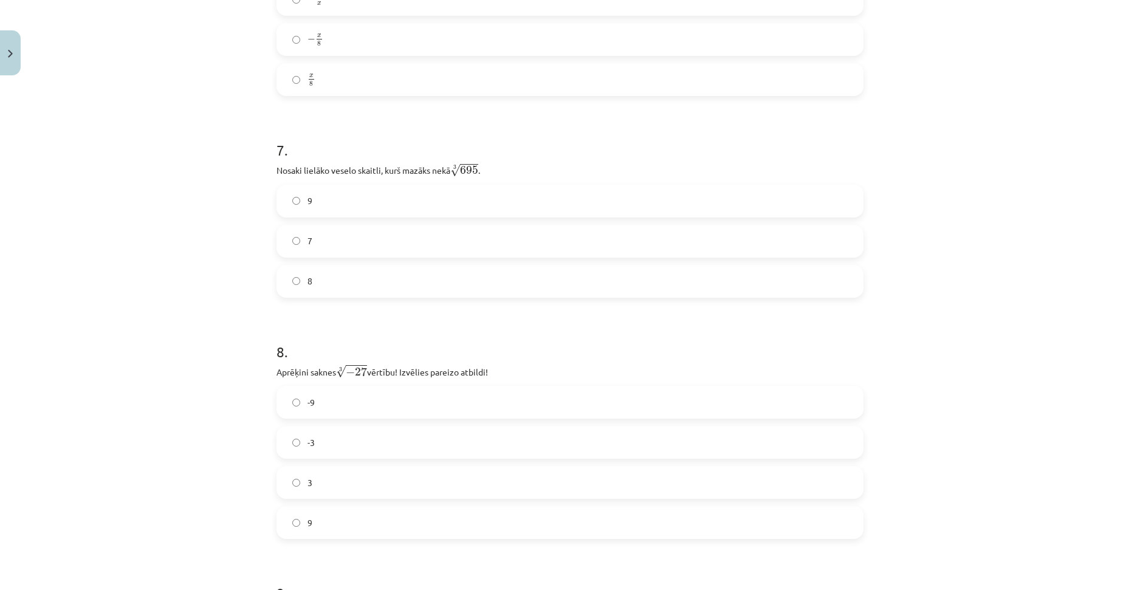
scroll to position [1357, 0]
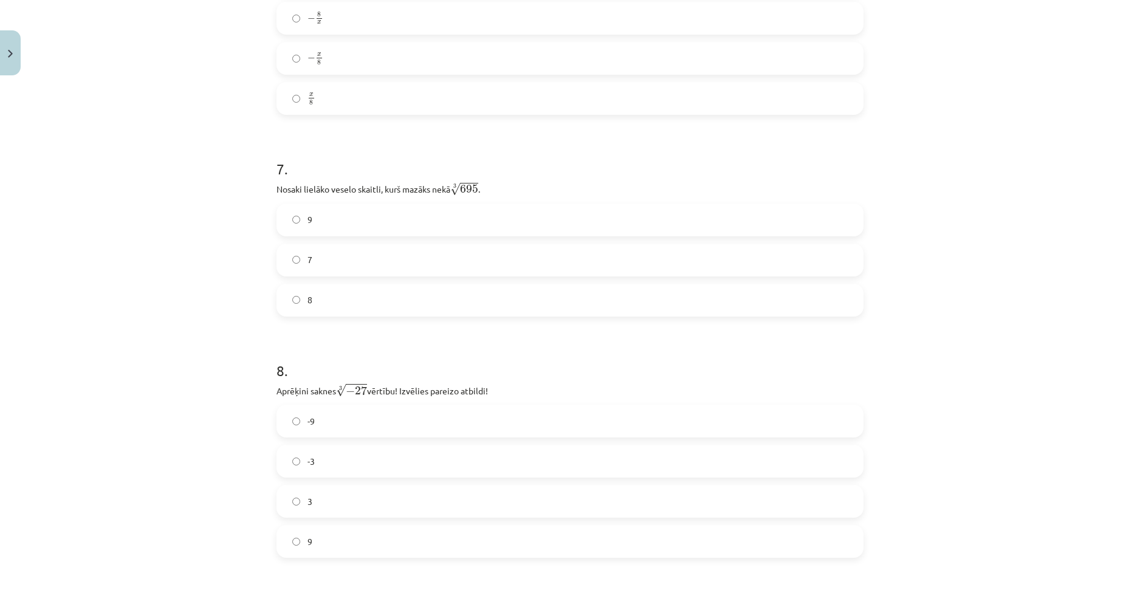
drag, startPoint x: 207, startPoint y: 200, endPoint x: 213, endPoint y: 174, distance: 27.6
click at [312, 301] on label "8" at bounding box center [570, 303] width 584 height 30
drag, startPoint x: 232, startPoint y: 273, endPoint x: 238, endPoint y: 331, distance: 58.0
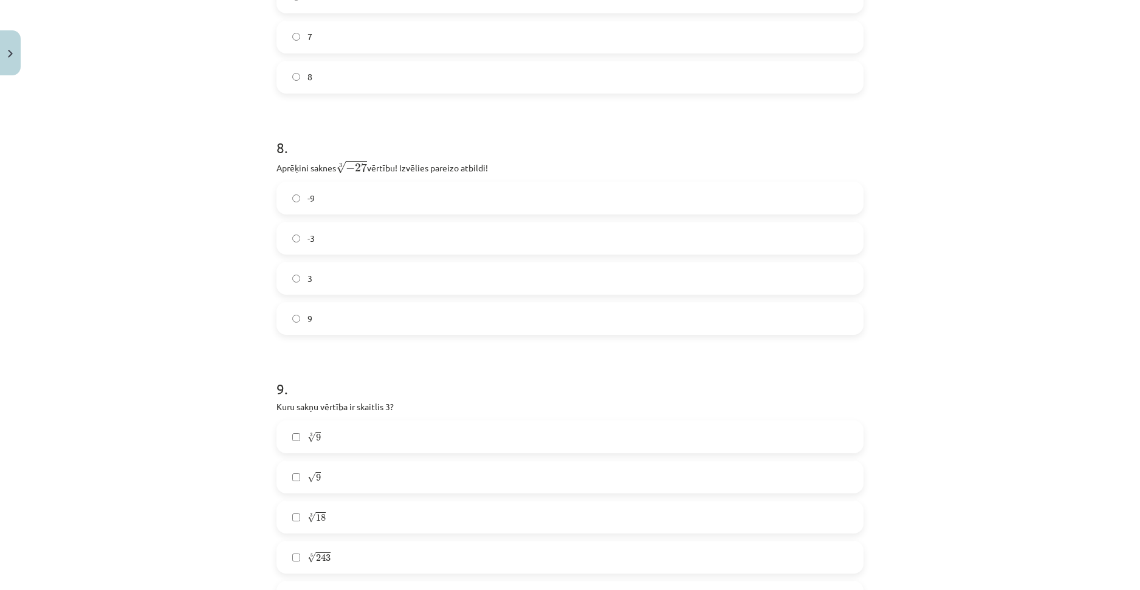
click at [327, 241] on label "-3" at bounding box center [570, 238] width 584 height 30
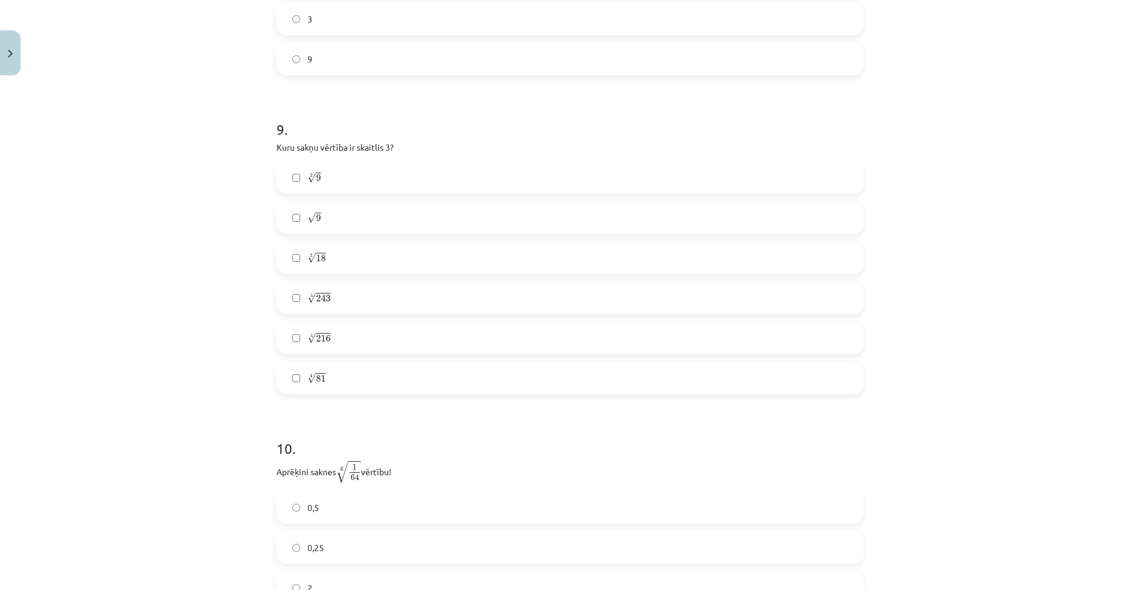
drag, startPoint x: 237, startPoint y: 282, endPoint x: 240, endPoint y: 316, distance: 34.2
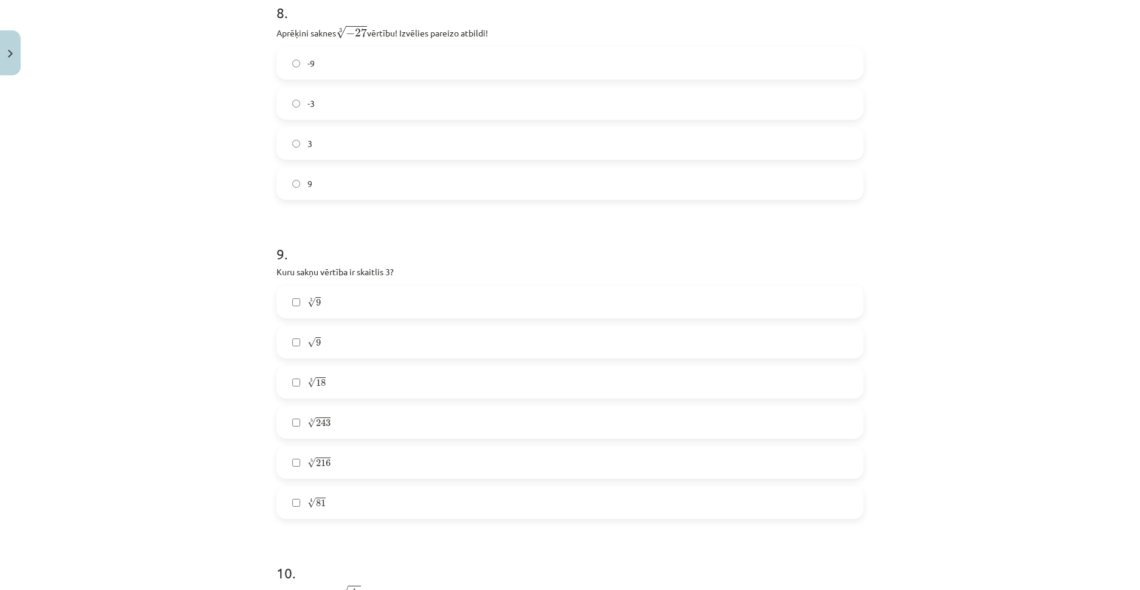
drag, startPoint x: 256, startPoint y: 274, endPoint x: 261, endPoint y: 253, distance: 21.8
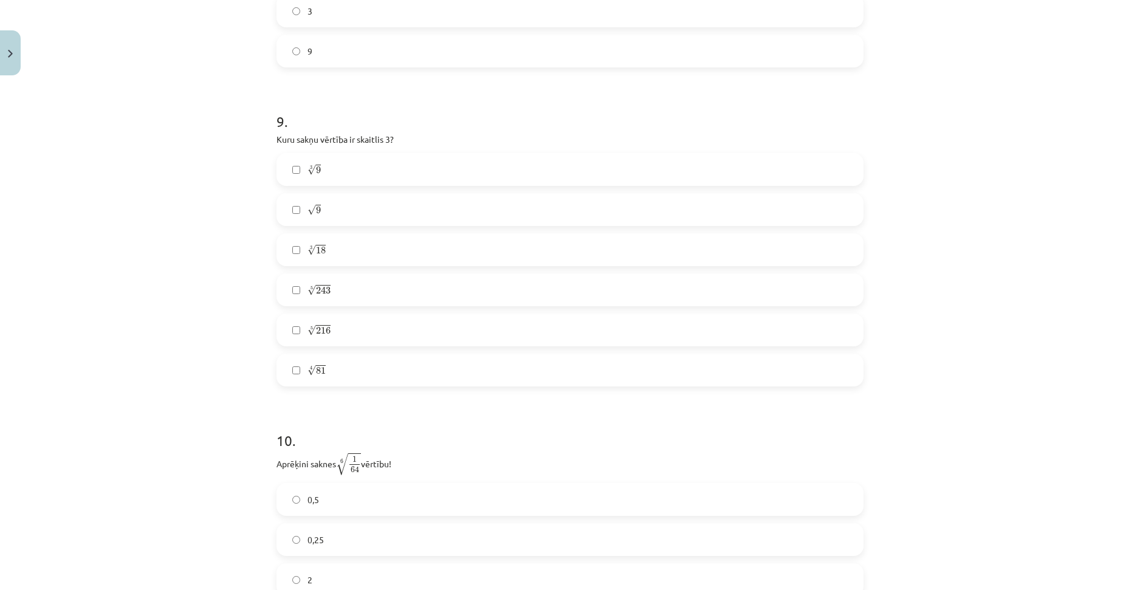
drag, startPoint x: 256, startPoint y: 244, endPoint x: 254, endPoint y: 283, distance: 38.9
drag, startPoint x: 241, startPoint y: 298, endPoint x: 244, endPoint y: 286, distance: 12.5
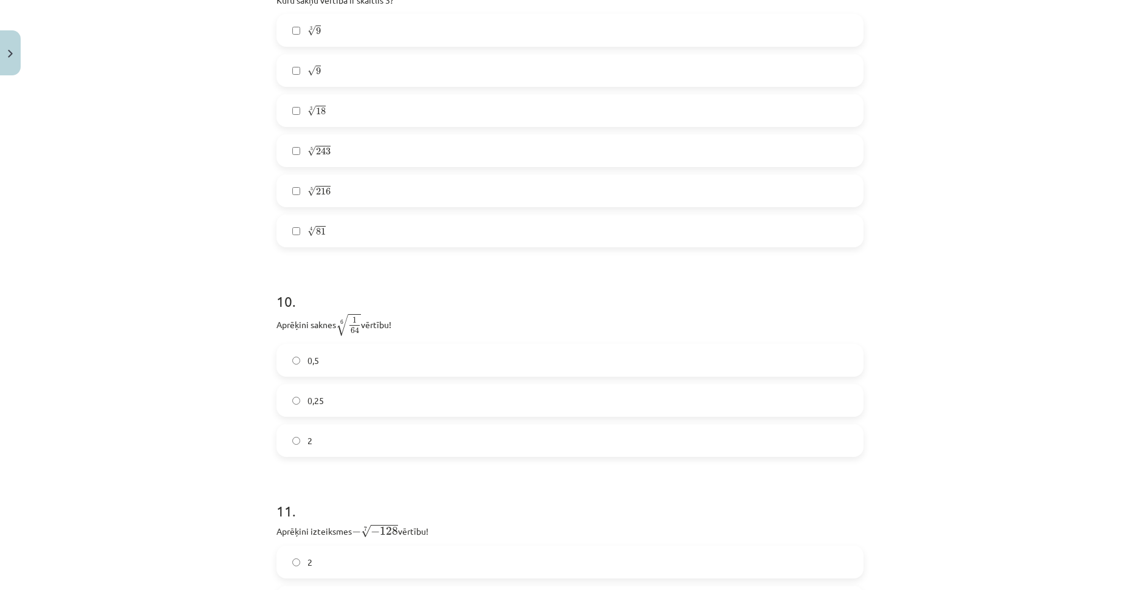
drag, startPoint x: 248, startPoint y: 272, endPoint x: 252, endPoint y: 331, distance: 59.0
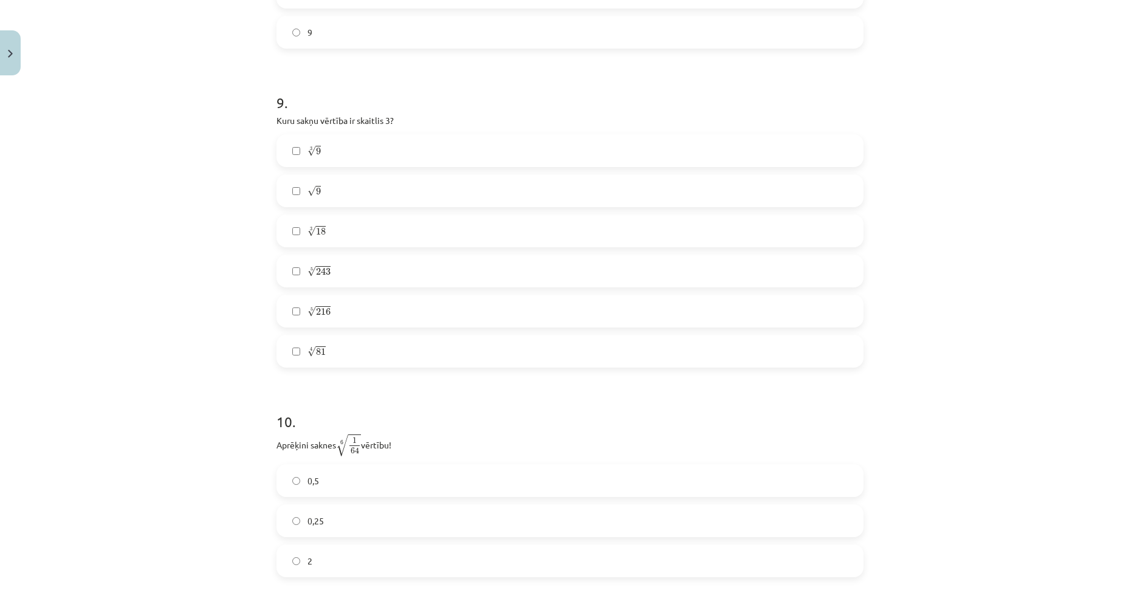
drag, startPoint x: 246, startPoint y: 296, endPoint x: 253, endPoint y: 263, distance: 34.1
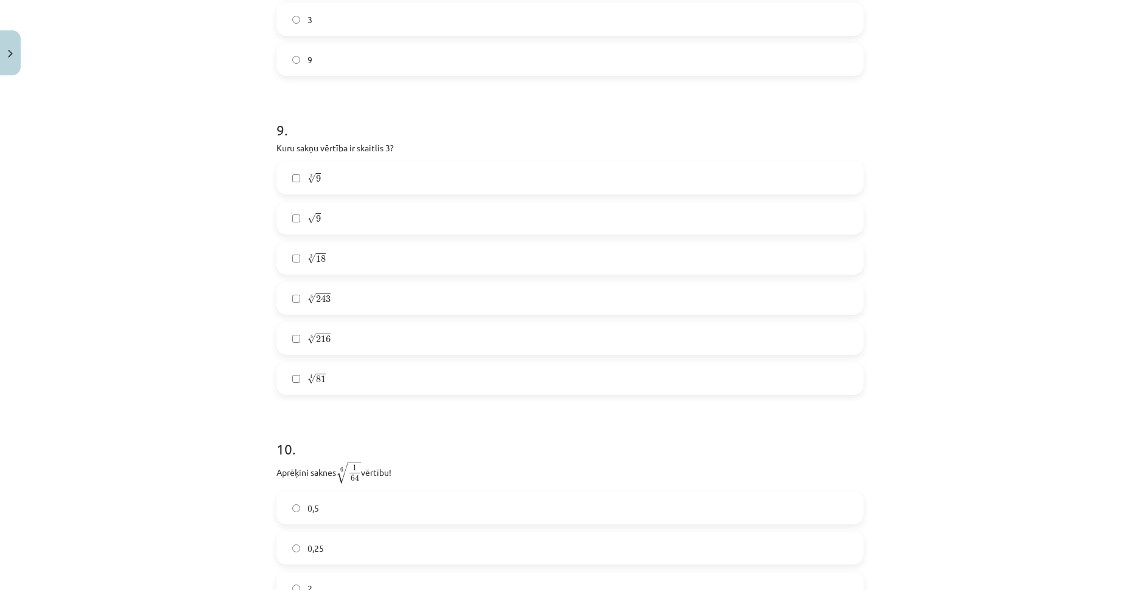
drag, startPoint x: 229, startPoint y: 310, endPoint x: 238, endPoint y: 267, distance: 44.0
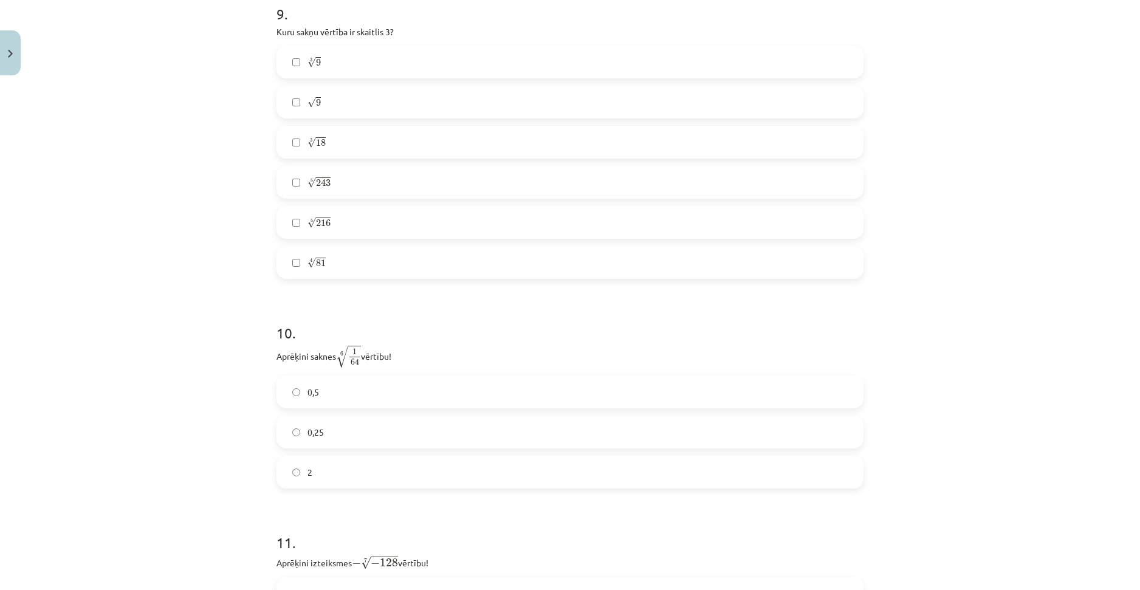
scroll to position [2098, 0]
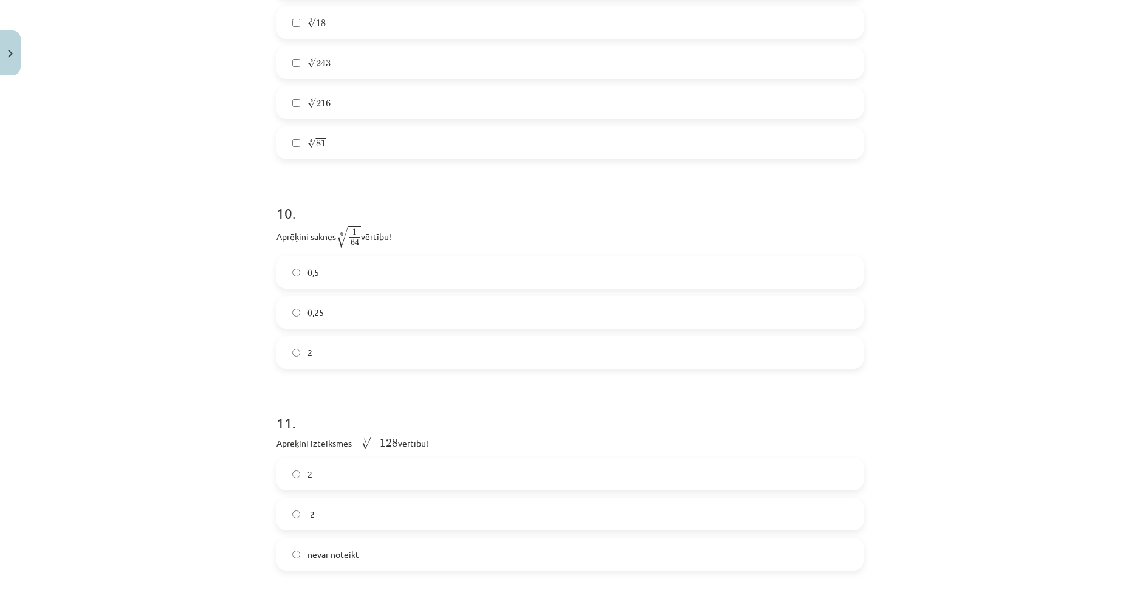
drag, startPoint x: 235, startPoint y: 280, endPoint x: 247, endPoint y: 357, distance: 77.6
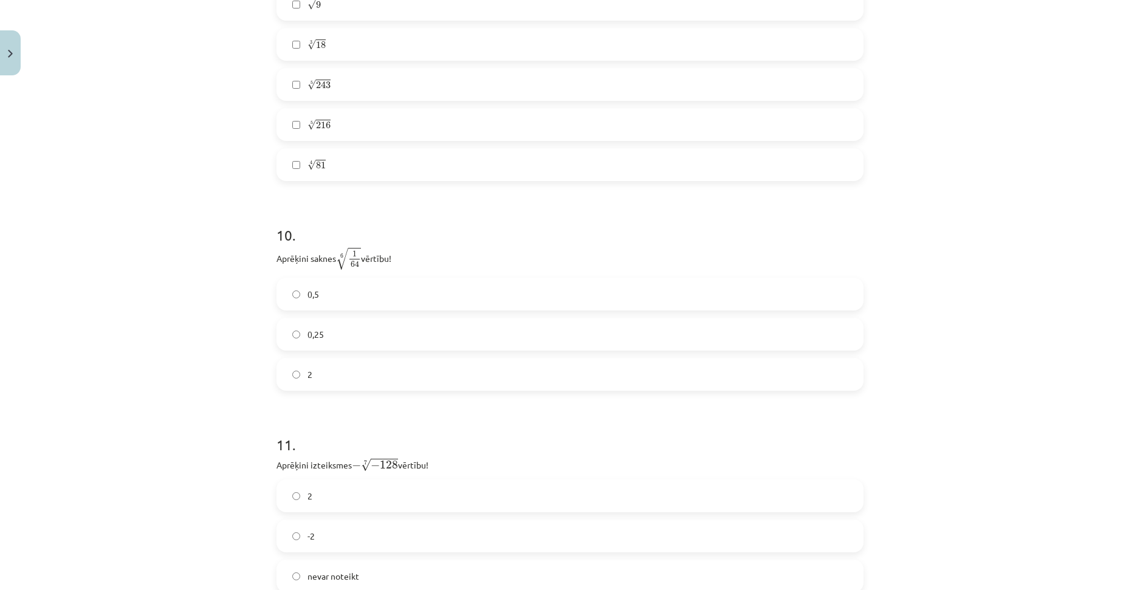
scroll to position [2042, 0]
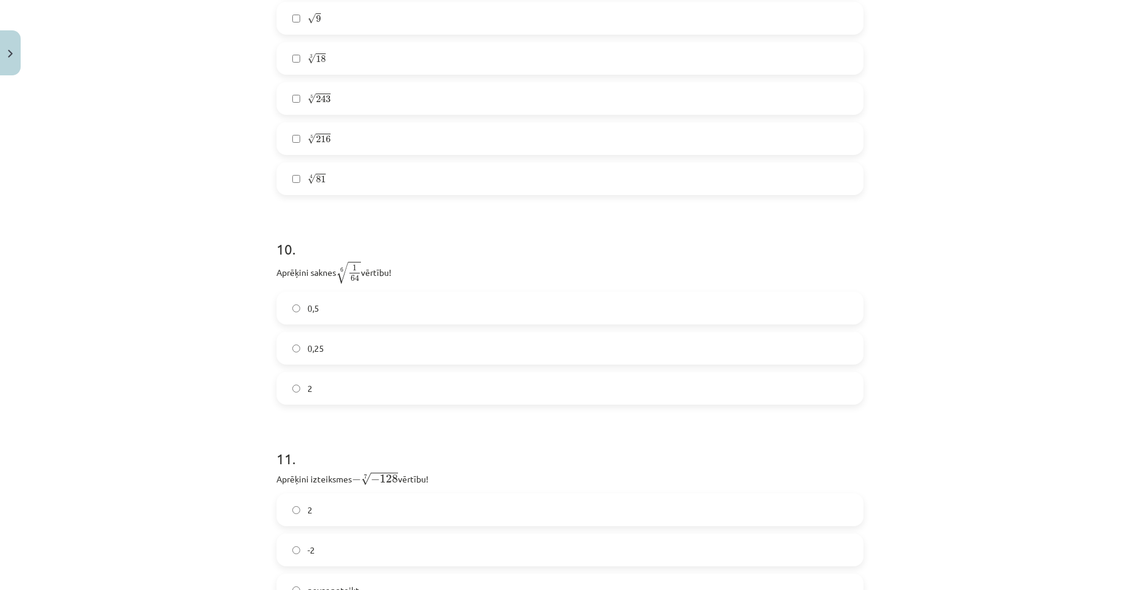
drag, startPoint x: 229, startPoint y: 231, endPoint x: 227, endPoint y: 218, distance: 14.1
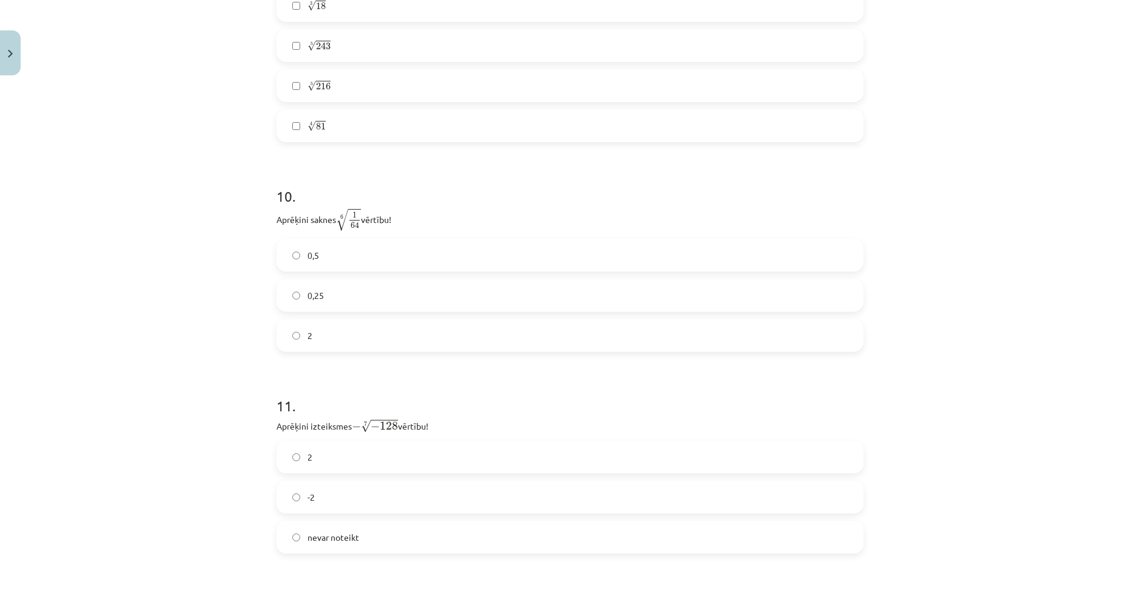
drag, startPoint x: 210, startPoint y: 376, endPoint x: 208, endPoint y: 385, distance: 9.3
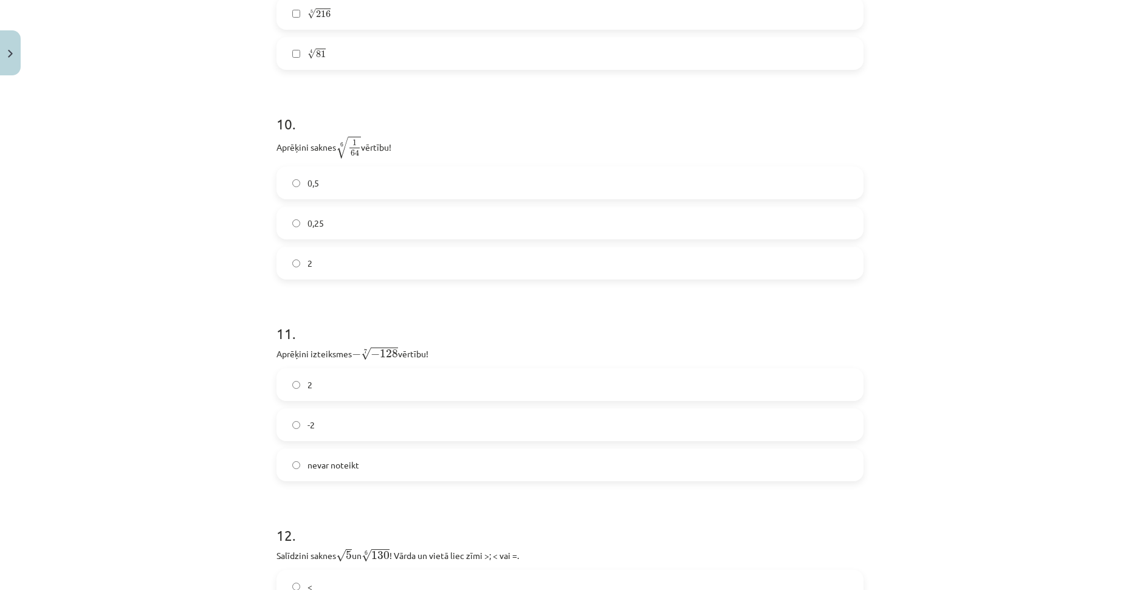
drag, startPoint x: 224, startPoint y: 336, endPoint x: 225, endPoint y: 348, distance: 12.2
click at [307, 185] on span "0,5" at bounding box center [313, 182] width 12 height 13
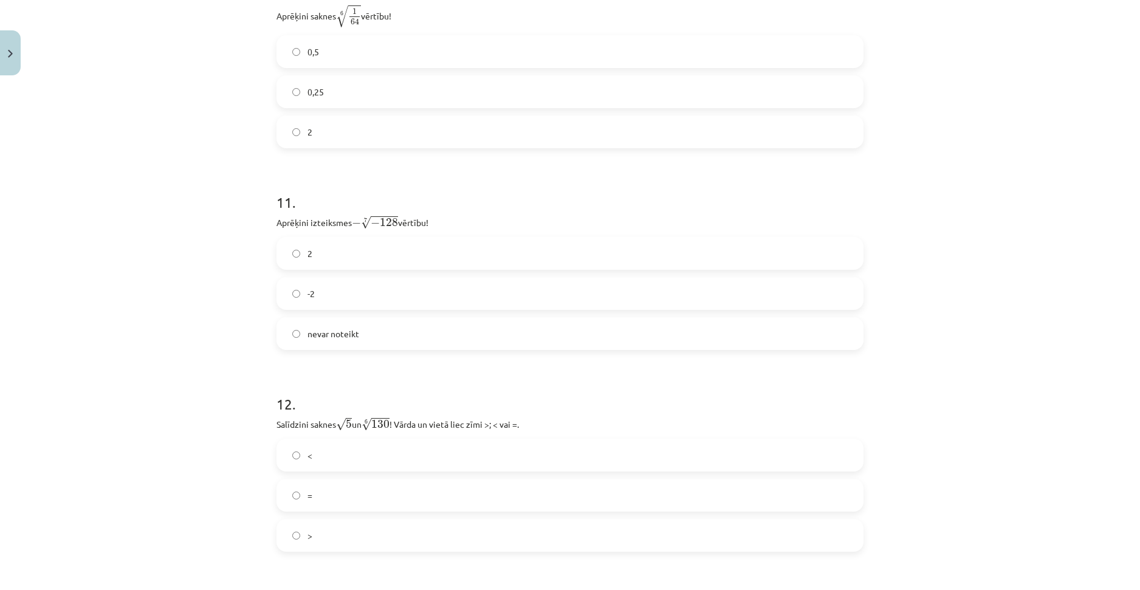
drag, startPoint x: 228, startPoint y: 273, endPoint x: 221, endPoint y: 339, distance: 66.7
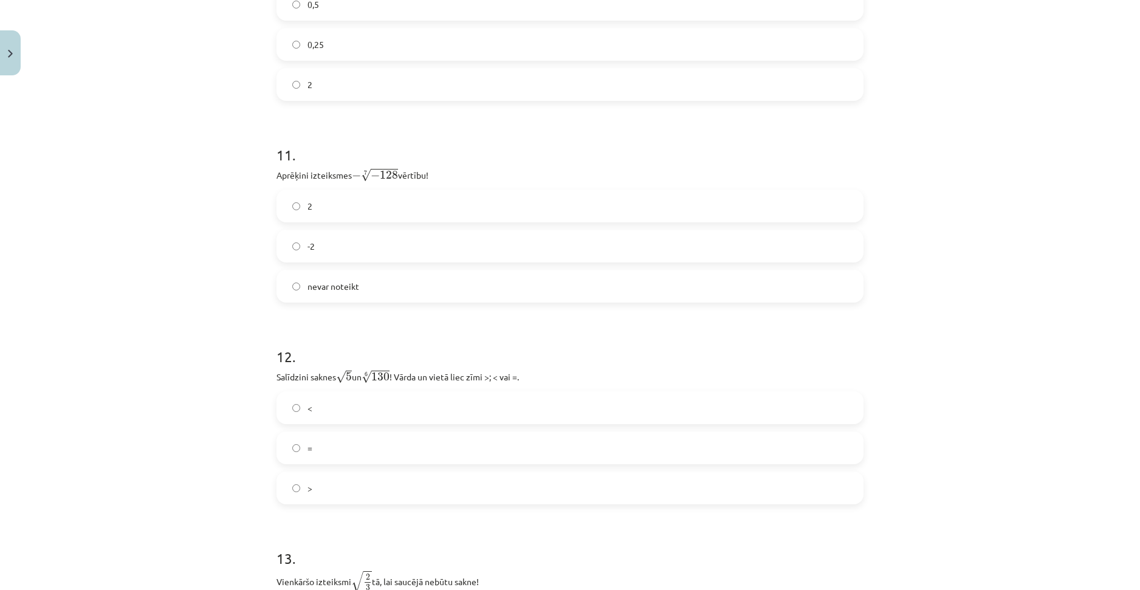
click at [296, 209] on label "2" at bounding box center [570, 206] width 584 height 30
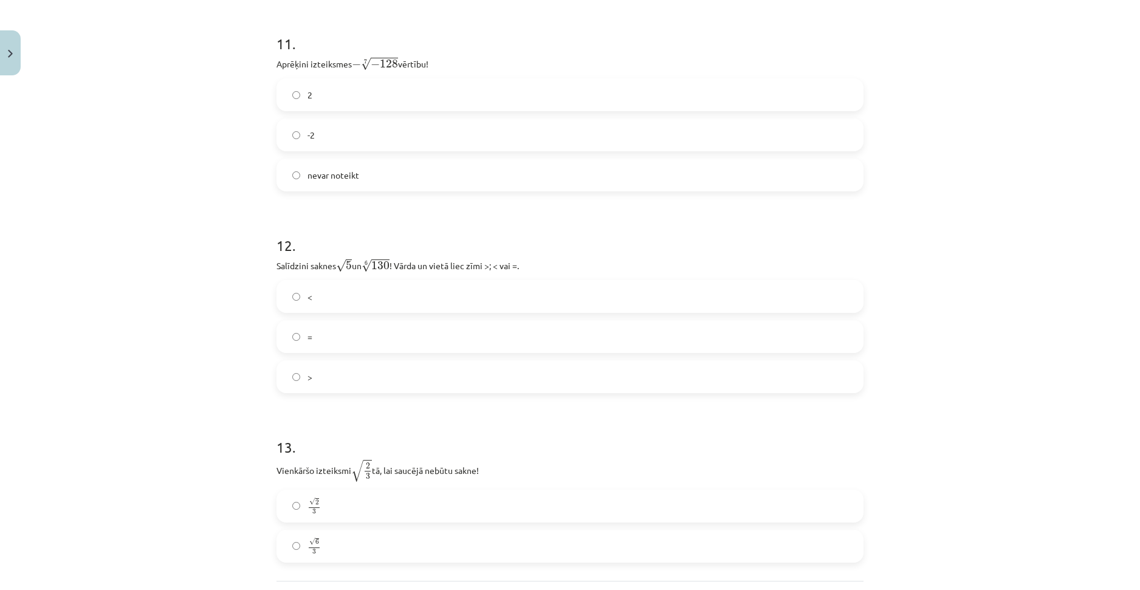
drag, startPoint x: 228, startPoint y: 311, endPoint x: 230, endPoint y: 357, distance: 46.2
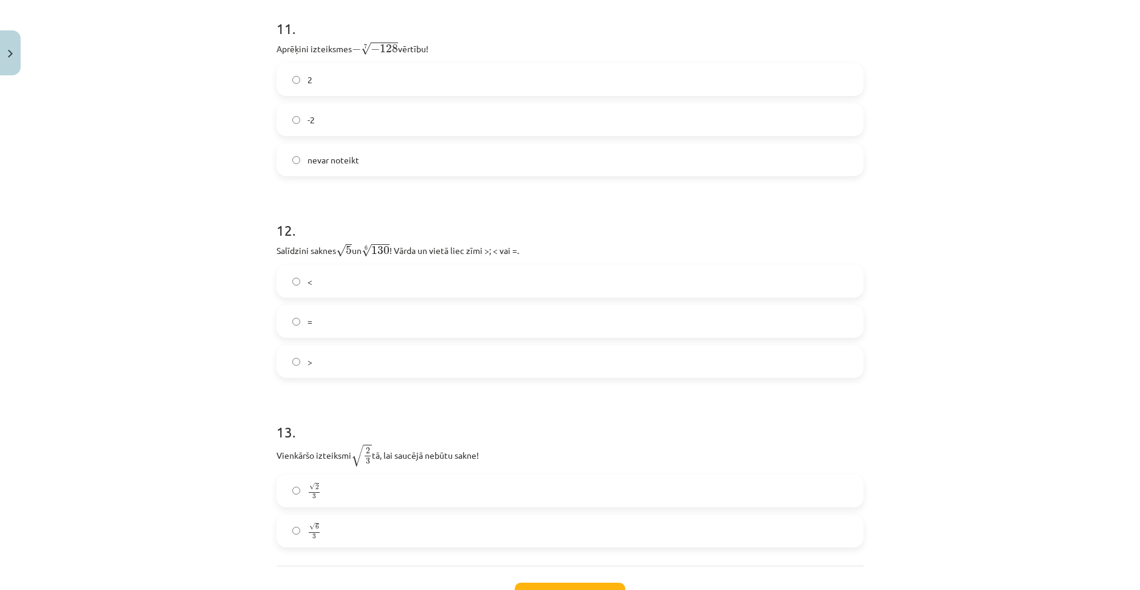
click at [293, 276] on label "<" at bounding box center [570, 281] width 584 height 30
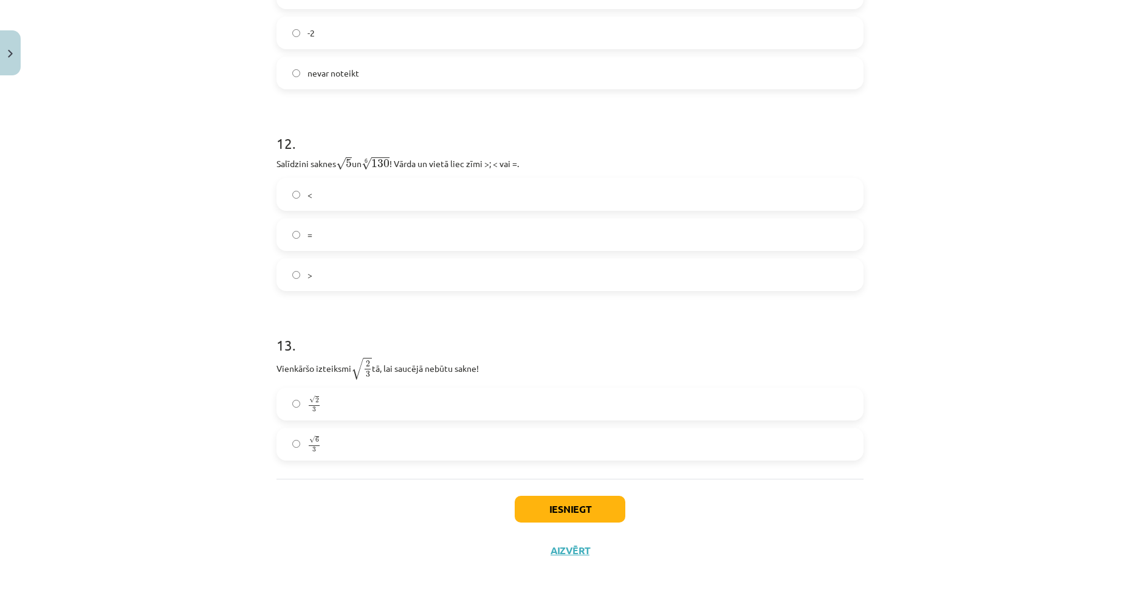
scroll to position [2571, 0]
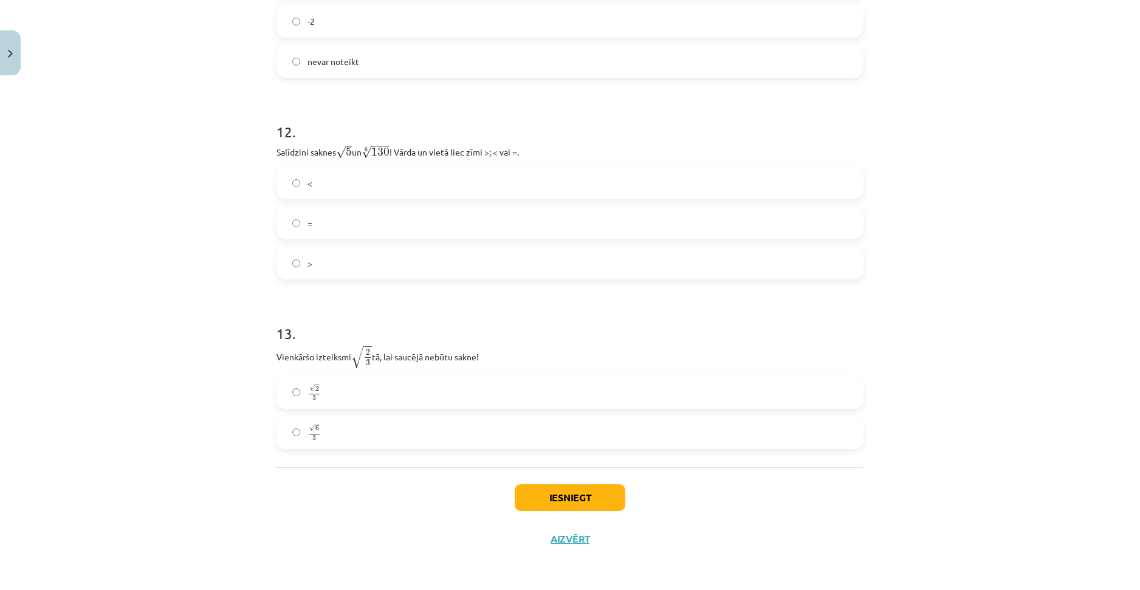
drag, startPoint x: 230, startPoint y: 303, endPoint x: 243, endPoint y: 354, distance: 52.2
click at [296, 432] on label "√ 6 3 6 3" at bounding box center [570, 432] width 584 height 30
click at [295, 258] on label ">" at bounding box center [570, 263] width 584 height 30
click at [574, 497] on button "Iesniegt" at bounding box center [570, 497] width 111 height 27
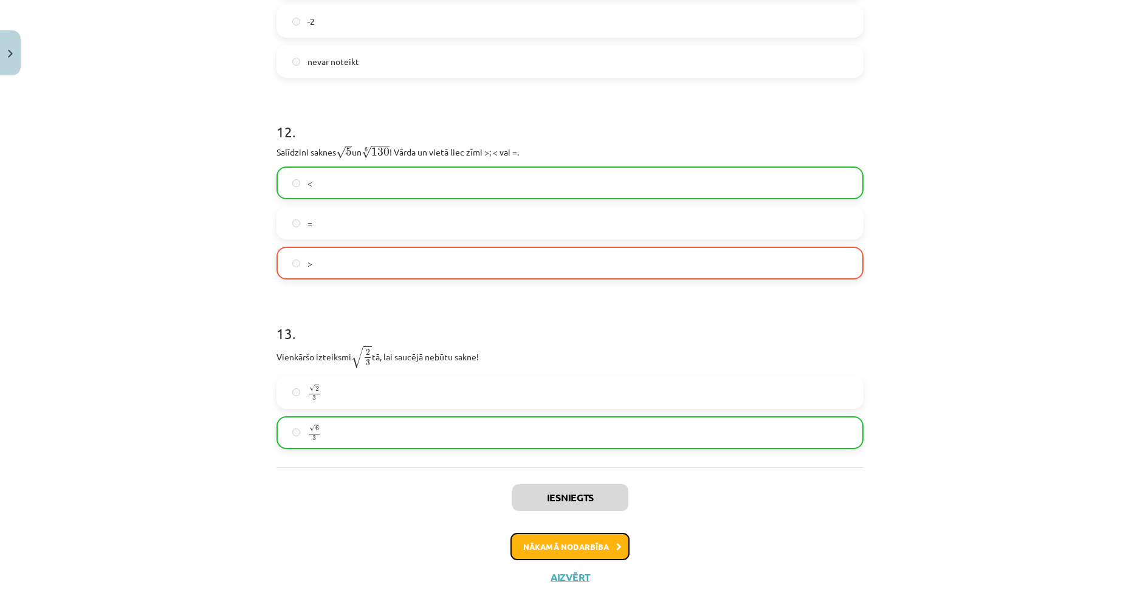
click at [591, 547] on button "Nākamā nodarbība" at bounding box center [569, 547] width 119 height 28
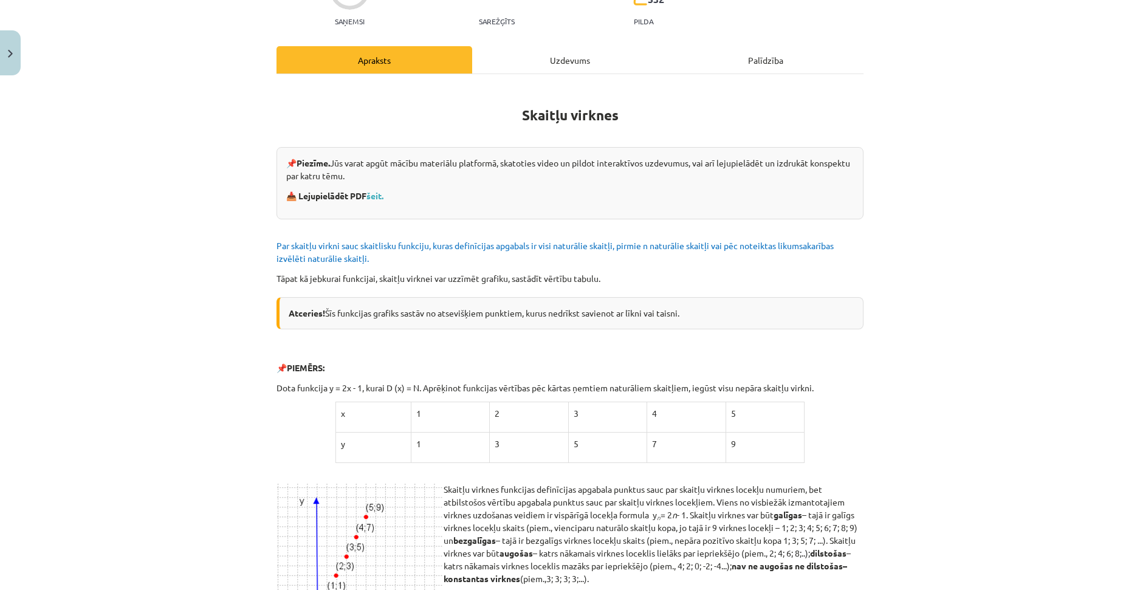
scroll to position [30, 0]
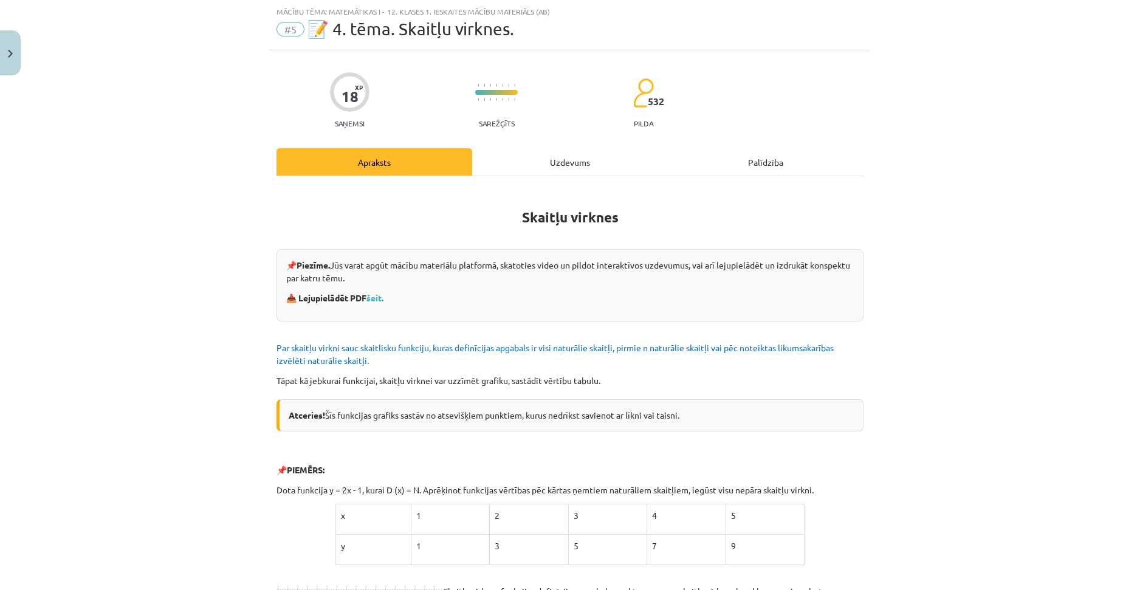
click at [572, 148] on div "Uzdevums" at bounding box center [570, 161] width 196 height 27
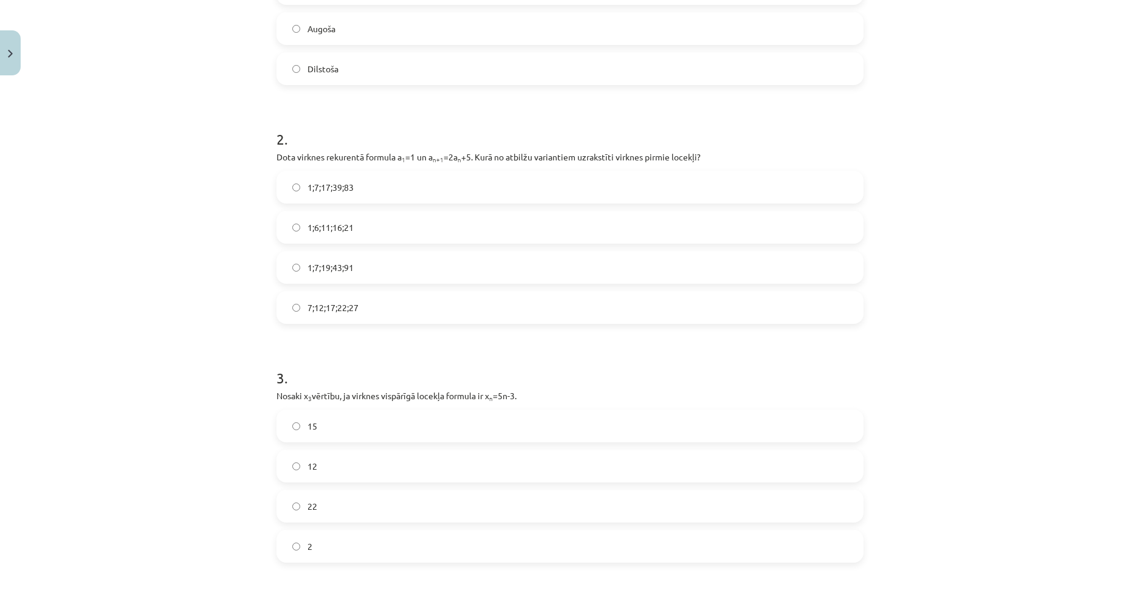
drag, startPoint x: 367, startPoint y: 218, endPoint x: 397, endPoint y: 338, distance: 123.3
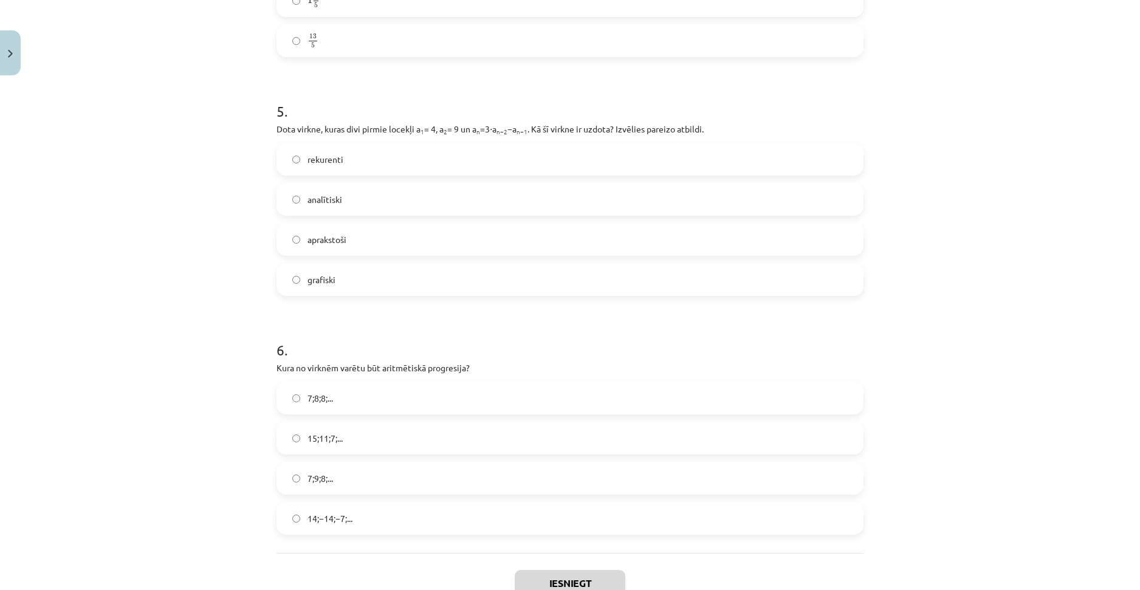
drag, startPoint x: 208, startPoint y: 248, endPoint x: 211, endPoint y: 383, distance: 134.3
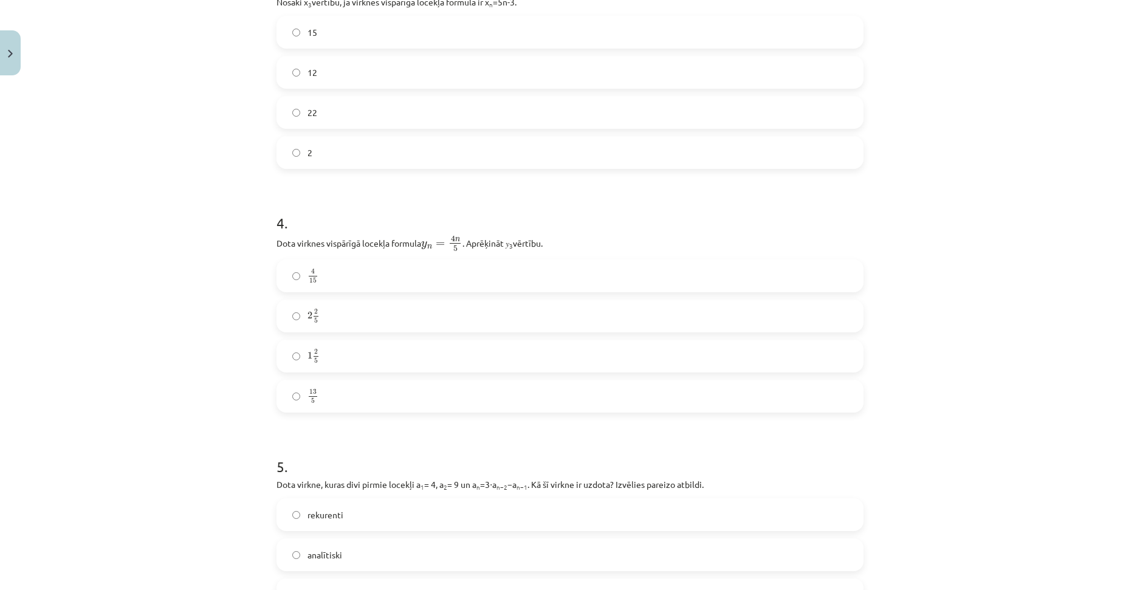
scroll to position [0, 0]
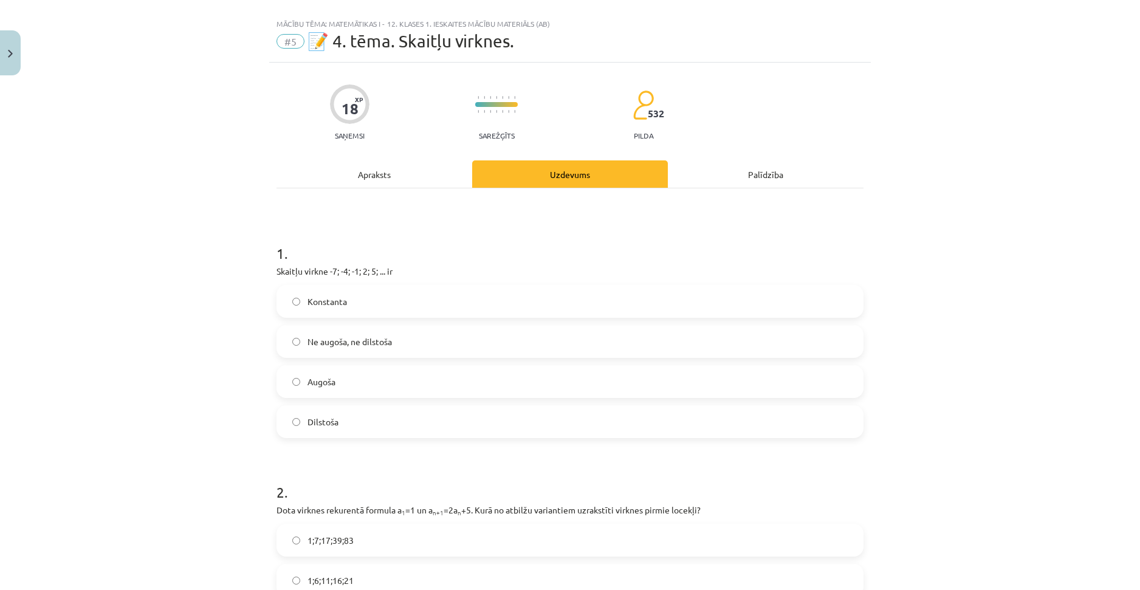
drag, startPoint x: 219, startPoint y: 397, endPoint x: 244, endPoint y: 231, distance: 167.6
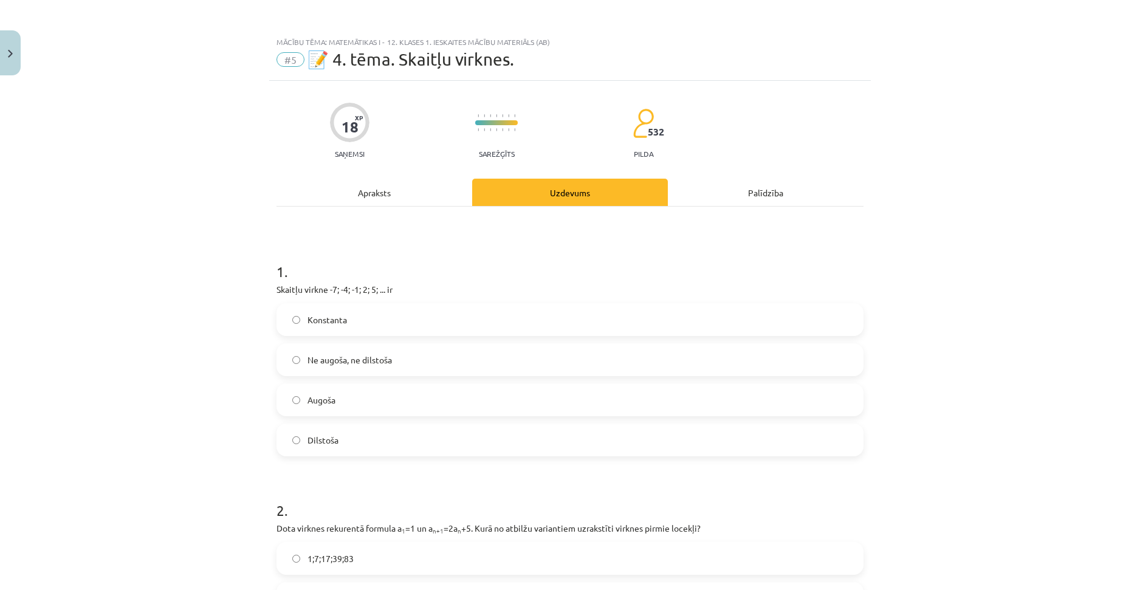
drag, startPoint x: 478, startPoint y: 263, endPoint x: 482, endPoint y: 228, distance: 35.0
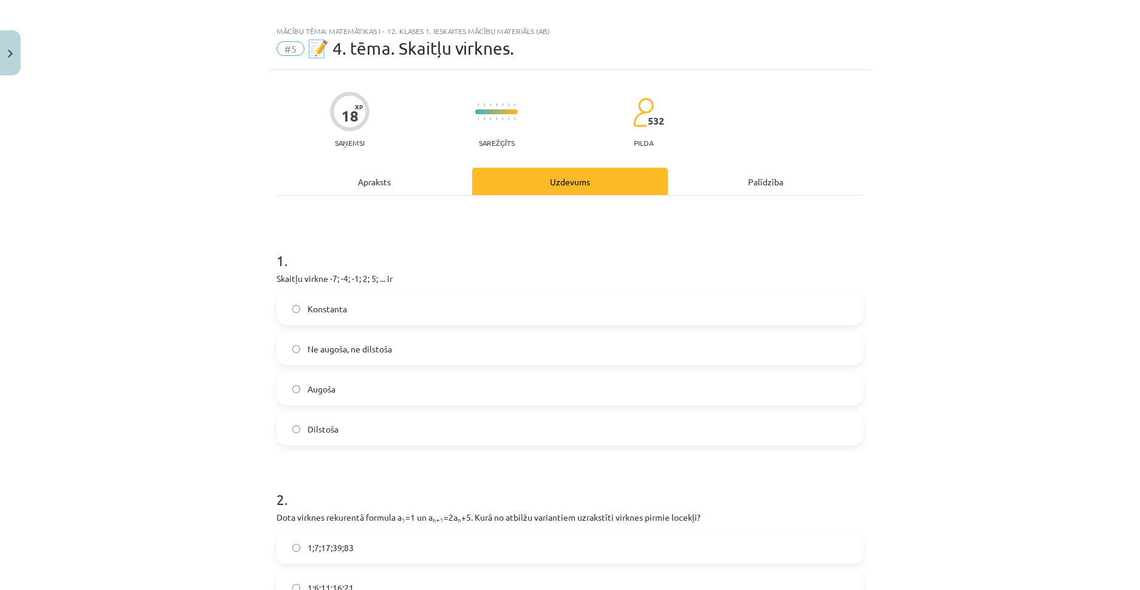
scroll to position [13, 0]
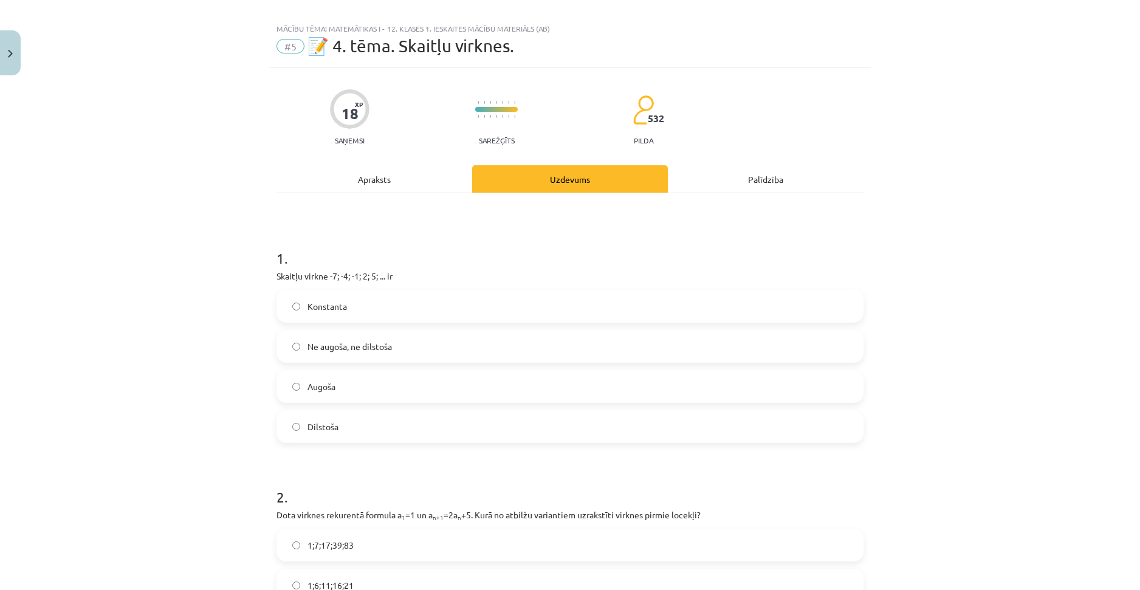
drag, startPoint x: 552, startPoint y: 255, endPoint x: 558, endPoint y: 271, distance: 17.5
click at [329, 391] on span "Augoša" at bounding box center [321, 386] width 28 height 13
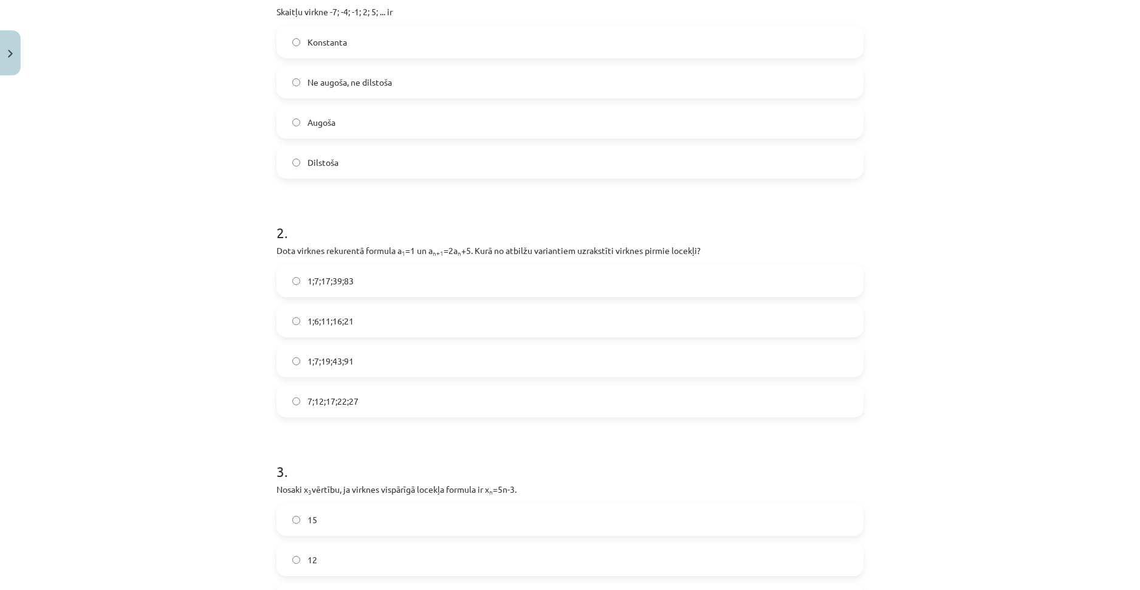
drag, startPoint x: 431, startPoint y: 264, endPoint x: 437, endPoint y: 292, distance: 28.6
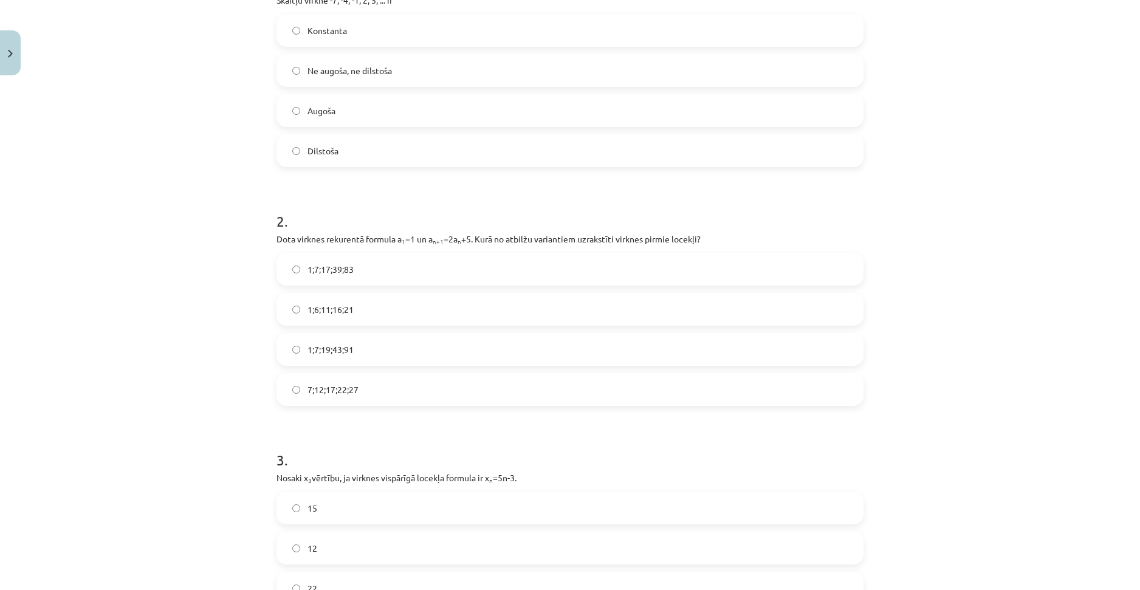
click at [348, 354] on span "1;7;19;43;91" at bounding box center [330, 349] width 46 height 13
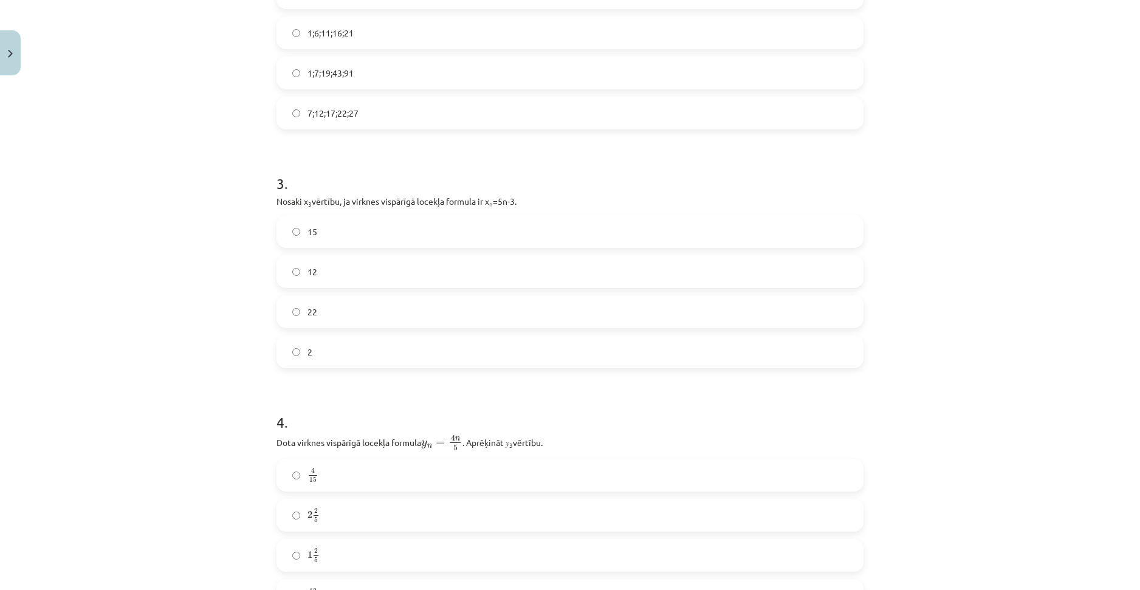
drag, startPoint x: 197, startPoint y: 328, endPoint x: 202, endPoint y: 373, distance: 45.3
click at [321, 274] on label "12" at bounding box center [570, 269] width 584 height 30
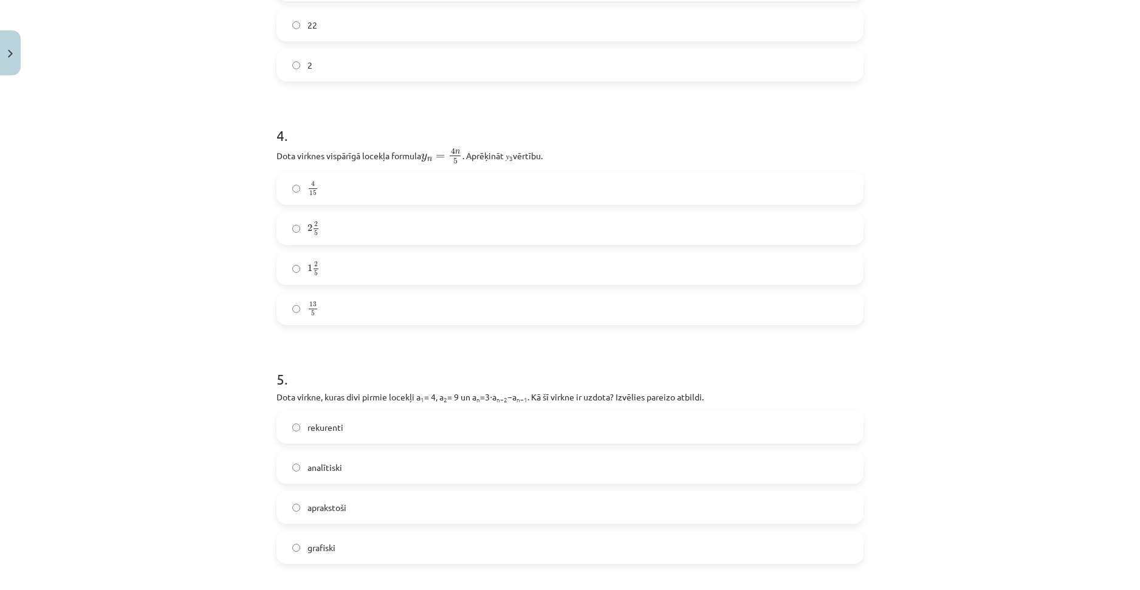
drag, startPoint x: 223, startPoint y: 306, endPoint x: 229, endPoint y: 337, distance: 31.0
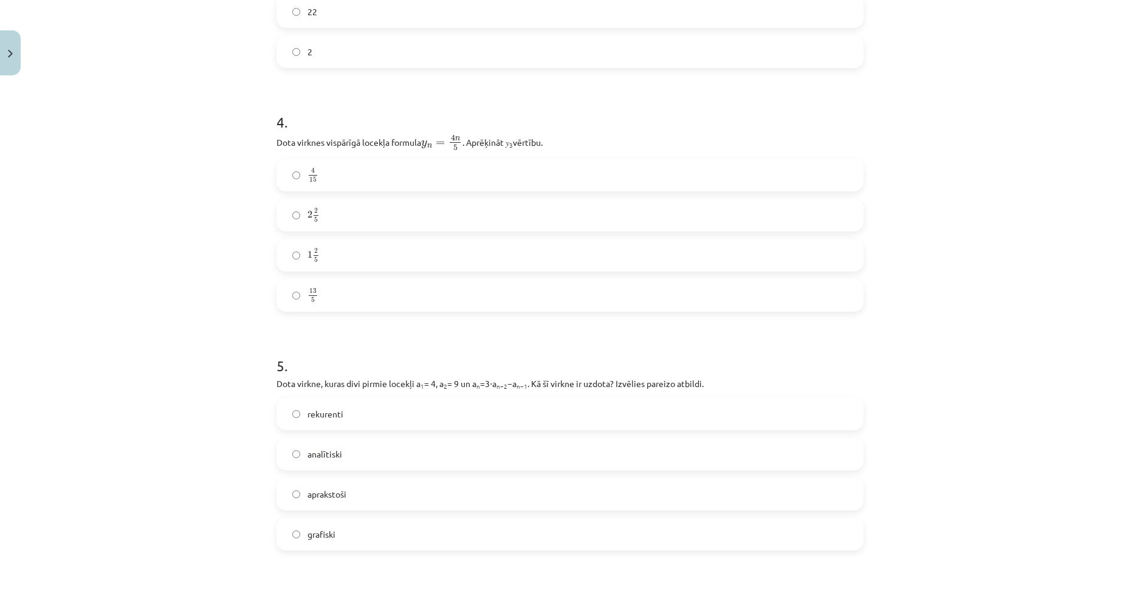
click at [307, 216] on span "2" at bounding box center [309, 214] width 5 height 7
drag, startPoint x: 243, startPoint y: 331, endPoint x: 248, endPoint y: 367, distance: 36.9
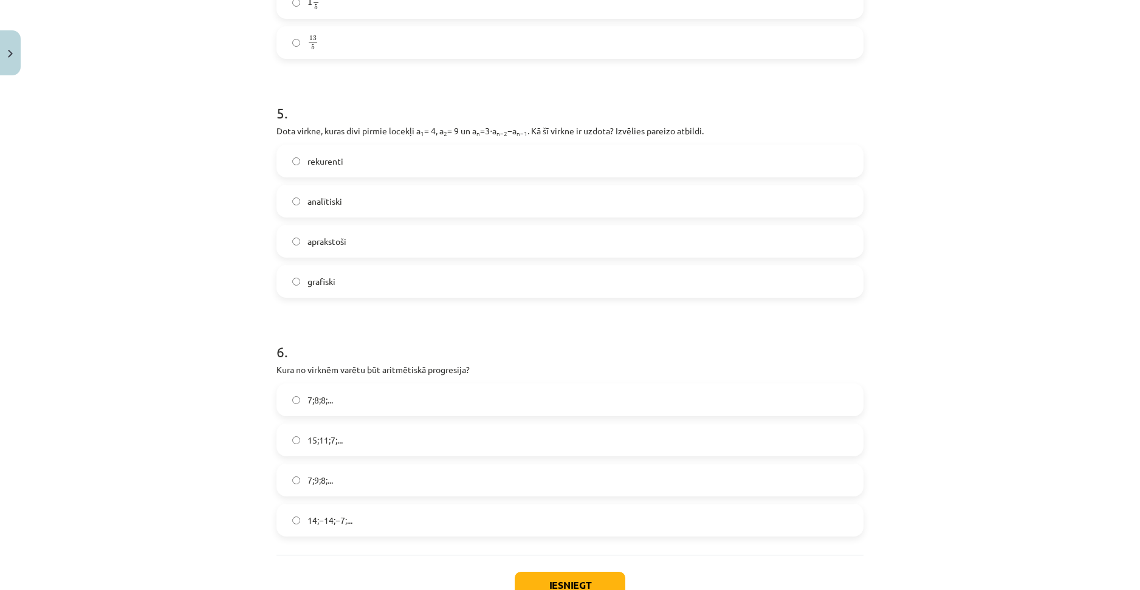
scroll to position [1107, 0]
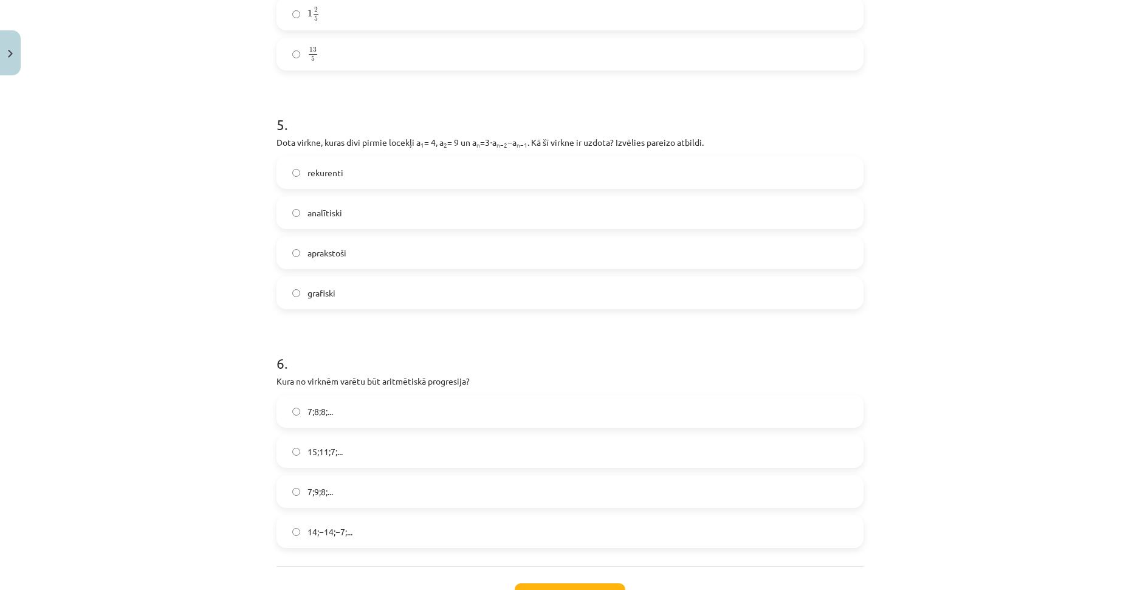
drag, startPoint x: 243, startPoint y: 304, endPoint x: 245, endPoint y: 296, distance: 8.1
click at [329, 179] on label "rekurenti" at bounding box center [570, 172] width 584 height 30
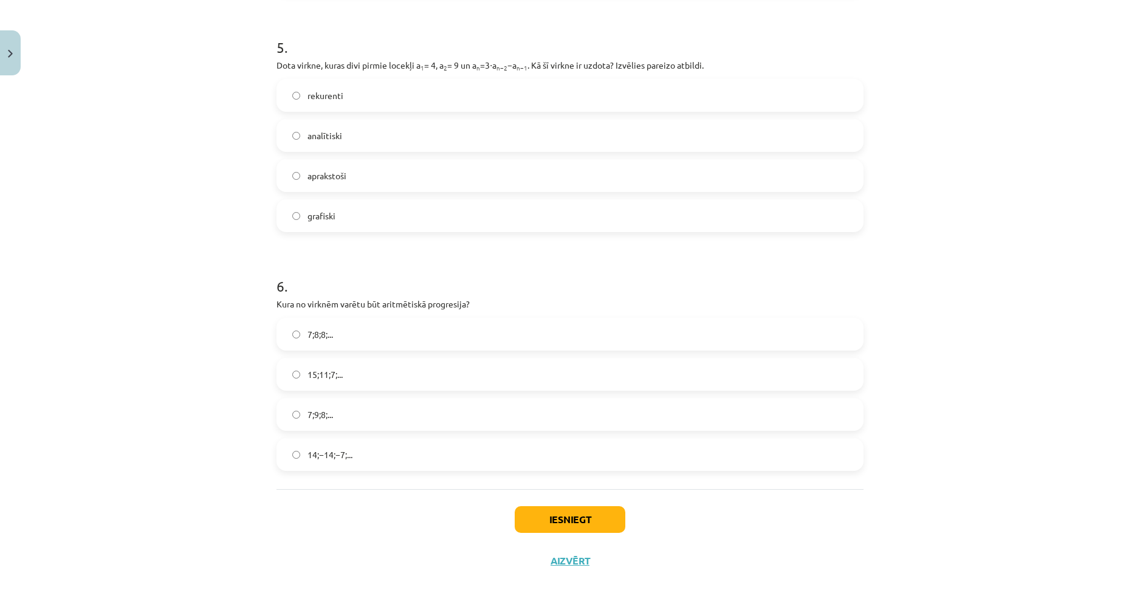
scroll to position [1206, 0]
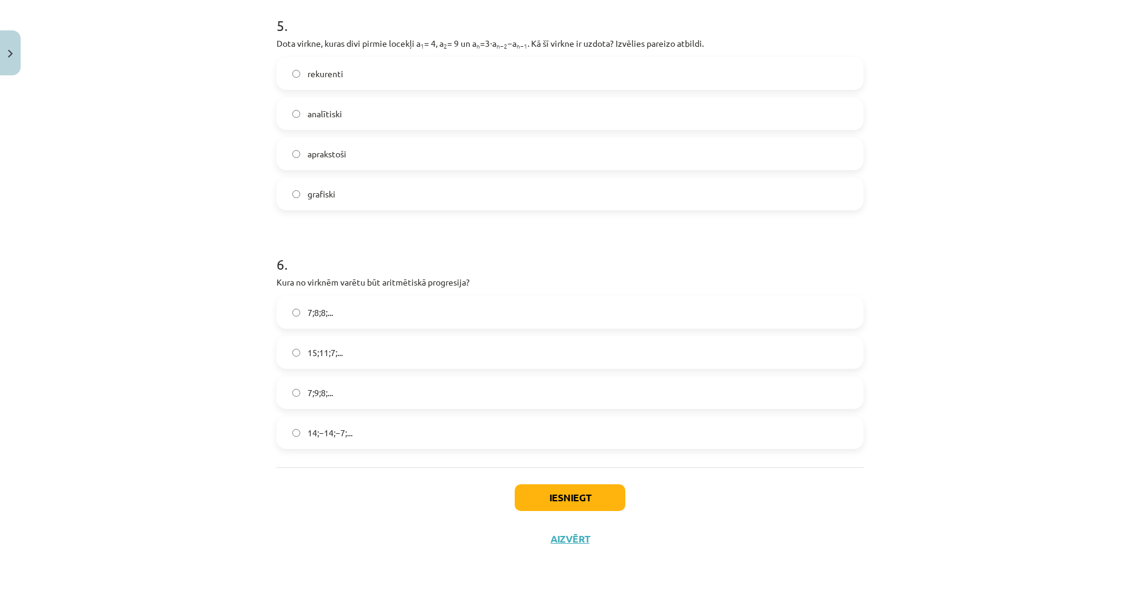
drag, startPoint x: 247, startPoint y: 324, endPoint x: 252, endPoint y: 360, distance: 36.8
click at [324, 350] on span "15;11;7;..." at bounding box center [324, 352] width 35 height 13
click at [588, 492] on button "Iesniegt" at bounding box center [570, 497] width 111 height 27
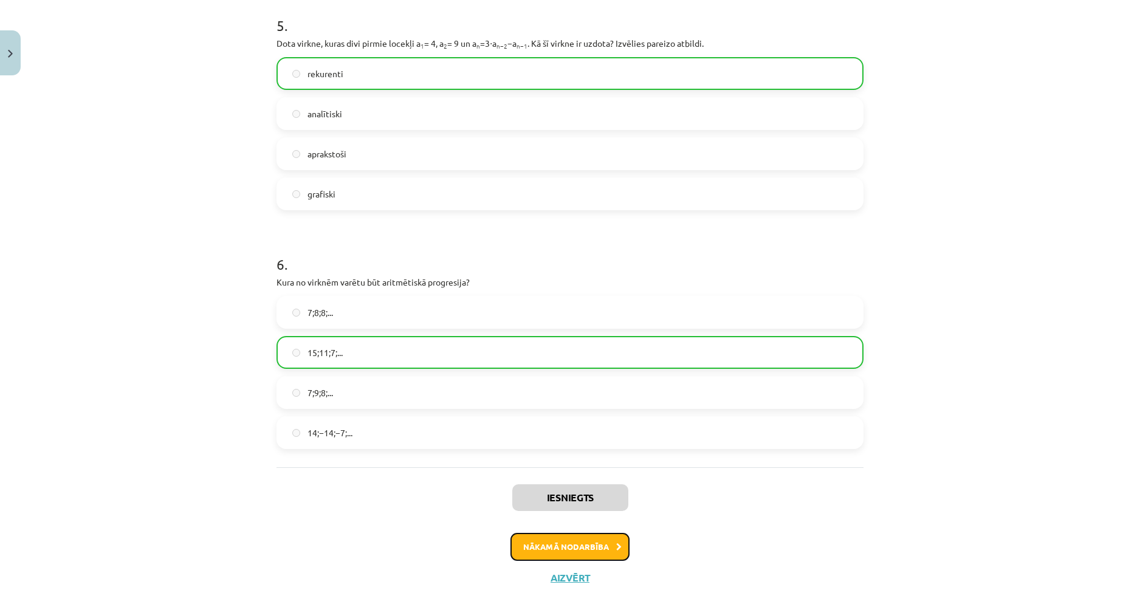
click at [571, 549] on button "Nākamā nodarbība" at bounding box center [569, 547] width 119 height 28
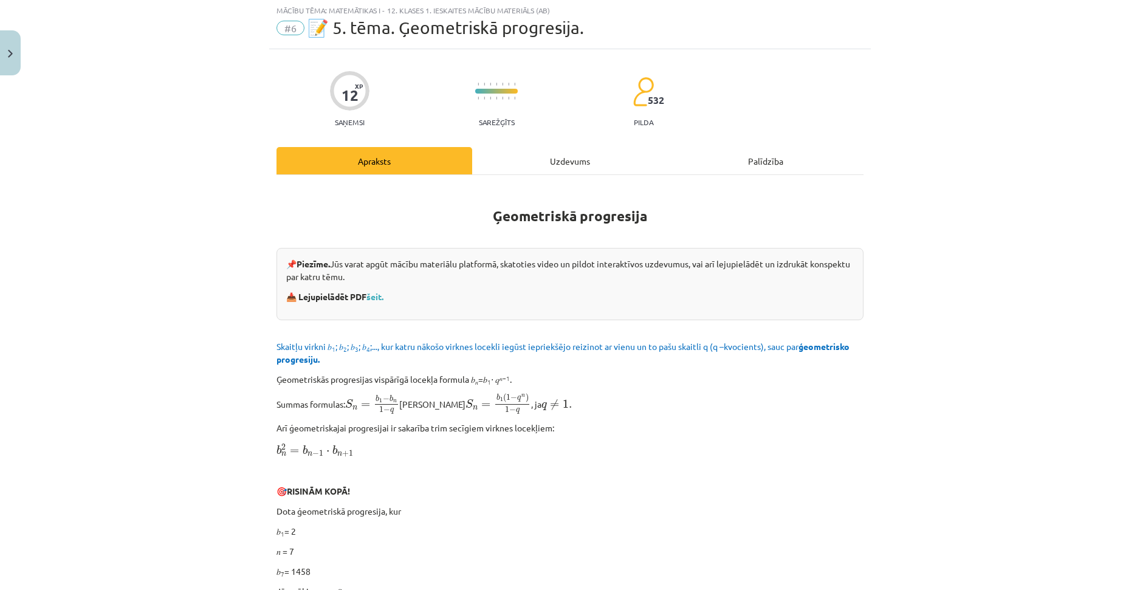
scroll to position [30, 0]
click at [551, 162] on div "Uzdevums" at bounding box center [570, 161] width 196 height 27
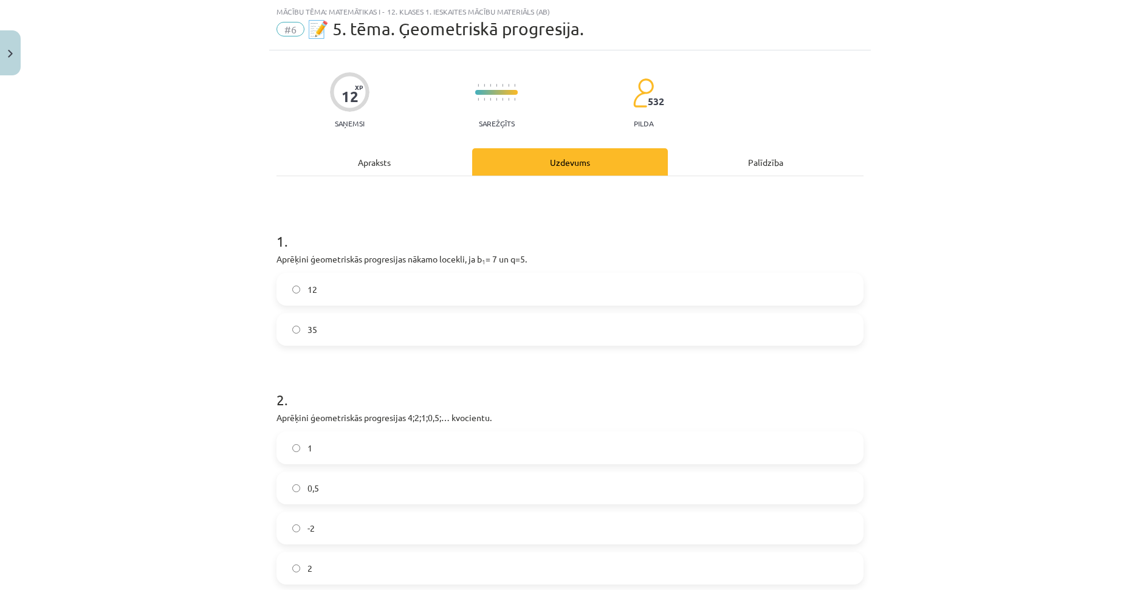
click at [316, 335] on label "35" at bounding box center [570, 329] width 584 height 30
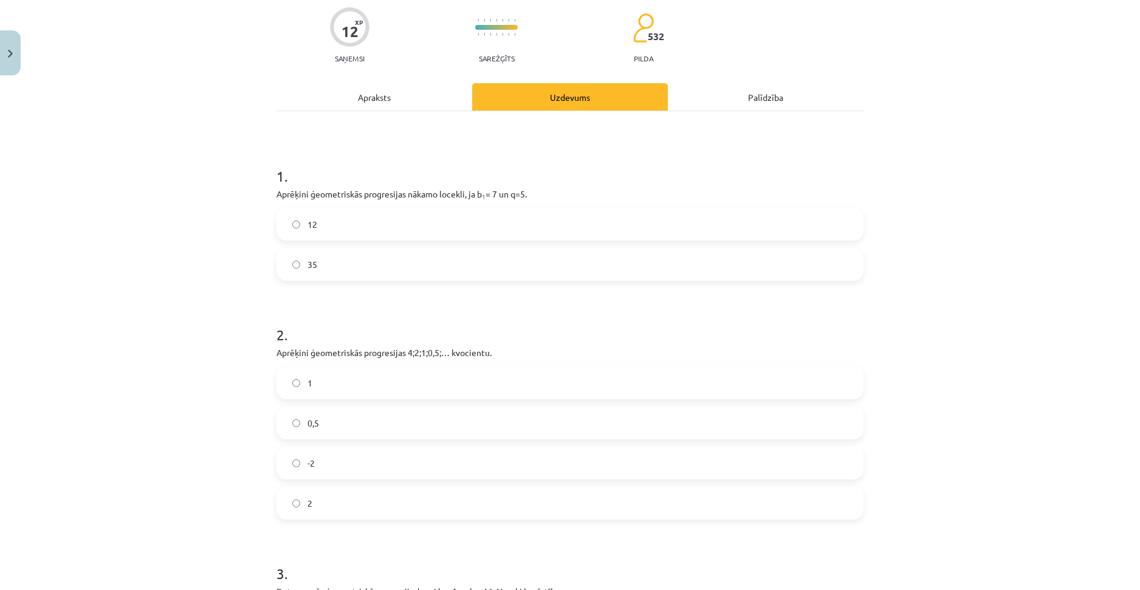
drag, startPoint x: 414, startPoint y: 242, endPoint x: 416, endPoint y: 296, distance: 53.5
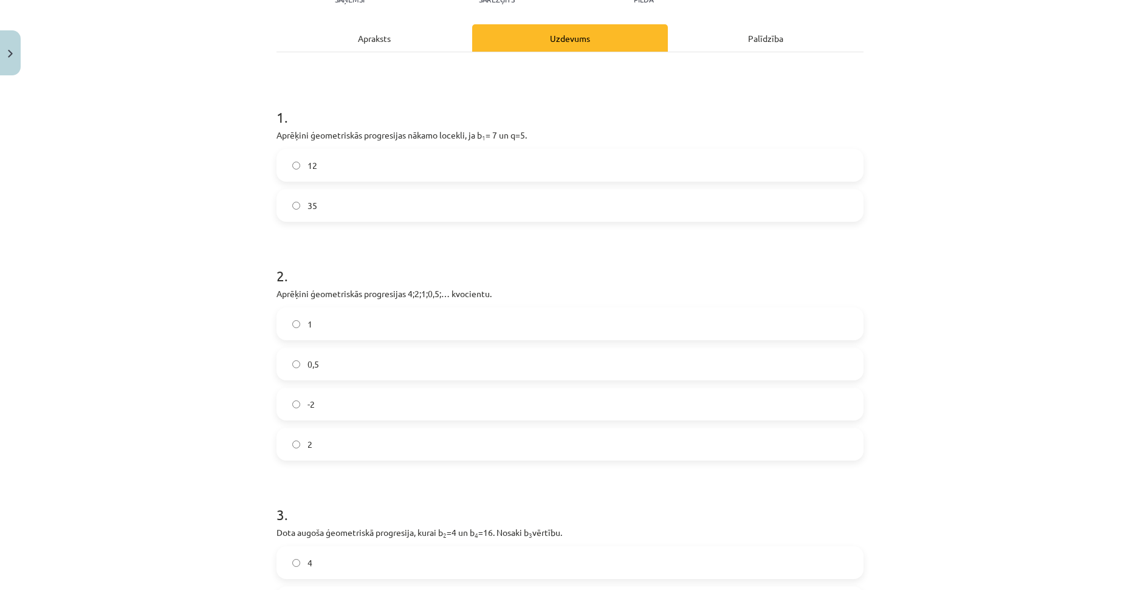
drag, startPoint x: 375, startPoint y: 314, endPoint x: 382, endPoint y: 341, distance: 27.6
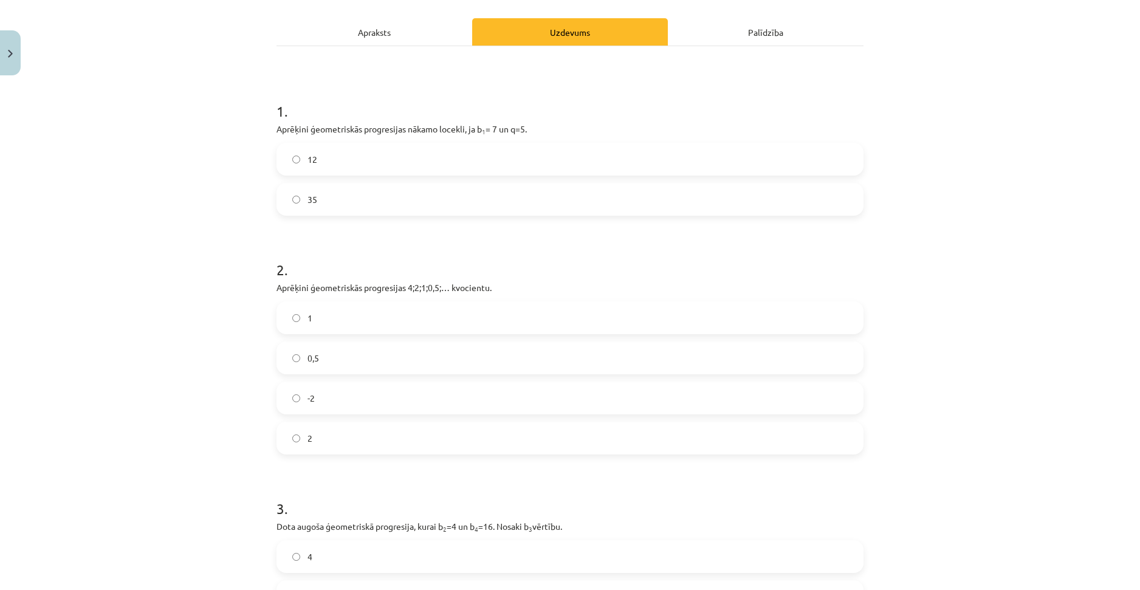
click at [299, 360] on label "0,5" at bounding box center [570, 358] width 584 height 30
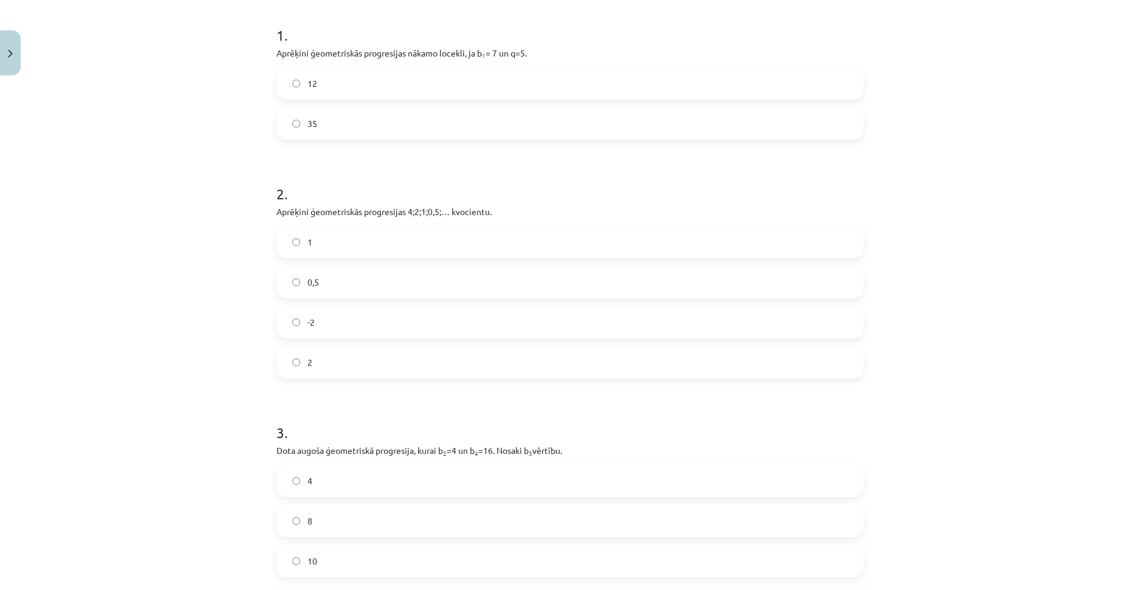
scroll to position [265, 0]
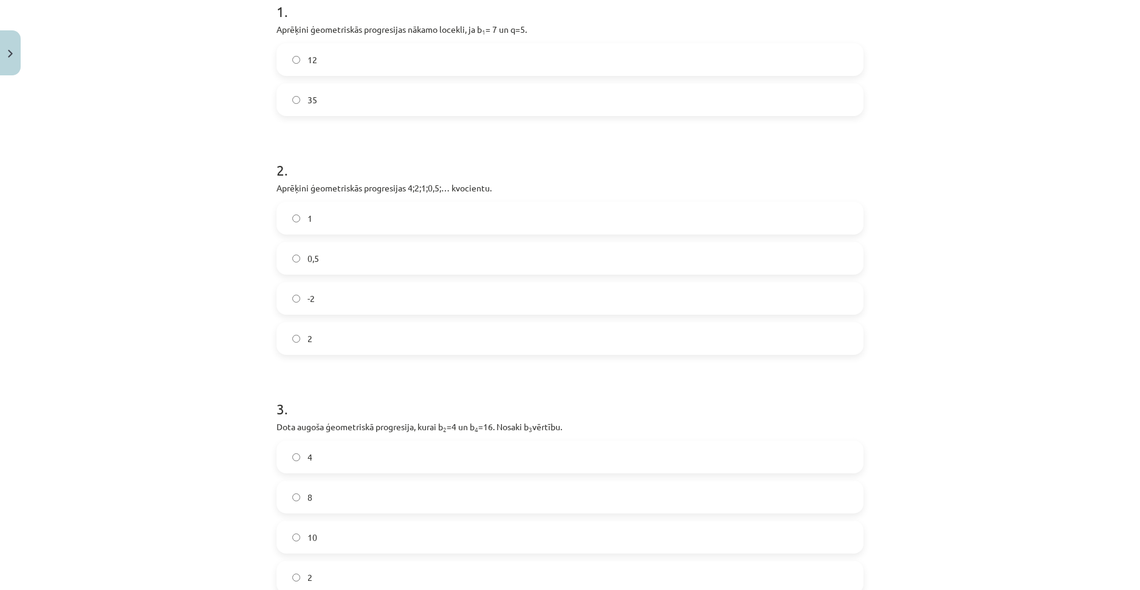
drag, startPoint x: 400, startPoint y: 262, endPoint x: 403, endPoint y: 307, distance: 45.7
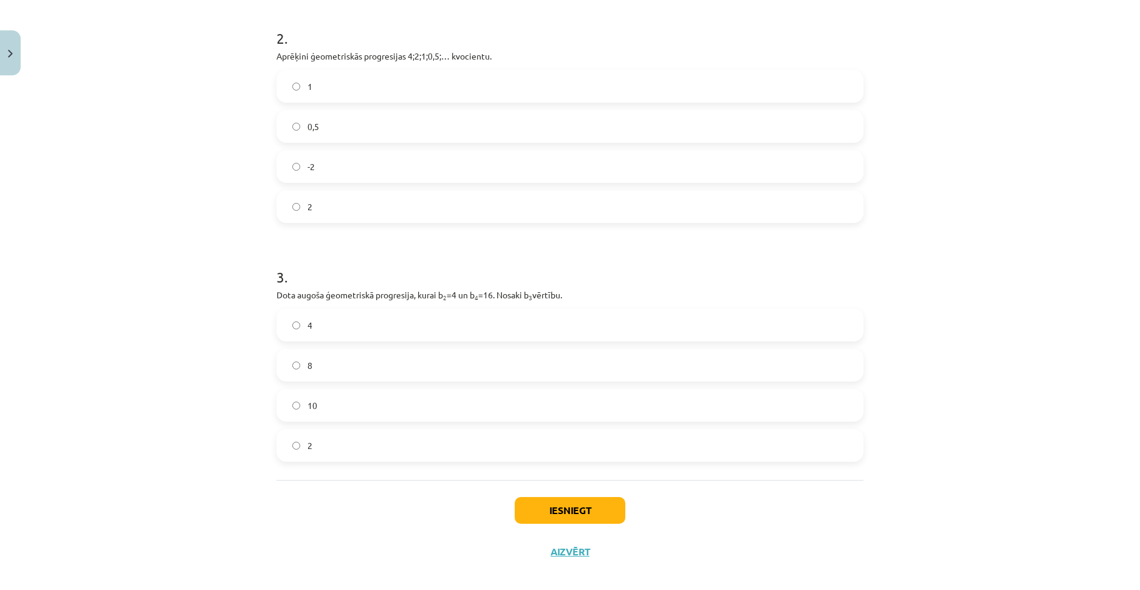
drag, startPoint x: 310, startPoint y: 387, endPoint x: 320, endPoint y: 418, distance: 32.5
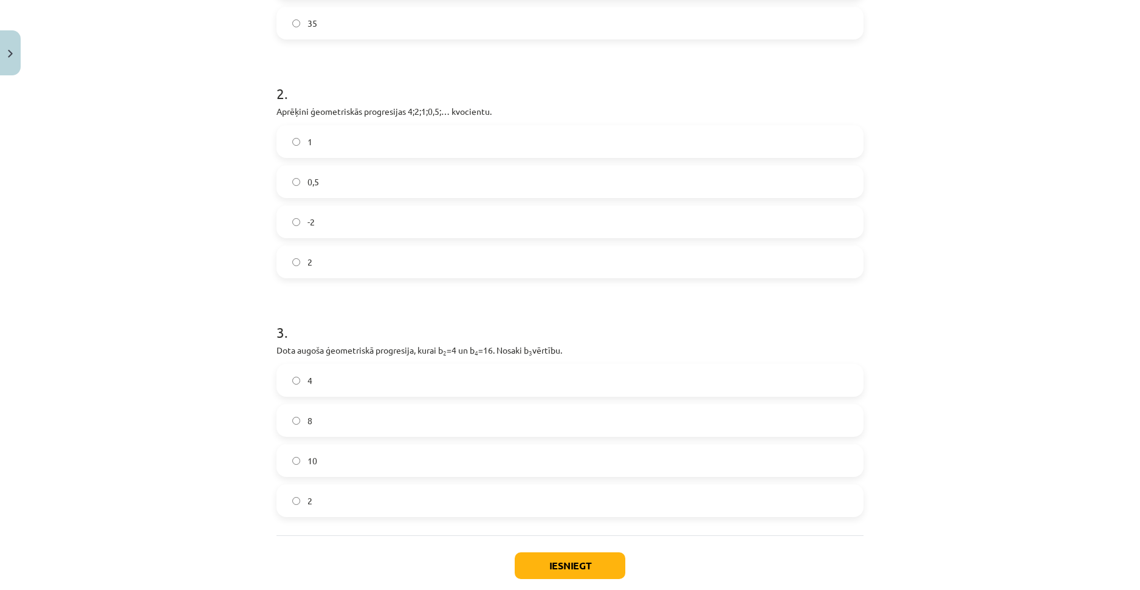
drag, startPoint x: 235, startPoint y: 317, endPoint x: 224, endPoint y: 265, distance: 53.5
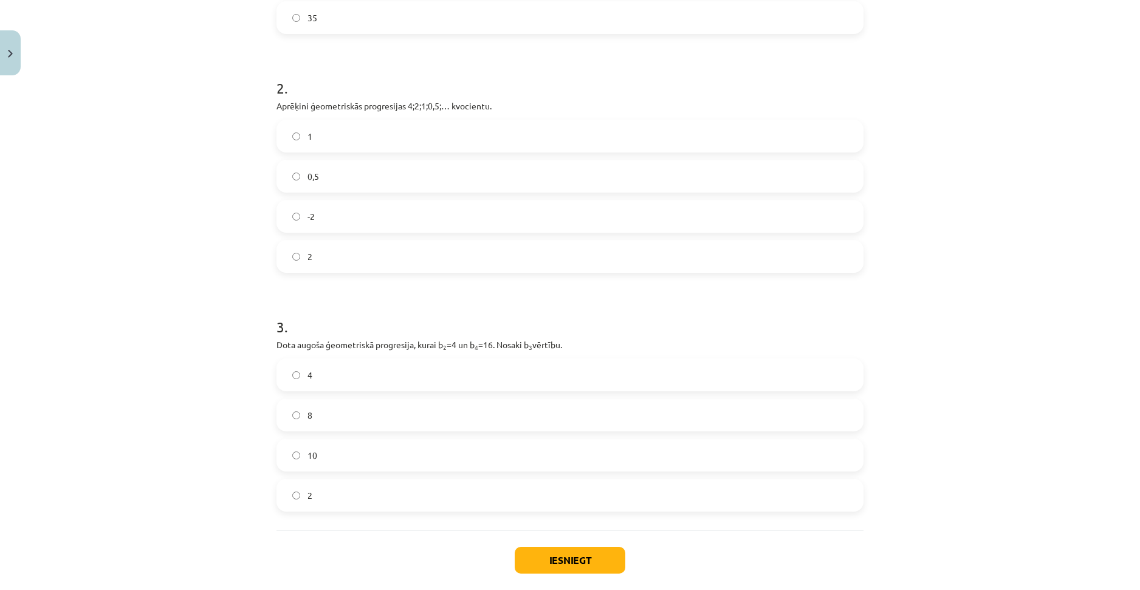
drag, startPoint x: 244, startPoint y: 348, endPoint x: 250, endPoint y: 369, distance: 22.3
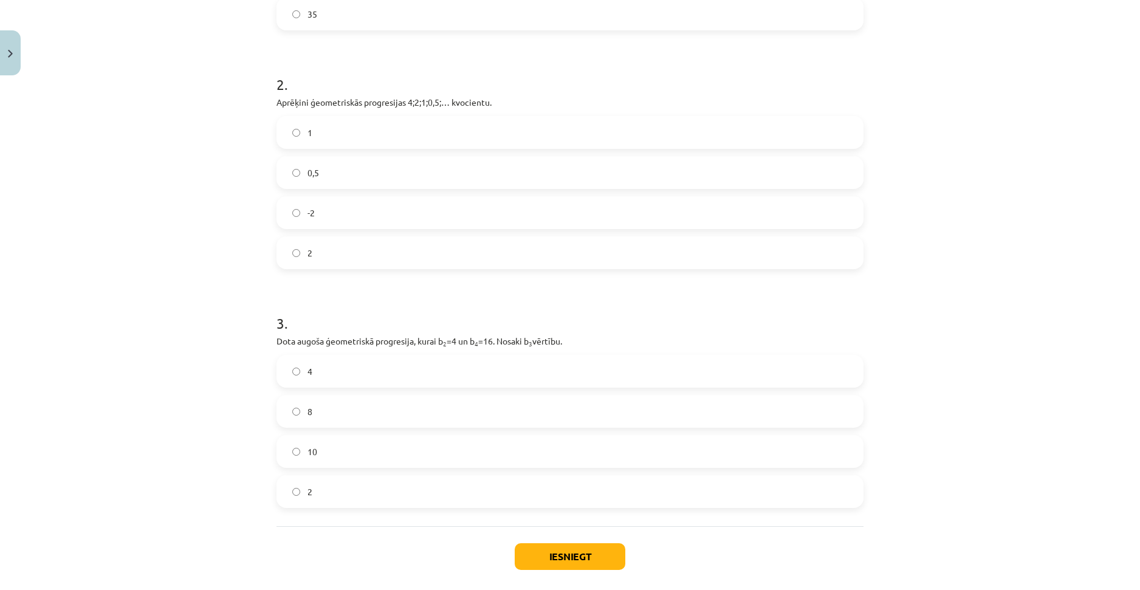
click at [296, 414] on label "8" at bounding box center [570, 411] width 584 height 30
click at [567, 555] on button "Iesniegt" at bounding box center [570, 556] width 111 height 27
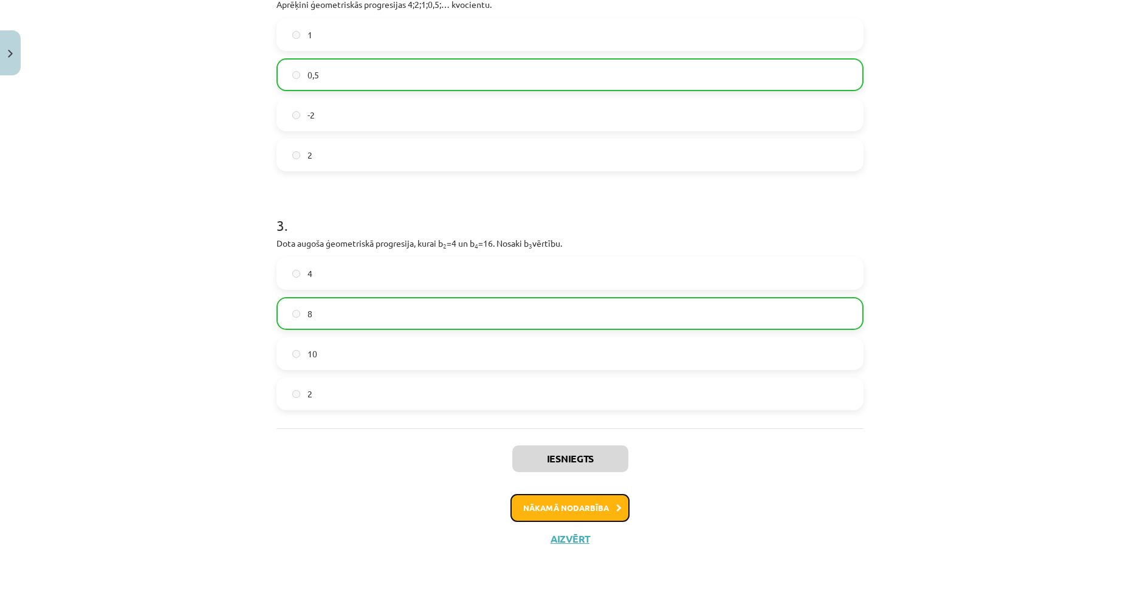
click at [541, 508] on button "Nākamā nodarbība" at bounding box center [569, 508] width 119 height 28
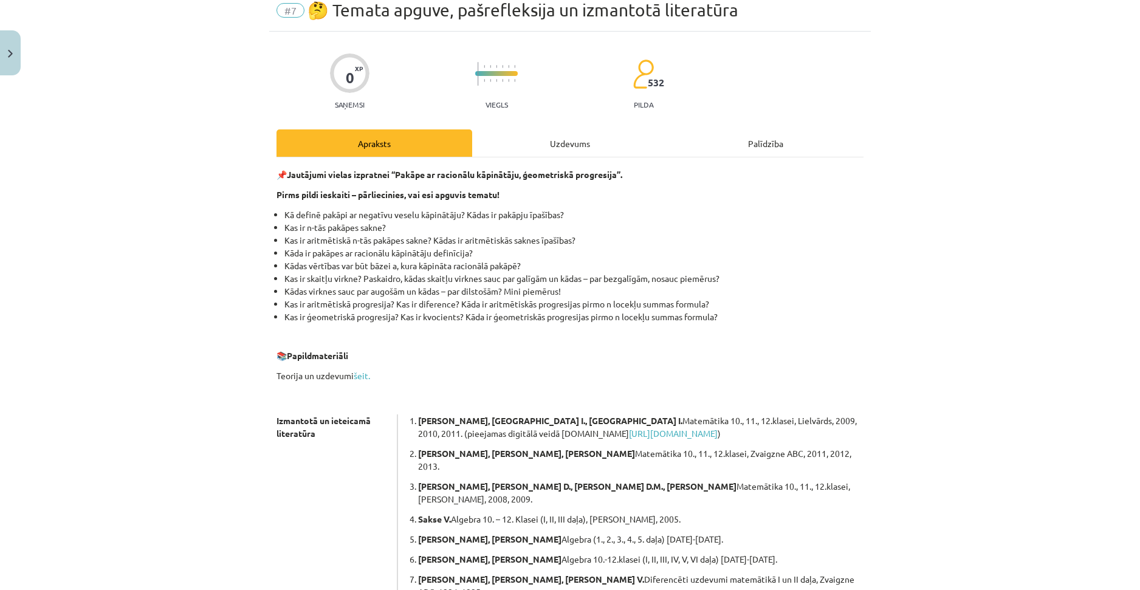
scroll to position [30, 0]
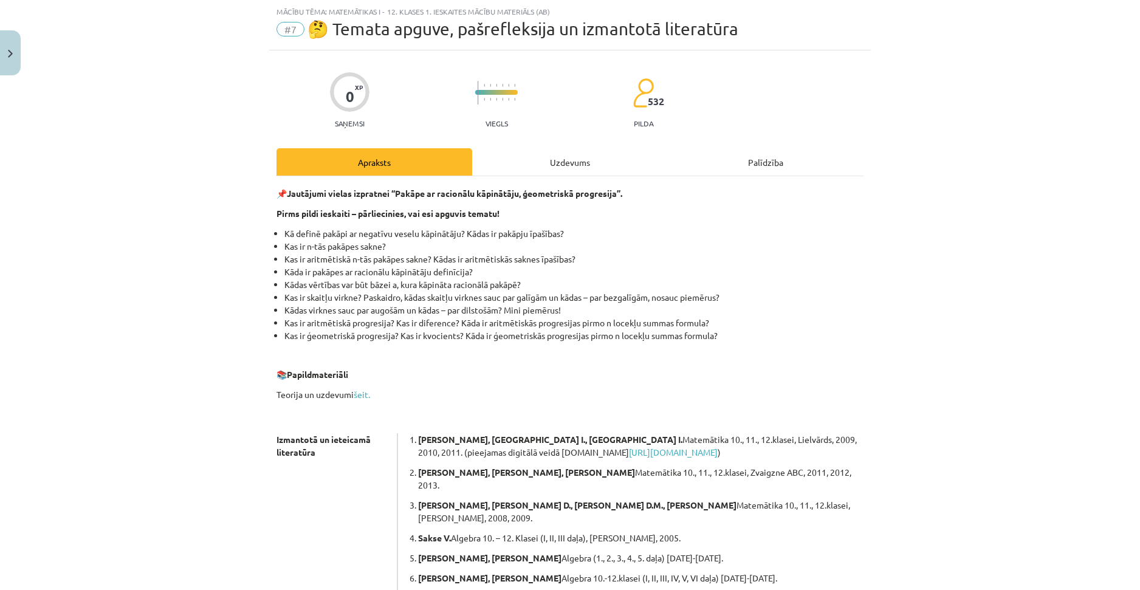
click at [554, 161] on div "Uzdevums" at bounding box center [570, 161] width 196 height 27
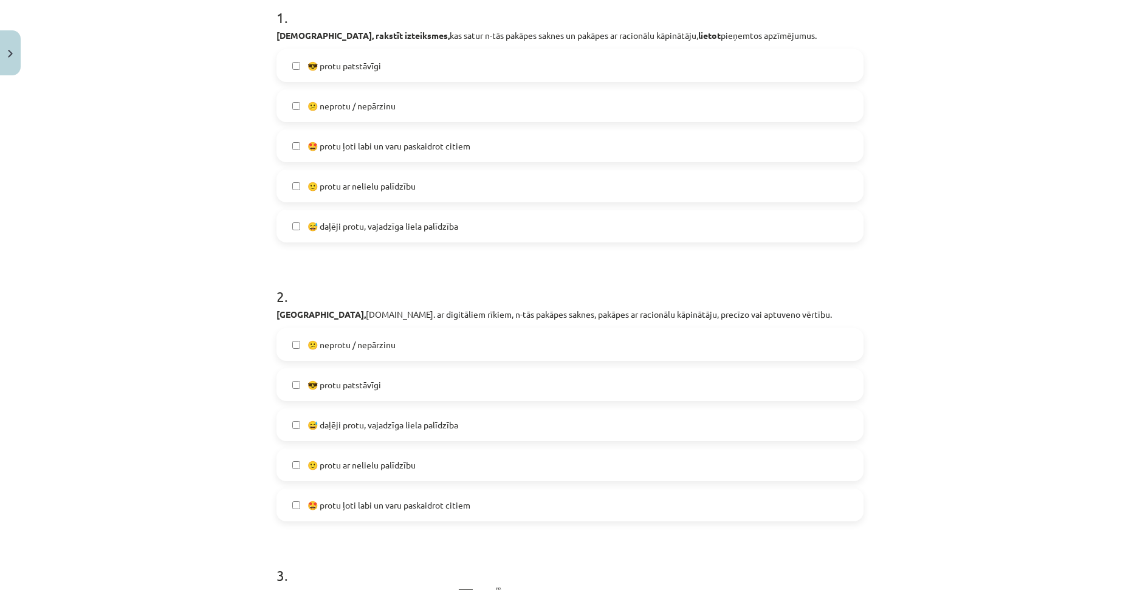
drag, startPoint x: 405, startPoint y: 280, endPoint x: 418, endPoint y: 326, distance: 48.1
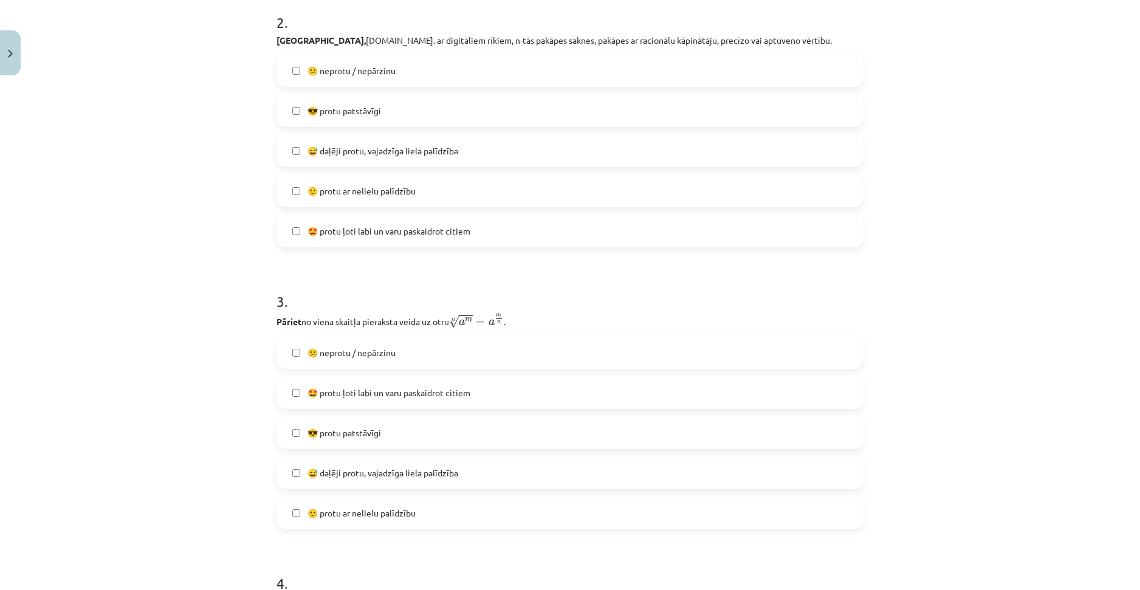
drag, startPoint x: 351, startPoint y: 280, endPoint x: 365, endPoint y: 352, distance: 73.2
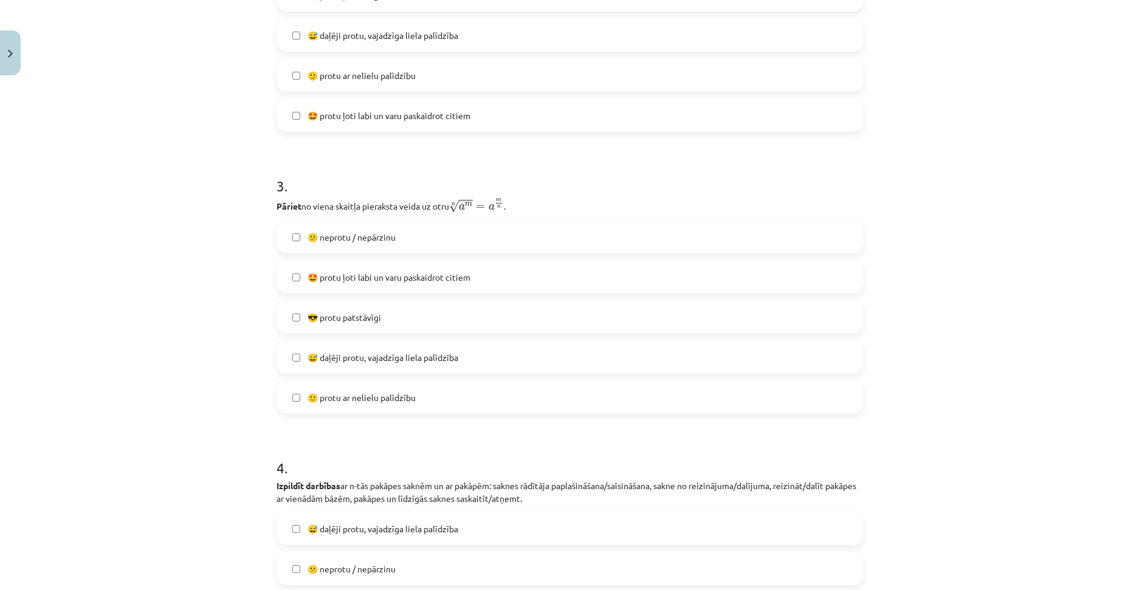
drag, startPoint x: 338, startPoint y: 285, endPoint x: 352, endPoint y: 323, distance: 40.0
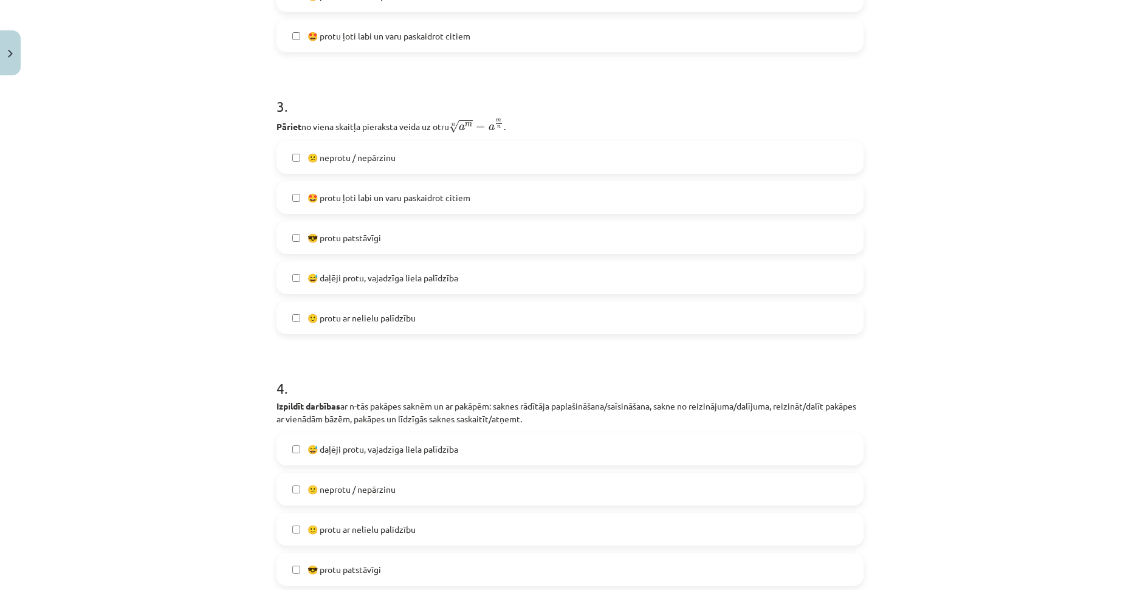
drag, startPoint x: 465, startPoint y: 149, endPoint x: 471, endPoint y: 210, distance: 61.1
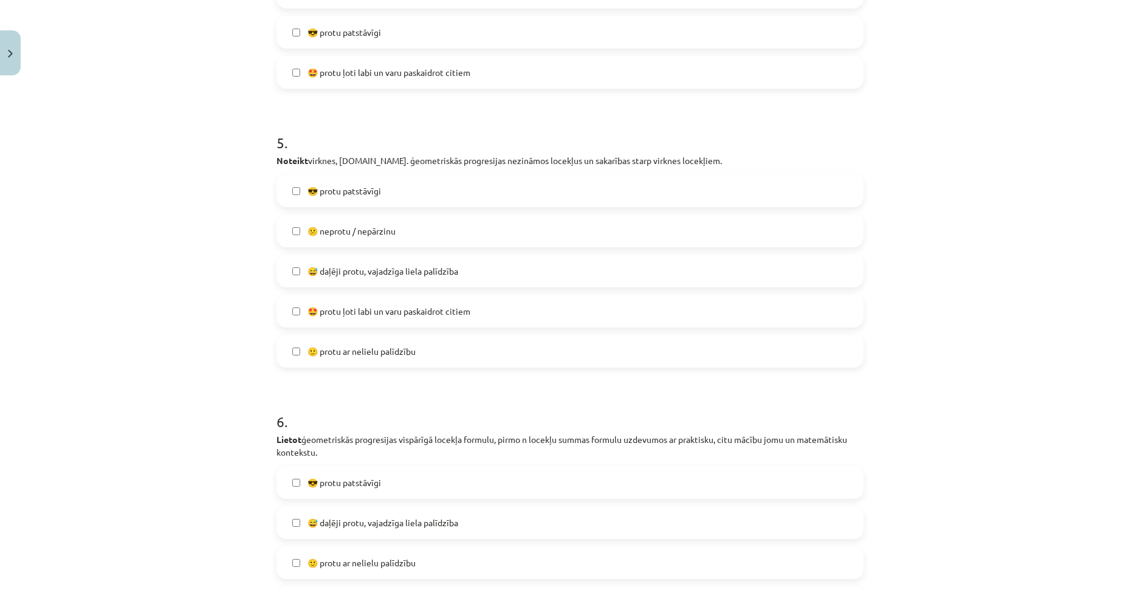
drag, startPoint x: 400, startPoint y: 358, endPoint x: 461, endPoint y: 461, distance: 119.3
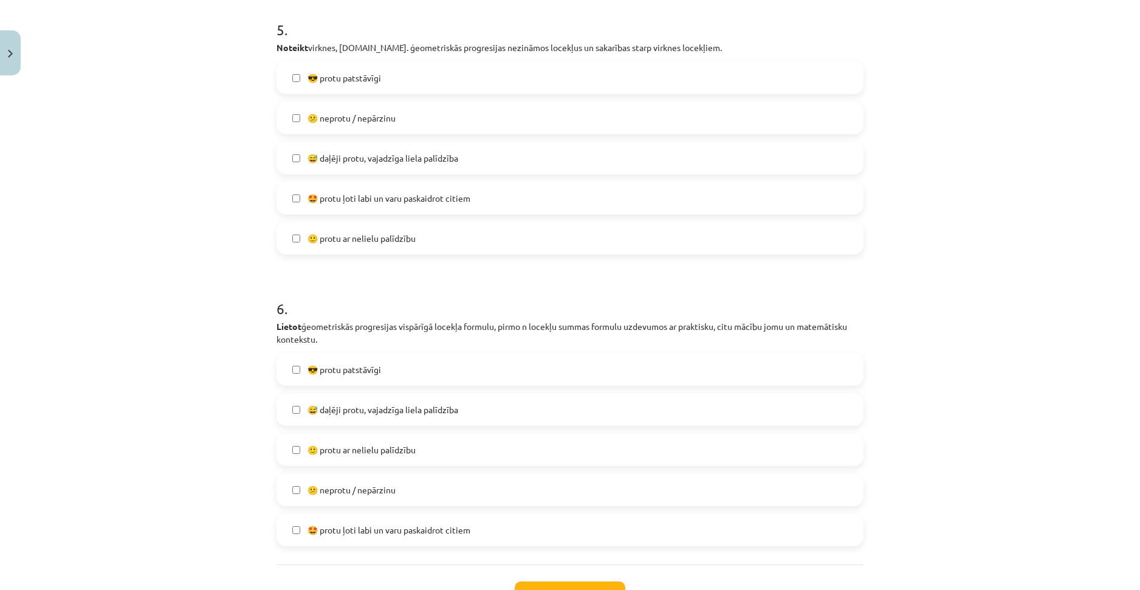
scroll to position [1470, 0]
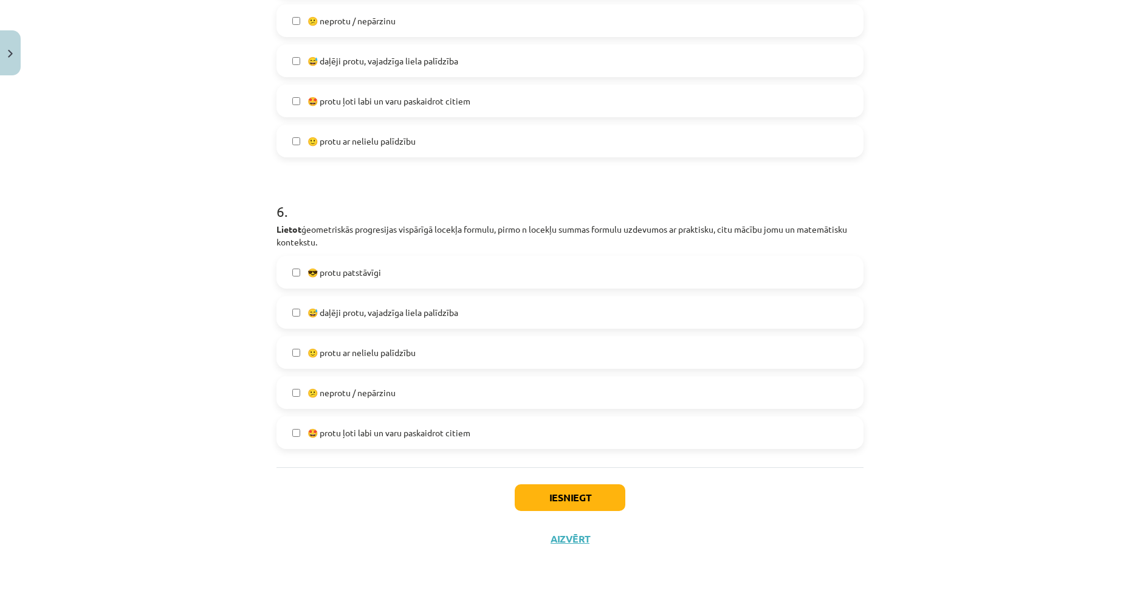
drag, startPoint x: 389, startPoint y: 403, endPoint x: 405, endPoint y: 472, distance: 71.0
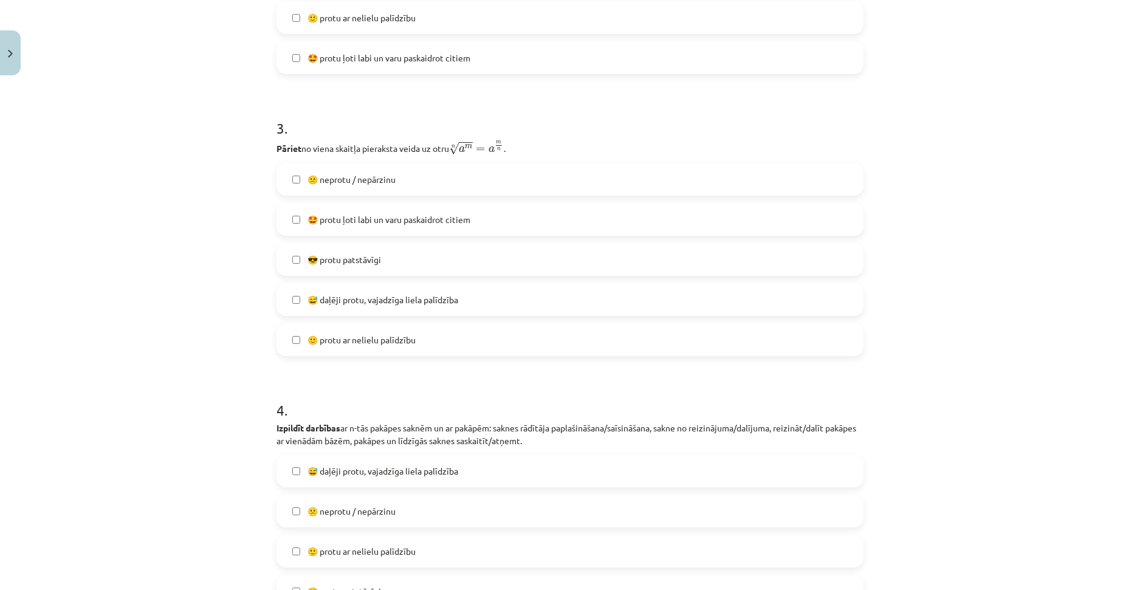
drag, startPoint x: 411, startPoint y: 465, endPoint x: 422, endPoint y: 355, distance: 110.5
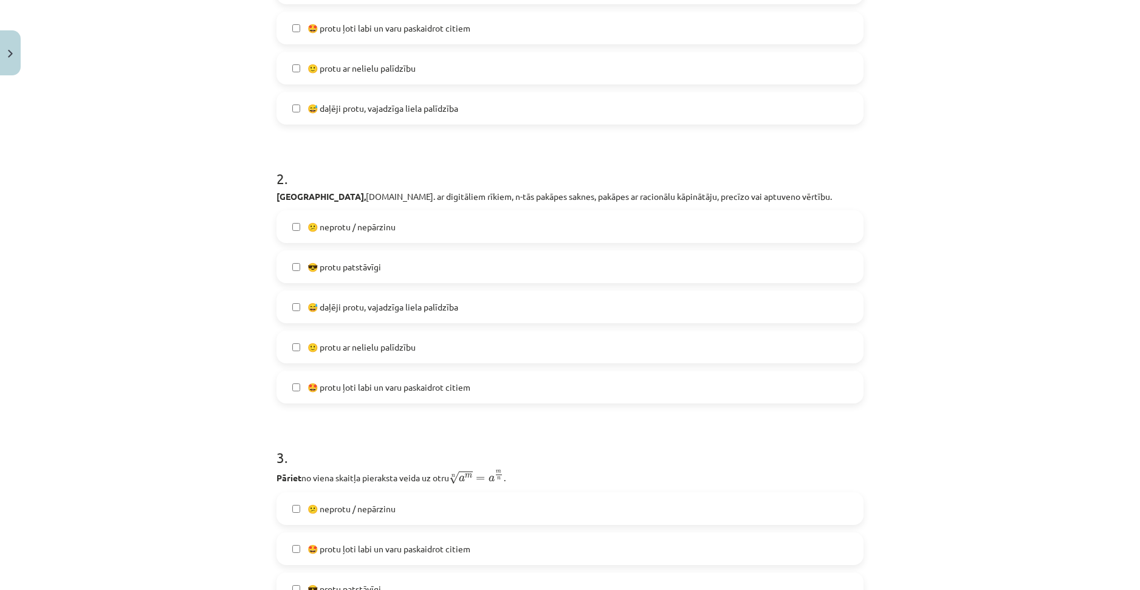
scroll to position [0, 0]
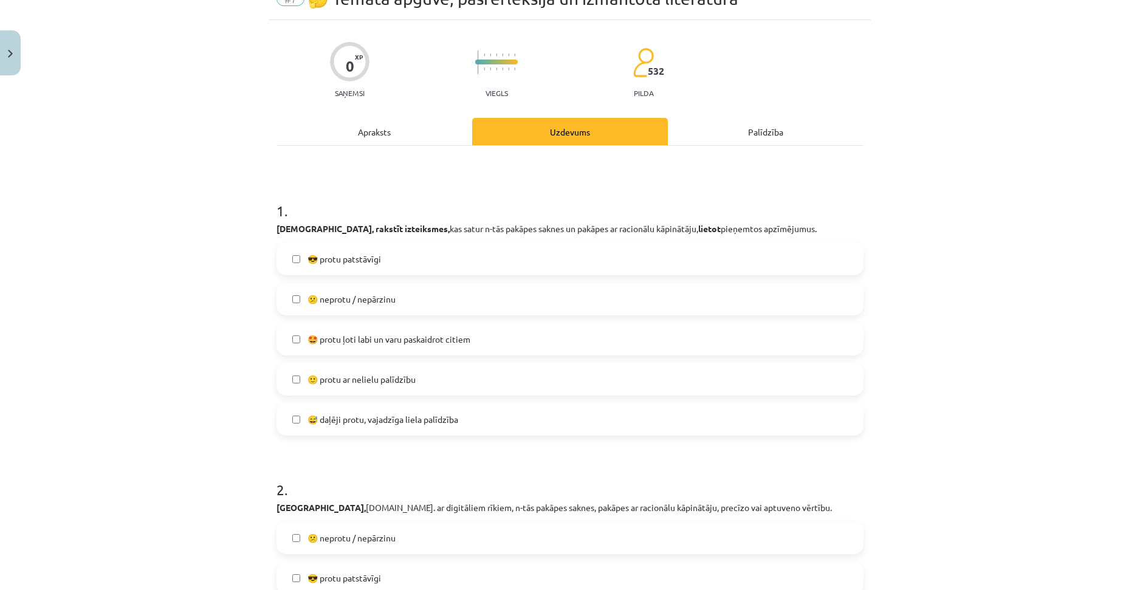
drag, startPoint x: 227, startPoint y: 374, endPoint x: 246, endPoint y: 309, distance: 67.3
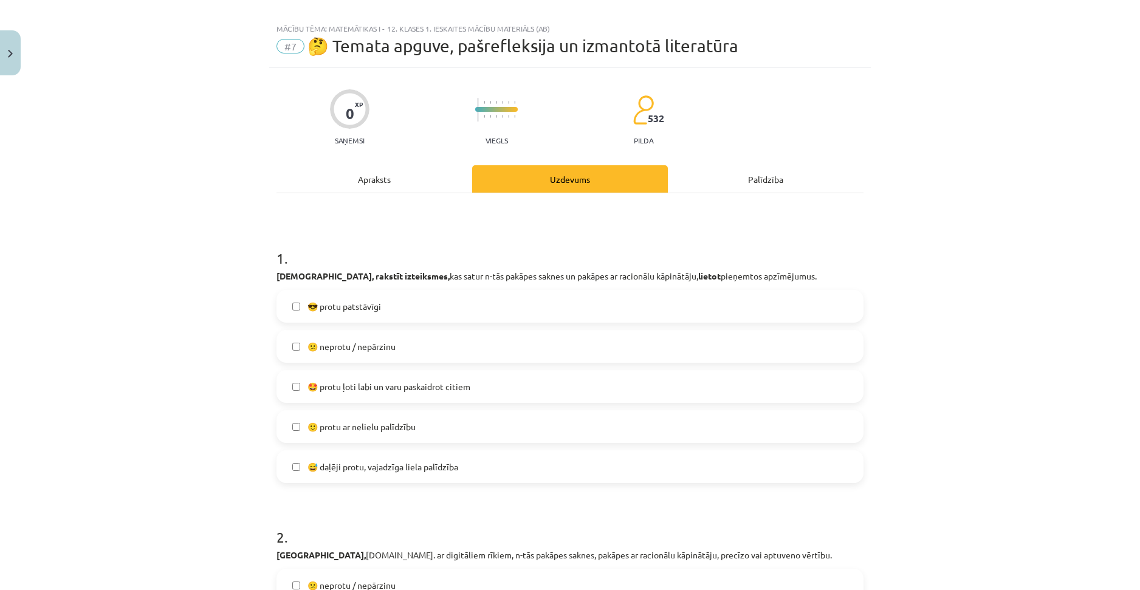
drag, startPoint x: 422, startPoint y: 243, endPoint x: 422, endPoint y: 261, distance: 18.2
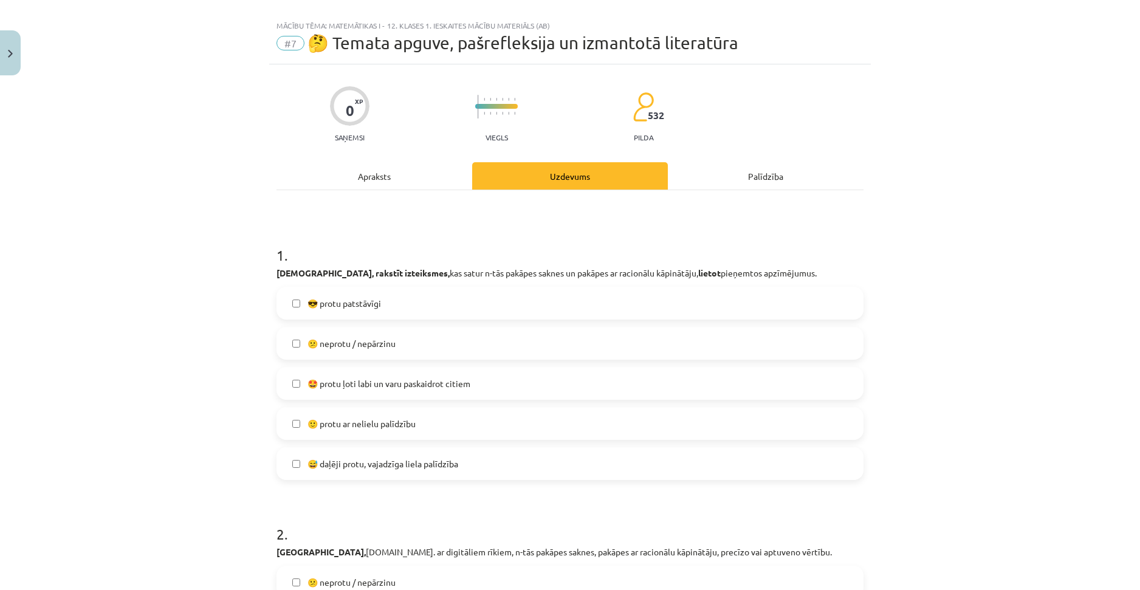
click at [338, 425] on span "🙂 protu ar nelielu palīdzību" at bounding box center [361, 423] width 108 height 13
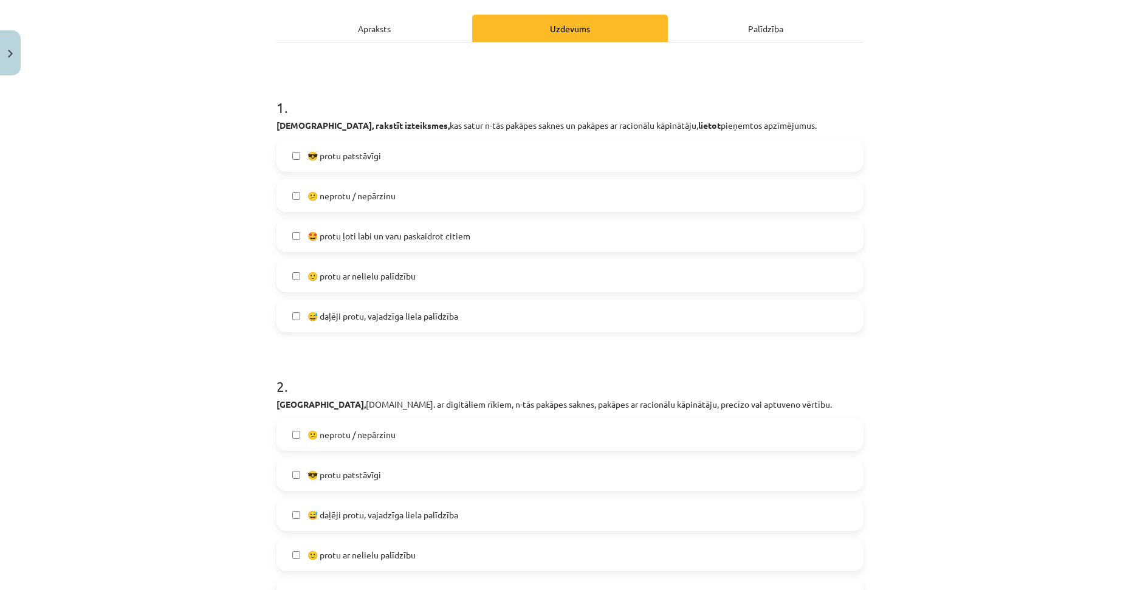
scroll to position [180, 0]
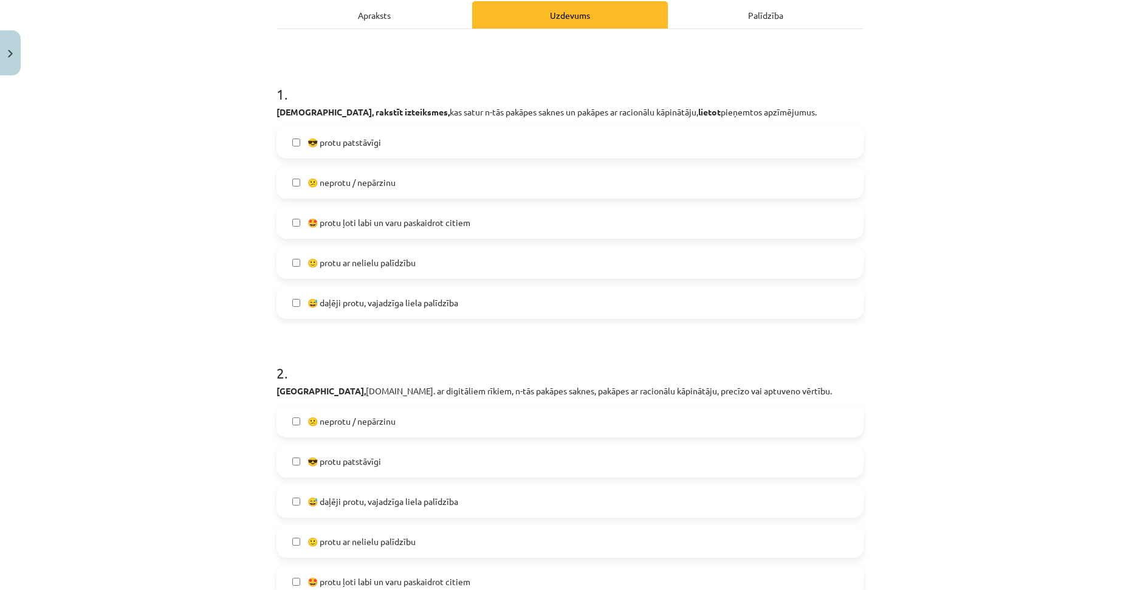
drag, startPoint x: 211, startPoint y: 349, endPoint x: 218, endPoint y: 379, distance: 30.1
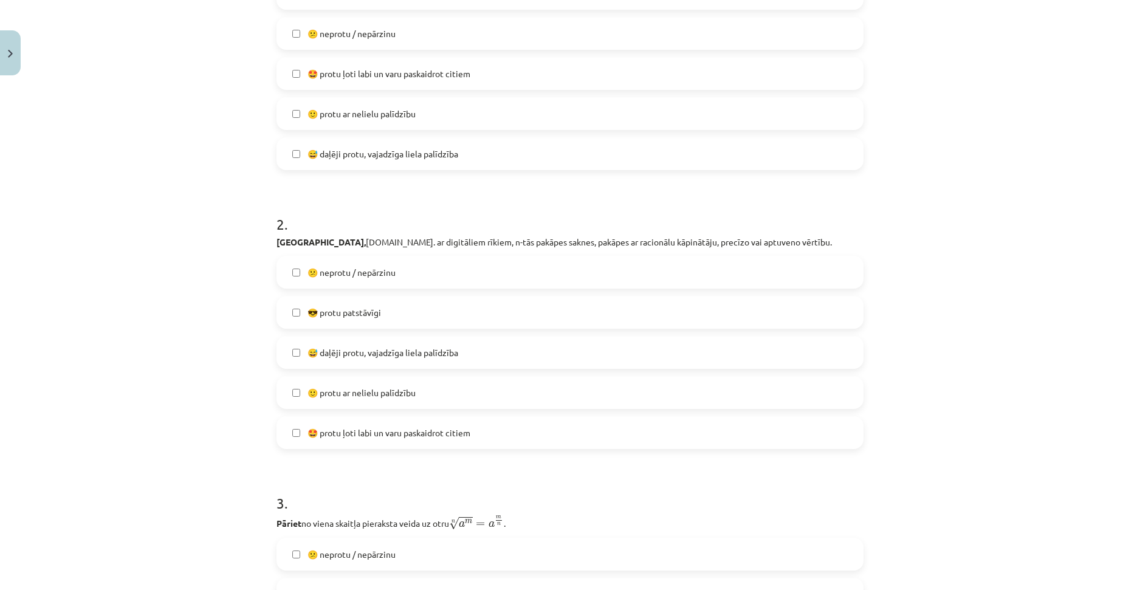
scroll to position [345, 0]
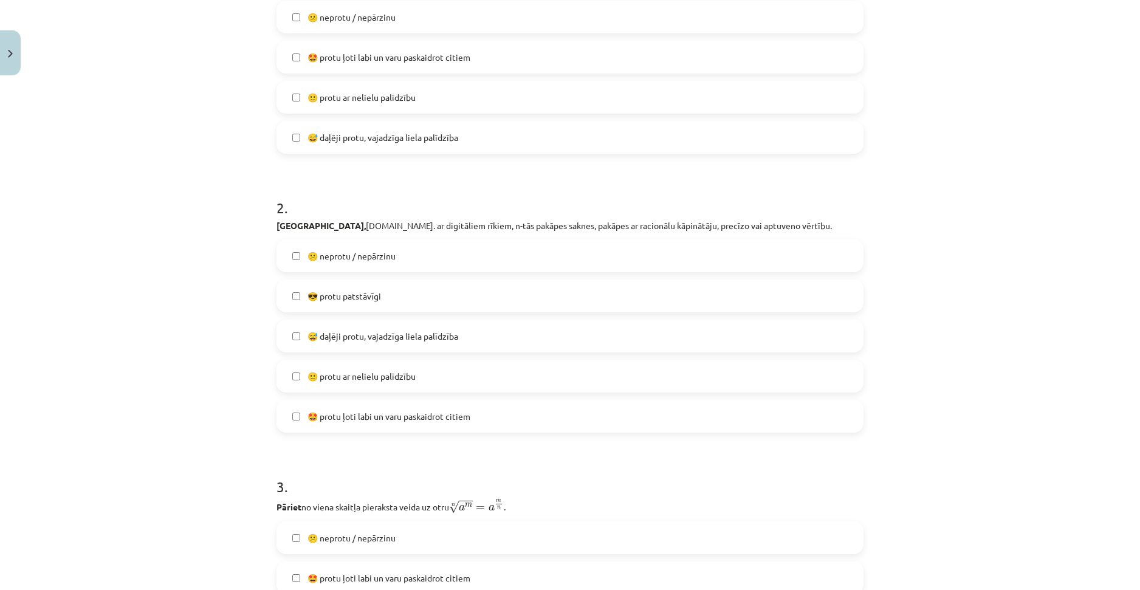
drag, startPoint x: 216, startPoint y: 369, endPoint x: 221, endPoint y: 392, distance: 24.2
click at [378, 299] on span "😎 protu patstāvīgi" at bounding box center [344, 293] width 74 height 13
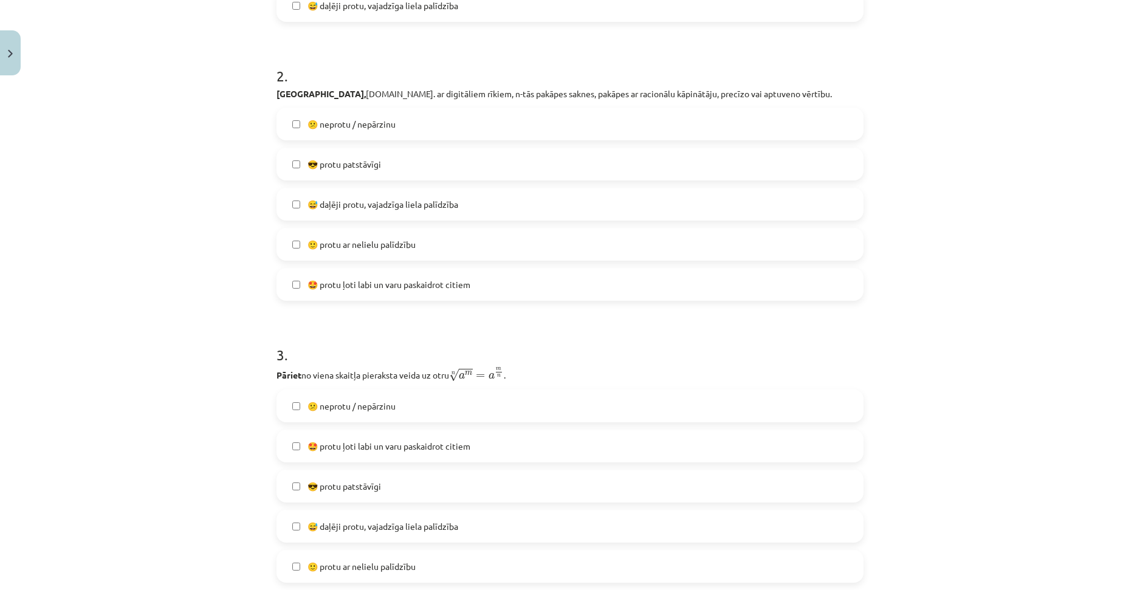
scroll to position [580, 0]
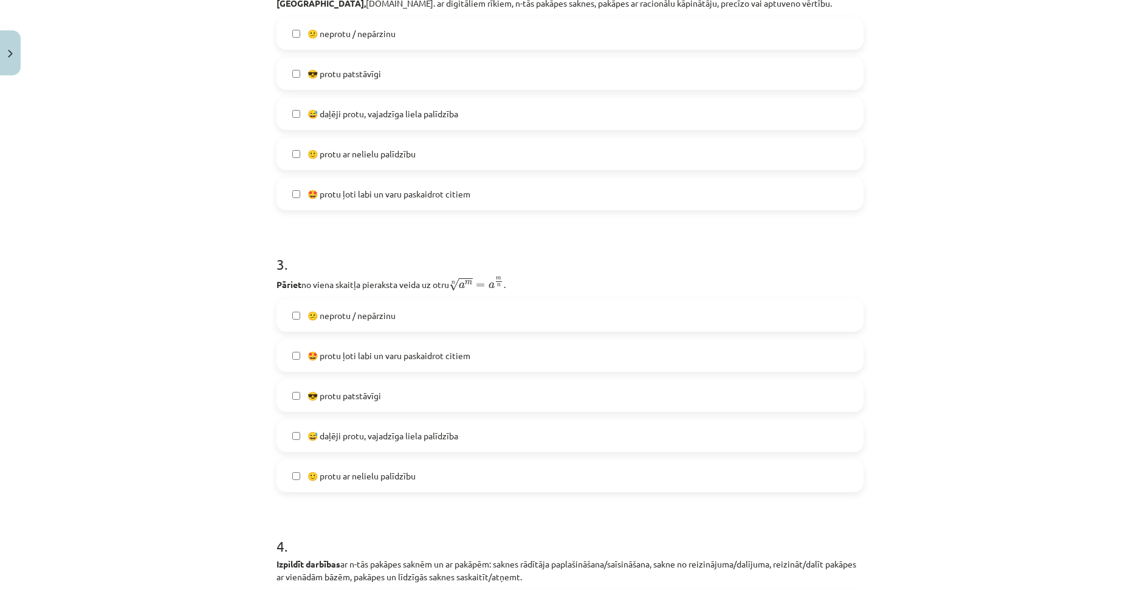
drag, startPoint x: 230, startPoint y: 363, endPoint x: 231, endPoint y: 436, distance: 72.9
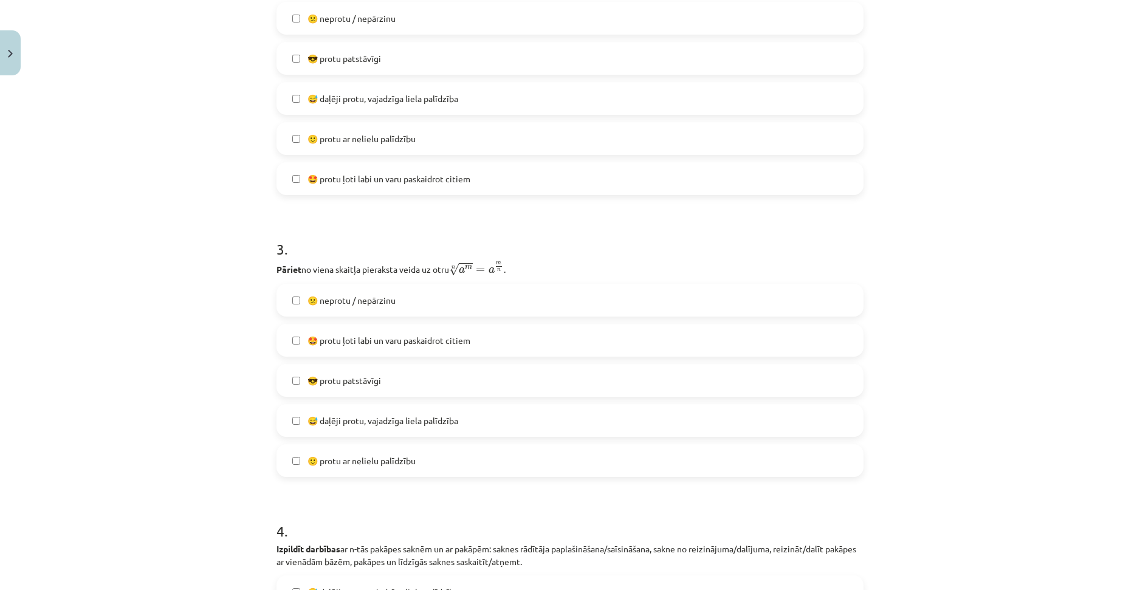
click at [365, 454] on span "🙂 protu ar nelielu palīdzību" at bounding box center [361, 460] width 108 height 13
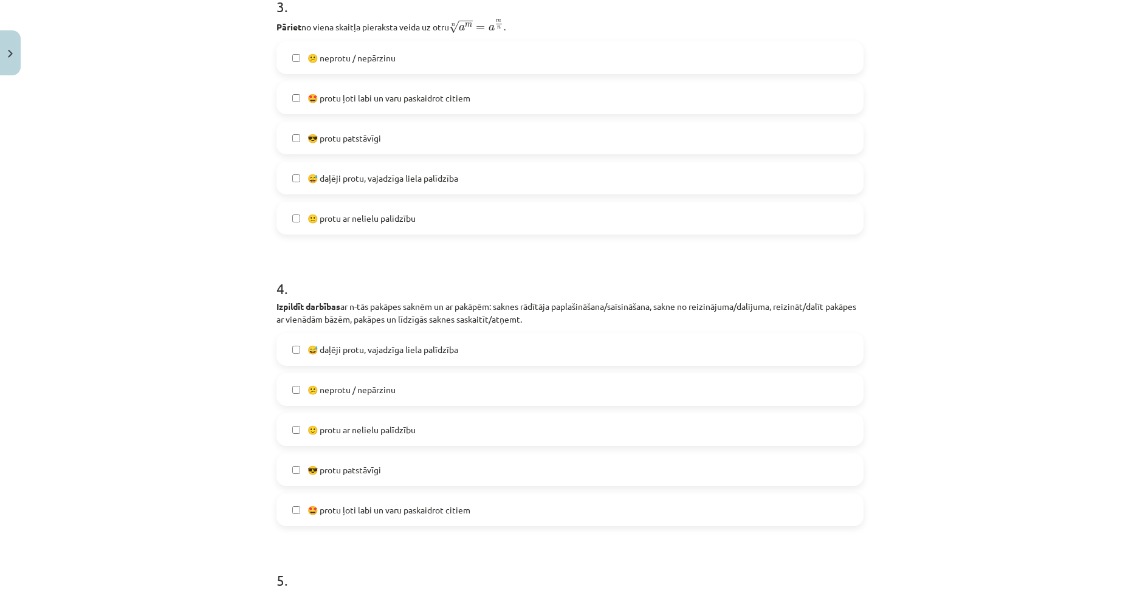
drag, startPoint x: 244, startPoint y: 303, endPoint x: 236, endPoint y: 368, distance: 65.5
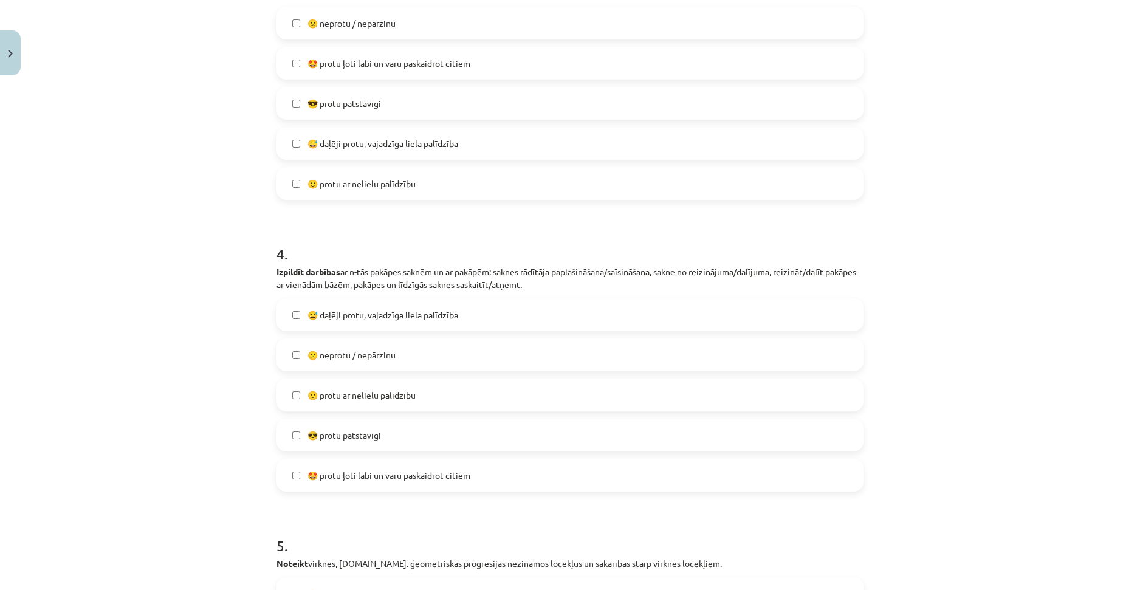
click at [382, 434] on label "😎 protu patstāvīgi" at bounding box center [570, 435] width 584 height 30
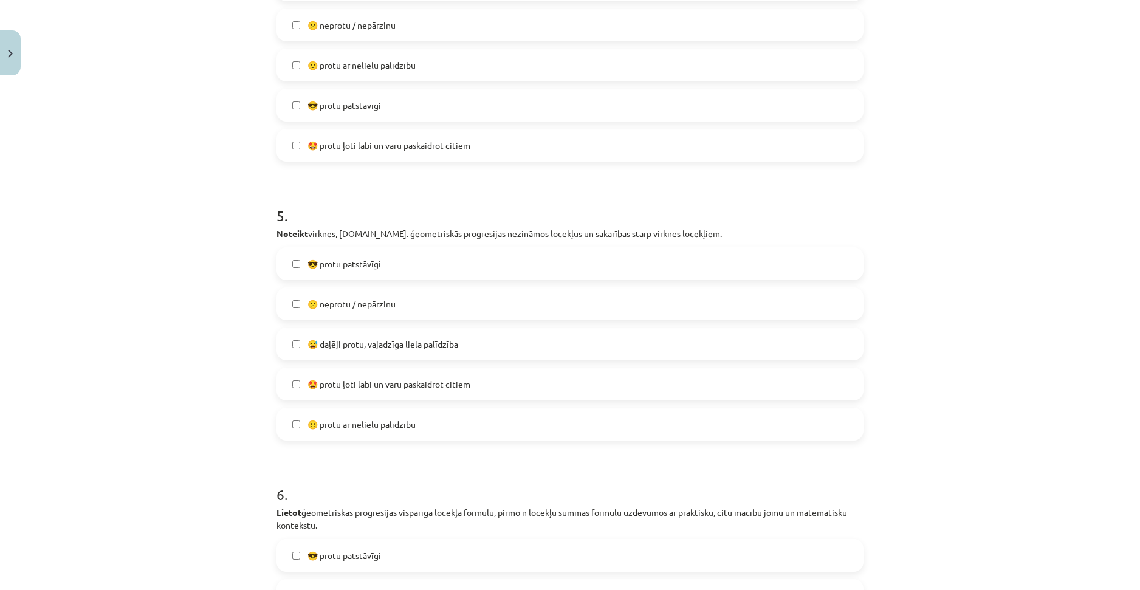
drag, startPoint x: 194, startPoint y: 374, endPoint x: 193, endPoint y: 430, distance: 55.9
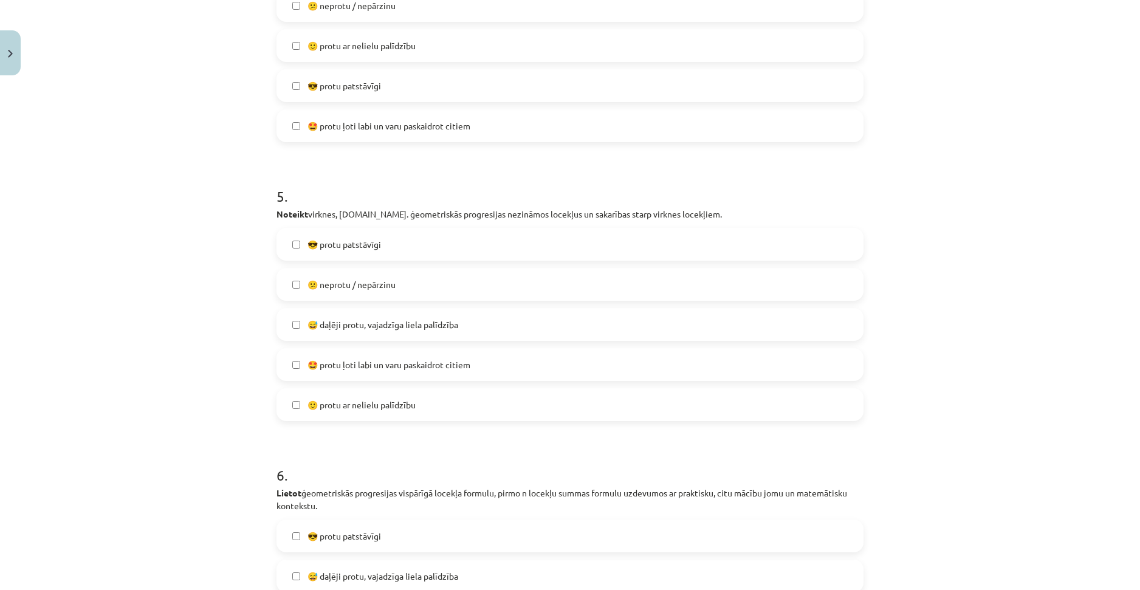
click at [492, 249] on label "😎 protu patstāvīgi" at bounding box center [570, 244] width 584 height 30
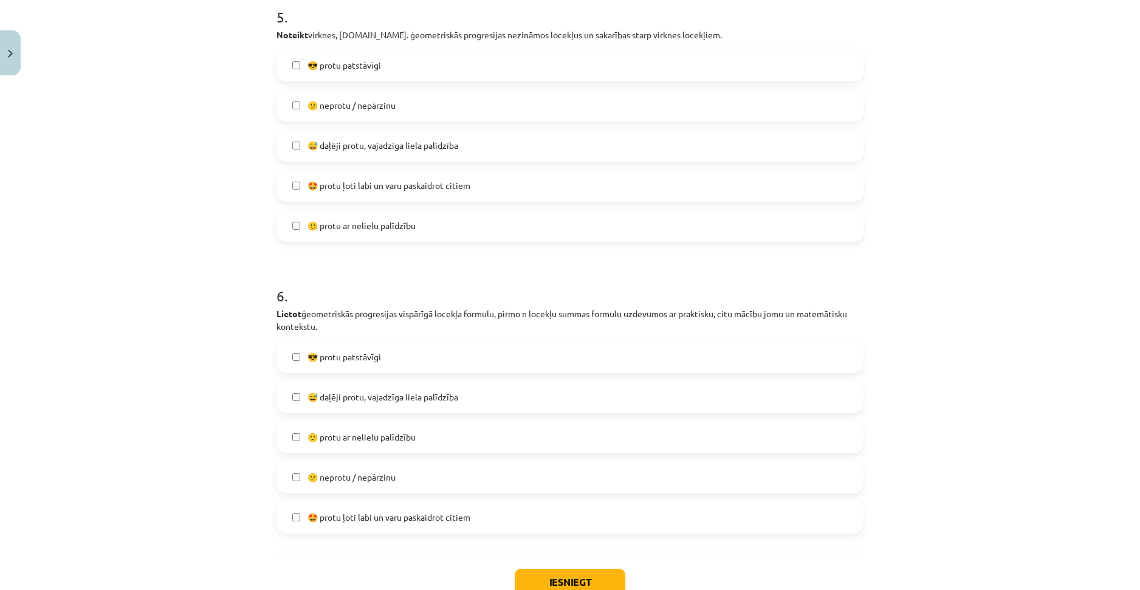
scroll to position [1470, 0]
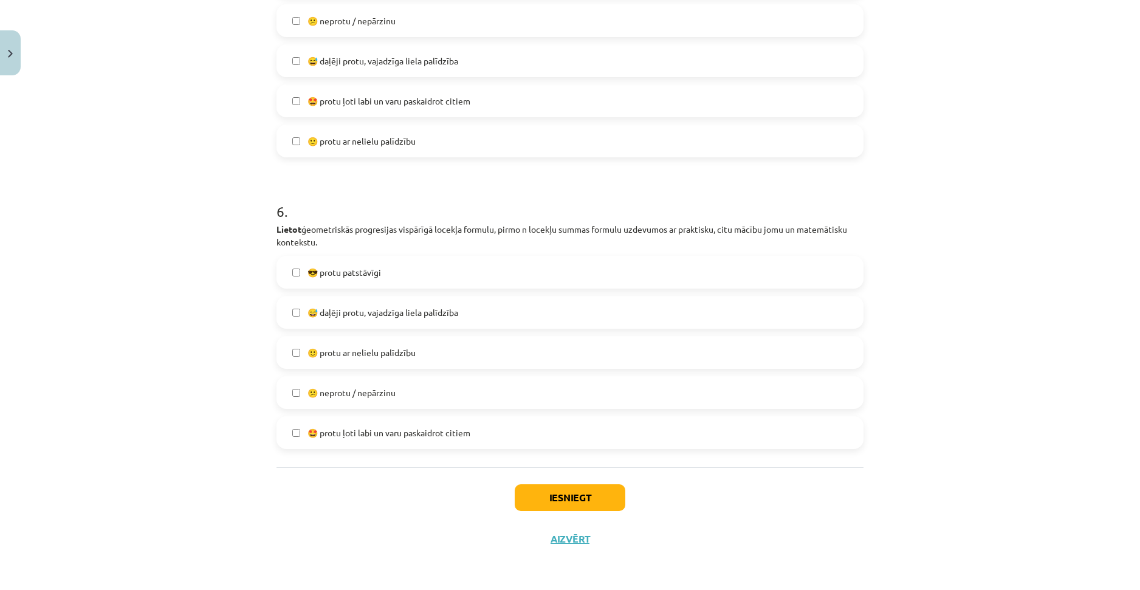
drag, startPoint x: 179, startPoint y: 295, endPoint x: 181, endPoint y: 349, distance: 53.5
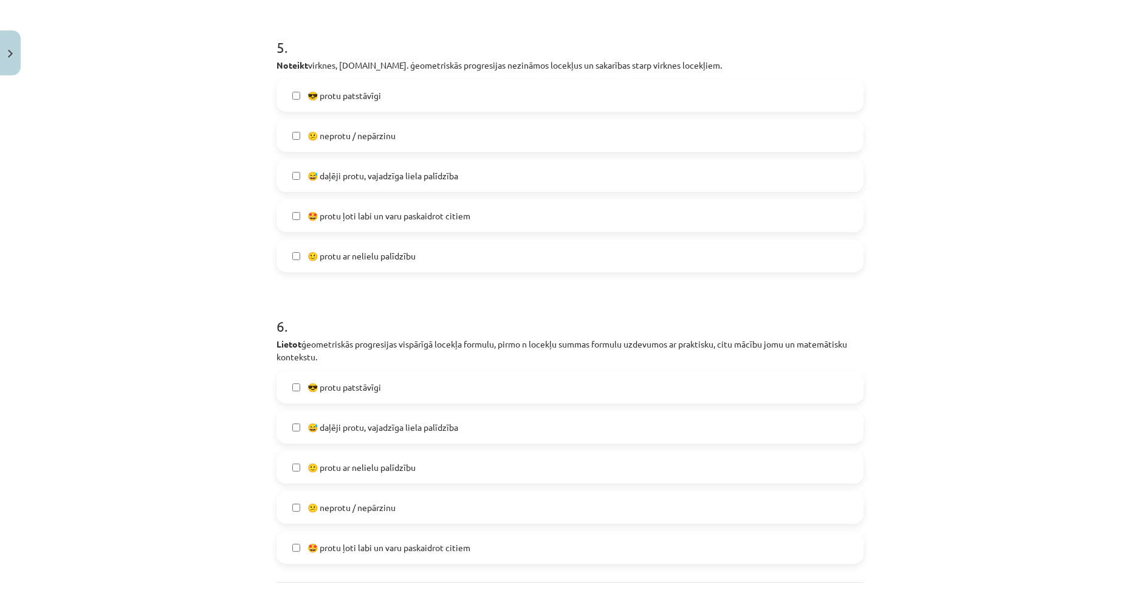
scroll to position [1352, 0]
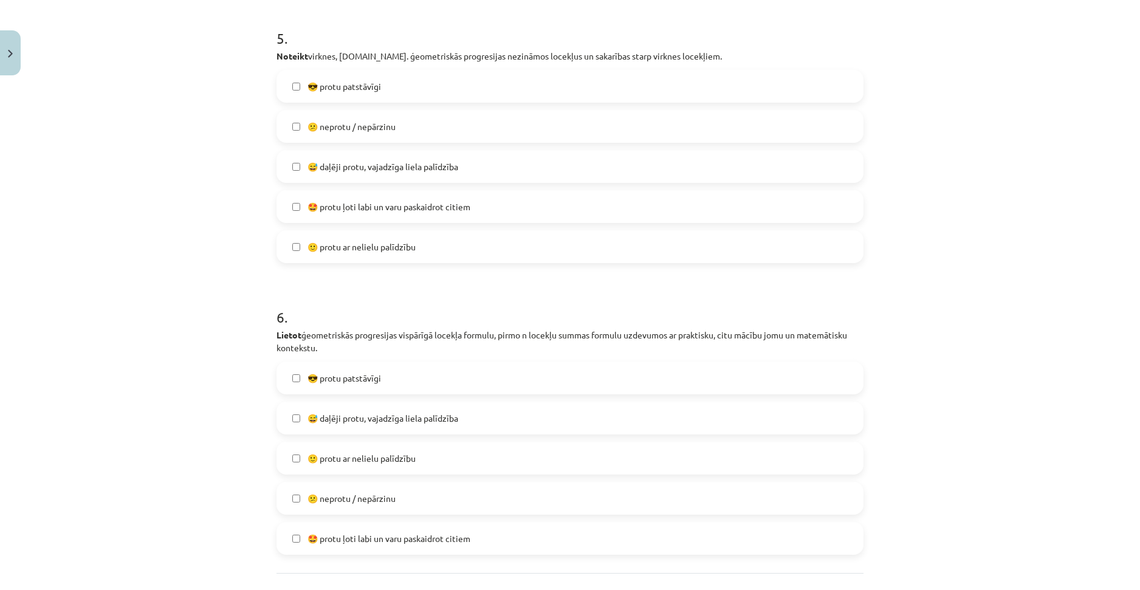
drag, startPoint x: 439, startPoint y: 324, endPoint x: 447, endPoint y: 341, distance: 19.0
click at [375, 247] on span "🙂 protu ar nelielu palīdzību" at bounding box center [361, 245] width 108 height 13
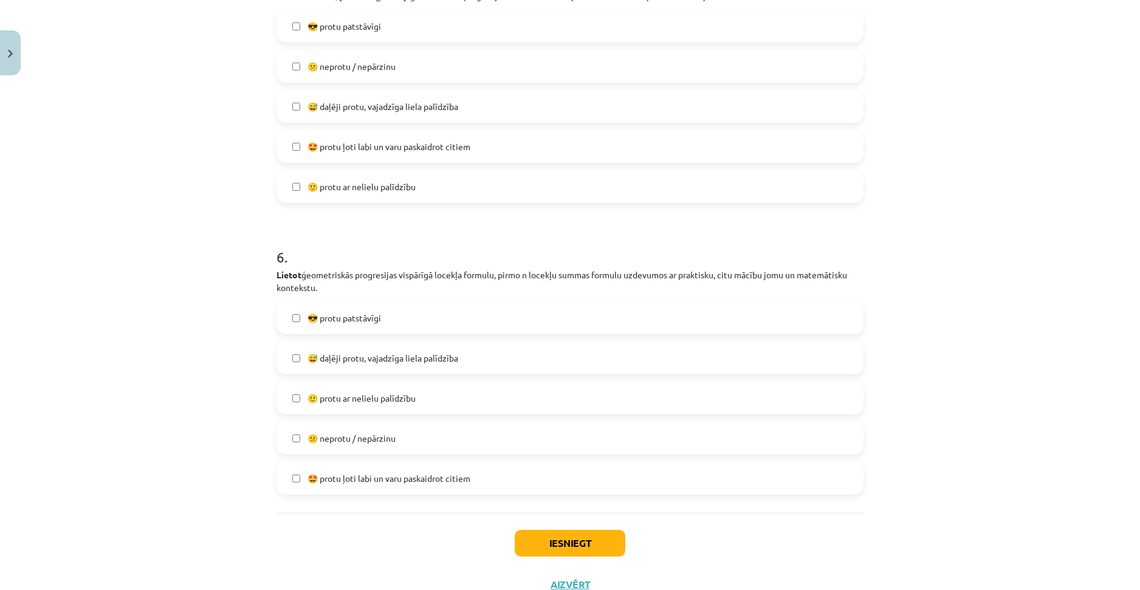
drag, startPoint x: 427, startPoint y: 344, endPoint x: 442, endPoint y: 380, distance: 38.7
click at [405, 399] on span "🙂 protu ar nelielu palīdzību" at bounding box center [361, 397] width 108 height 13
click at [564, 540] on button "Iesniegt" at bounding box center [570, 542] width 111 height 27
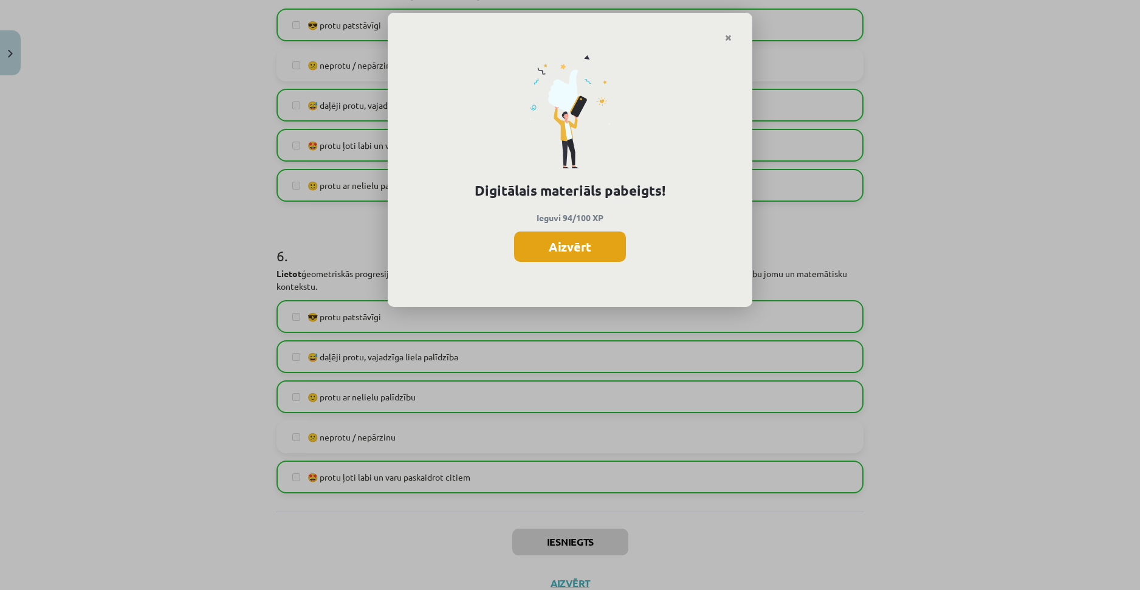
click at [578, 244] on button "Aizvērt" at bounding box center [570, 246] width 112 height 30
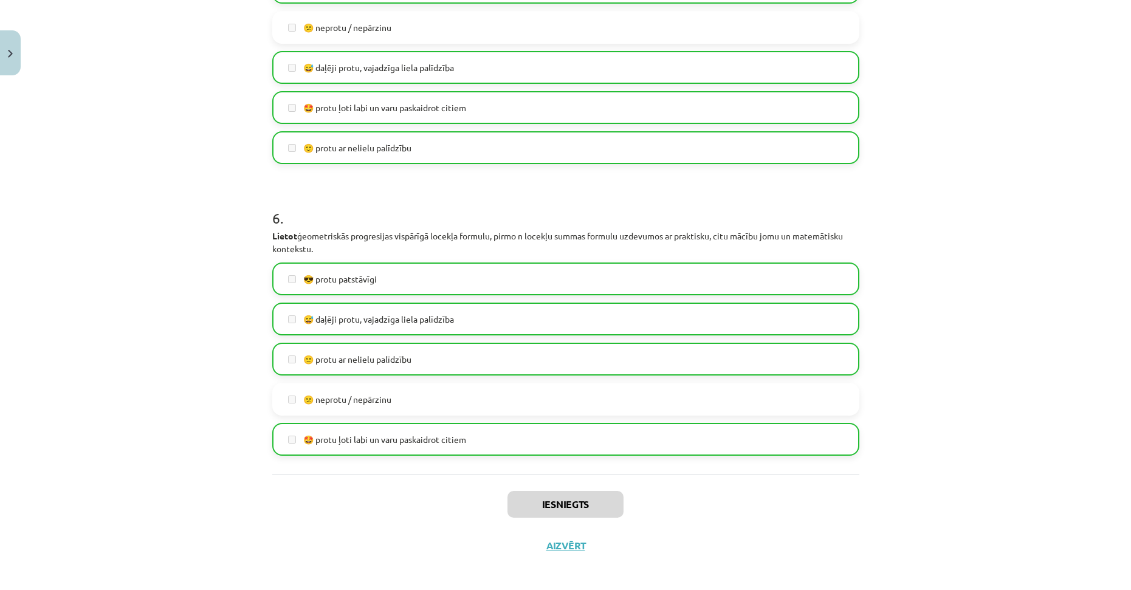
scroll to position [1470, 0]
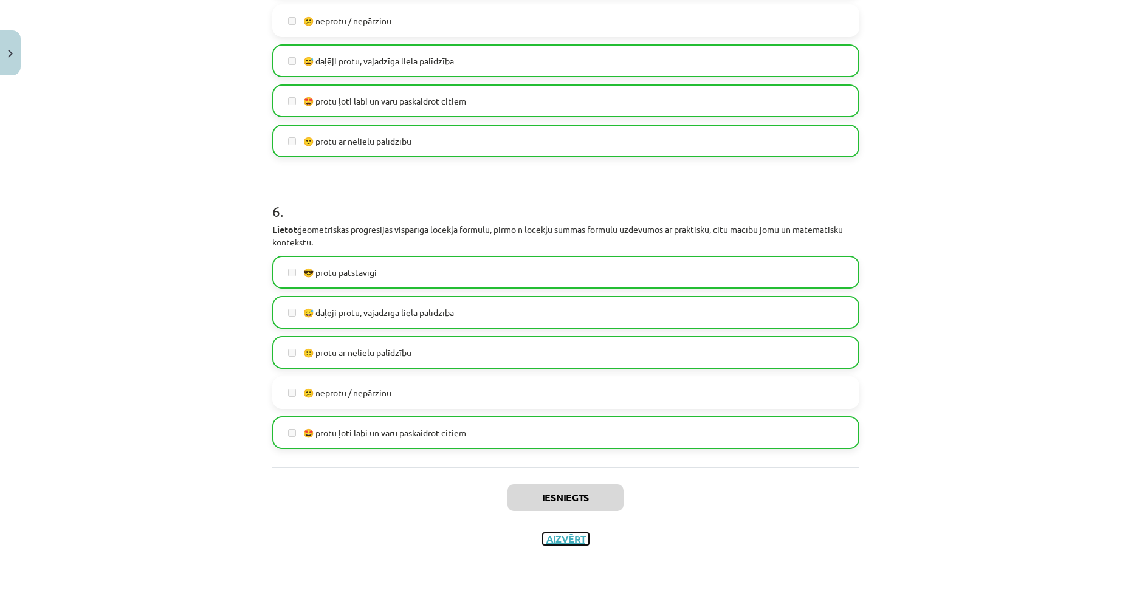
click at [566, 540] on button "Aizvērt" at bounding box center [566, 539] width 46 height 12
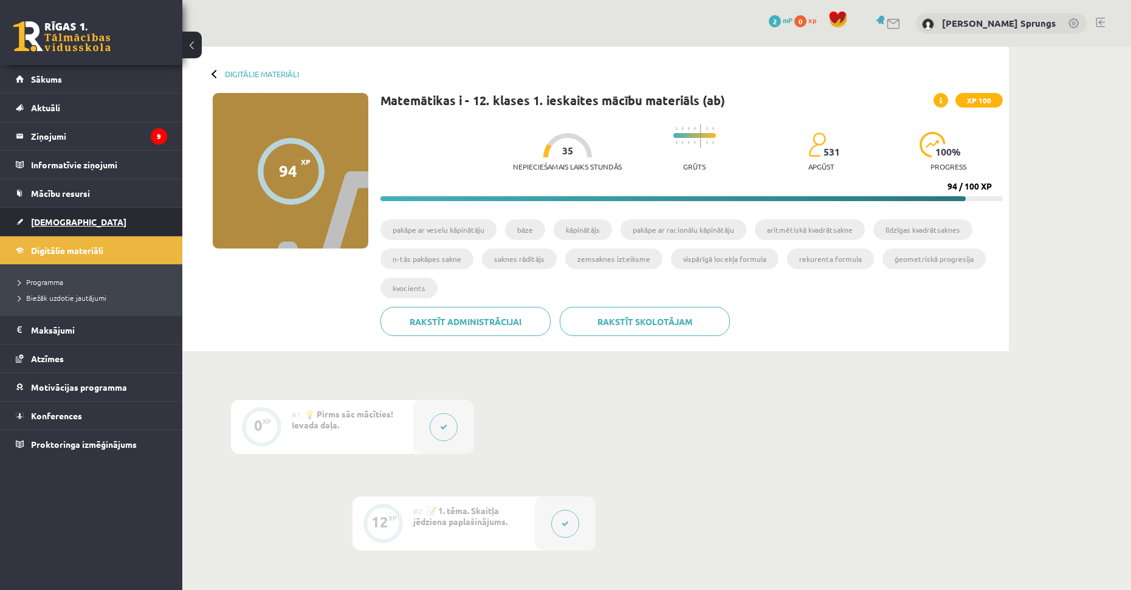
click at [53, 224] on span "[DEMOGRAPHIC_DATA]" at bounding box center [78, 221] width 95 height 11
